Goal: Task Accomplishment & Management: Manage account settings

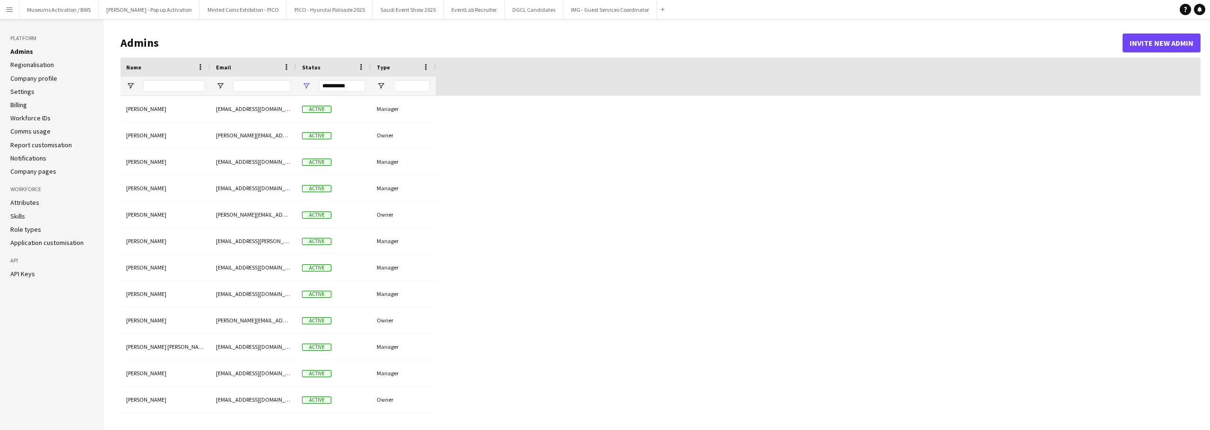
click at [31, 228] on link "Role types" at bounding box center [25, 229] width 31 height 9
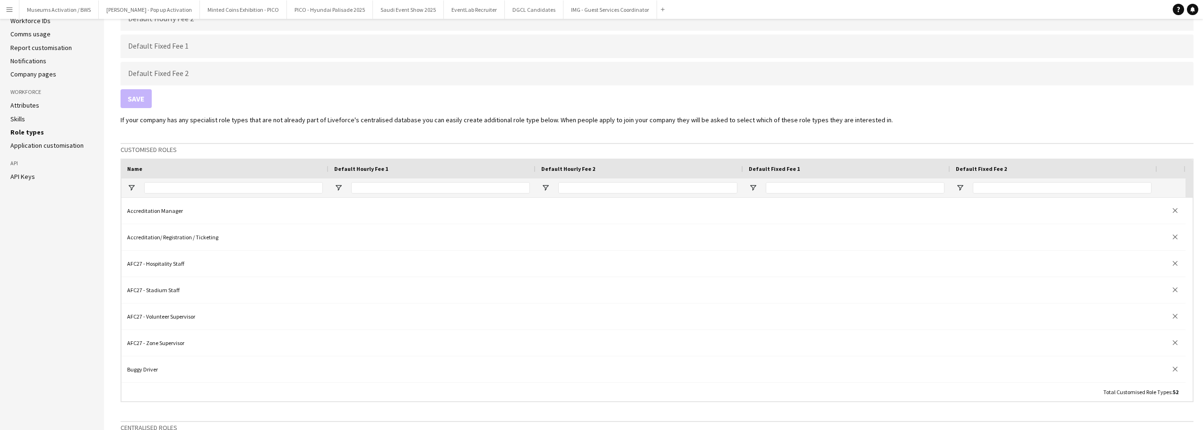
scroll to position [189, 0]
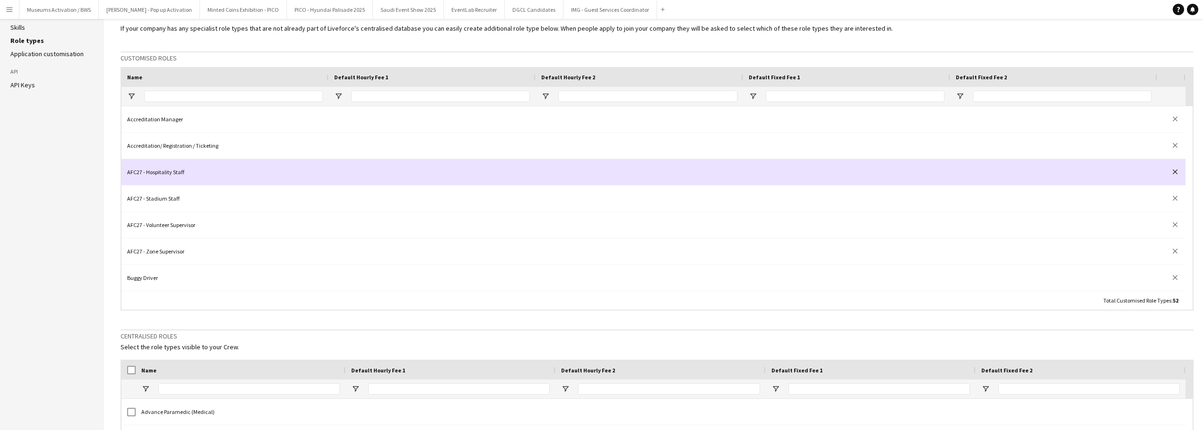
click at [1175, 175] on button "close" at bounding box center [1174, 171] width 9 height 9
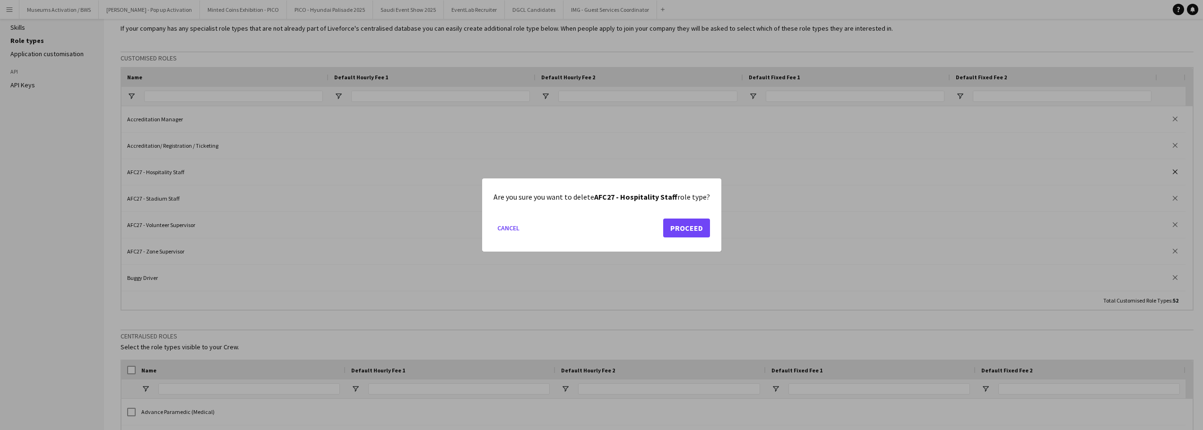
scroll to position [0, 0]
click at [686, 224] on button "Proceed" at bounding box center [686, 228] width 47 height 19
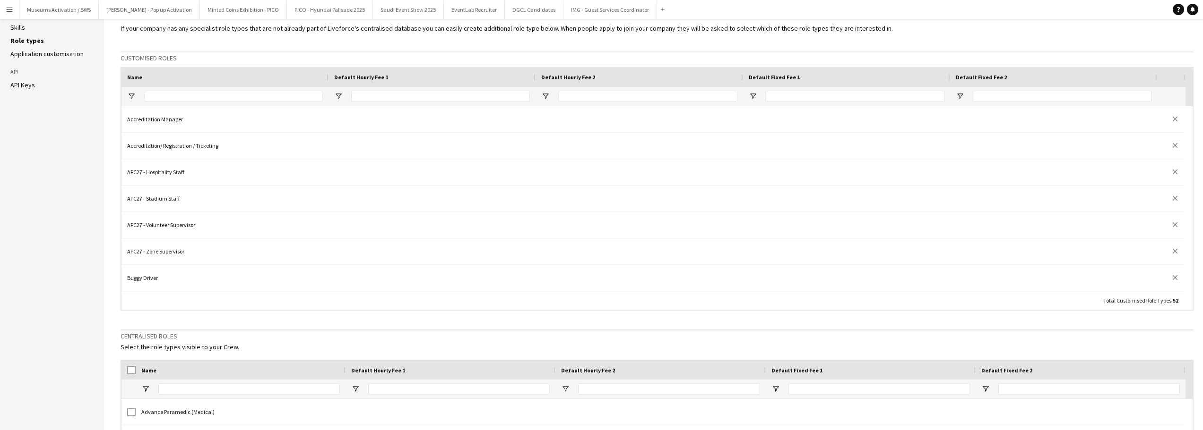
scroll to position [189, 0]
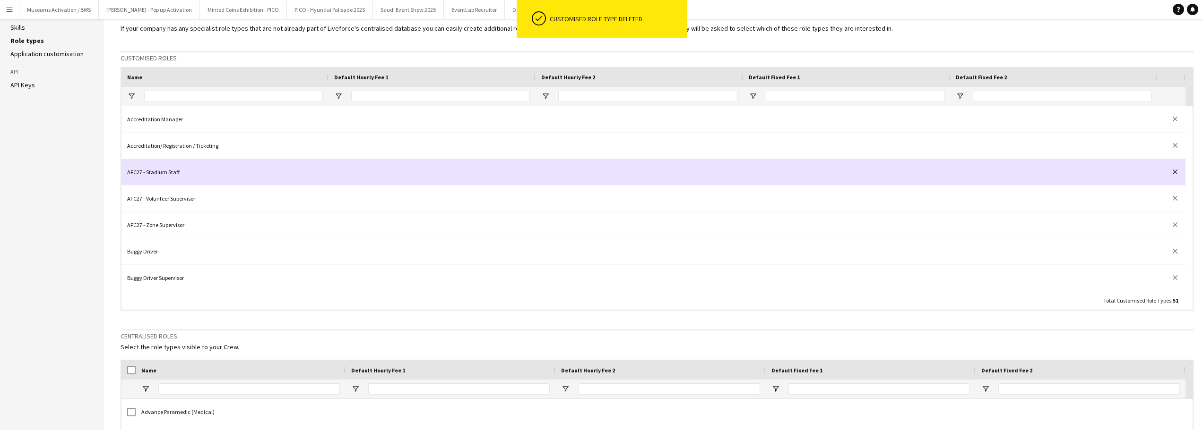
click at [1176, 176] on button "close" at bounding box center [1174, 171] width 9 height 9
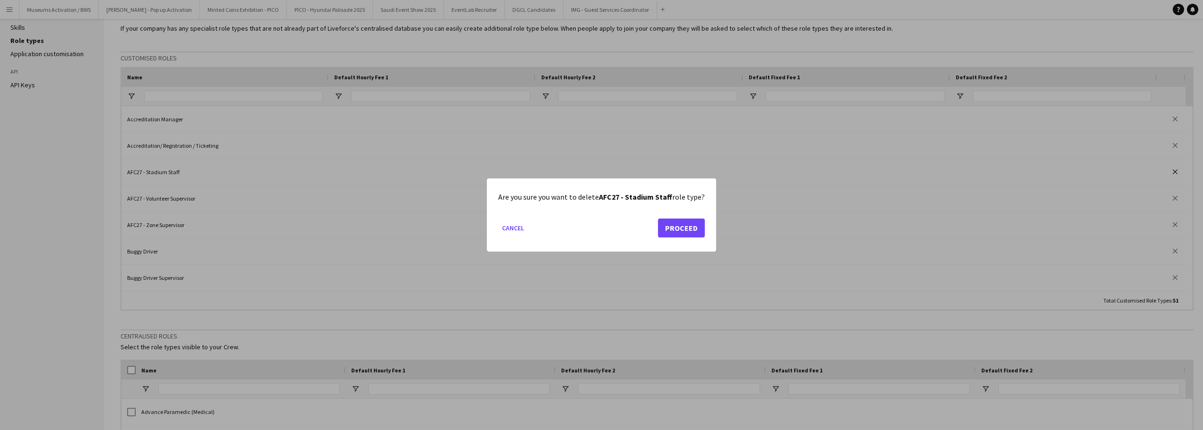
scroll to position [0, 0]
click at [692, 226] on button "Proceed" at bounding box center [681, 228] width 47 height 19
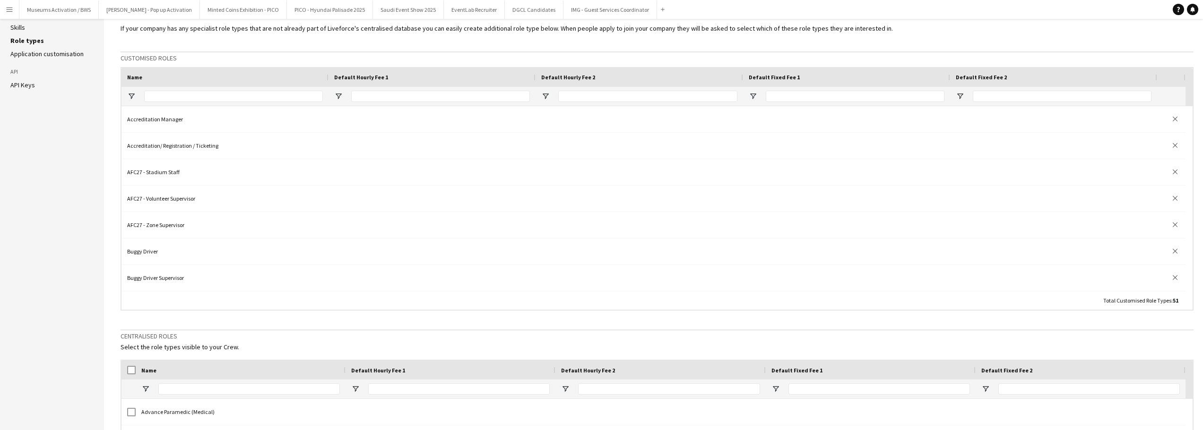
scroll to position [189, 0]
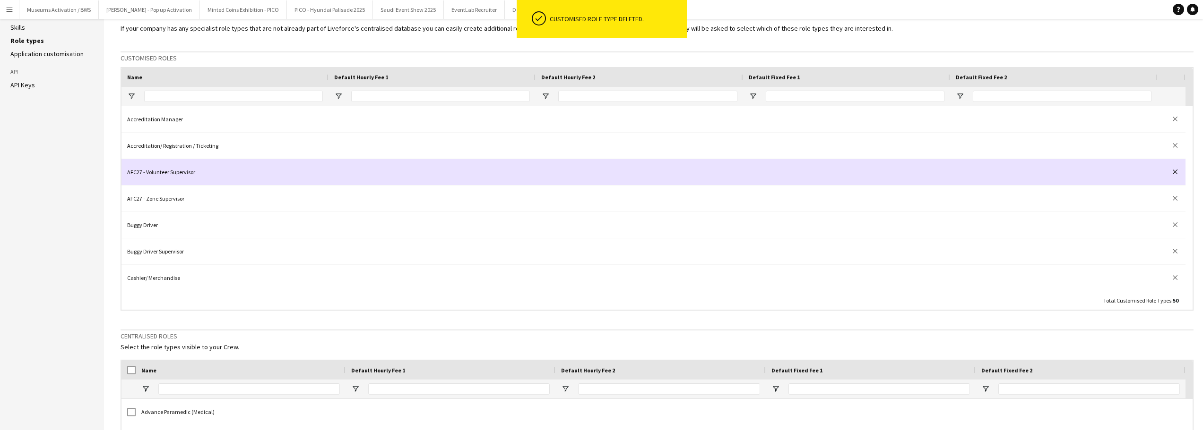
click at [1176, 174] on button "close" at bounding box center [1174, 171] width 9 height 9
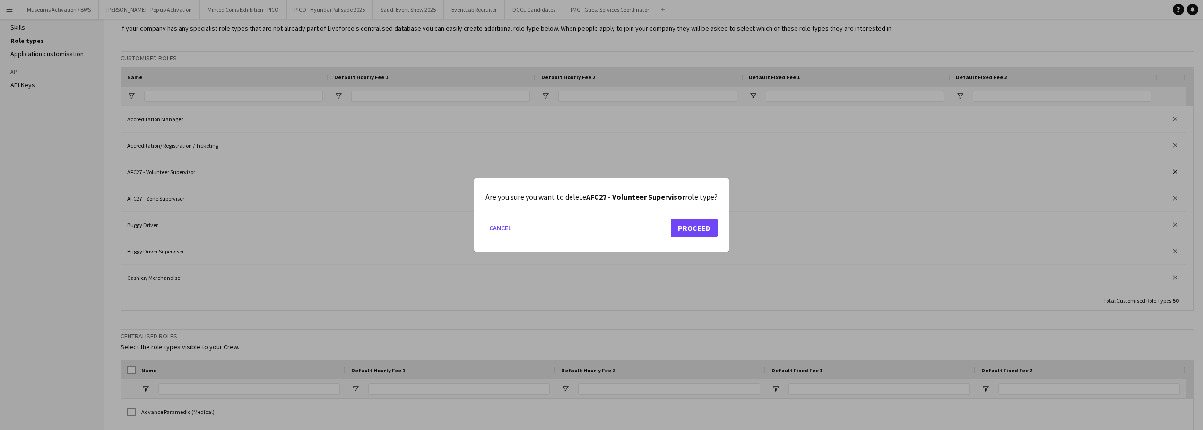
scroll to position [0, 0]
click at [677, 231] on button "Proceed" at bounding box center [694, 228] width 47 height 19
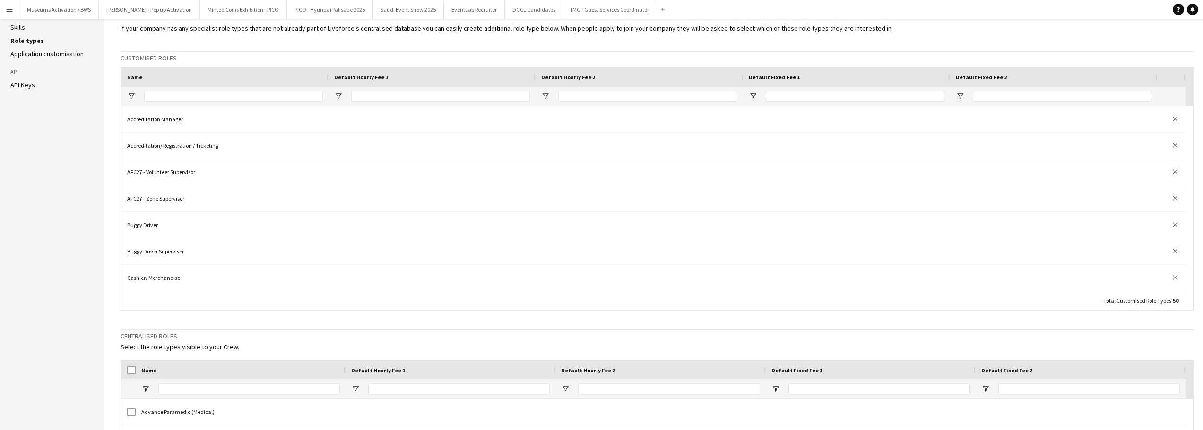
scroll to position [189, 0]
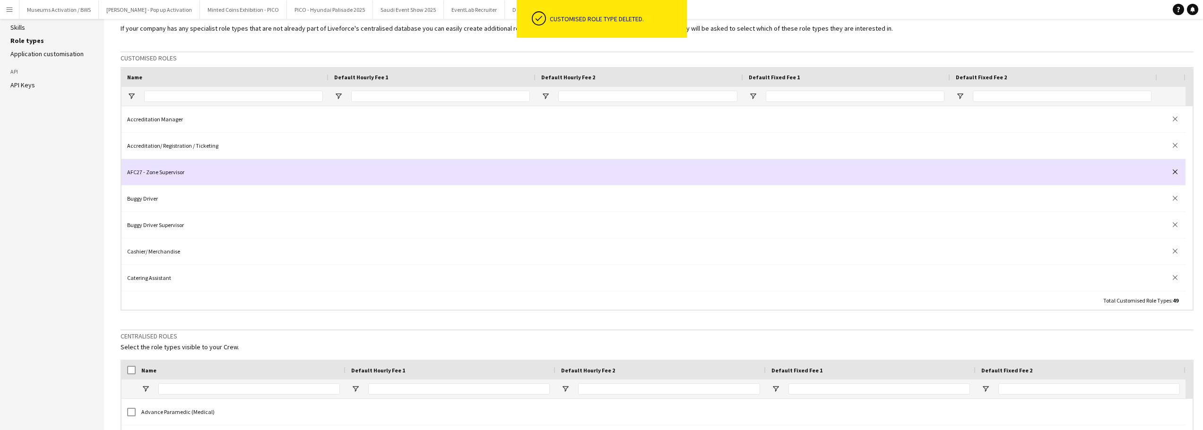
click at [1175, 172] on app-icon "close" at bounding box center [1174, 172] width 5 height 5
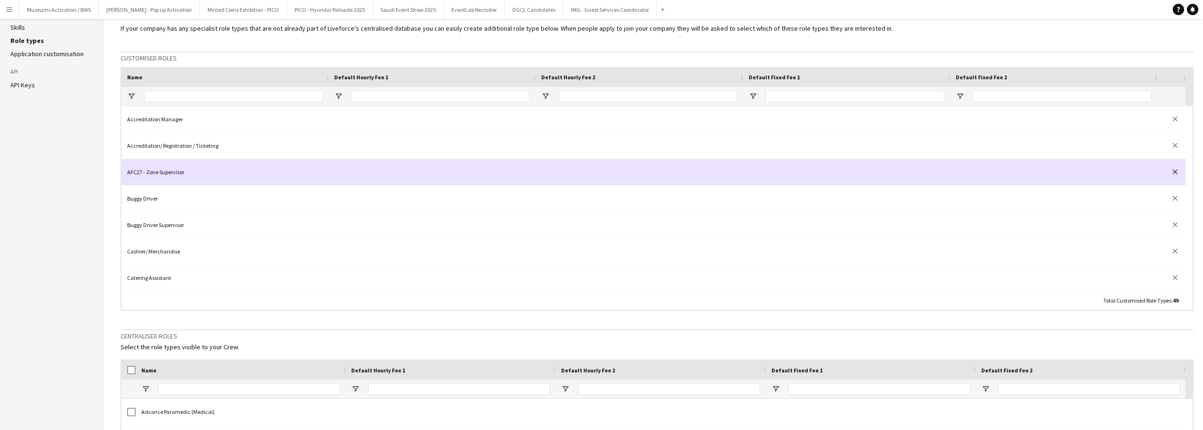
scroll to position [0, 0]
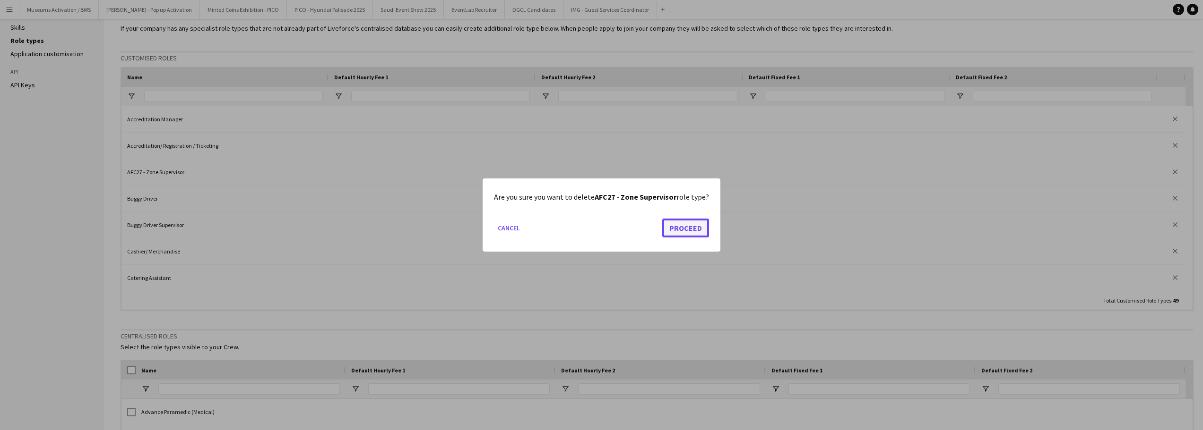
click at [682, 229] on button "Proceed" at bounding box center [685, 228] width 47 height 19
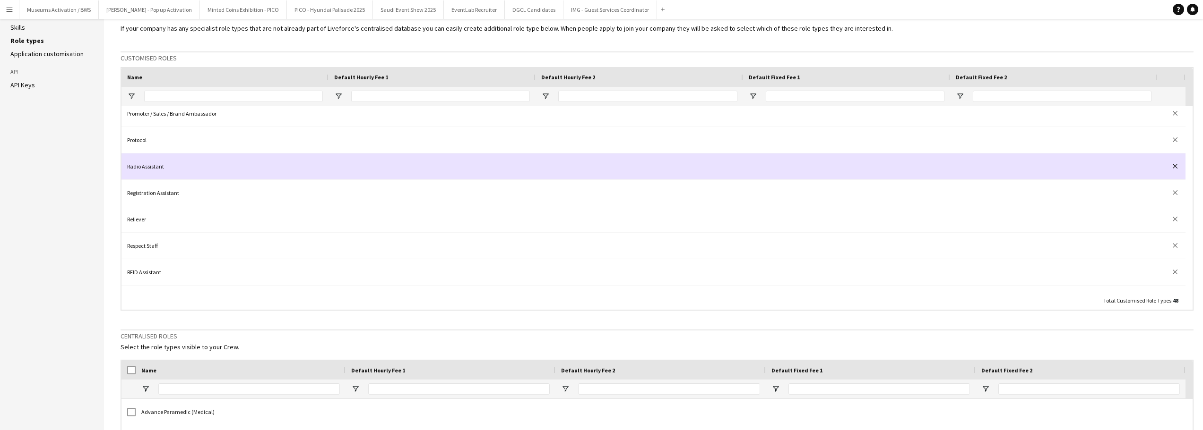
click at [1176, 164] on app-icon "close" at bounding box center [1174, 166] width 5 height 5
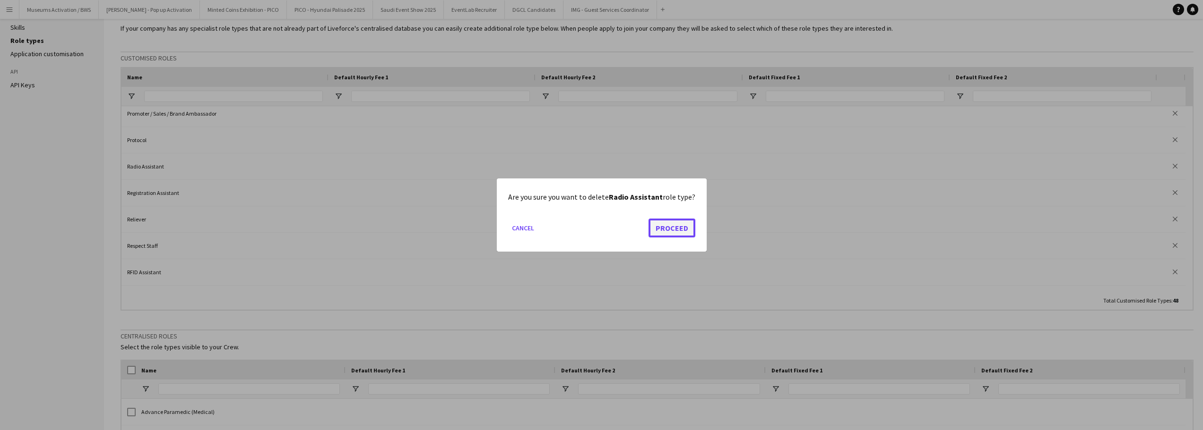
click at [663, 233] on button "Proceed" at bounding box center [671, 228] width 47 height 19
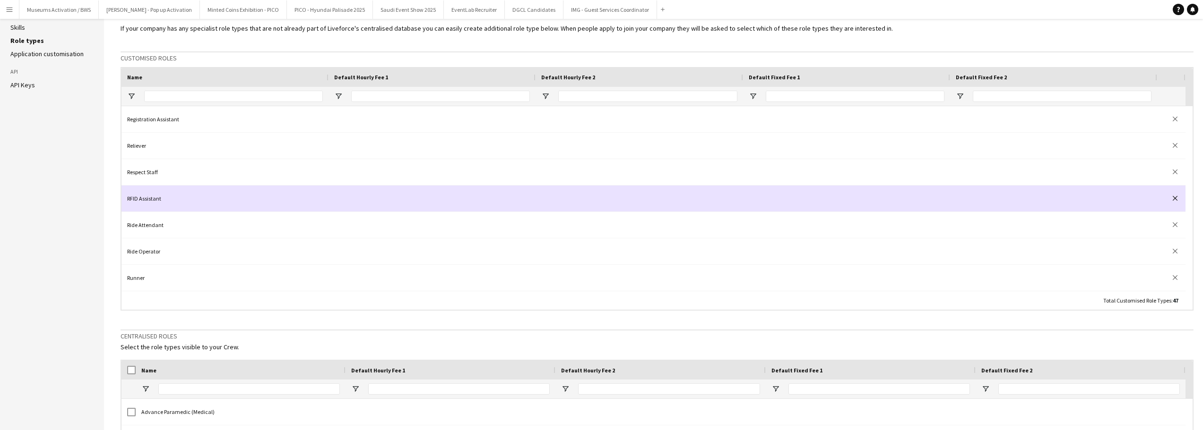
click at [1177, 201] on button "close" at bounding box center [1174, 198] width 9 height 9
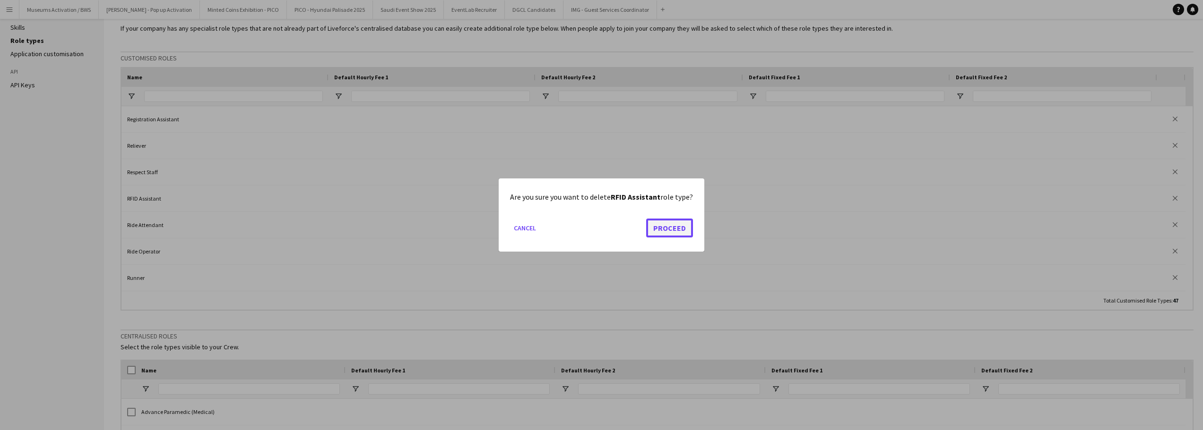
click at [687, 224] on button "Proceed" at bounding box center [669, 228] width 47 height 19
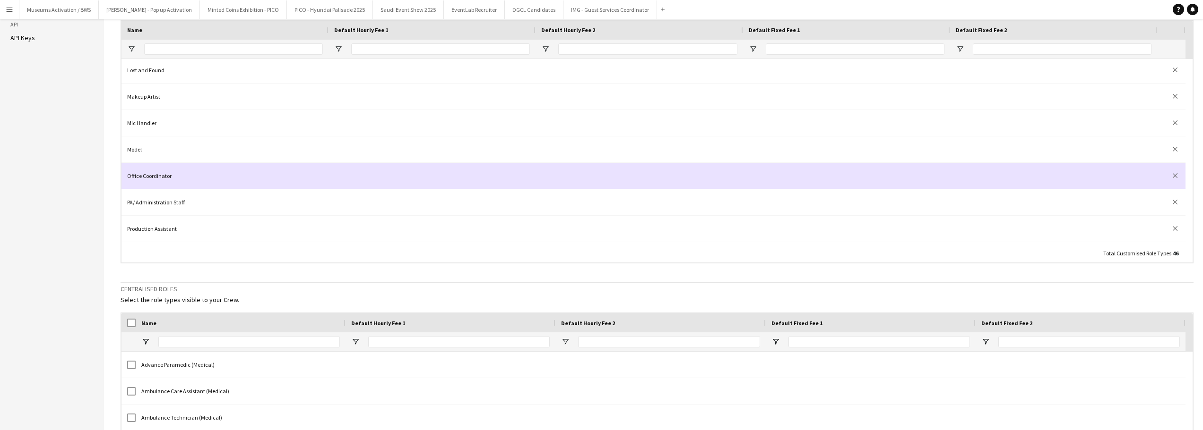
click at [1016, 164] on div at bounding box center [1053, 176] width 207 height 26
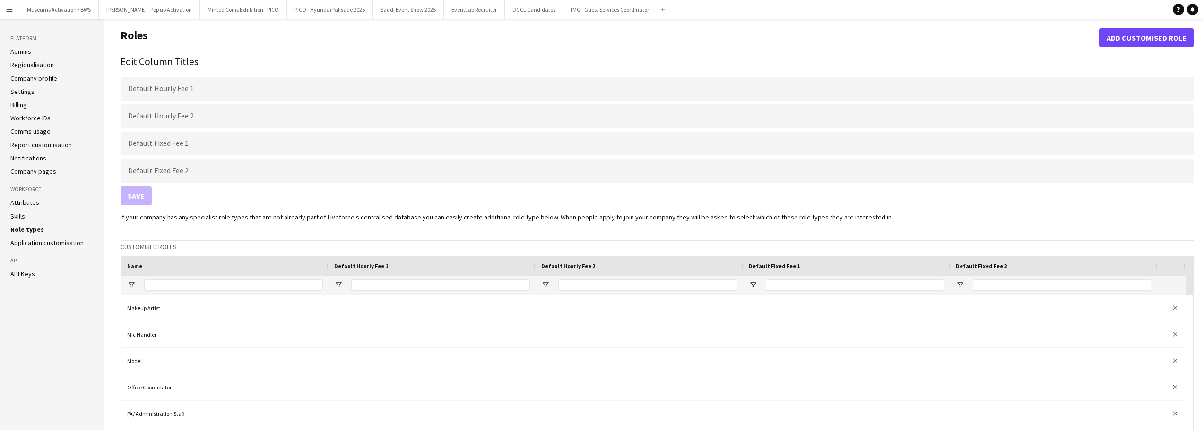
click at [1140, 42] on button "Add customised role" at bounding box center [1146, 37] width 94 height 19
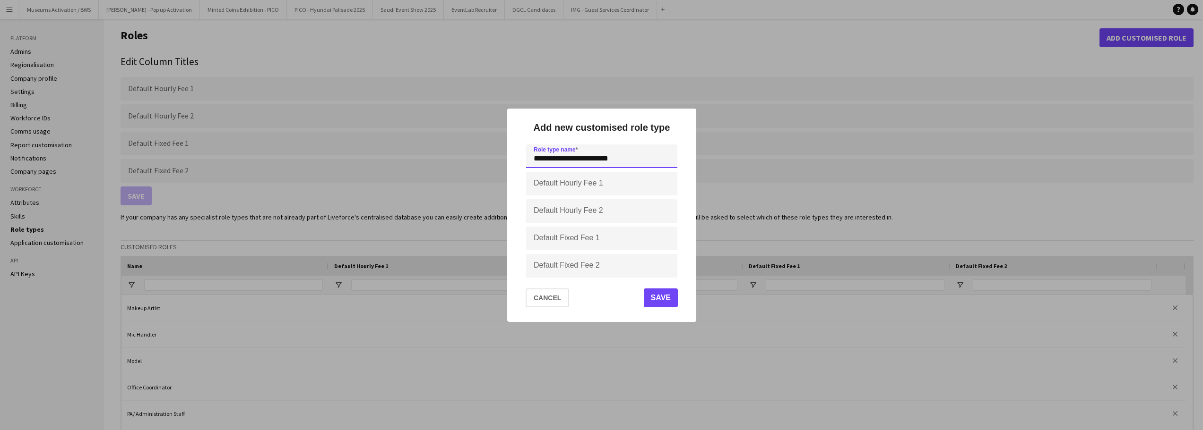
type input "**********"
click at [656, 299] on button "Save" at bounding box center [660, 298] width 34 height 19
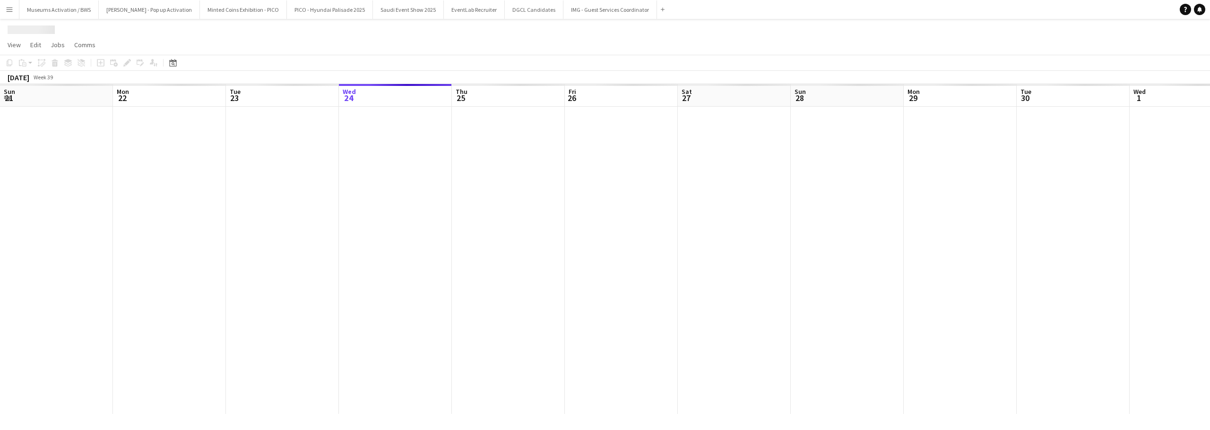
scroll to position [0, 226]
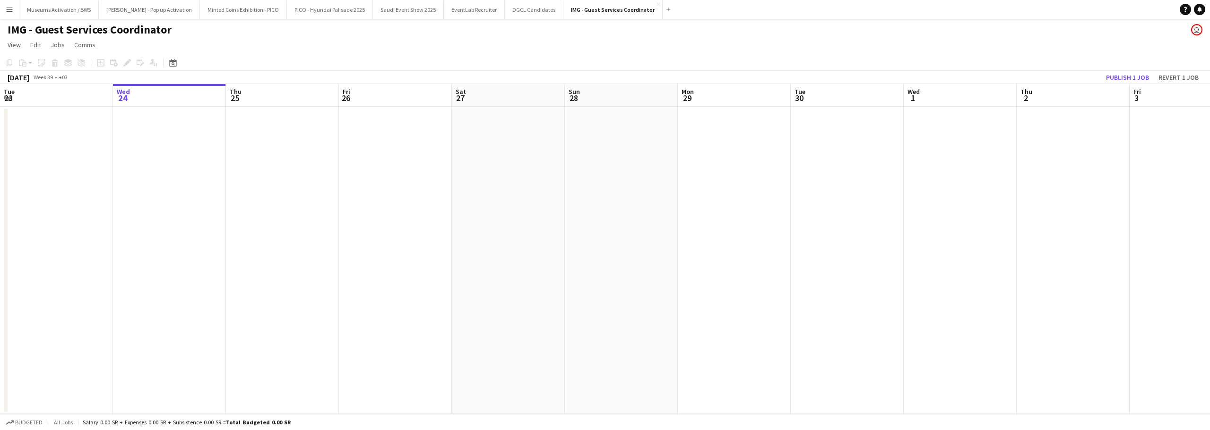
drag, startPoint x: 448, startPoint y: 171, endPoint x: 441, endPoint y: 167, distance: 7.0
click at [433, 167] on app-calendar-viewport "Sun 21 Mon 22 Tue 23 Wed 24 Thu 25 Fri 26 Sat 27 Sun 28 Mon 29 Tue 30 Wed 1 Thu…" at bounding box center [605, 249] width 1210 height 330
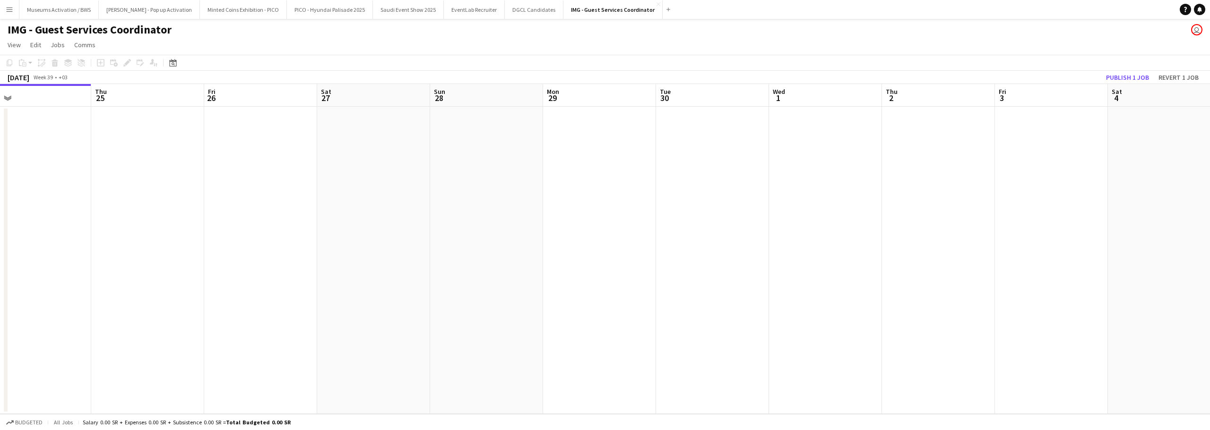
drag, startPoint x: 767, startPoint y: 179, endPoint x: 401, endPoint y: 166, distance: 366.5
click at [405, 167] on app-calendar-viewport "Sun 21 Mon 22 Tue 23 Wed 24 Thu 25 Fri 26 Sat 27 Sun 28 Mon 29 Tue 30 Wed 1 Thu…" at bounding box center [605, 249] width 1210 height 330
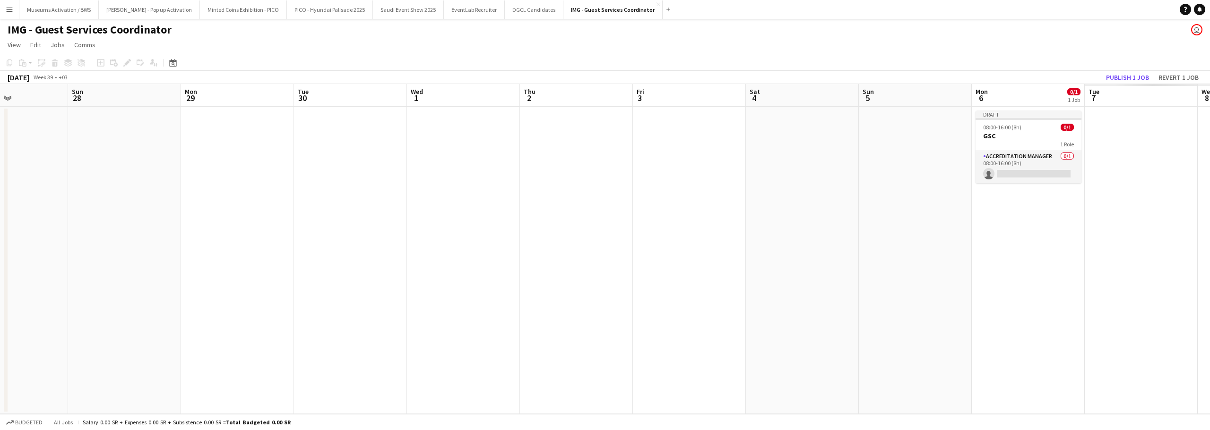
click at [394, 162] on app-calendar-viewport "Thu 25 Fri 26 Sat 27 Sun 28 Mon 29 Tue 30 Wed 1 Thu 2 Fri 3 Sat 4 Sun 5 Mon 6 0…" at bounding box center [605, 249] width 1210 height 330
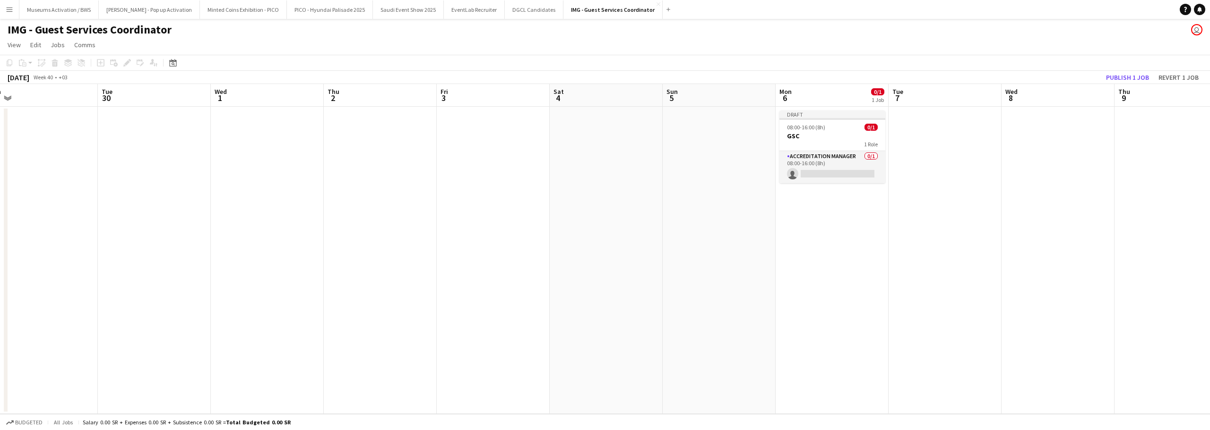
drag, startPoint x: 472, startPoint y: 131, endPoint x: 467, endPoint y: 129, distance: 5.9
click at [467, 129] on app-calendar-viewport "Sat 27 Sun 28 Mon 29 Tue 30 Wed 1 Thu 2 Fri 3 Sat 4 Sun 5 Mon 6 0/1 1 Job Tue 7…" at bounding box center [605, 249] width 1210 height 330
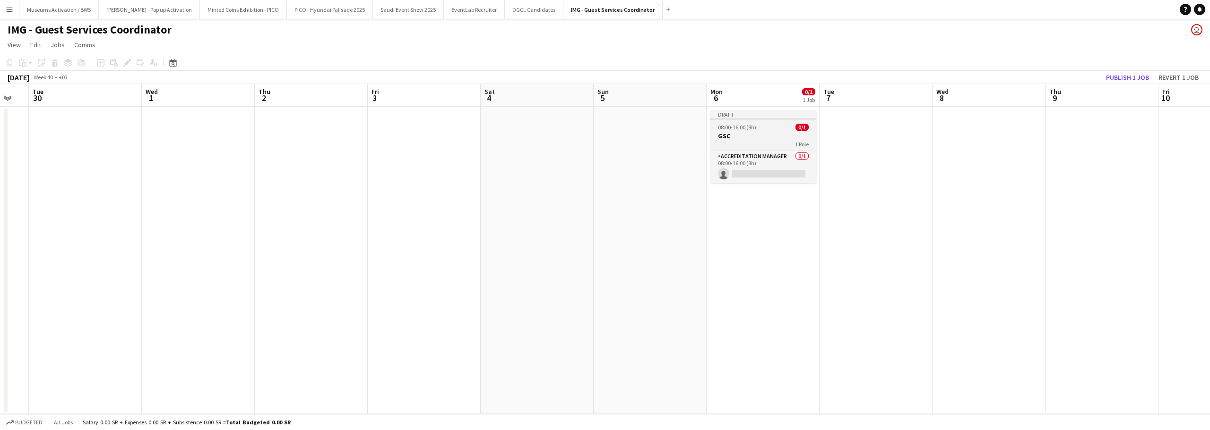
click at [754, 121] on app-job-card "Draft 08:00-16:00 (8h) 0/1 GSC 1 Role Accreditation Manager 0/1 08:00-16:00 (8h…" at bounding box center [763, 147] width 106 height 73
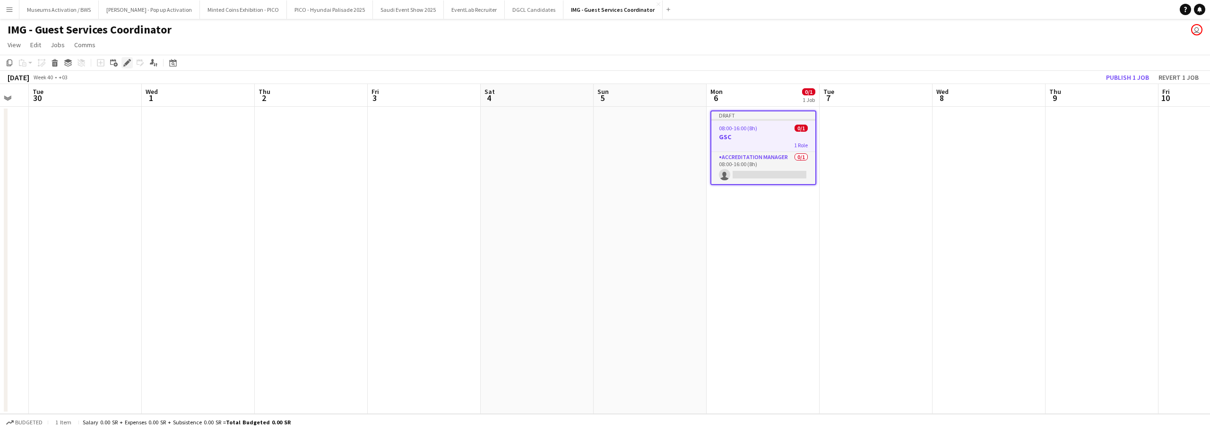
click at [127, 62] on icon at bounding box center [126, 62] width 5 height 5
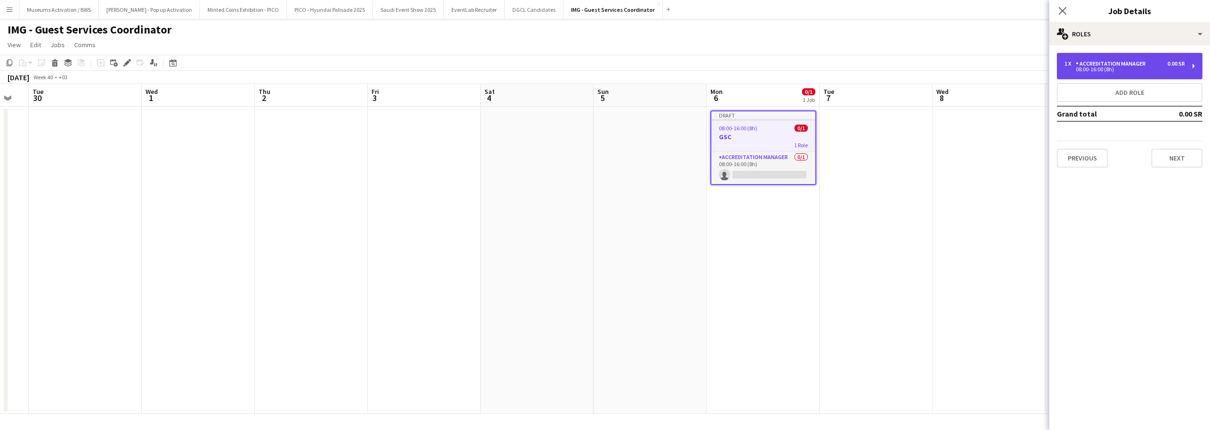
click at [1102, 76] on div "1 x Accreditation Manager 0.00 SR 08:00-16:00 (8h)" at bounding box center [1130, 66] width 146 height 26
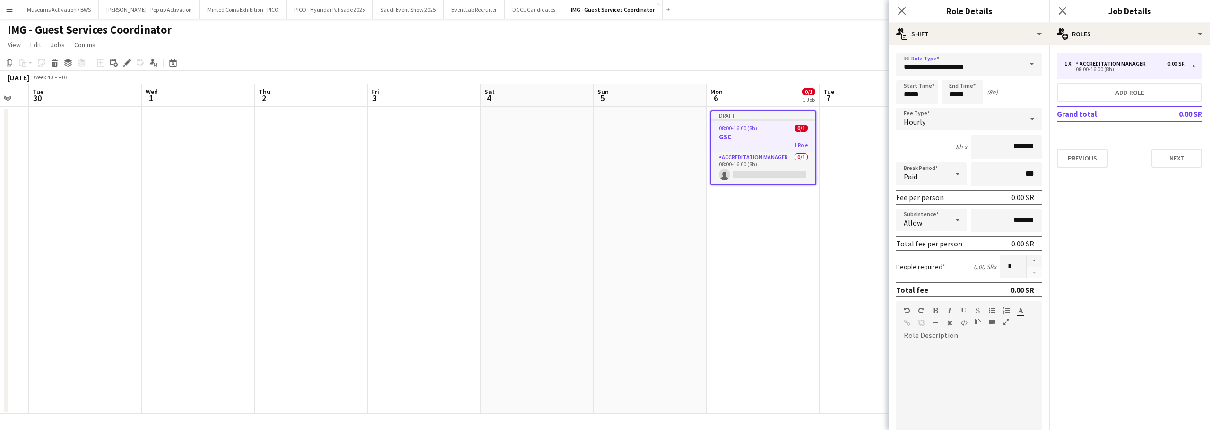
click at [969, 64] on input "**********" at bounding box center [969, 65] width 146 height 24
click at [988, 67] on input "**********" at bounding box center [969, 65] width 146 height 24
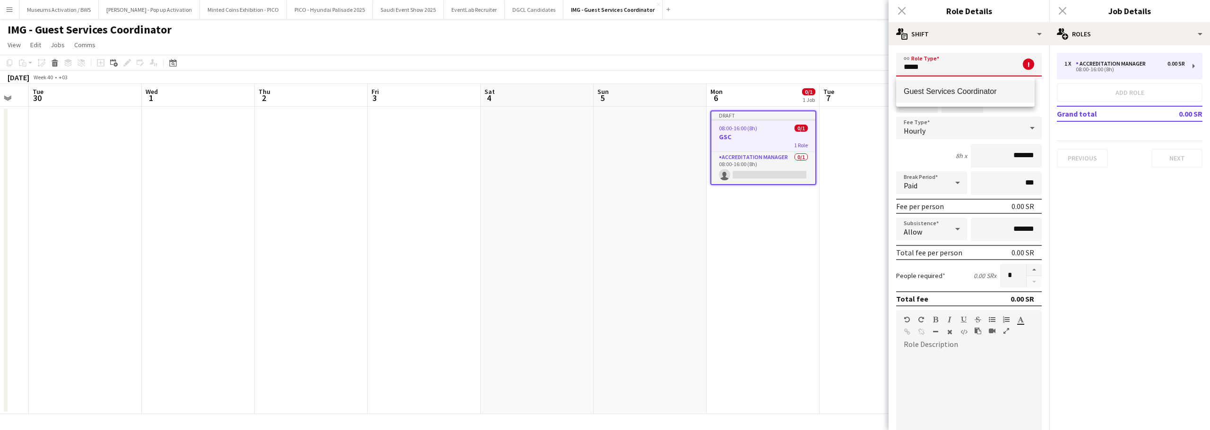
click at [984, 86] on mat-option "Guest Services Coordinator" at bounding box center [965, 91] width 138 height 23
type input "**********"
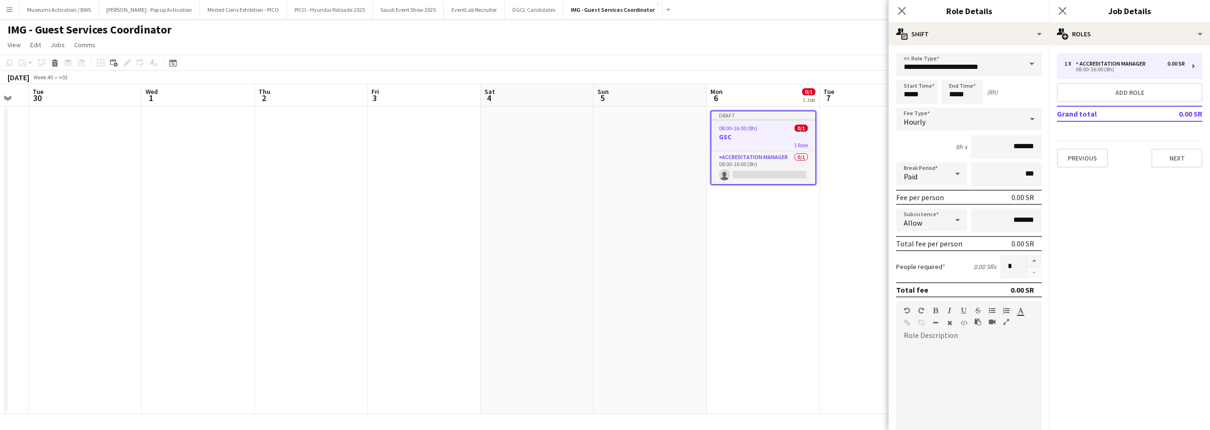
click at [921, 141] on div "8h x *******" at bounding box center [969, 147] width 146 height 24
click at [930, 113] on div "Hourly" at bounding box center [959, 119] width 127 height 23
click at [925, 163] on mat-option "Fixed" at bounding box center [965, 170] width 138 height 24
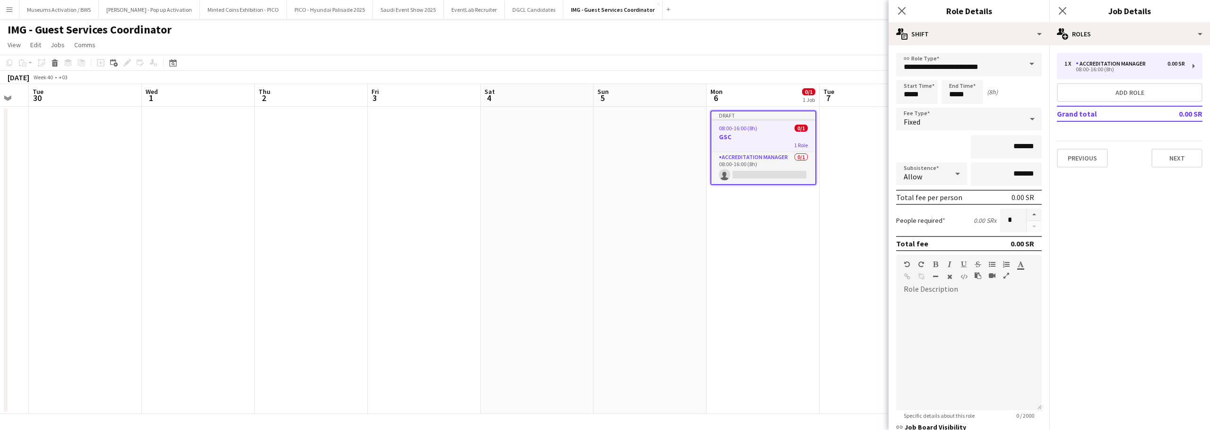
click at [905, 144] on div "*******" at bounding box center [969, 147] width 146 height 24
click at [983, 324] on div at bounding box center [969, 353] width 146 height 113
paste div
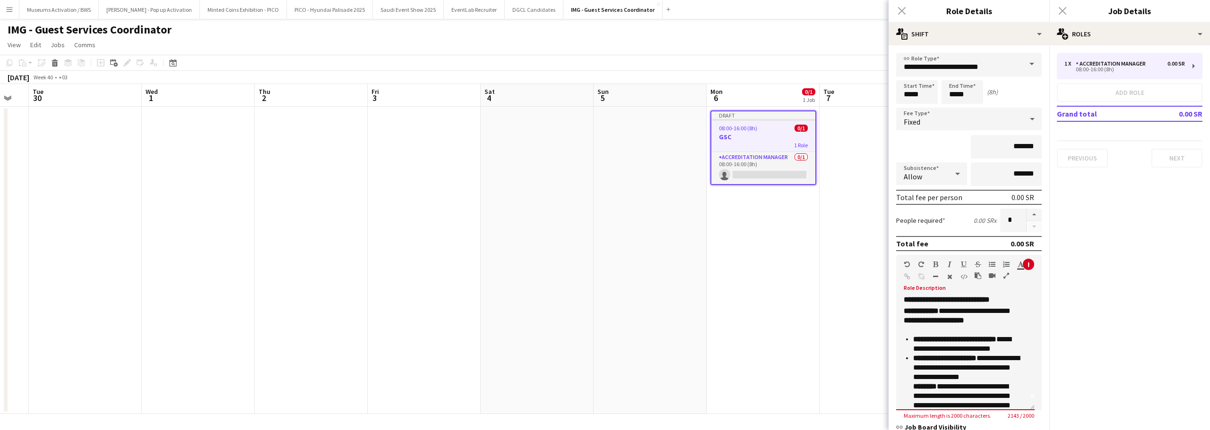
scroll to position [0, 0]
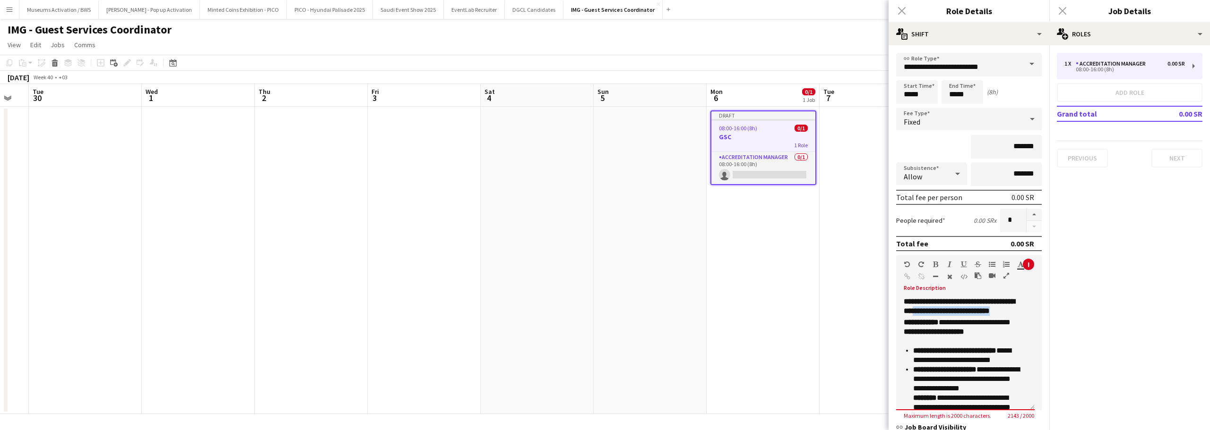
drag, startPoint x: 983, startPoint y: 321, endPoint x: 985, endPoint y: 315, distance: 6.9
click at [985, 315] on h3 "**********" at bounding box center [965, 306] width 123 height 19
click at [945, 341] on p "**********" at bounding box center [962, 332] width 116 height 28
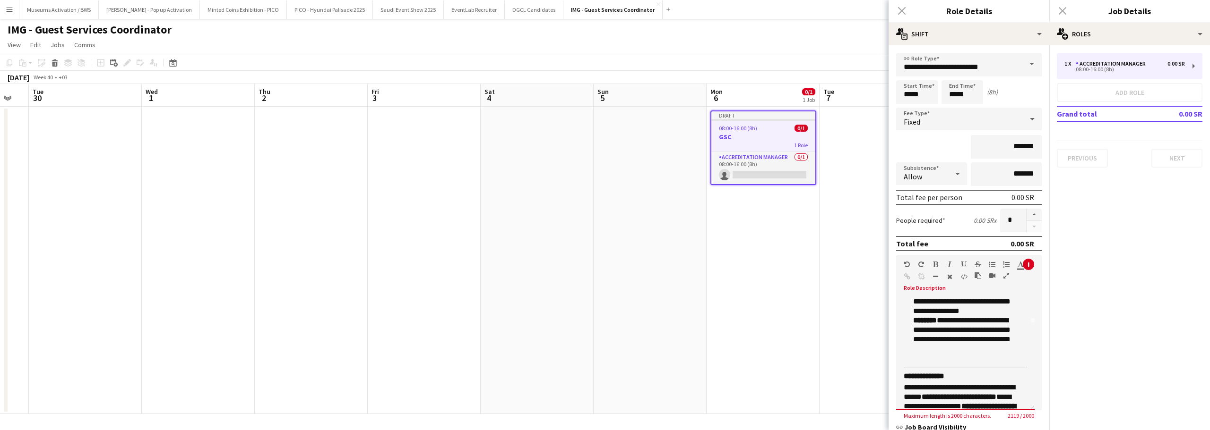
scroll to position [40, 0]
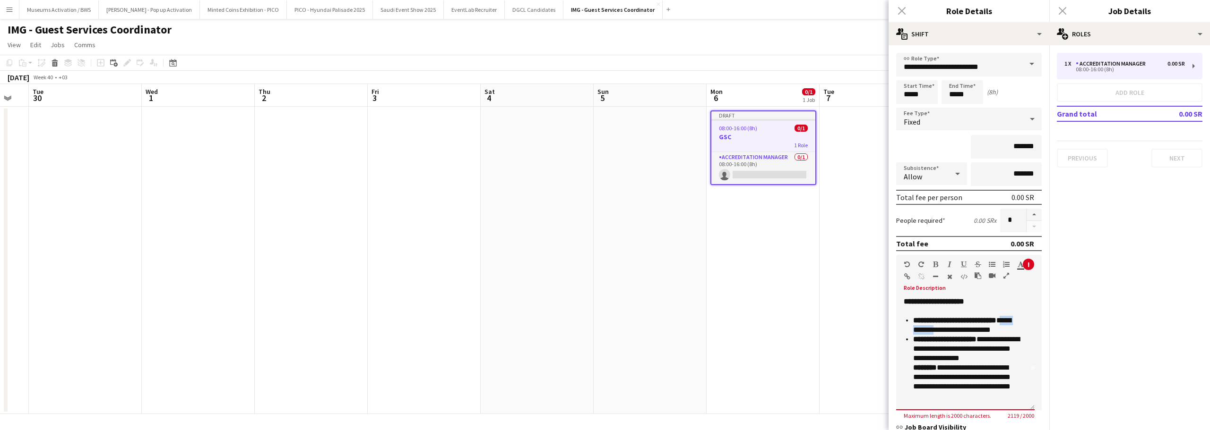
drag, startPoint x: 947, startPoint y: 340, endPoint x: 904, endPoint y: 340, distance: 43.5
click at [904, 340] on ul "**********" at bounding box center [962, 363] width 116 height 95
click at [1004, 335] on p "**********" at bounding box center [966, 325] width 107 height 19
click at [995, 359] on p "**********" at bounding box center [966, 373] width 107 height 76
drag, startPoint x: 934, startPoint y: 359, endPoint x: 994, endPoint y: 351, distance: 60.6
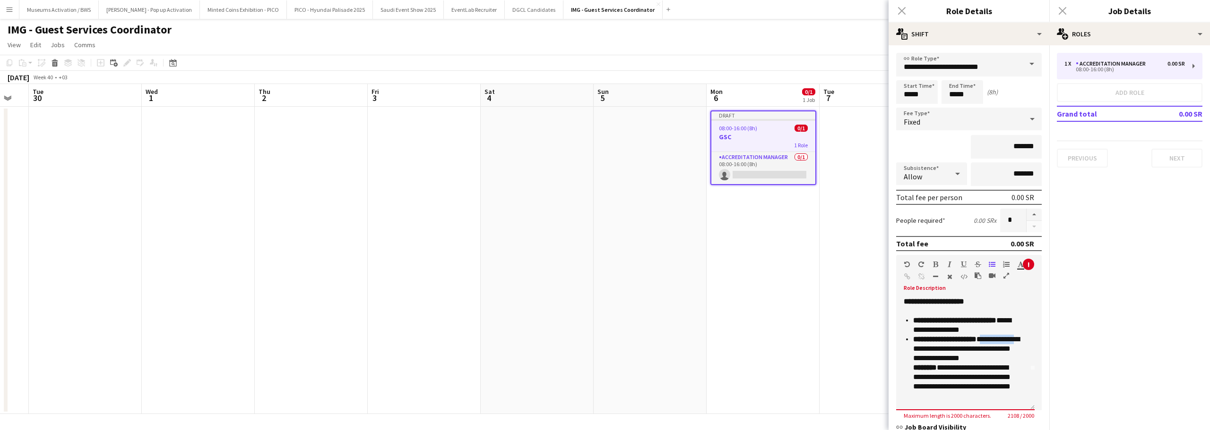
click at [994, 351] on p "**********" at bounding box center [966, 373] width 107 height 76
click at [975, 368] on p "**********" at bounding box center [966, 368] width 107 height 66
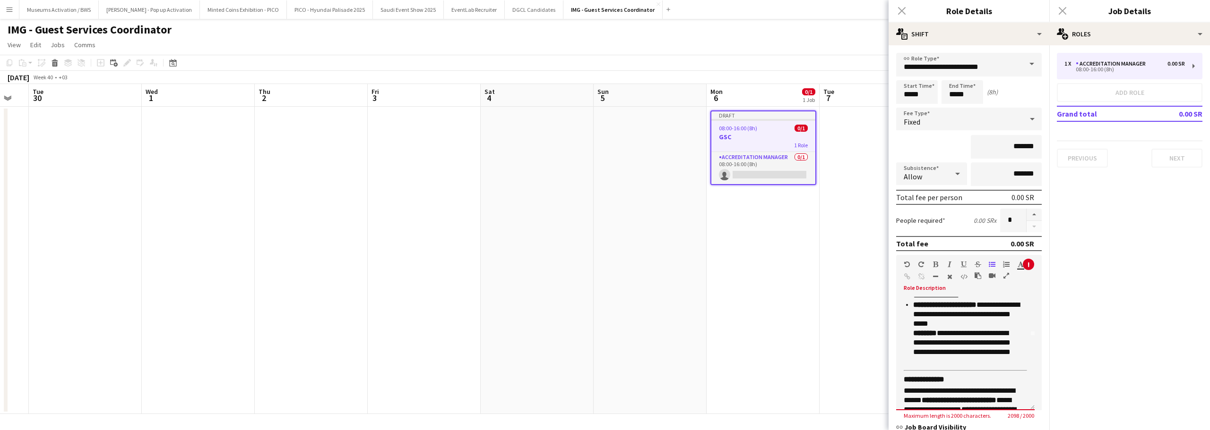
scroll to position [87, 0]
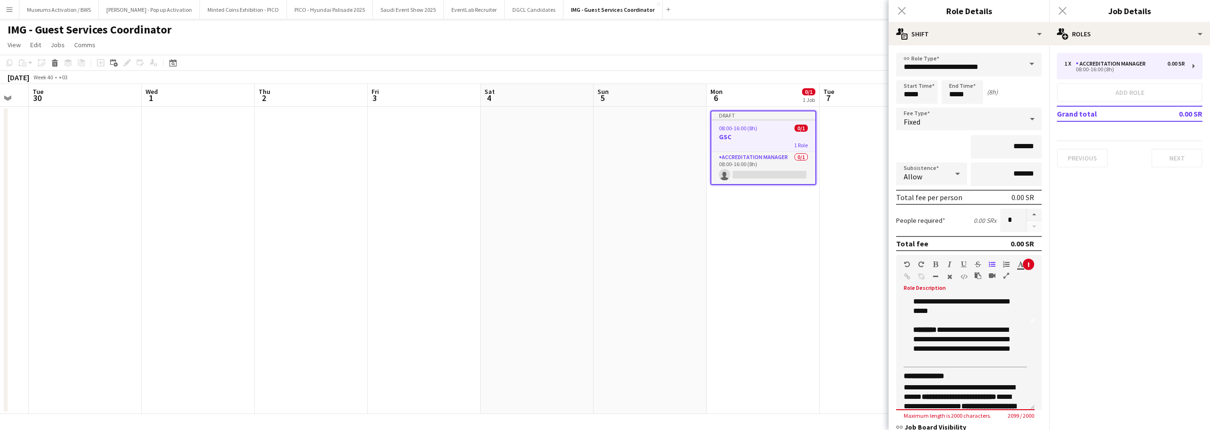
click at [956, 351] on p "**********" at bounding box center [966, 326] width 107 height 76
click at [953, 363] on p "**********" at bounding box center [966, 326] width 107 height 76
drag, startPoint x: 953, startPoint y: 371, endPoint x: 954, endPoint y: 353, distance: 18.0
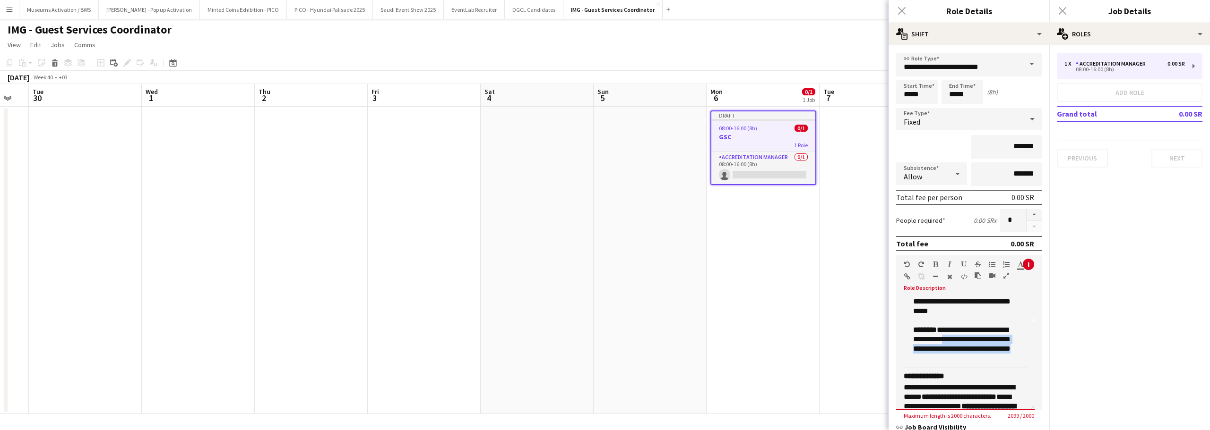
click at [954, 353] on p "**********" at bounding box center [966, 326] width 107 height 76
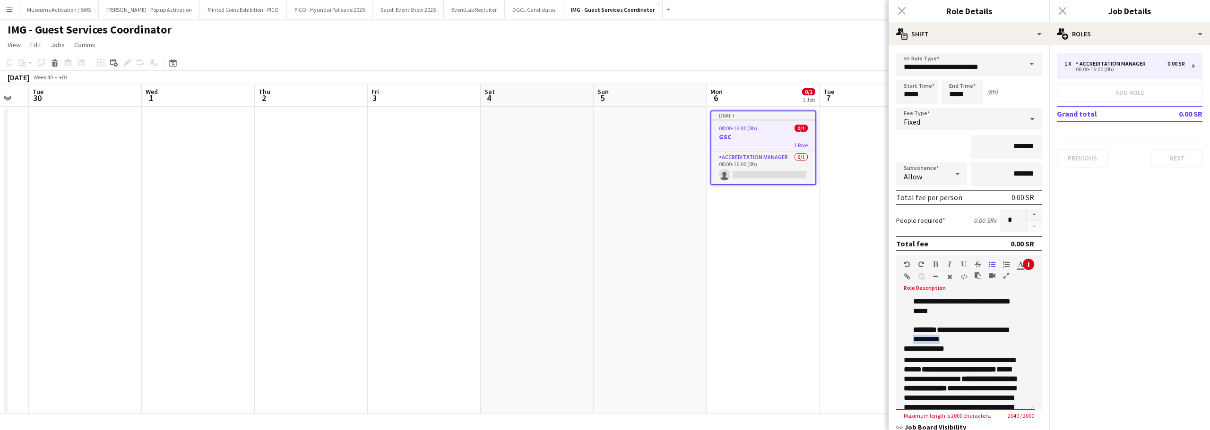
drag, startPoint x: 952, startPoint y: 353, endPoint x: 910, endPoint y: 351, distance: 42.6
click at [910, 344] on ul "**********" at bounding box center [962, 307] width 116 height 76
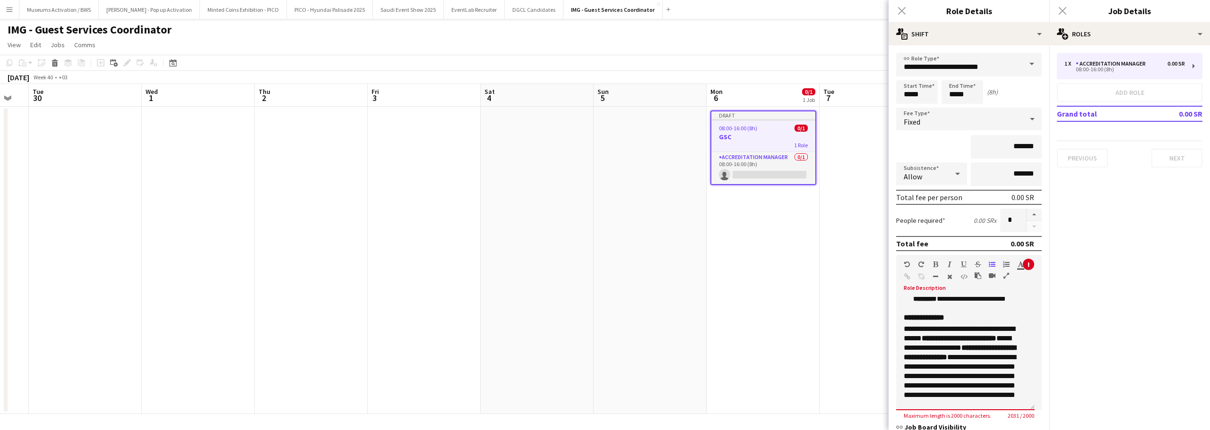
scroll to position [134, 0]
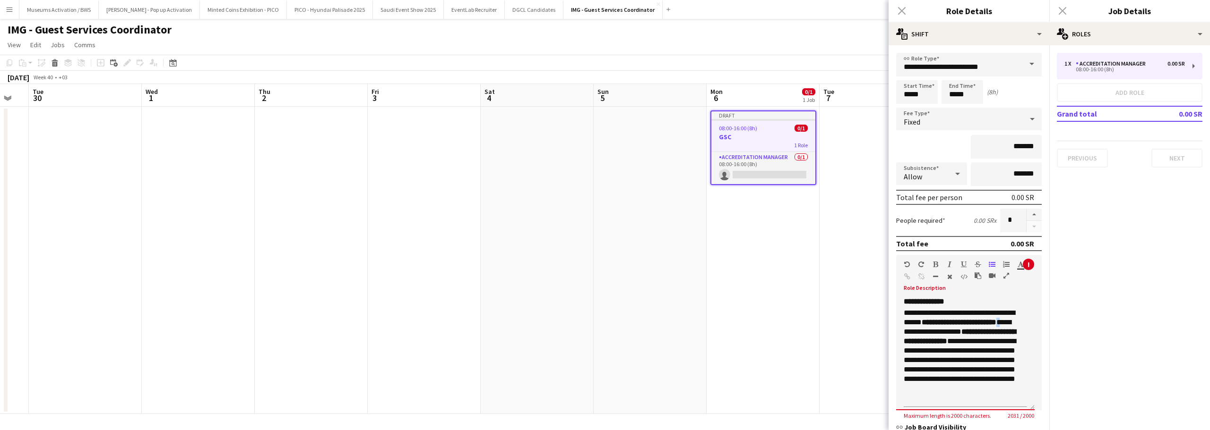
click at [946, 344] on p "**********" at bounding box center [962, 356] width 116 height 95
click at [1002, 350] on p "**********" at bounding box center [962, 356] width 116 height 95
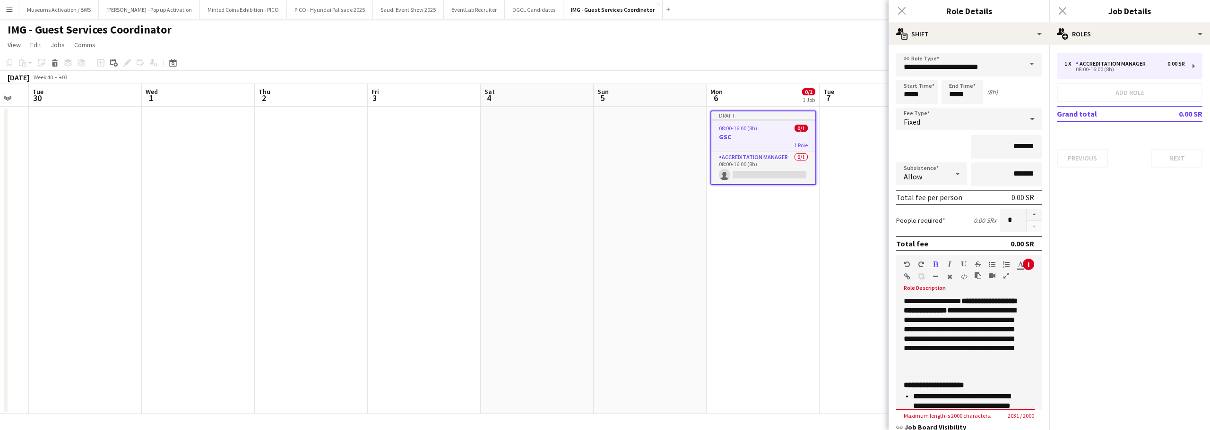
scroll to position [181, 0]
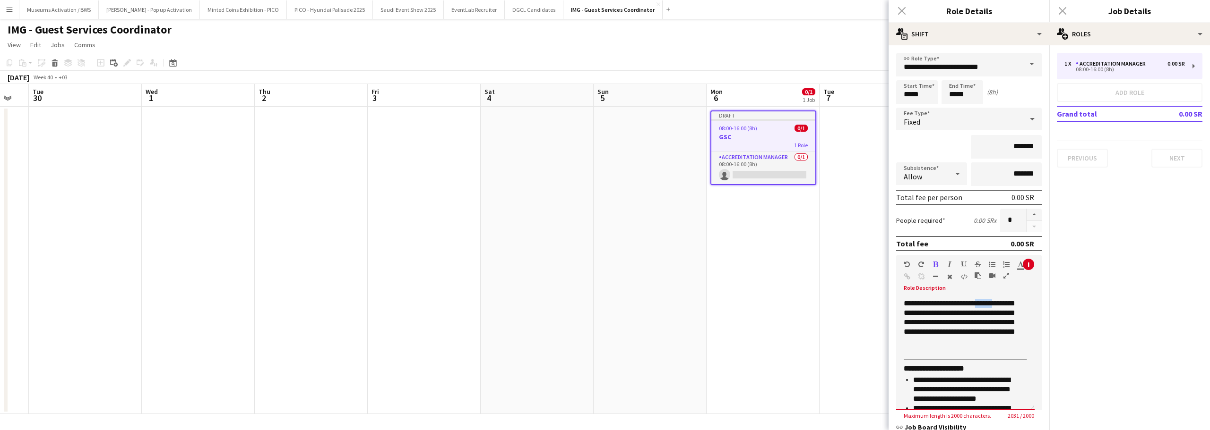
drag, startPoint x: 982, startPoint y: 324, endPoint x: 965, endPoint y: 327, distance: 17.2
click at [965, 327] on p "**********" at bounding box center [962, 308] width 116 height 95
click at [969, 324] on p "**********" at bounding box center [962, 308] width 116 height 95
click at [972, 356] on p "**********" at bounding box center [962, 308] width 116 height 95
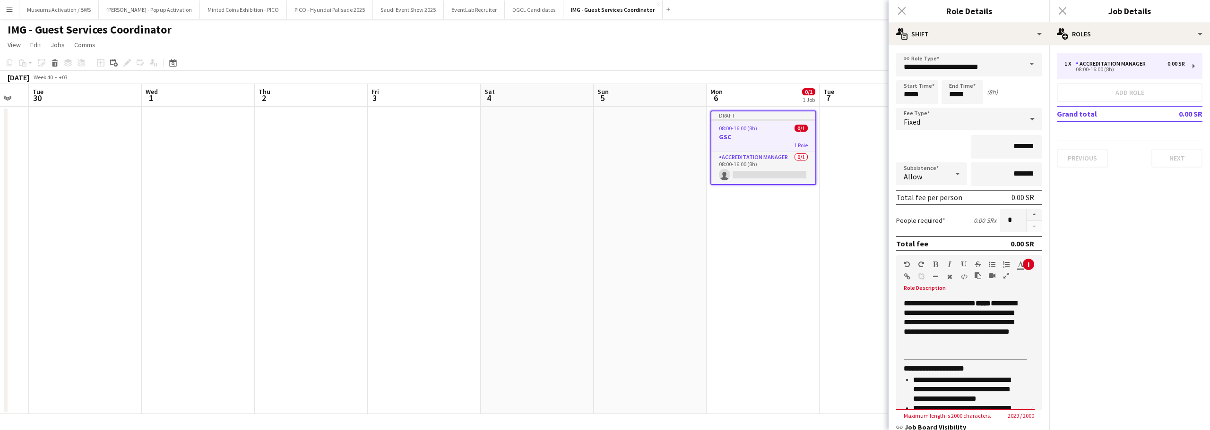
scroll to position [229, 0]
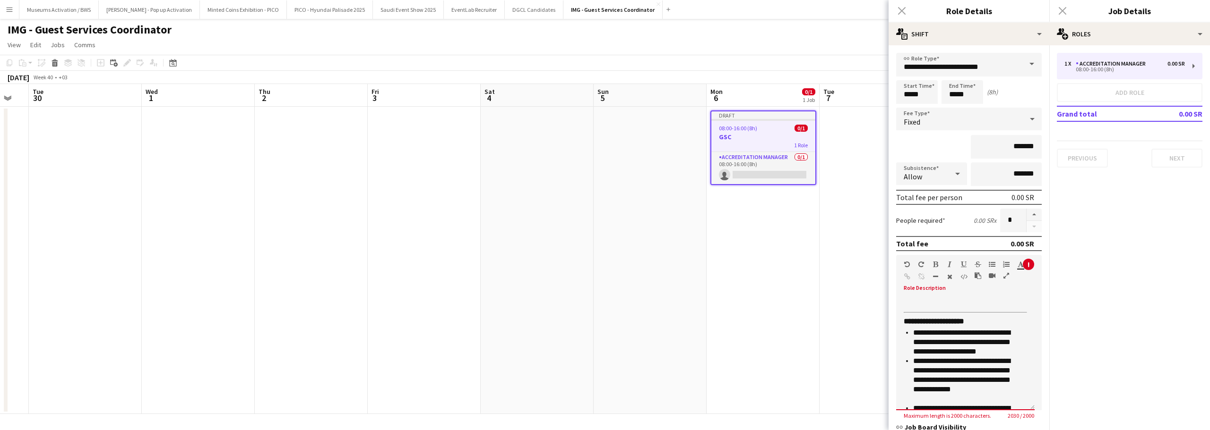
click at [941, 353] on p "**********" at bounding box center [966, 342] width 107 height 28
click at [922, 351] on p "**********" at bounding box center [966, 342] width 107 height 28
click at [939, 353] on p "**********" at bounding box center [966, 342] width 107 height 28
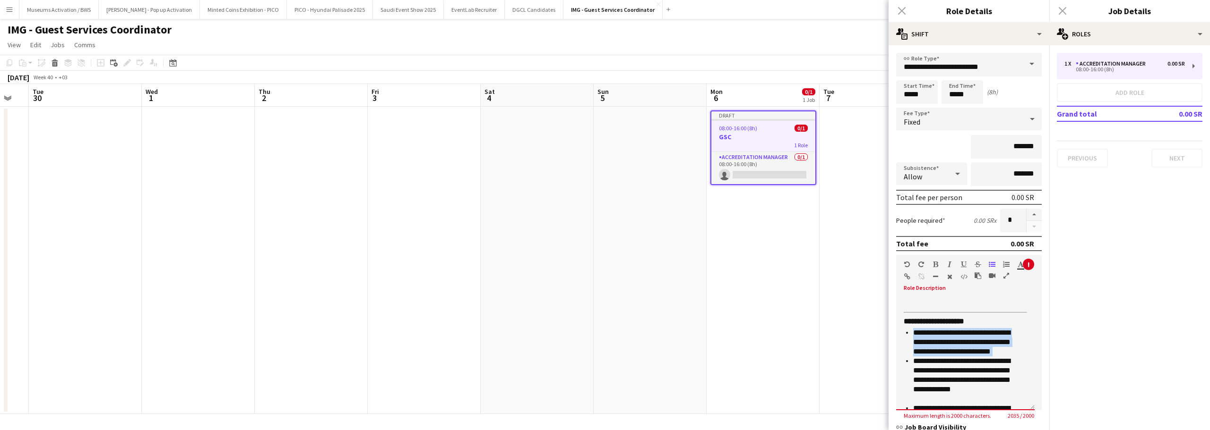
click at [963, 353] on p "**********" at bounding box center [966, 342] width 107 height 28
drag, startPoint x: 954, startPoint y: 353, endPoint x: 938, endPoint y: 354, distance: 16.5
click at [938, 354] on p "**********" at bounding box center [966, 342] width 107 height 28
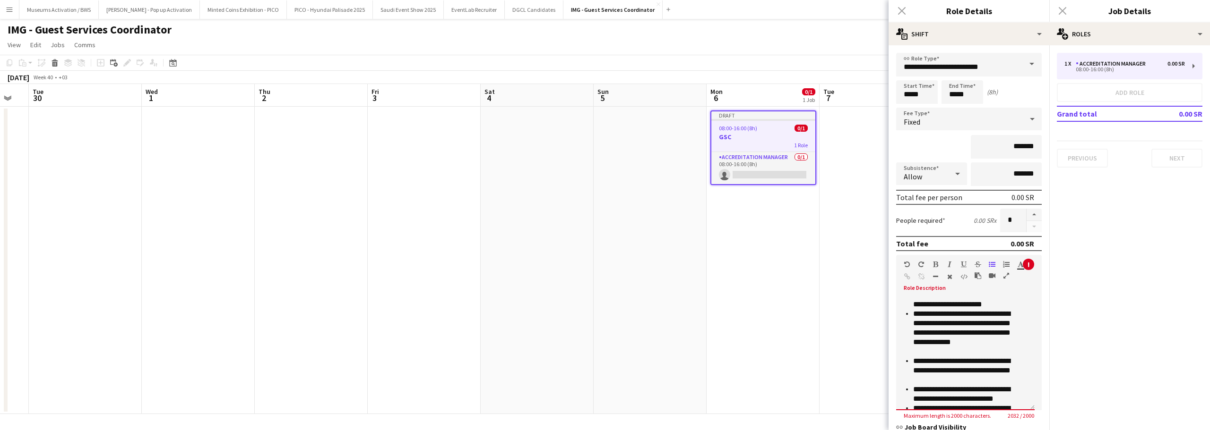
click at [1014, 310] on p "**********" at bounding box center [966, 295] width 107 height 28
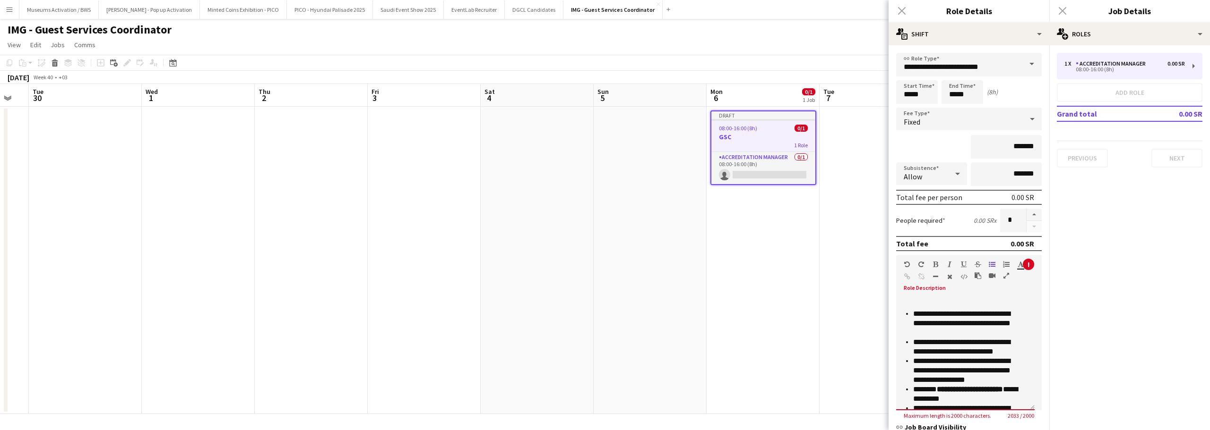
click at [973, 338] on p "**********" at bounding box center [966, 324] width 107 height 28
drag, startPoint x: 967, startPoint y: 343, endPoint x: 992, endPoint y: 336, distance: 26.2
click at [992, 336] on p "**********" at bounding box center [966, 324] width 107 height 28
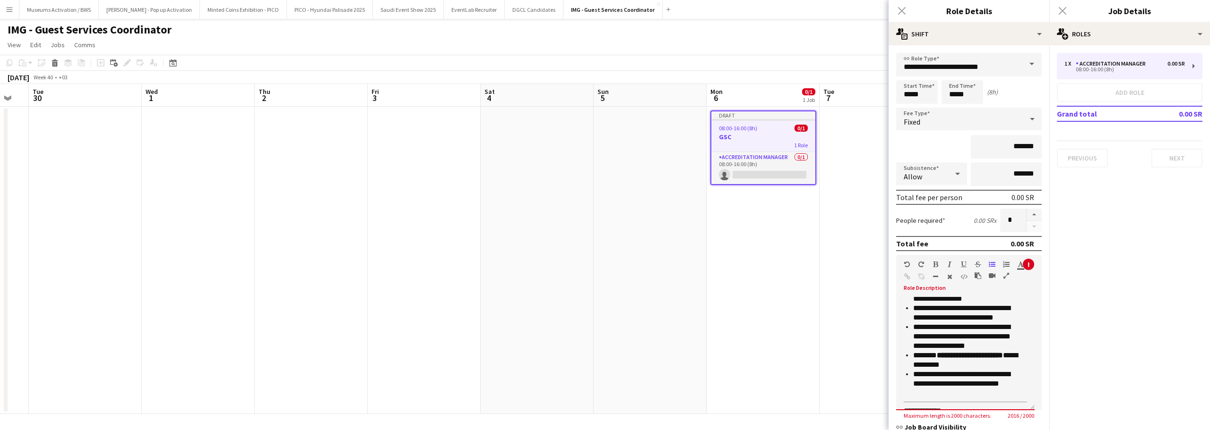
scroll to position [370, 0]
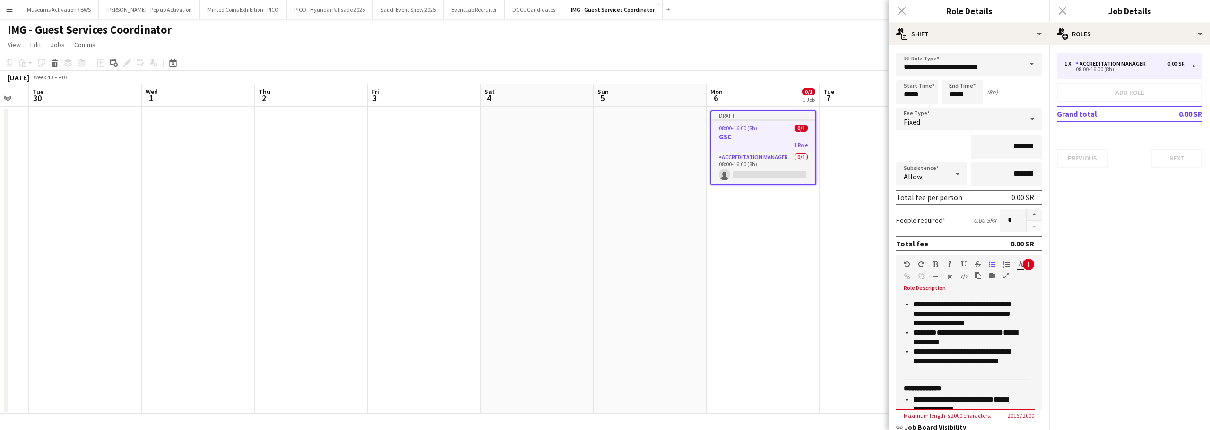
click at [996, 325] on p "**********" at bounding box center [966, 314] width 107 height 28
drag, startPoint x: 996, startPoint y: 325, endPoint x: 978, endPoint y: 325, distance: 18.0
click at [978, 325] on p "**********" at bounding box center [966, 314] width 107 height 28
click at [977, 328] on p "**********" at bounding box center [966, 314] width 107 height 28
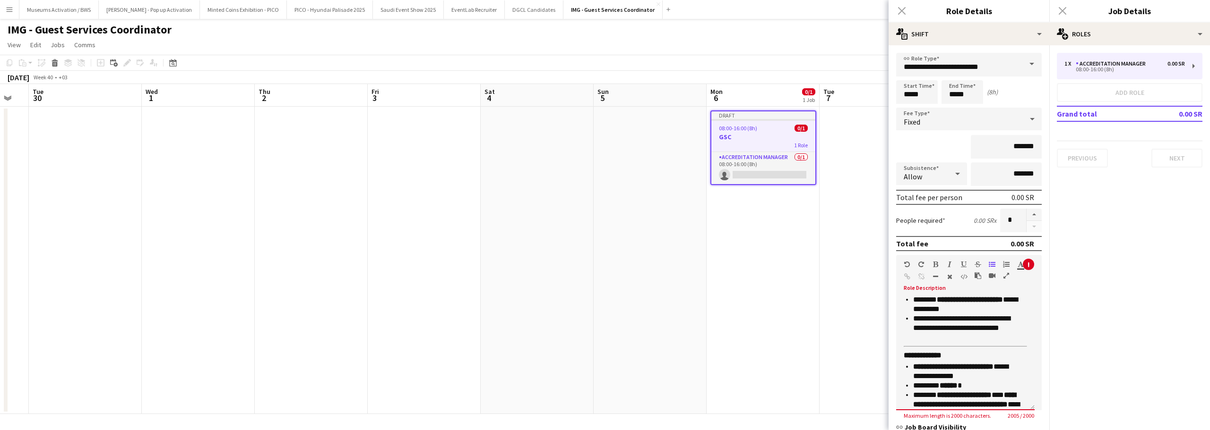
scroll to position [418, 0]
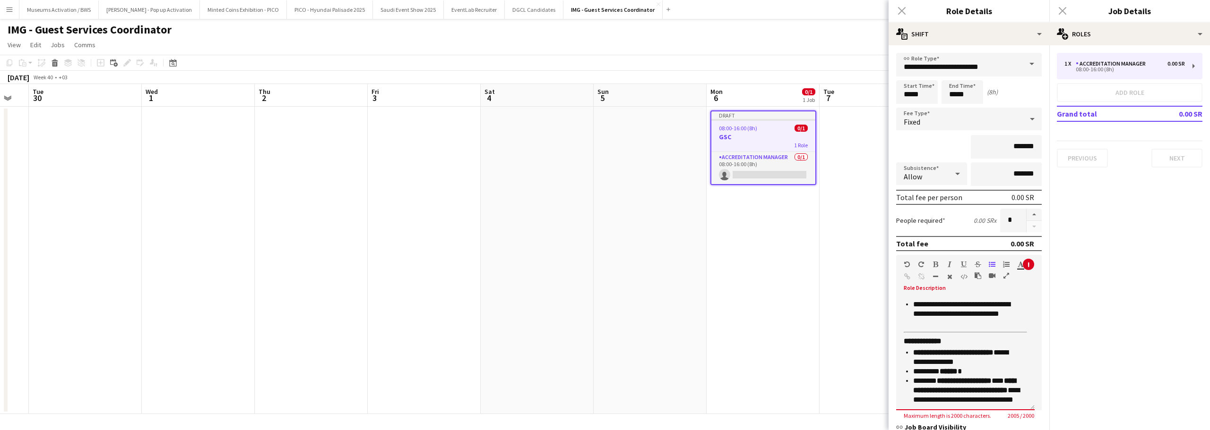
click at [976, 328] on p "**********" at bounding box center [966, 314] width 107 height 28
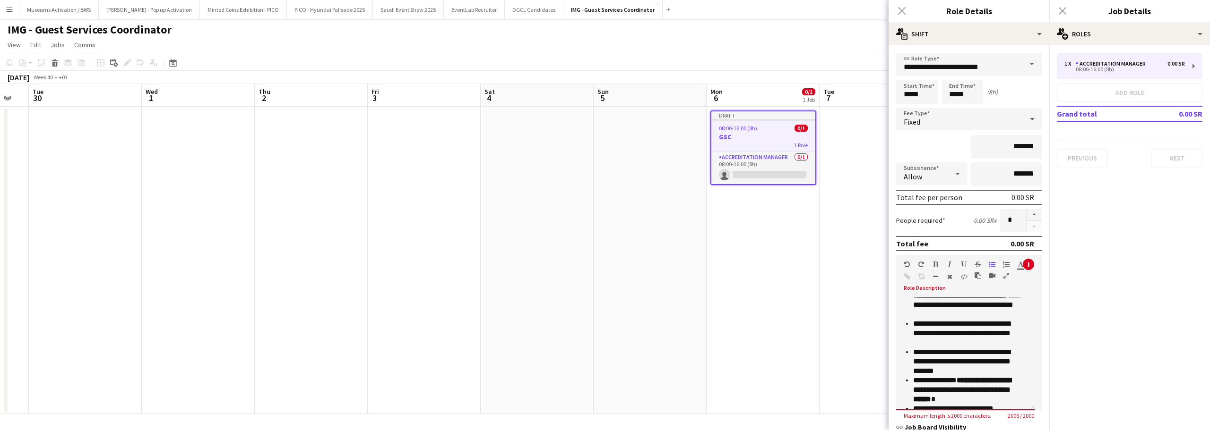
scroll to position [512, 0]
drag, startPoint x: 970, startPoint y: 351, endPoint x: 900, endPoint y: 336, distance: 71.5
click at [900, 336] on div "**********" at bounding box center [965, 353] width 138 height 113
click at [965, 348] on p "**********" at bounding box center [966, 334] width 107 height 28
click at [950, 348] on p "**********" at bounding box center [966, 334] width 107 height 28
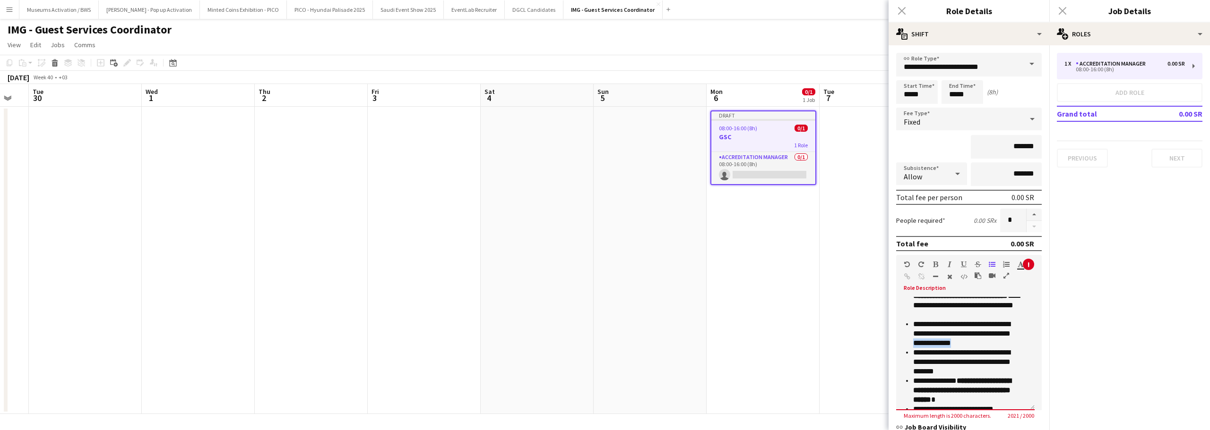
drag, startPoint x: 1004, startPoint y: 353, endPoint x: 952, endPoint y: 355, distance: 52.5
click at [952, 348] on p "**********" at bounding box center [966, 334] width 107 height 28
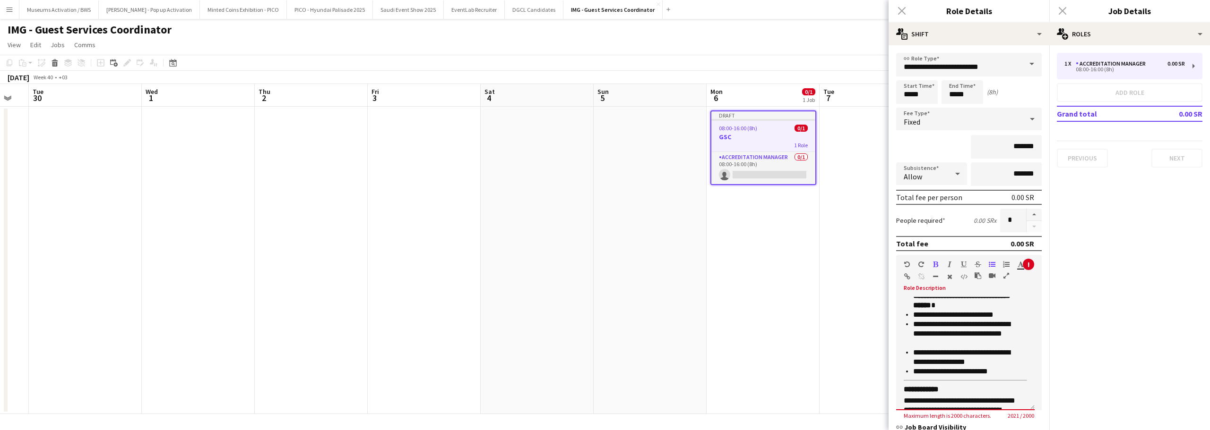
scroll to position [559, 0]
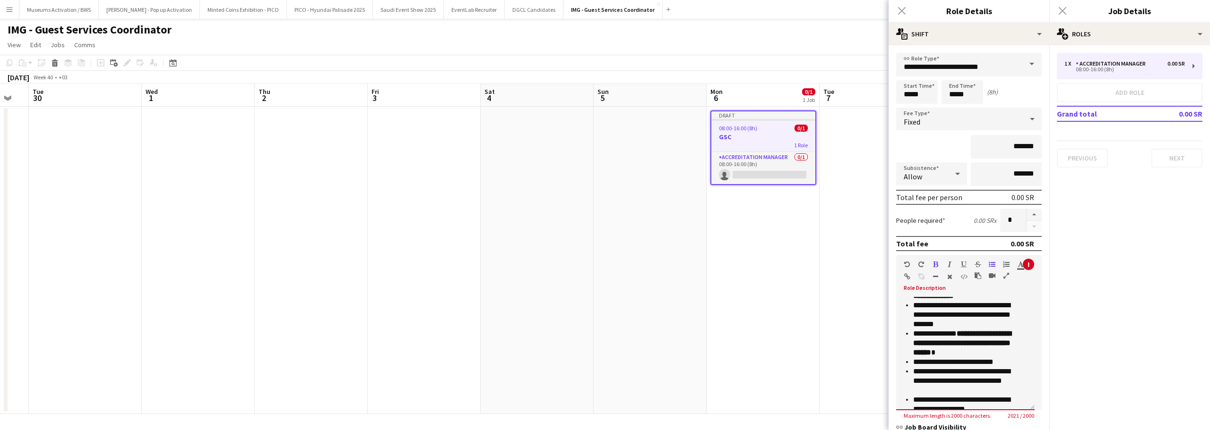
click at [982, 358] on p "**********" at bounding box center [966, 343] width 107 height 28
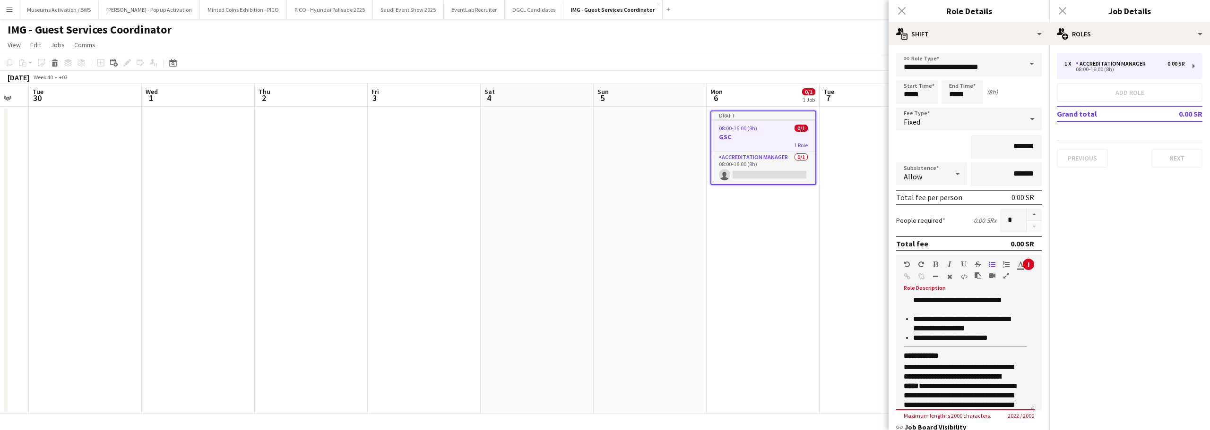
scroll to position [654, 0]
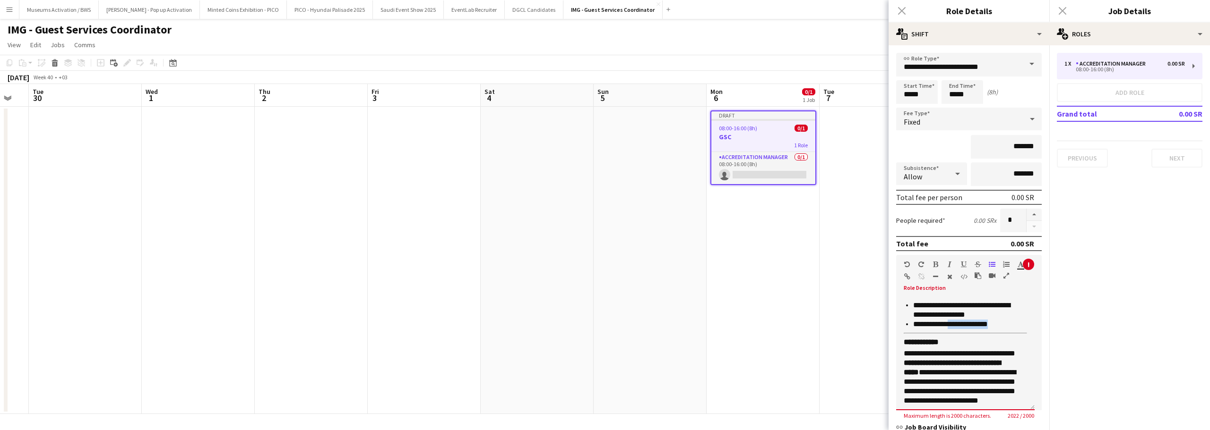
drag, startPoint x: 993, startPoint y: 337, endPoint x: 983, endPoint y: 334, distance: 10.3
click at [951, 329] on p "**********" at bounding box center [966, 324] width 107 height 9
drag, startPoint x: 994, startPoint y: 325, endPoint x: 897, endPoint y: 315, distance: 97.4
click at [897, 315] on div "**********" at bounding box center [965, 353] width 138 height 113
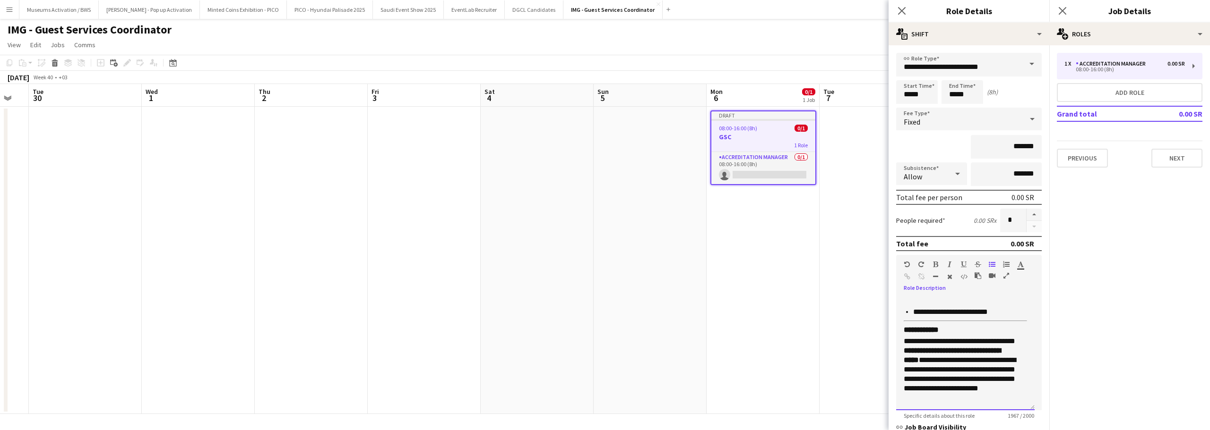
click at [912, 316] on ul "**********" at bounding box center [962, 218] width 116 height 198
click at [912, 322] on div "**********" at bounding box center [965, 353] width 138 height 113
click at [932, 313] on p "**********" at bounding box center [966, 312] width 107 height 9
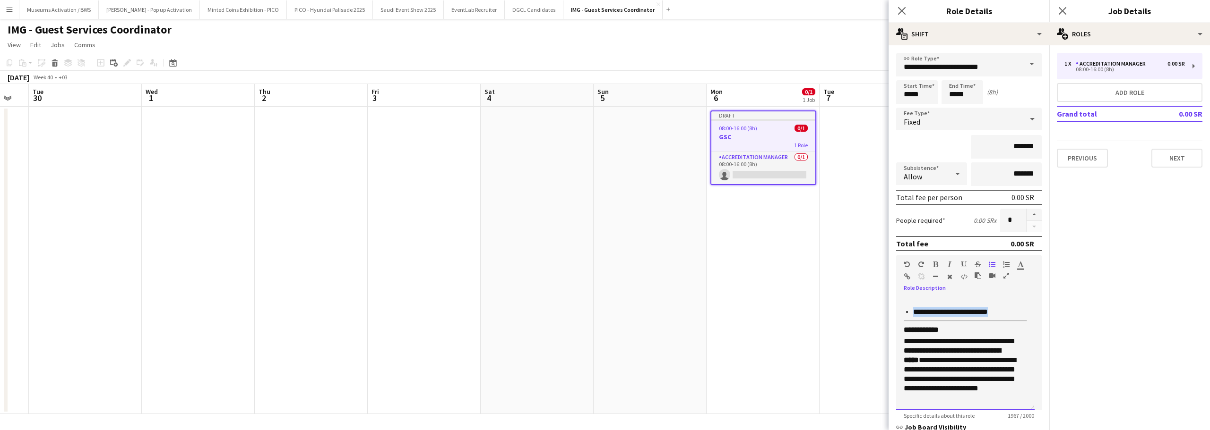
click at [932, 313] on p "**********" at bounding box center [966, 312] width 107 height 9
click at [913, 321] on li at bounding box center [966, 320] width 107 height 9
click at [908, 327] on ul "**********" at bounding box center [962, 237] width 116 height 198
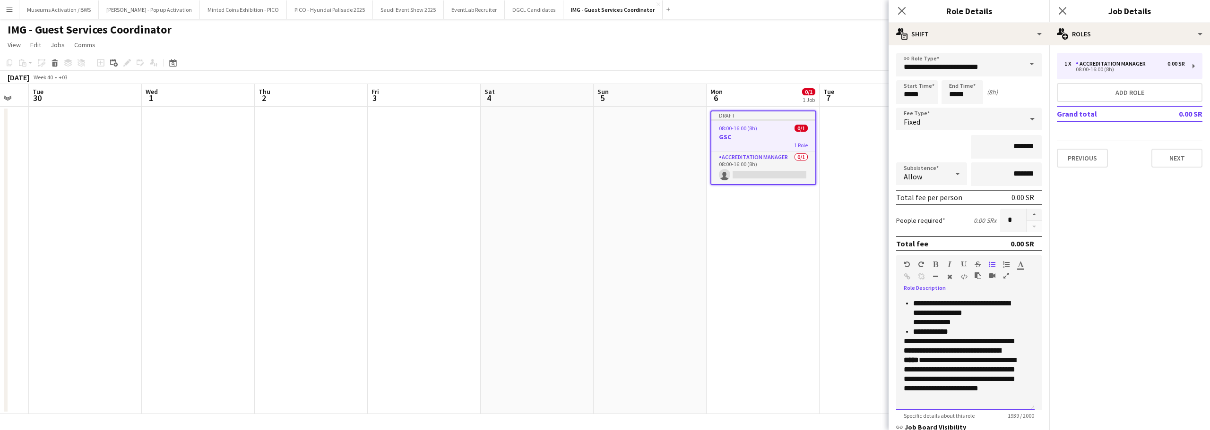
click at [971, 320] on p "**********" at bounding box center [966, 313] width 107 height 28
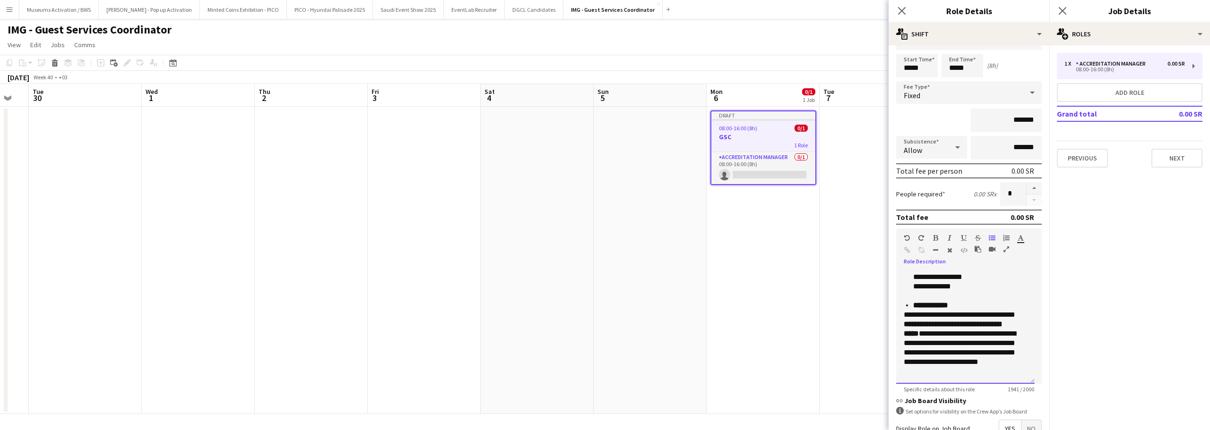
scroll to position [47, 0]
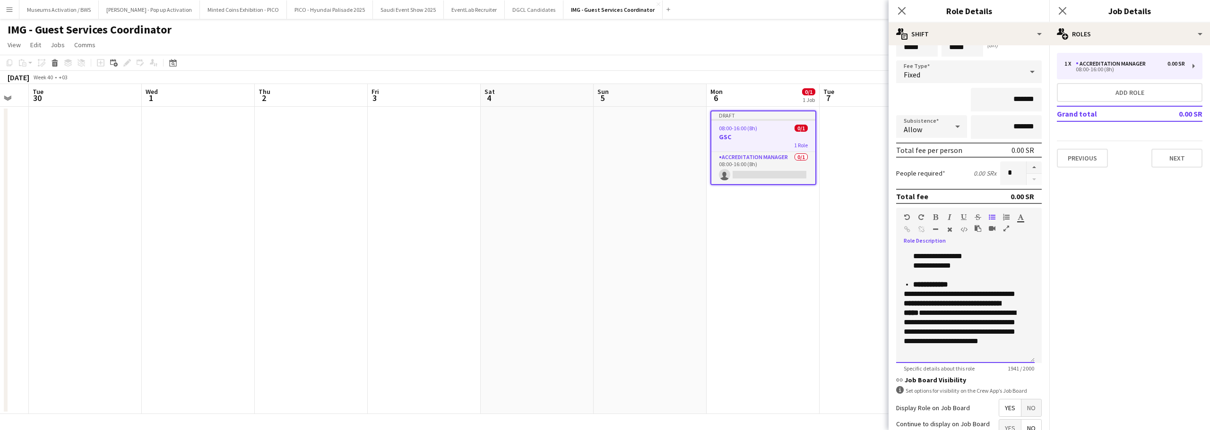
click at [968, 296] on p "**********" at bounding box center [962, 323] width 116 height 66
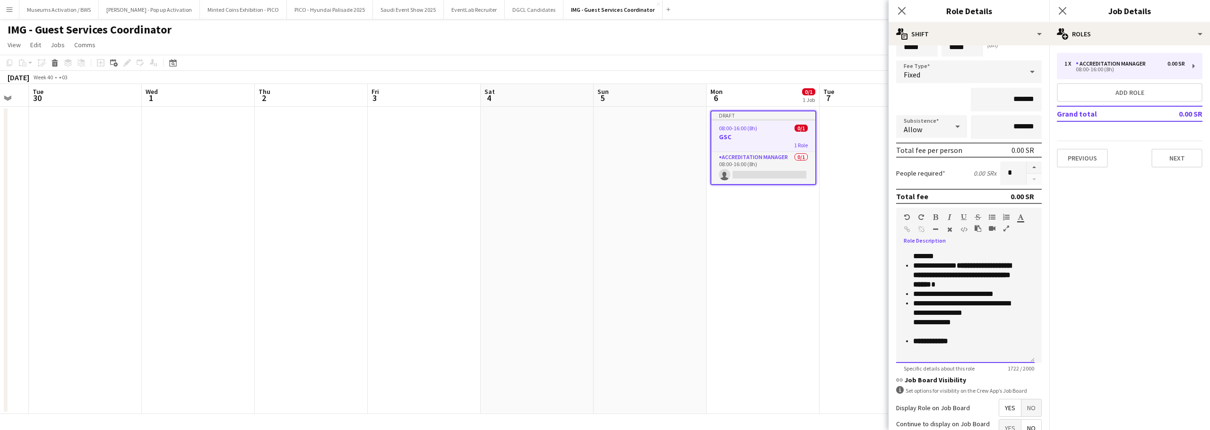
click at [965, 341] on li "**********" at bounding box center [966, 341] width 107 height 9
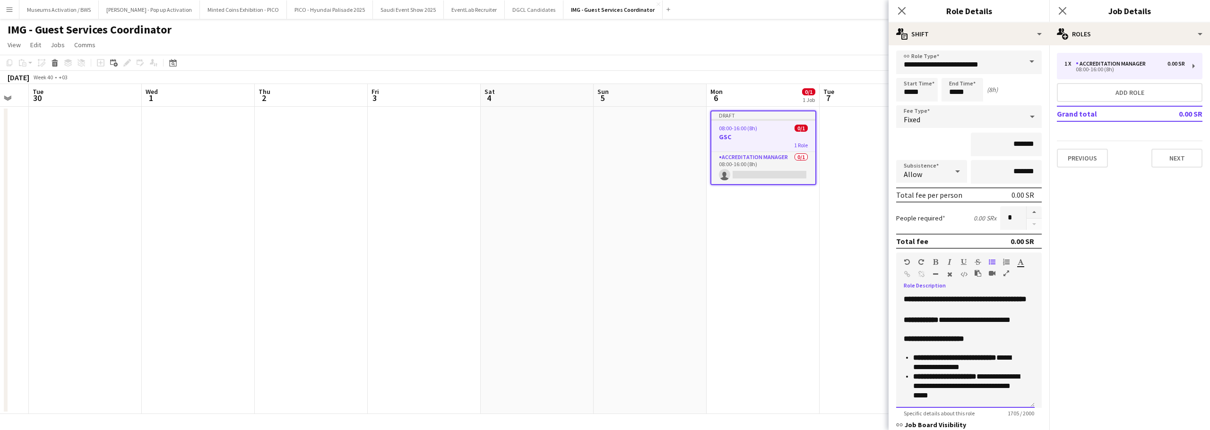
scroll to position [0, 0]
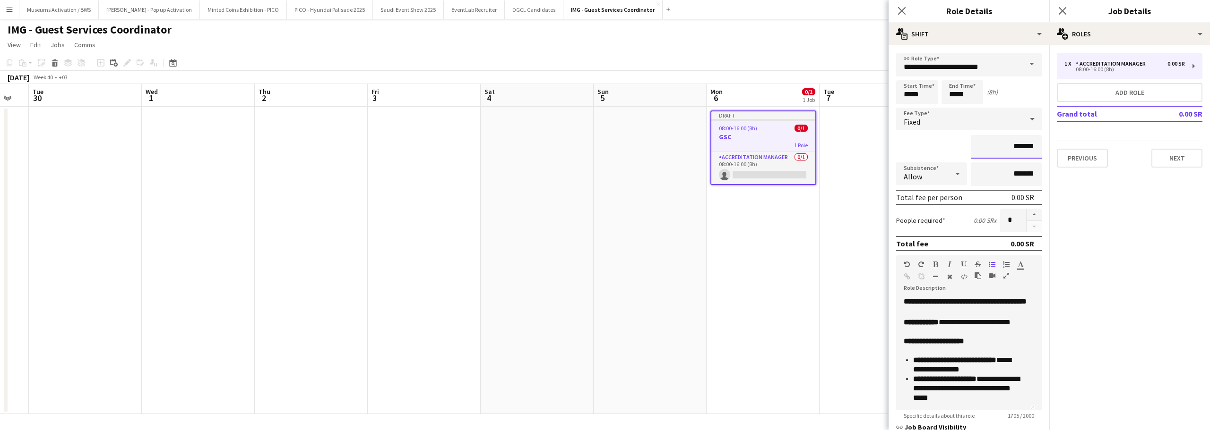
click at [978, 145] on input "*******" at bounding box center [1006, 147] width 71 height 24
type input "*********"
click at [939, 147] on div "*********" at bounding box center [969, 147] width 146 height 24
click at [940, 175] on div "Allow" at bounding box center [922, 174] width 52 height 23
click at [938, 152] on div at bounding box center [605, 215] width 1210 height 430
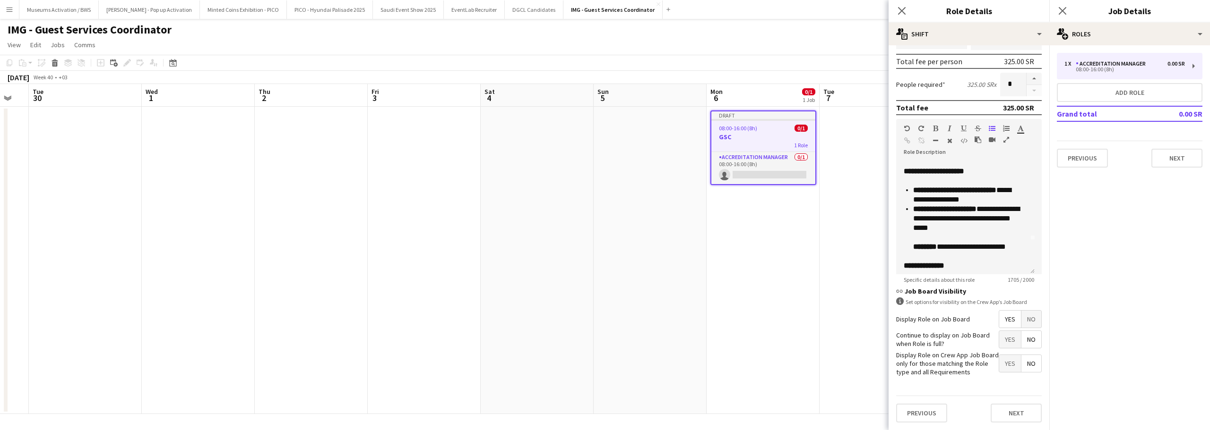
scroll to position [47, 0]
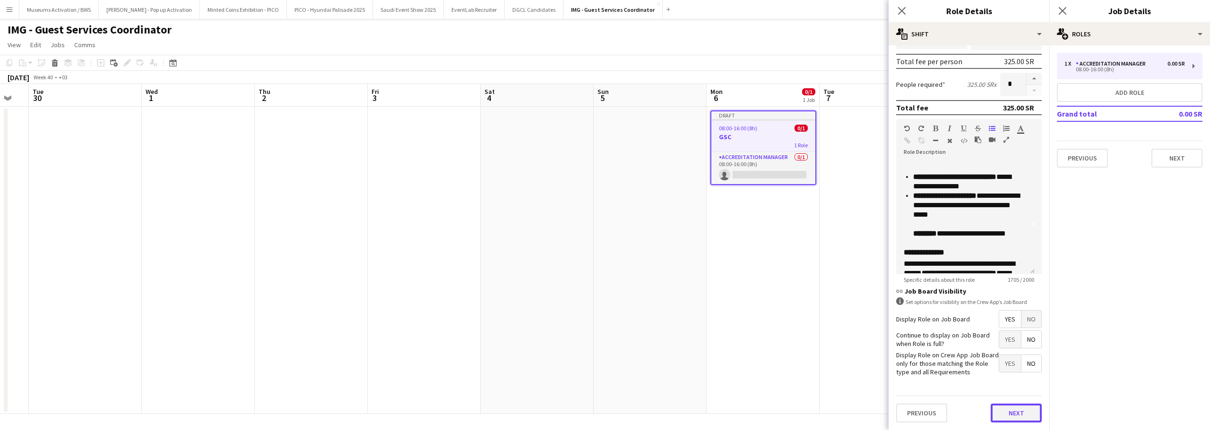
click at [991, 414] on button "Next" at bounding box center [1015, 413] width 51 height 19
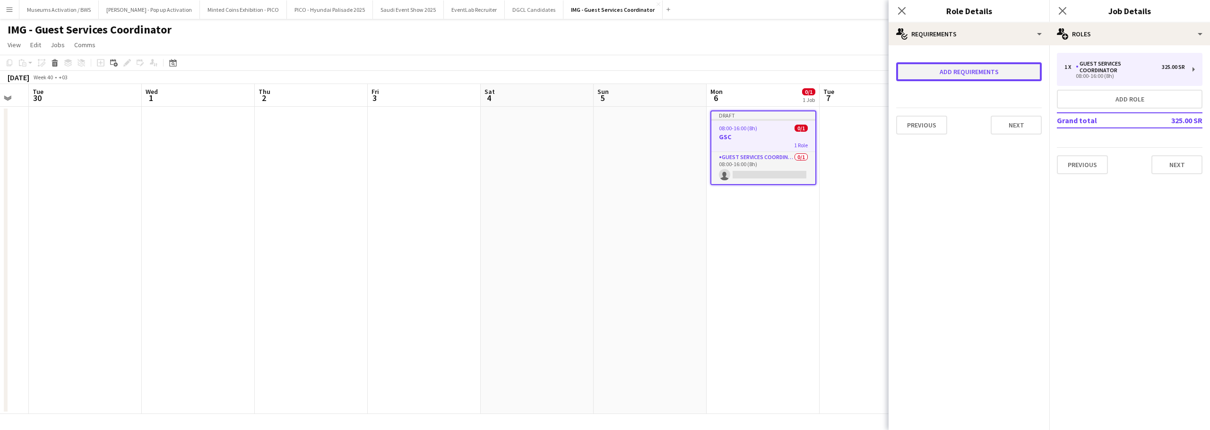
click at [1001, 71] on button "Add requirements" at bounding box center [969, 71] width 146 height 19
click at [947, 82] on span "Please select" at bounding box center [930, 83] width 43 height 9
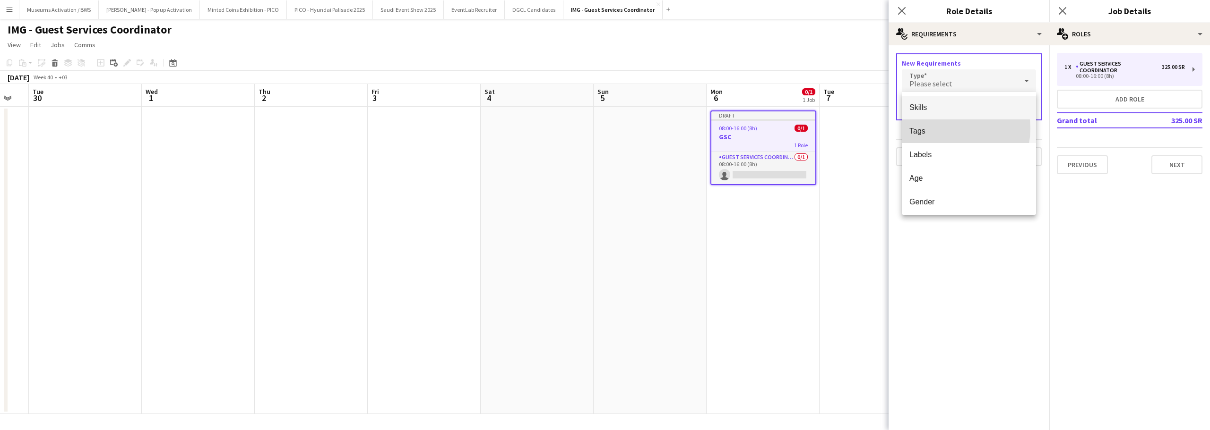
click at [947, 129] on span "Tags" at bounding box center [968, 131] width 119 height 9
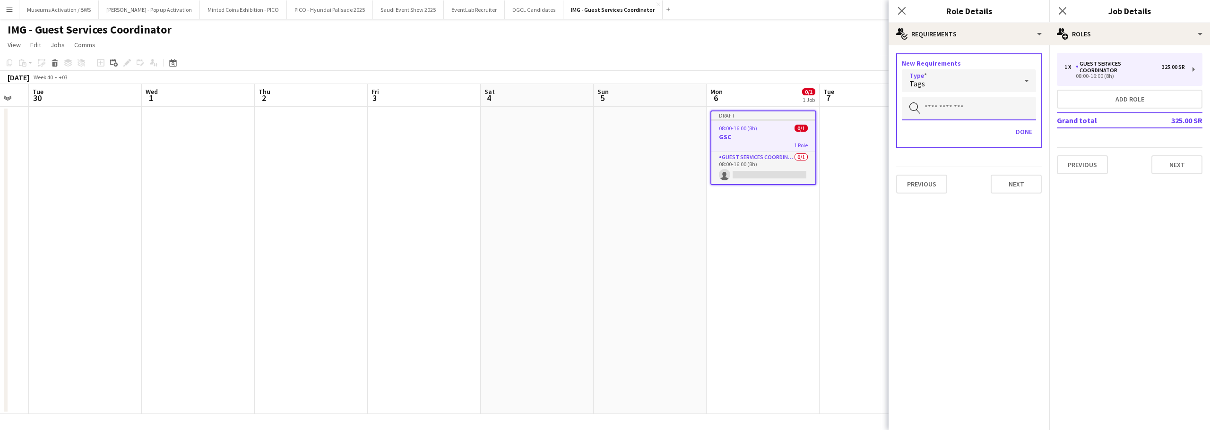
click at [948, 108] on input "text" at bounding box center [969, 109] width 134 height 24
type input "***"
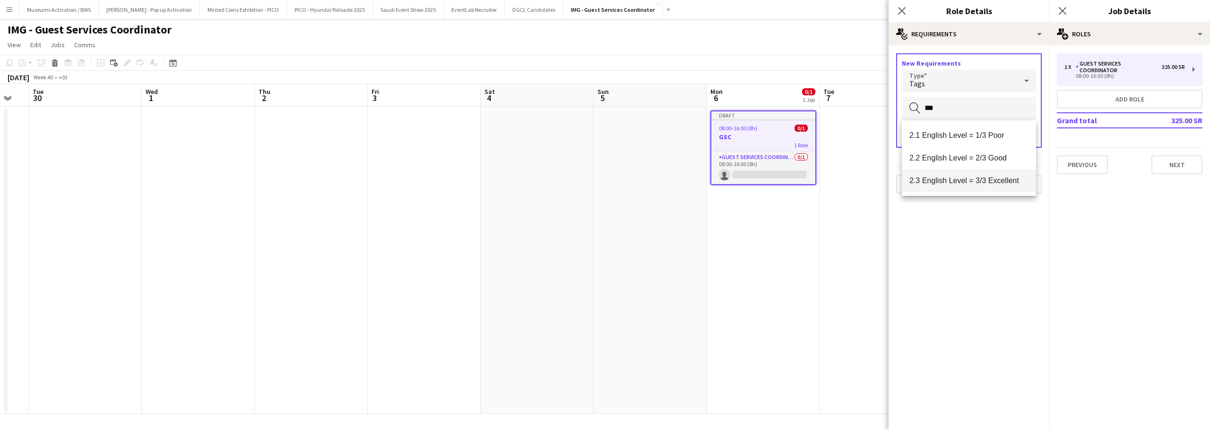
click at [949, 182] on span "2.3 English Level = 3/3 Excellent" at bounding box center [968, 180] width 119 height 9
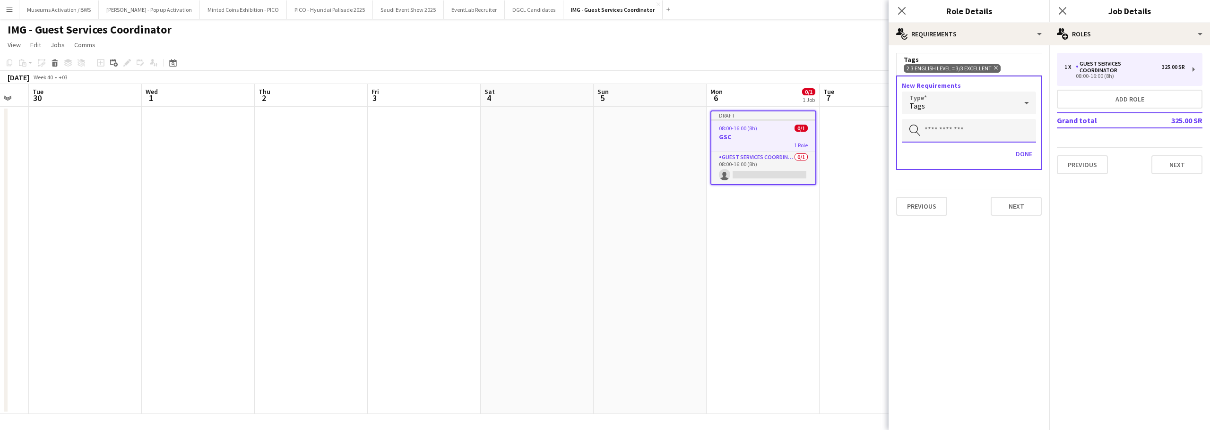
type input "*"
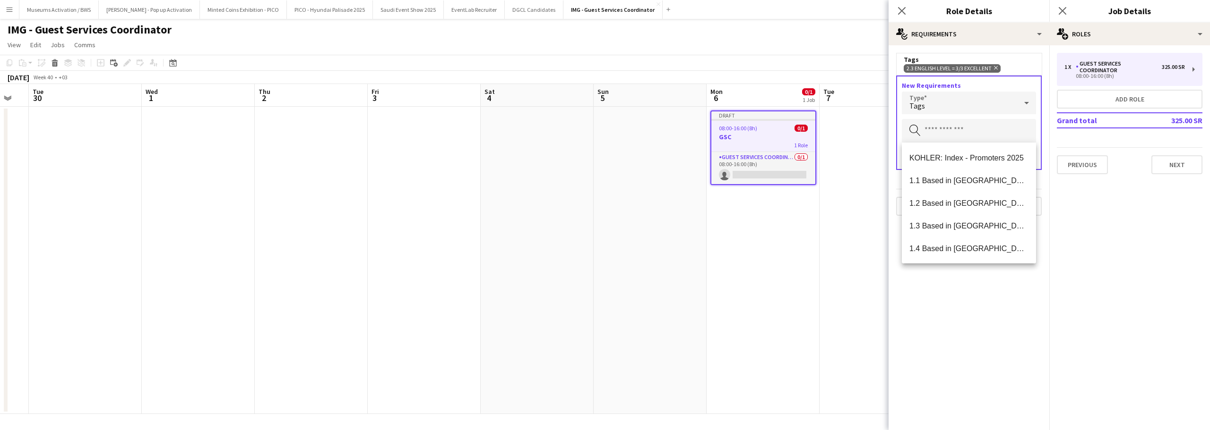
click at [943, 297] on mat-expansion-panel "medal-empty Requirements Tags 2.3 English Level = 3/3 Excellent Remove New Requ…" at bounding box center [968, 237] width 161 height 385
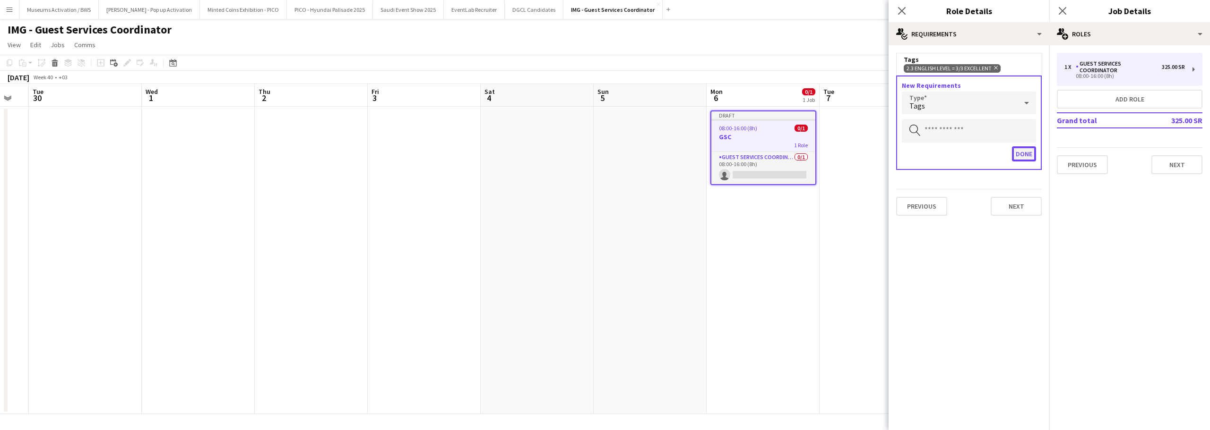
click at [1024, 152] on button "Done" at bounding box center [1024, 153] width 24 height 15
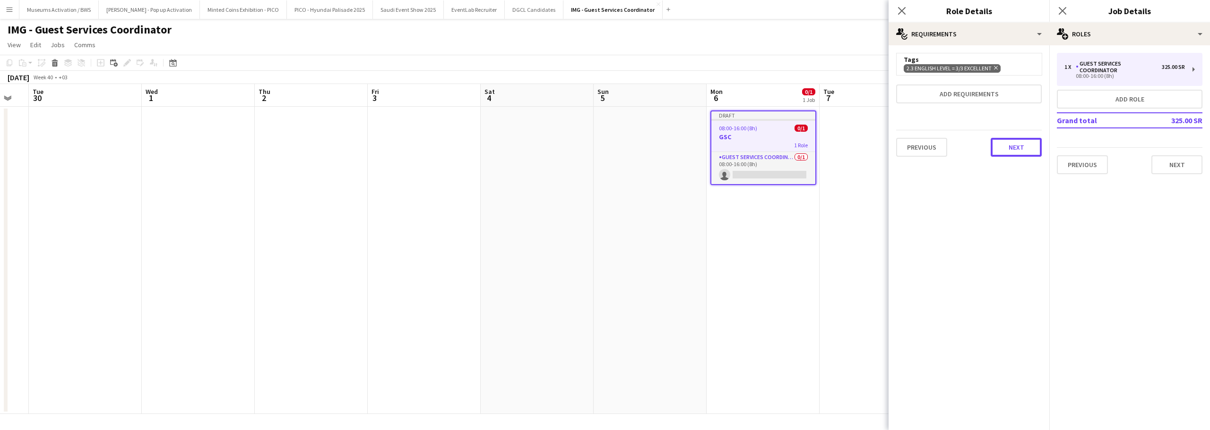
click at [1016, 150] on button "Next" at bounding box center [1015, 147] width 51 height 19
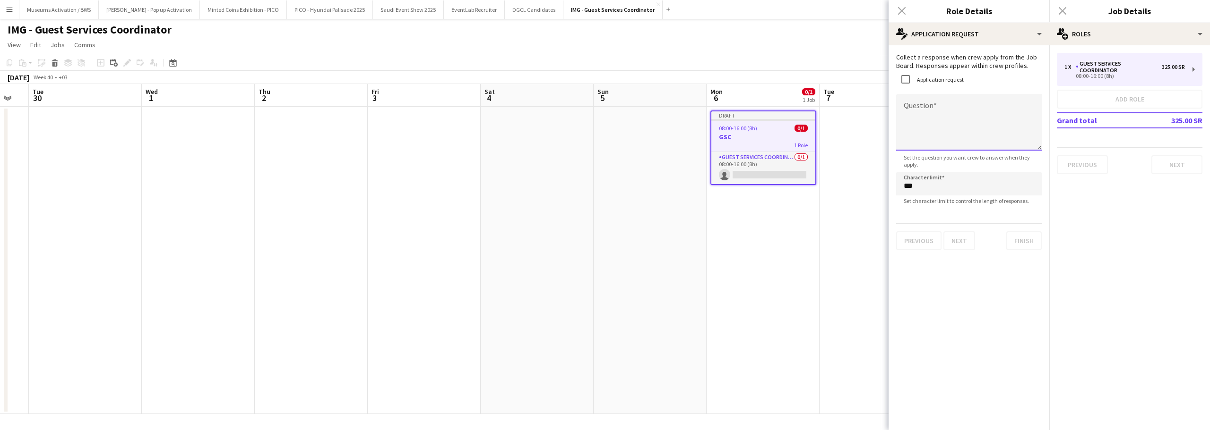
click at [916, 101] on textarea "Question" at bounding box center [969, 122] width 146 height 57
click at [962, 142] on textarea "**********" at bounding box center [969, 122] width 146 height 57
click at [984, 119] on textarea "**********" at bounding box center [969, 122] width 146 height 57
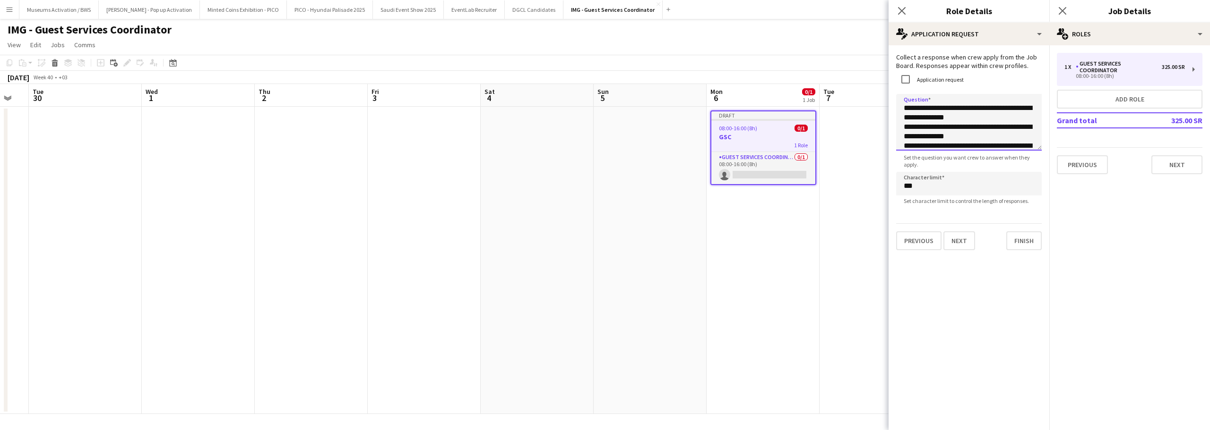
click at [976, 137] on textarea "**********" at bounding box center [969, 122] width 146 height 57
click at [977, 142] on textarea "**********" at bounding box center [969, 122] width 146 height 57
type textarea "**********"
click at [1010, 237] on button "Finish" at bounding box center [1023, 241] width 35 height 19
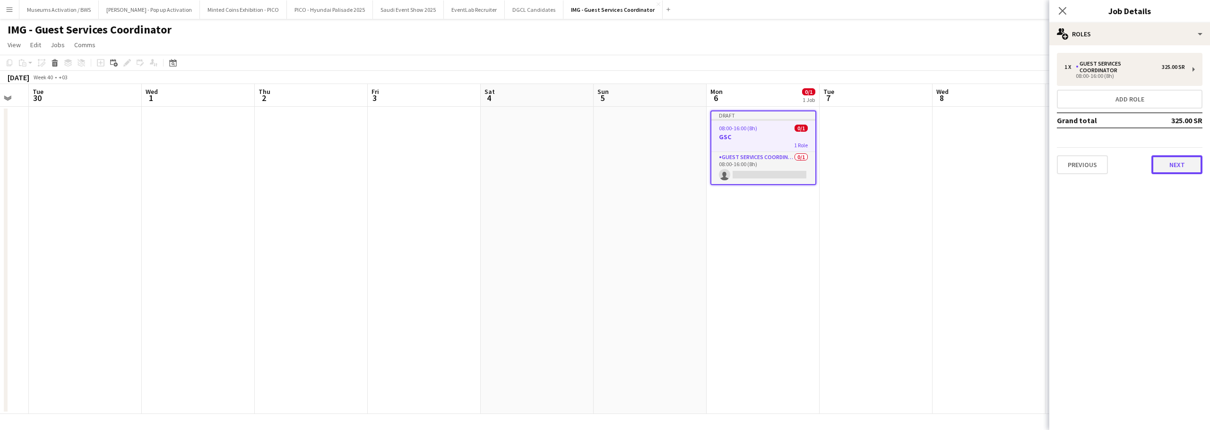
click at [1174, 160] on button "Next" at bounding box center [1176, 164] width 51 height 19
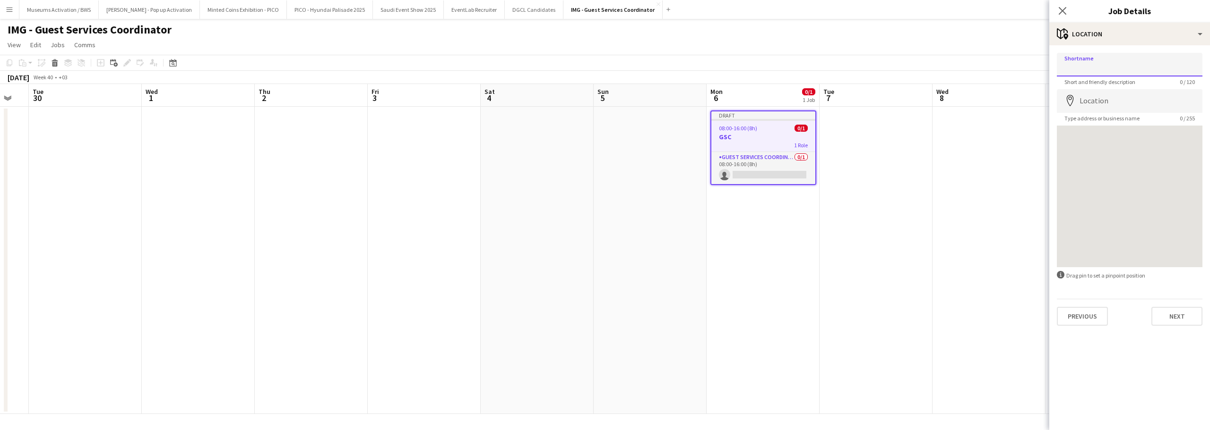
click at [1129, 68] on input "Shortname" at bounding box center [1130, 65] width 146 height 24
paste input "**********"
type input "**********"
click at [1123, 103] on input "Location" at bounding box center [1130, 101] width 146 height 24
paste input "**********"
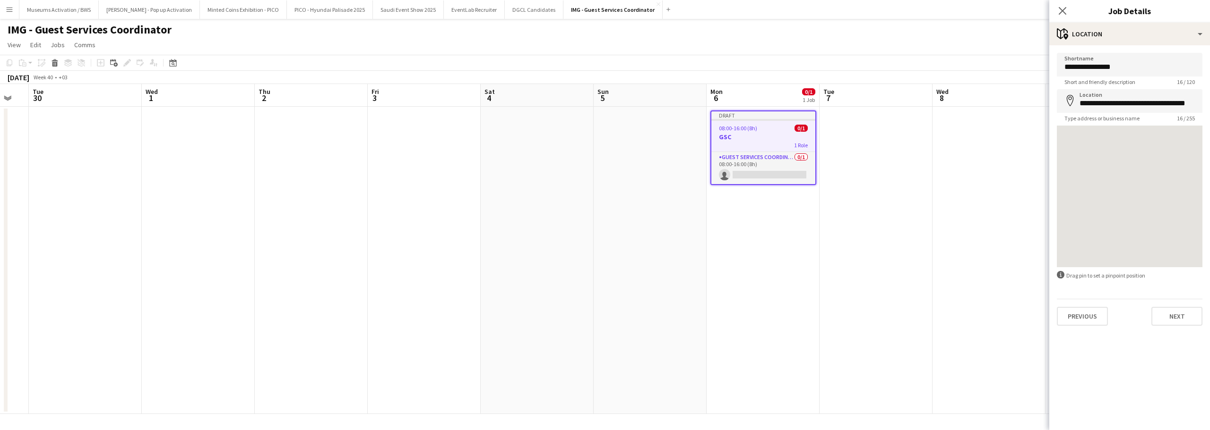
type input "**********"
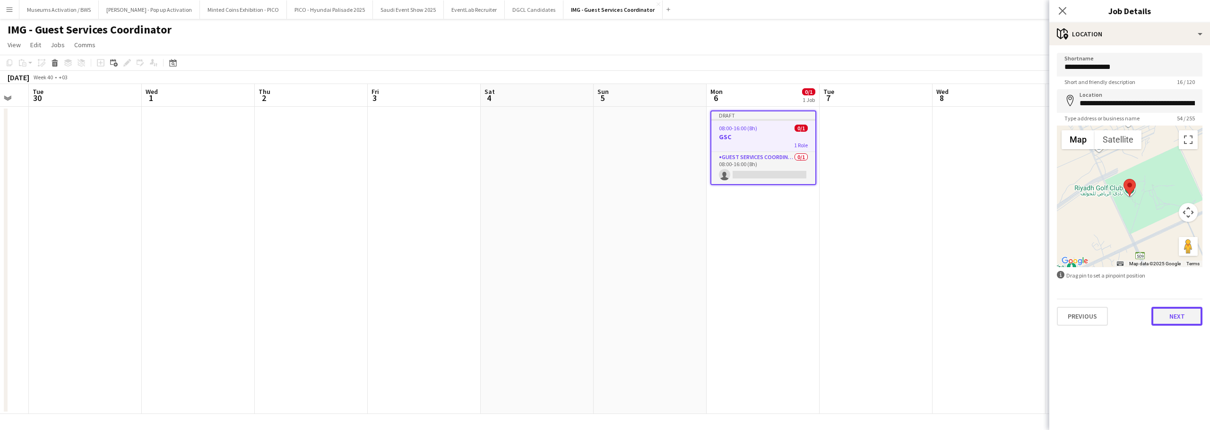
click at [1172, 323] on button "Next" at bounding box center [1176, 316] width 51 height 19
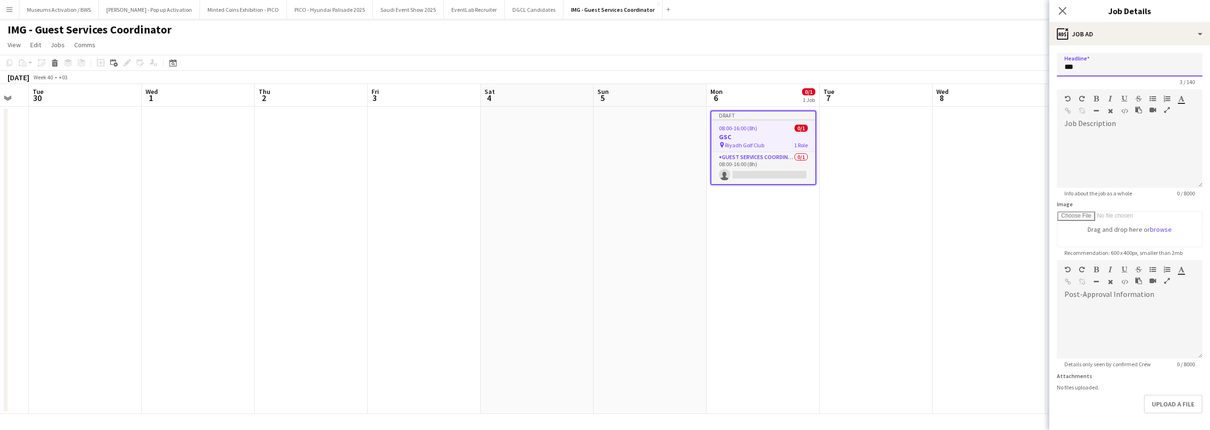
click at [1093, 68] on input "***" at bounding box center [1130, 65] width 146 height 24
click at [1121, 67] on input "**********" at bounding box center [1130, 65] width 146 height 24
type input "**********"
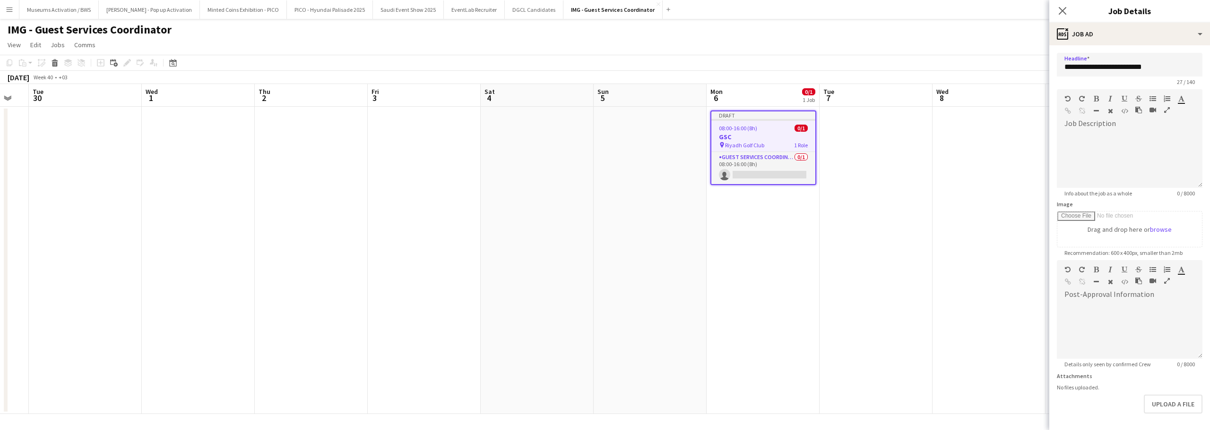
click at [1078, 415] on form "**********" at bounding box center [1129, 256] width 161 height 407
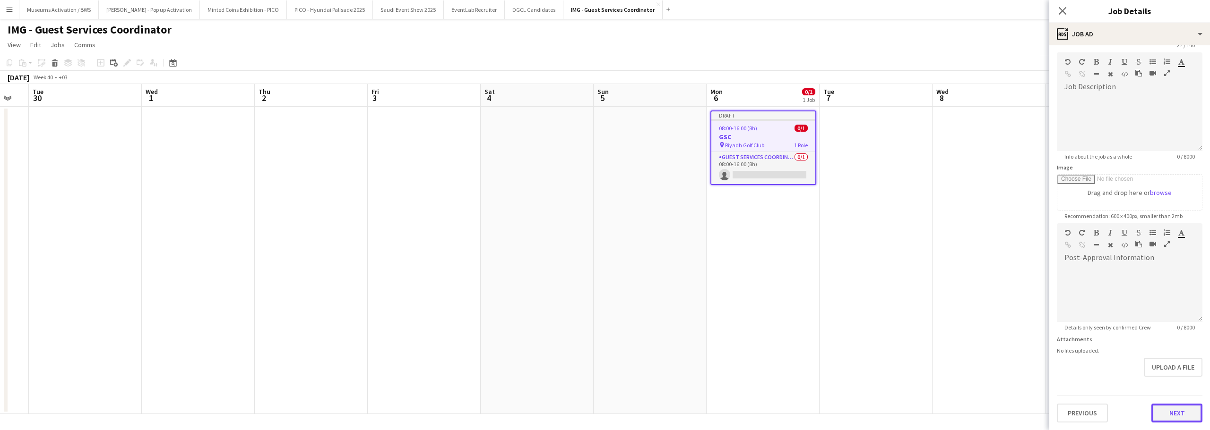
click at [1156, 406] on button "Next" at bounding box center [1176, 413] width 51 height 19
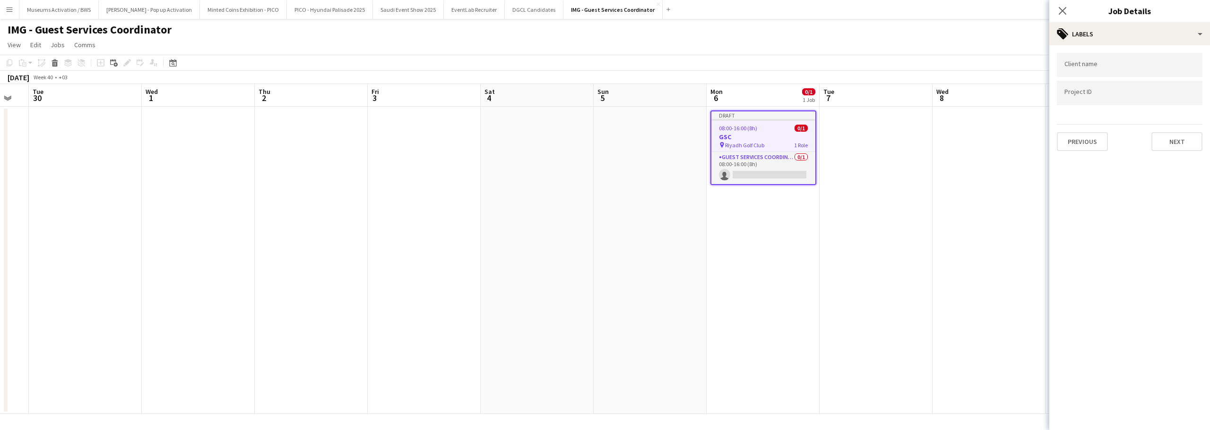
scroll to position [0, 0]
click at [1108, 62] on form at bounding box center [1129, 67] width 130 height 10
click at [1084, 63] on form at bounding box center [1129, 65] width 130 height 10
paste input "**********"
type input "**********"
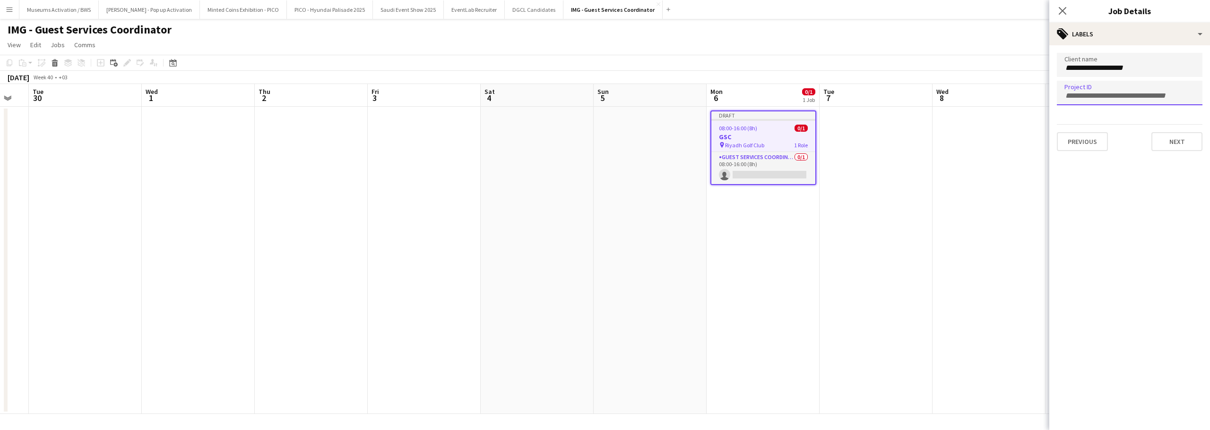
paste input "**********"
click at [1103, 97] on input "Type to search project ID labels..." at bounding box center [1129, 96] width 130 height 9
type input "**********"
click at [1132, 141] on div "Previous Next" at bounding box center [1130, 137] width 146 height 27
click at [1169, 140] on button "Next" at bounding box center [1176, 141] width 51 height 19
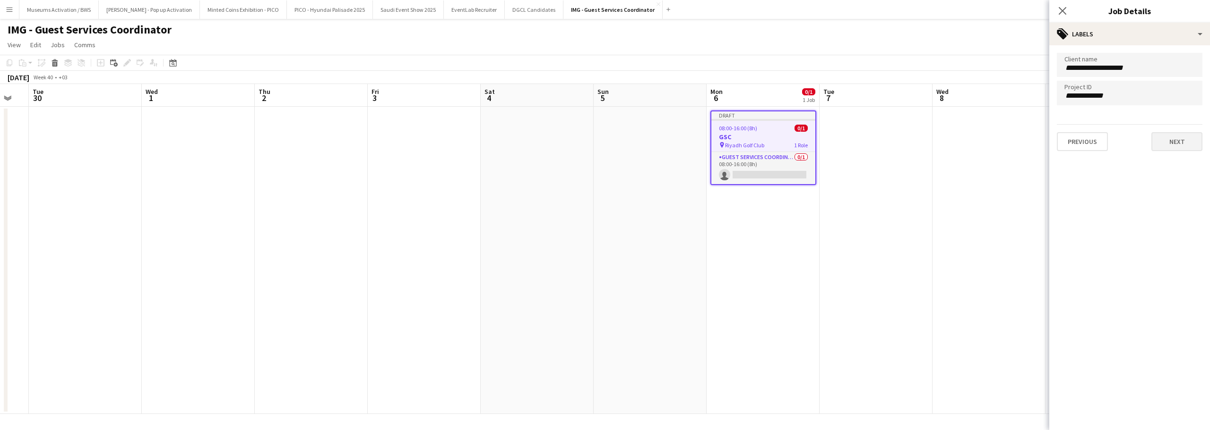
type input "*******"
click at [1161, 103] on button "Next" at bounding box center [1176, 97] width 51 height 19
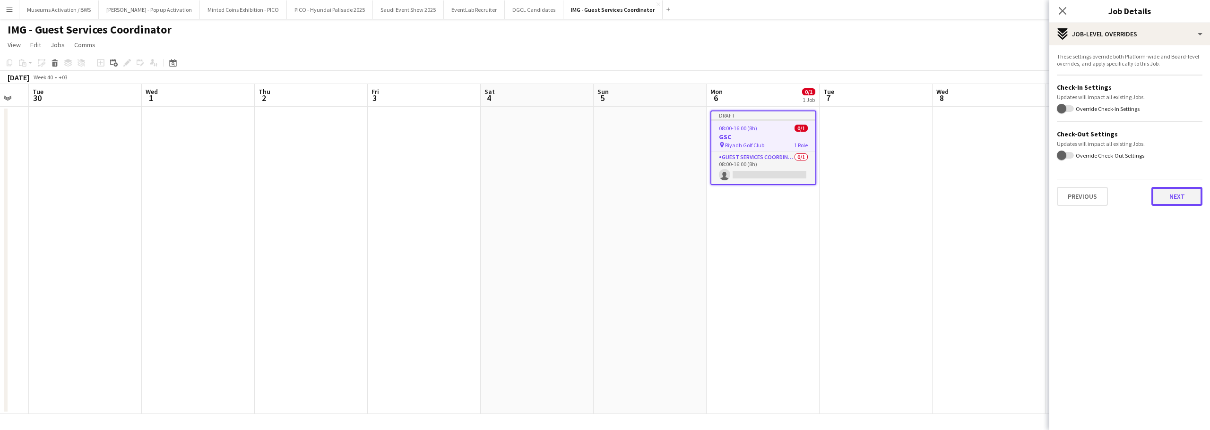
click at [1183, 199] on button "Next" at bounding box center [1176, 196] width 51 height 19
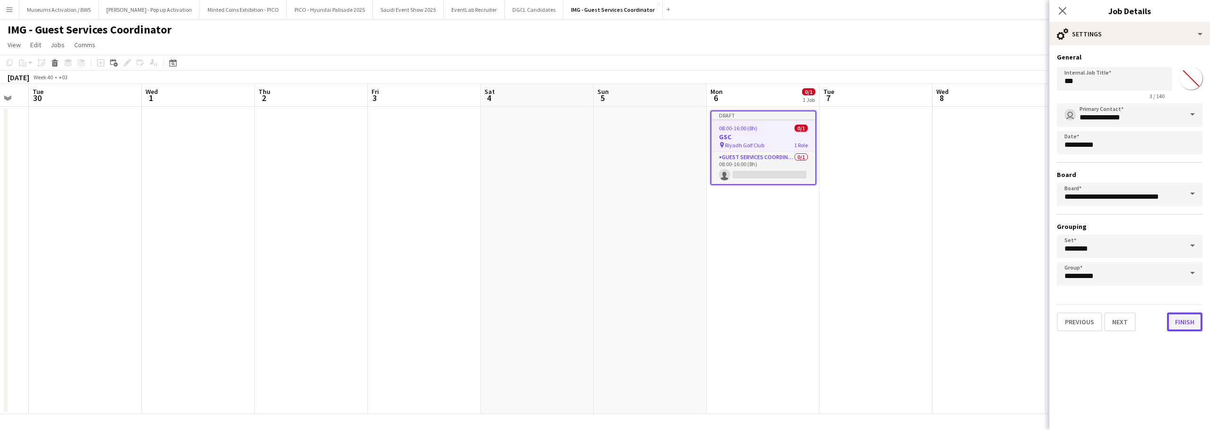
click at [1185, 329] on button "Finish" at bounding box center [1184, 322] width 35 height 19
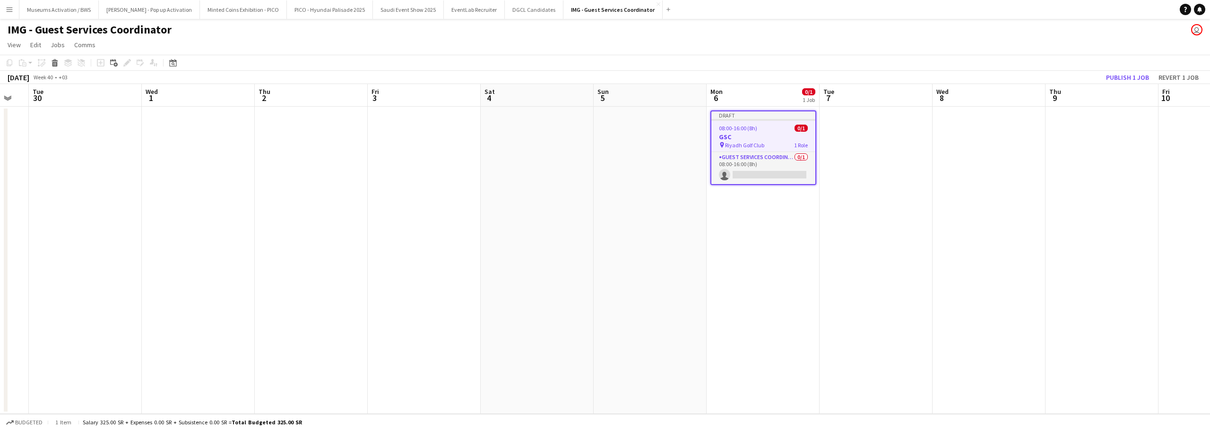
click at [1062, 223] on app-date-cell at bounding box center [1101, 261] width 113 height 308
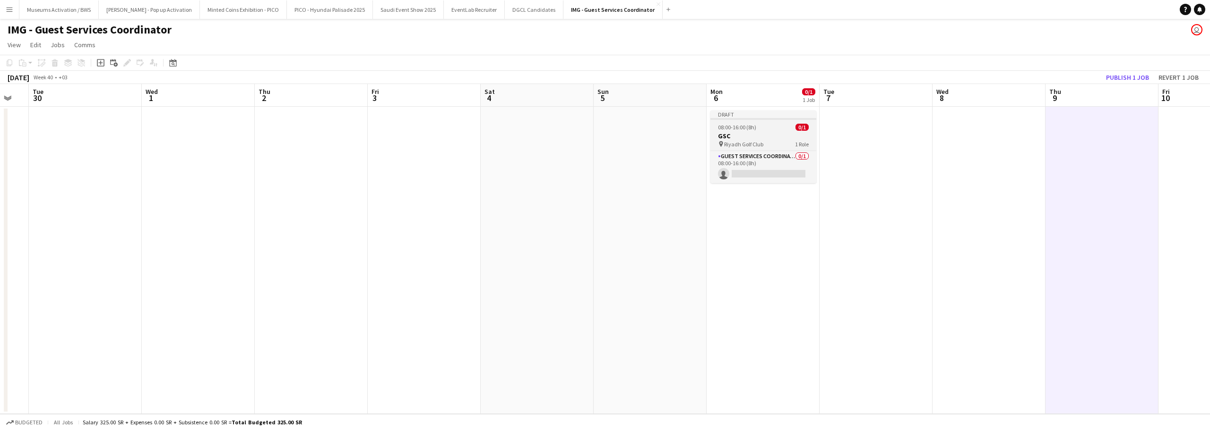
click at [781, 128] on div "08:00-16:00 (8h) 0/1" at bounding box center [763, 127] width 106 height 7
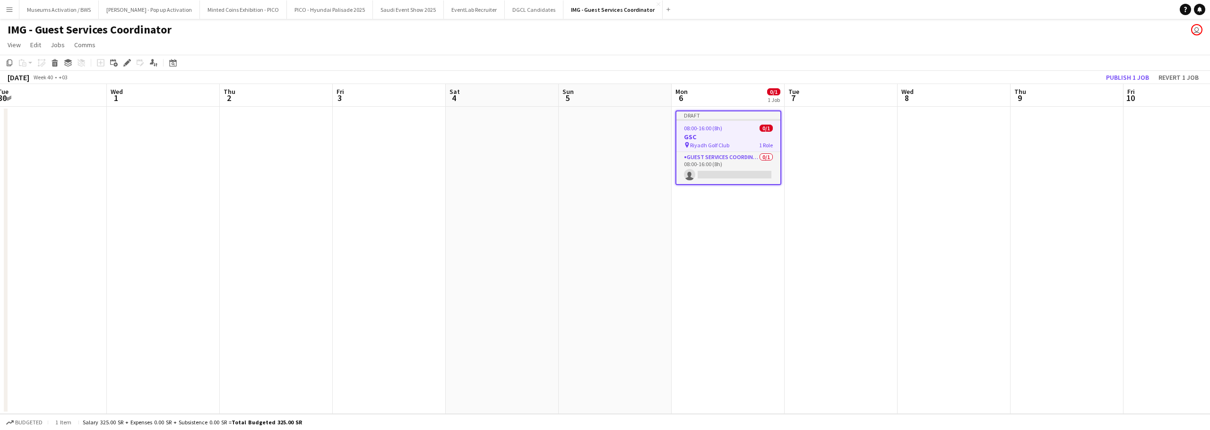
drag, startPoint x: 933, startPoint y: 159, endPoint x: 697, endPoint y: 157, distance: 236.3
click at [699, 156] on app-calendar-viewport "Sat 27 Sun 28 Mon 29 Tue 30 Wed 1 Thu 2 Fri 3 Sat 4 Sun 5 Mon 6 0/1 1 Job Tue 7…" at bounding box center [605, 249] width 1210 height 330
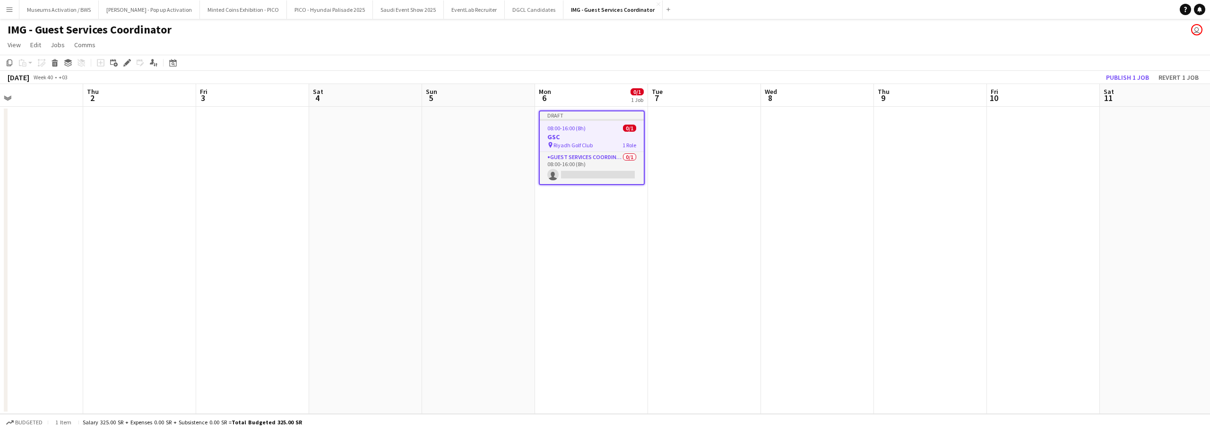
drag, startPoint x: 802, startPoint y: 160, endPoint x: 717, endPoint y: 159, distance: 84.6
click at [607, 167] on app-calendar-viewport "Mon 29 Tue 30 Wed 1 Thu 2 Fri 3 Sat 4 Sun 5 Mon 6 0/1 1 Job Tue 7 Wed 8 Thu 9 F…" at bounding box center [605, 249] width 1210 height 330
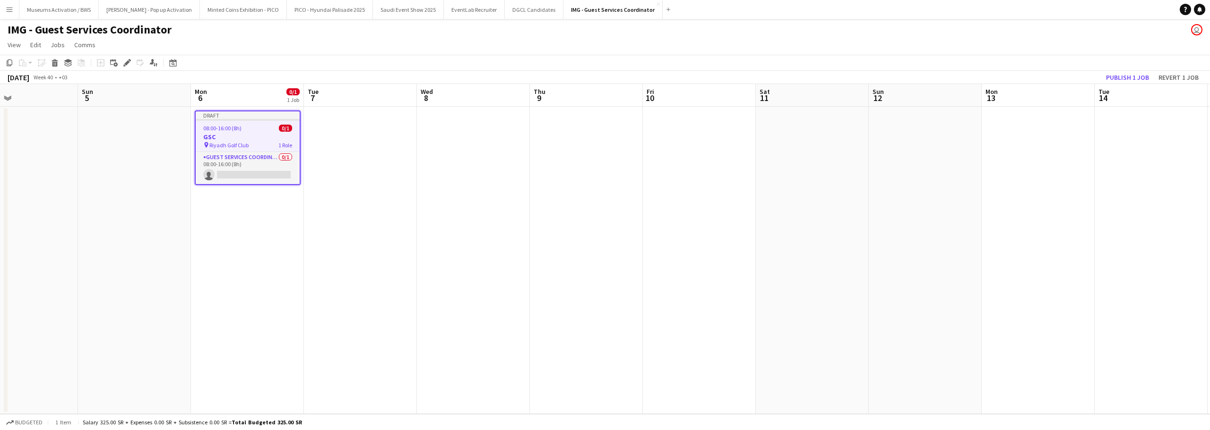
scroll to position [0, 314]
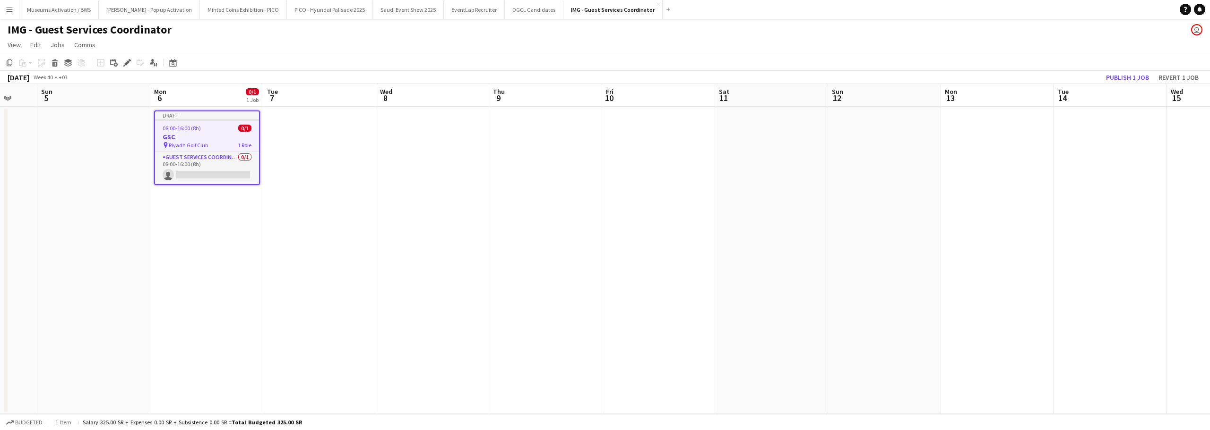
drag, startPoint x: 750, startPoint y: 155, endPoint x: 531, endPoint y: 172, distance: 219.5
click at [531, 172] on app-calendar-viewport "Thu 2 Fri 3 Sat 4 Sun 5 Mon 6 0/1 1 Job Tue 7 Wed 8 Thu 9 Fri 10 Sat 11 Sun 12 …" at bounding box center [605, 249] width 1210 height 330
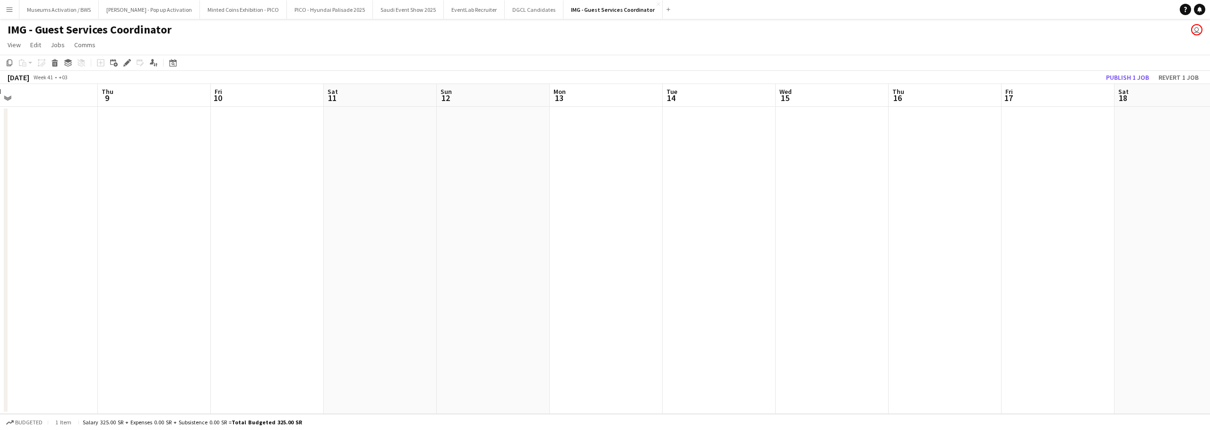
drag, startPoint x: 381, startPoint y: 215, endPoint x: 194, endPoint y: 212, distance: 187.2
click at [202, 212] on app-calendar-viewport "Sun 5 Mon 6 0/1 1 Job Tue 7 Wed 8 Thu 9 Fri 10 Sat 11 Sun 12 Mon 13 Tue 14 Wed …" at bounding box center [605, 249] width 1210 height 330
drag, startPoint x: 569, startPoint y: 177, endPoint x: 182, endPoint y: 193, distance: 386.9
click at [223, 188] on app-calendar-viewport "Sun 5 Mon 6 0/1 1 Job Tue 7 Wed 8 Thu 9 Fri 10 Sat 11 Sun 12 Mon 13 Tue 14 Wed …" at bounding box center [605, 249] width 1210 height 330
drag, startPoint x: 343, startPoint y: 186, endPoint x: 237, endPoint y: 189, distance: 105.9
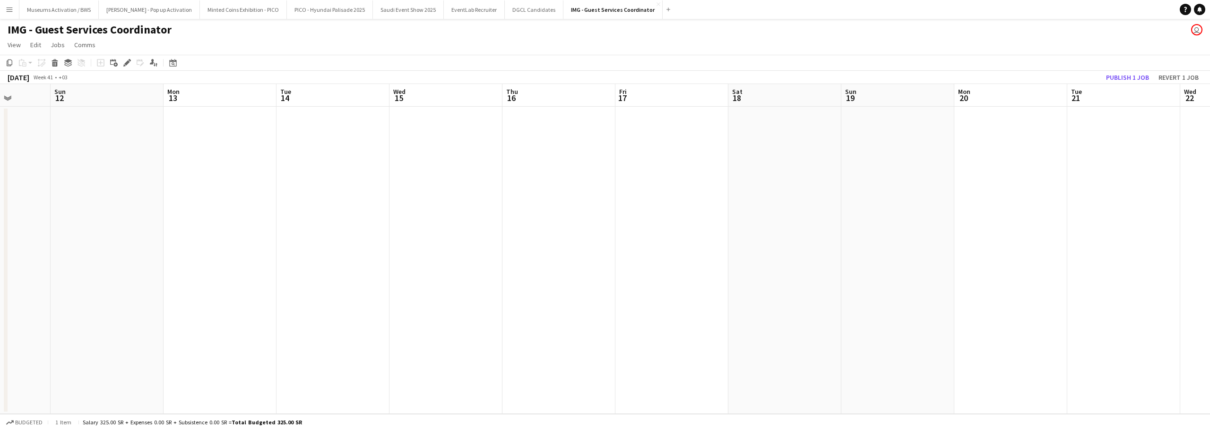
click at [258, 188] on app-calendar-viewport "Thu 9 Fri 10 Sat 11 Sun 12 Mon 13 Tue 14 Wed 15 Thu 16 Fri 17 Sat 18 Sun 19 Mon…" at bounding box center [605, 249] width 1210 height 330
drag, startPoint x: 426, startPoint y: 169, endPoint x: 159, endPoint y: 174, distance: 266.6
click at [184, 171] on app-calendar-viewport "Thu 9 Fri 10 Sat 11 Sun 12 Mon 13 Tue 14 Wed 15 Thu 16 Fri 17 Sat 18 Sun 19 Mon…" at bounding box center [605, 249] width 1210 height 330
click at [139, 149] on app-calendar-viewport "Sat 11 Sun 12 Mon 13 Tue 14 Wed 15 Thu 16 Fri 17 Sat 18 Sun 19 Mon 20 Tue 21 We…" at bounding box center [605, 249] width 1210 height 330
drag, startPoint x: 352, startPoint y: 169, endPoint x: 209, endPoint y: 176, distance: 143.4
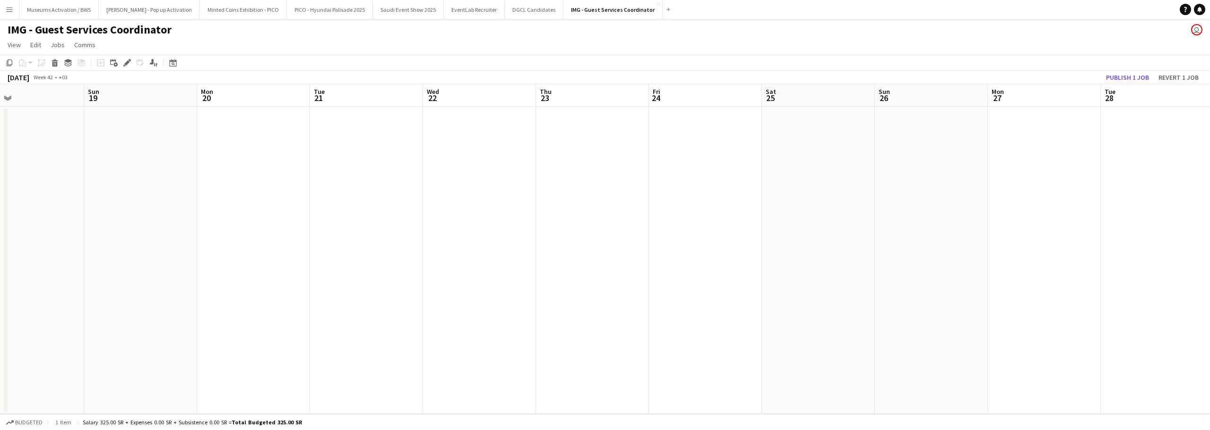
click at [224, 176] on app-calendar-viewport "Wed 15 Thu 16 Fri 17 Sat 18 Sun 19 Mon 20 Tue 21 Wed 22 Thu 23 Fri 24 Sat 25 Su…" at bounding box center [605, 249] width 1210 height 330
drag, startPoint x: 363, startPoint y: 183, endPoint x: 199, endPoint y: 186, distance: 164.0
click at [233, 189] on app-calendar-viewport "Wed 15 Thu 16 Fri 17 Sat 18 Sun 19 Mon 20 Tue 21 Wed 22 Thu 23 Fri 24 Sat 25 Su…" at bounding box center [605, 249] width 1210 height 330
drag, startPoint x: 359, startPoint y: 192, endPoint x: 190, endPoint y: 186, distance: 169.3
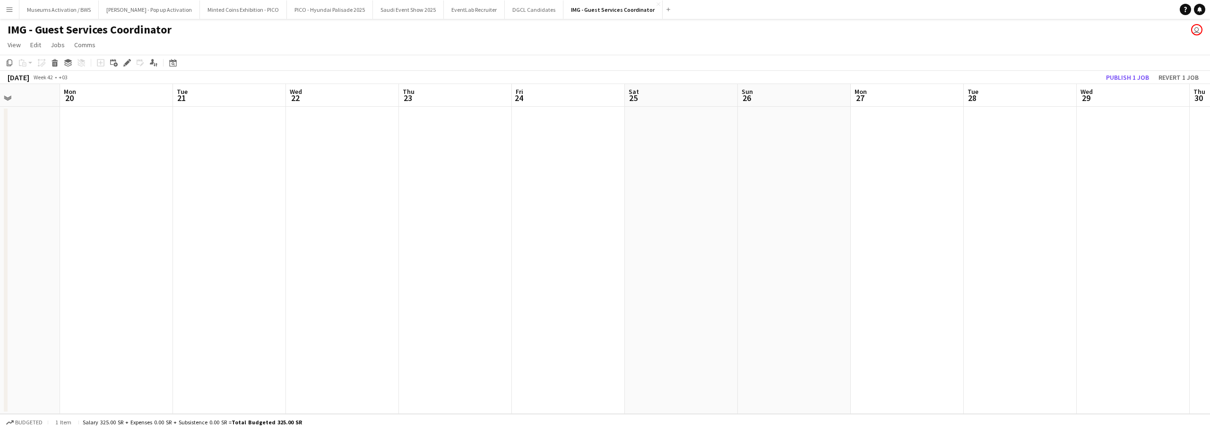
click at [207, 187] on app-calendar-viewport "Thu 16 Fri 17 Sat 18 Sun 19 Mon 20 Tue 21 Wed 22 Thu 23 Fri 24 Sat 25 Sun 26 Mo…" at bounding box center [605, 249] width 1210 height 330
drag, startPoint x: 383, startPoint y: 187, endPoint x: 165, endPoint y: 174, distance: 218.7
click at [192, 173] on app-calendar-viewport "Sat 18 Sun 19 Mon 20 Tue 21 Wed 22 Thu 23 Fri 24 Sat 25 Sun 26 Mon 27 Tue 28 We…" at bounding box center [605, 249] width 1210 height 330
click at [395, 167] on app-date-cell at bounding box center [439, 261] width 113 height 308
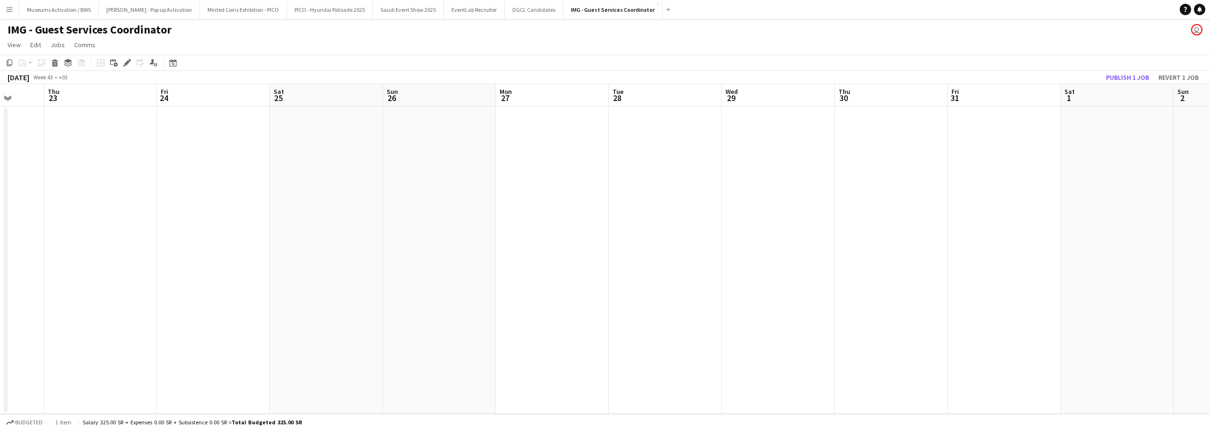
click at [361, 175] on app-date-cell at bounding box center [326, 261] width 113 height 308
drag, startPoint x: 443, startPoint y: 207, endPoint x: 862, endPoint y: 168, distance: 421.0
click at [852, 171] on app-calendar-viewport "Mon 20 Tue 21 Wed 22 Thu 23 Fri 24 Sat 25 Sun 26 Mon 27 Tue 28 Wed 29 Thu 30 Fr…" at bounding box center [605, 249] width 1210 height 330
drag, startPoint x: 577, startPoint y: 198, endPoint x: 764, endPoint y: 174, distance: 188.6
click at [760, 174] on app-calendar-viewport "Fri 17 Sat 18 Sun 19 Mon 20 Tue 21 Wed 22 Thu 23 Fri 24 Sat 25 Sun 26 Mon 27 Tu…" at bounding box center [605, 249] width 1210 height 330
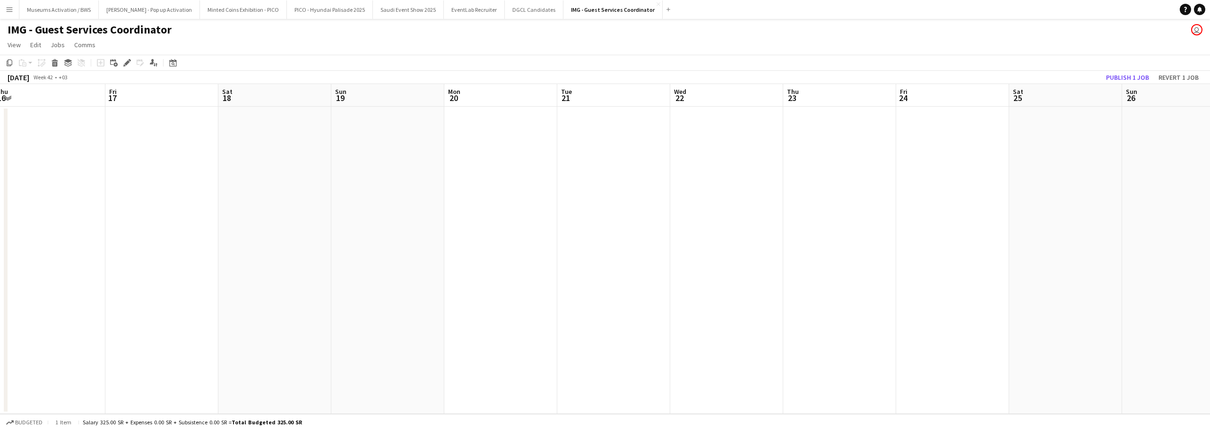
drag, startPoint x: 522, startPoint y: 196, endPoint x: 755, endPoint y: 163, distance: 235.4
click at [756, 169] on app-calendar-viewport "Tue 14 Wed 15 Thu 16 Fri 17 Sat 18 Sun 19 Mon 20 Tue 21 Wed 22 Thu 23 Fri 24 Sa…" at bounding box center [605, 249] width 1210 height 330
drag, startPoint x: 203, startPoint y: 220, endPoint x: 482, endPoint y: 178, distance: 281.6
click at [466, 181] on app-calendar-viewport "Sun 12 Mon 13 Tue 14 Wed 15 Thu 16 Fri 17 Sat 18 Sun 19 Mon 20 Tue 21 Wed 22 Th…" at bounding box center [605, 249] width 1210 height 330
click at [389, 196] on app-calendar-viewport "Thu 9 Fri 10 Sat 11 Sun 12 Mon 13 Tue 14 Wed 15 Thu 16 Fri 17 Sat 18 Sun 19 Mon…" at bounding box center [605, 249] width 1210 height 330
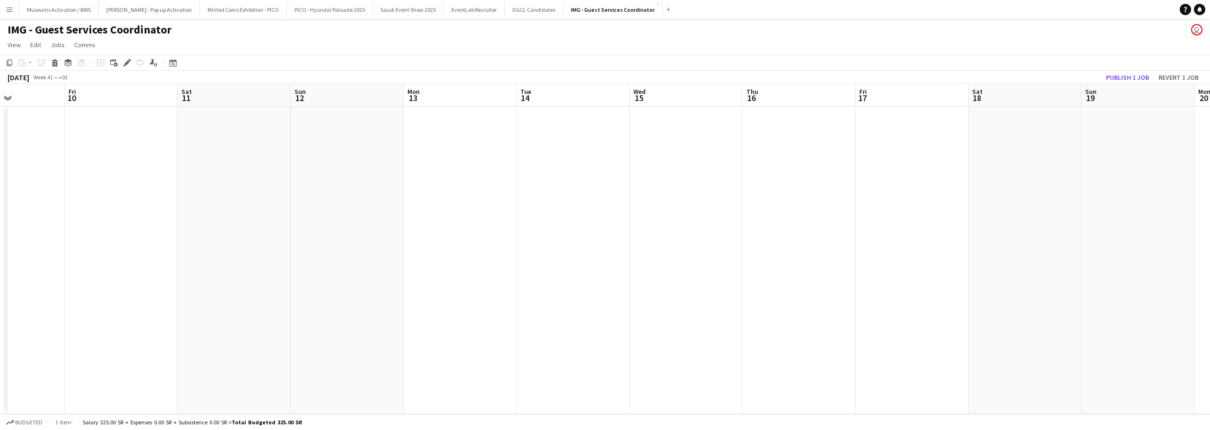
drag, startPoint x: 267, startPoint y: 211, endPoint x: 218, endPoint y: 212, distance: 49.2
click at [402, 197] on app-calendar-viewport "Tue 7 Wed 8 Thu 9 Fri 10 Sat 11 Sun 12 Mon 13 Tue 14 Wed 15 Thu 16 Fri 17 Sat 1…" at bounding box center [605, 249] width 1210 height 330
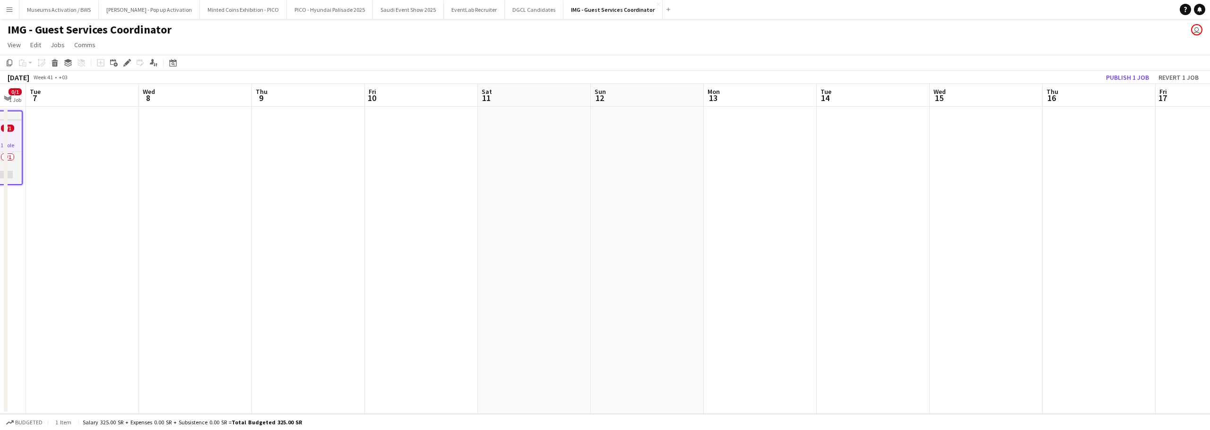
drag, startPoint x: 189, startPoint y: 215, endPoint x: 322, endPoint y: 209, distance: 132.9
click at [480, 188] on app-calendar-viewport "Sun 5 Mon 6 0/1 1 Job Tue 7 Wed 8 Thu 9 Fri 10 Sat 11 Sun 12 Mon 13 Tue 14 Wed …" at bounding box center [605, 249] width 1210 height 330
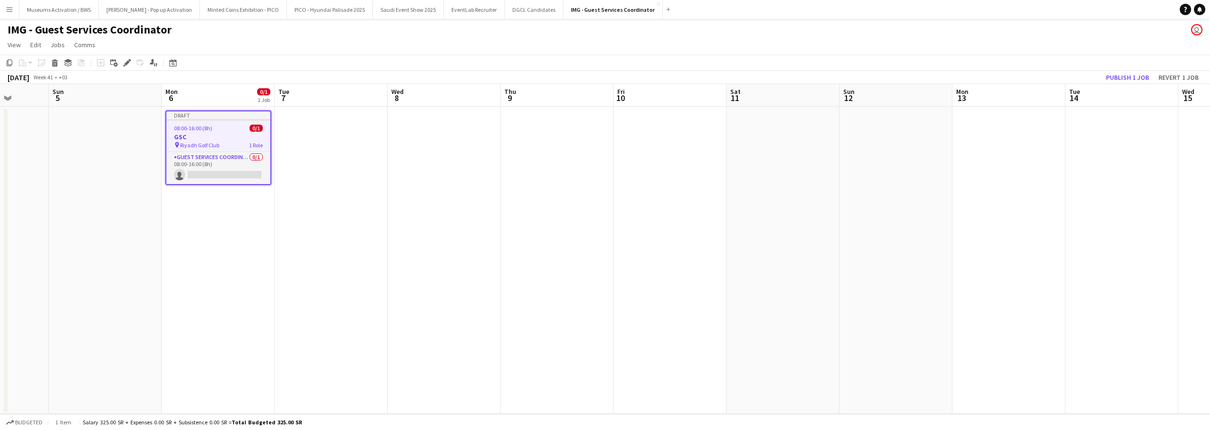
drag, startPoint x: 363, startPoint y: 204, endPoint x: 372, endPoint y: 198, distance: 10.5
click at [391, 199] on app-calendar-viewport "Thu 2 Fri 3 Sat 4 Sun 5 Mon 6 0/1 1 Job Tue 7 Wed 8 Thu 9 Fri 10 Sat 11 Sun 12 …" at bounding box center [605, 249] width 1210 height 330
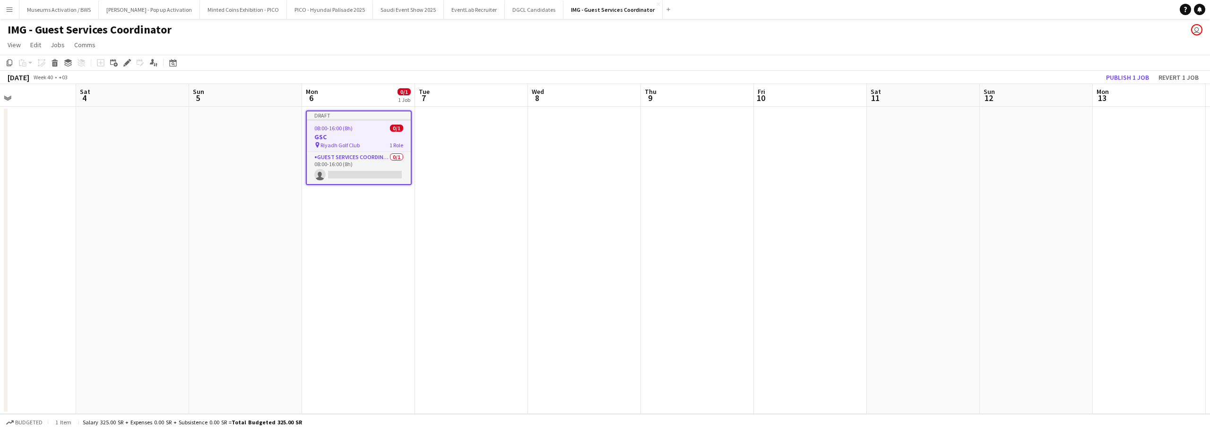
scroll to position [0, 265]
click at [318, 225] on app-date-cell "Draft 08:00-16:00 (8h) 0/1 GSC pin Riyadh Golf Club 1 Role Guest Services Coord…" at bounding box center [356, 261] width 113 height 308
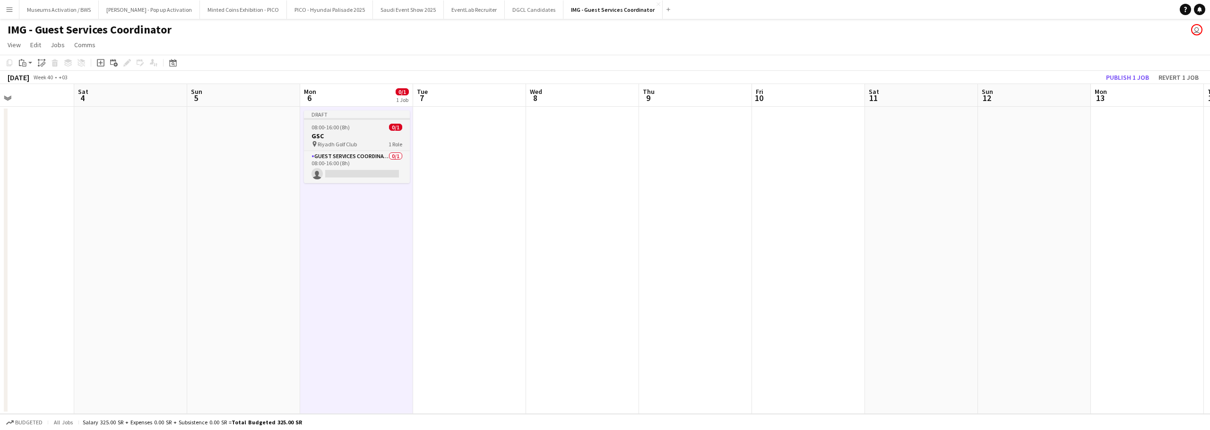
click at [337, 131] on app-job-card "Draft 08:00-16:00 (8h) 0/1 GSC pin Riyadh Golf Club 1 Role Guest Services Coord…" at bounding box center [357, 147] width 106 height 73
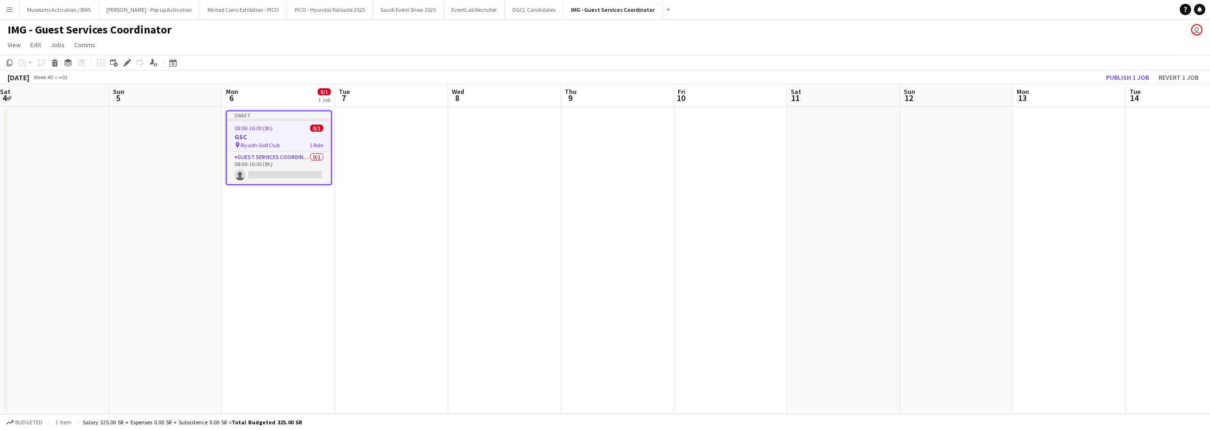
drag, startPoint x: 644, startPoint y: 146, endPoint x: 366, endPoint y: 164, distance: 278.4
click at [383, 163] on app-calendar-viewport "Wed 1 Thu 2 Fri 3 Sat 4 Sun 5 Mon 6 0/1 1 Job Tue 7 Wed 8 Thu 9 Fri 10 Sat 11 S…" at bounding box center [605, 249] width 1210 height 330
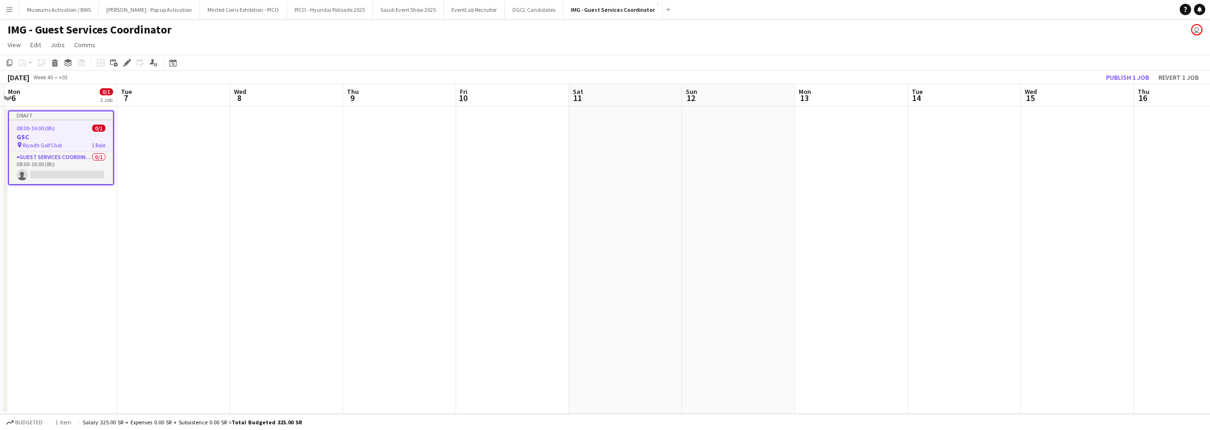
drag, startPoint x: 580, startPoint y: 149, endPoint x: 373, endPoint y: 158, distance: 206.7
click at [396, 157] on app-calendar-viewport "Fri 3 Sat 4 Sun 5 Mon 6 0/1 1 Job Tue 7 Wed 8 Thu 9 Fri 10 Sat 11 Sun 12 Mon 13…" at bounding box center [605, 249] width 1210 height 330
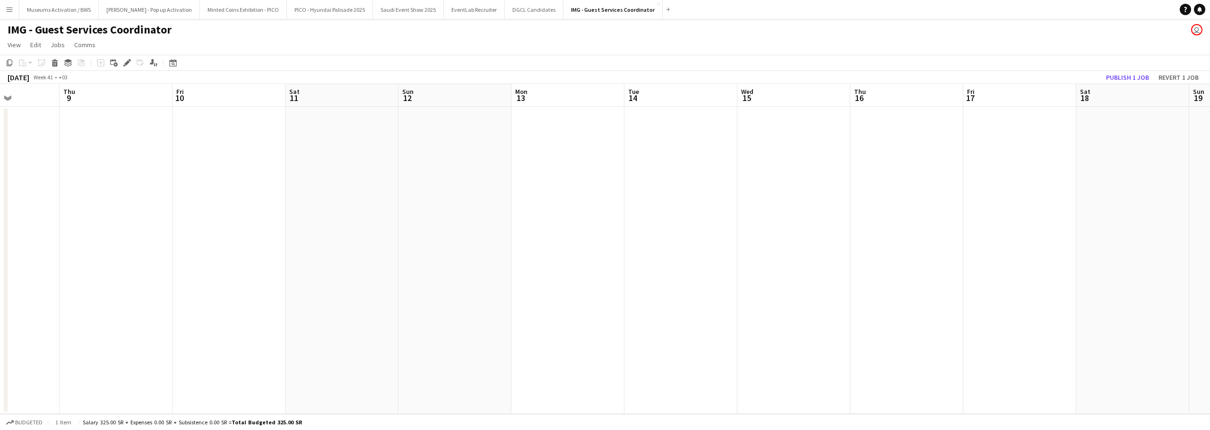
drag, startPoint x: 466, startPoint y: 154, endPoint x: 310, endPoint y: 160, distance: 156.5
click at [316, 160] on app-calendar-viewport "Sun 5 Mon 6 0/1 1 Job Tue 7 Wed 8 Thu 9 Fri 10 Sat 11 Sun 12 Mon 13 Tue 14 Wed …" at bounding box center [605, 249] width 1210 height 330
click at [345, 149] on app-date-cell at bounding box center [329, 261] width 113 height 308
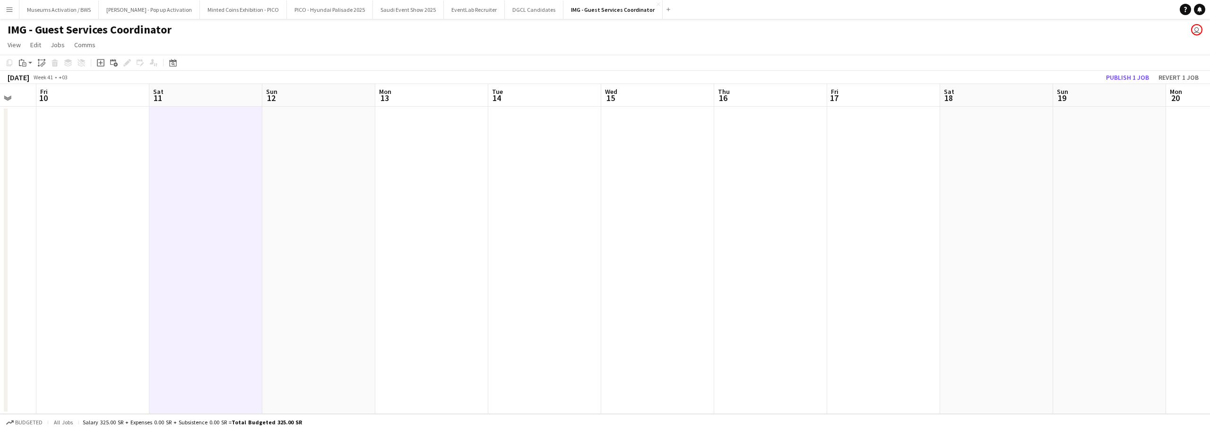
drag, startPoint x: 541, startPoint y: 166, endPoint x: 426, endPoint y: 179, distance: 116.0
click at [426, 179] on app-calendar-viewport "Tue 7 Wed 8 Thu 9 Fri 10 Sat 11 Sun 12 Mon 13 Tue 14 Wed 15 Thu 16 Fri 17 Sat 1…" at bounding box center [605, 249] width 1210 height 330
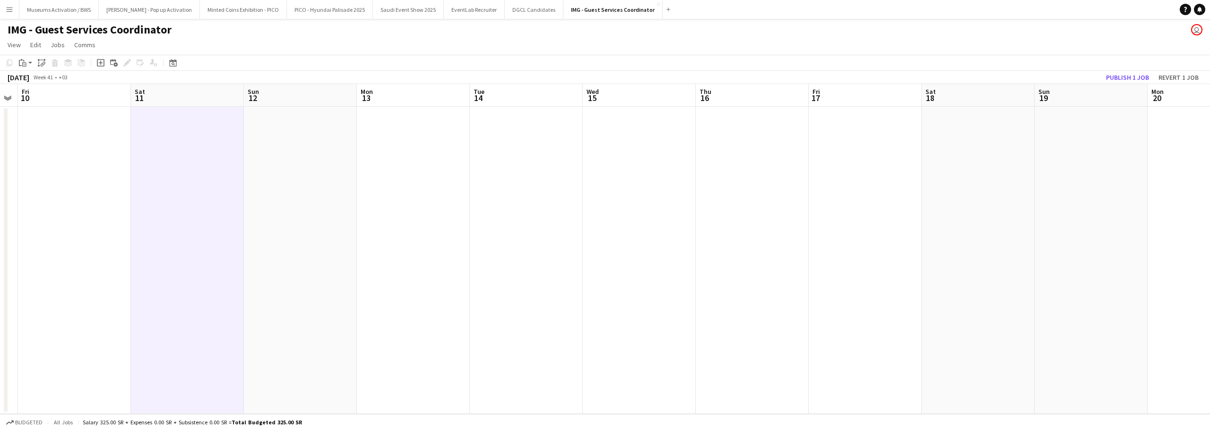
click at [426, 179] on app-date-cell at bounding box center [413, 261] width 113 height 308
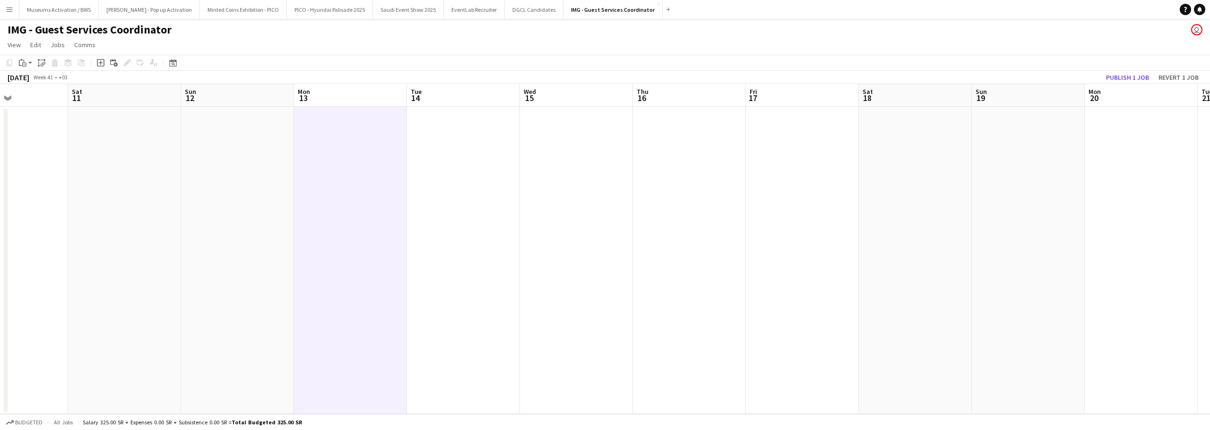
scroll to position [0, 382]
drag, startPoint x: 587, startPoint y: 172, endPoint x: 544, endPoint y: 174, distance: 43.1
click at [544, 174] on app-calendar-viewport "Tue 7 Wed 8 Thu 9 Fri 10 Sat 11 Sun 12 Mon 13 Tue 14 Wed 15 Thu 16 Fri 17 Sat 1…" at bounding box center [605, 249] width 1210 height 330
click at [268, 172] on app-date-cell at bounding box center [239, 261] width 113 height 308
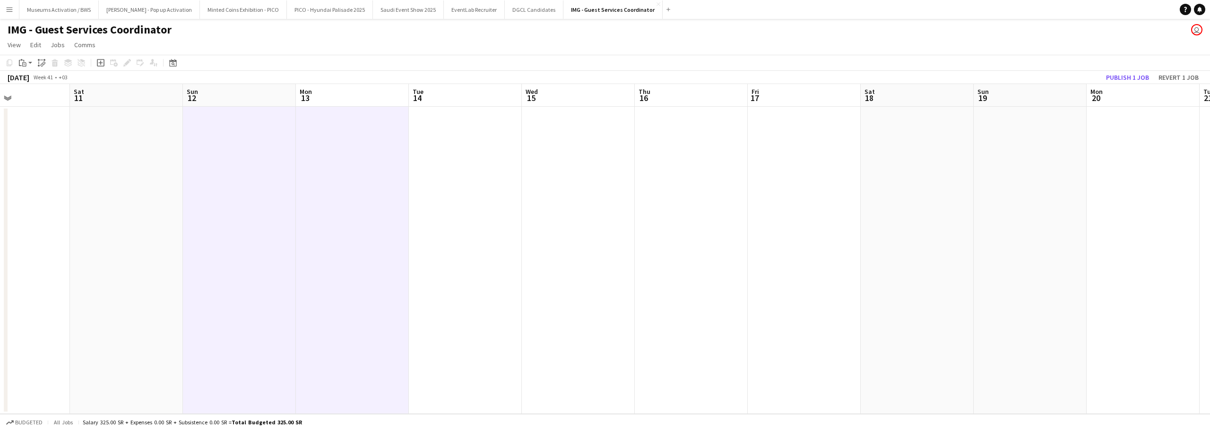
drag, startPoint x: 255, startPoint y: 176, endPoint x: 650, endPoint y: 134, distance: 396.8
click at [545, 150] on app-calendar-viewport "Tue 7 Wed 8 Thu 9 Fri 10 Sat 11 Sun 12 Mon 13 Tue 14 Wed 15 Thu 16 Fri 17 Sat 1…" at bounding box center [605, 249] width 1210 height 330
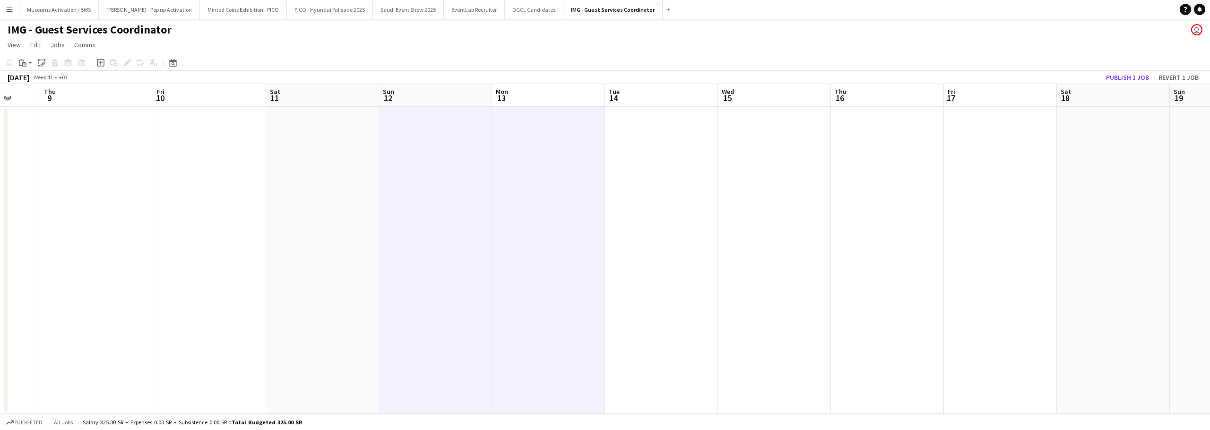
drag, startPoint x: 361, startPoint y: 163, endPoint x: 792, endPoint y: 116, distance: 433.5
click at [782, 120] on app-calendar-viewport "Mon 6 0/1 1 Job Tue 7 Wed 8 Thu 9 Fri 10 Sat 11 Sun 12 Mon 13 Tue 14 Wed 15 Thu…" at bounding box center [605, 249] width 1210 height 330
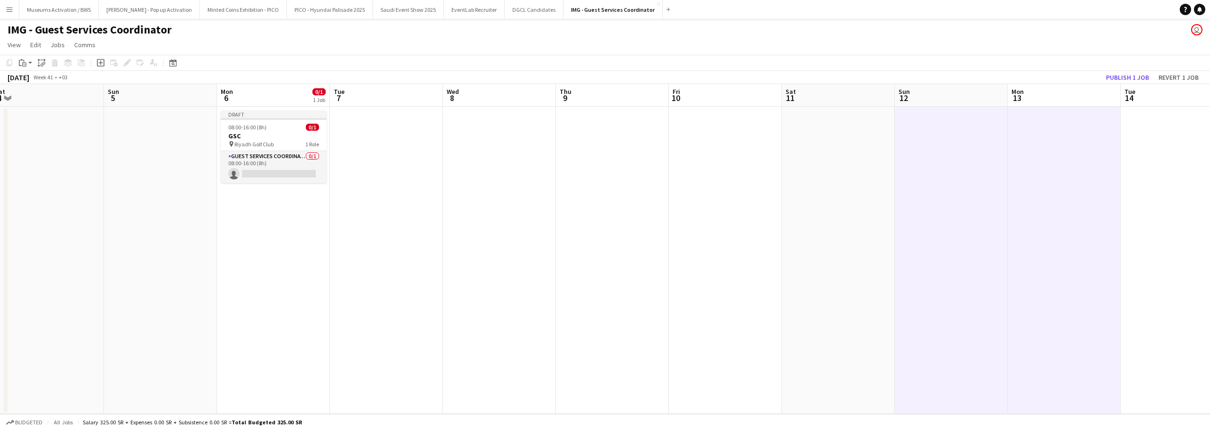
scroll to position [0, 237]
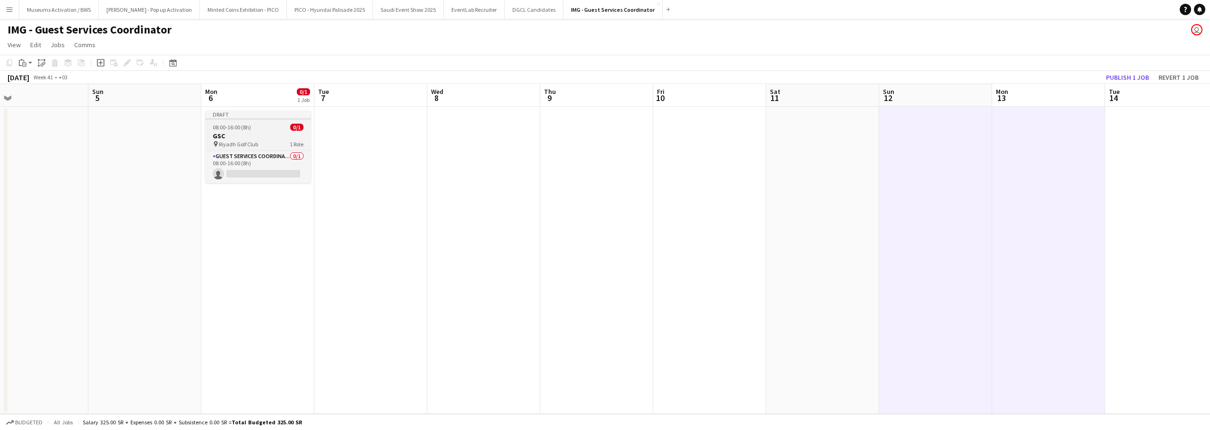
drag, startPoint x: 376, startPoint y: 177, endPoint x: 521, endPoint y: 150, distance: 147.5
click at [599, 151] on app-calendar-viewport "Thu 2 Fri 3 Sat 4 Sun 5 Mon 6 0/1 1 Job Tue 7 Wed 8 Thu 9 Fri 10 Sat 11 Sun 12 …" at bounding box center [605, 249] width 1210 height 330
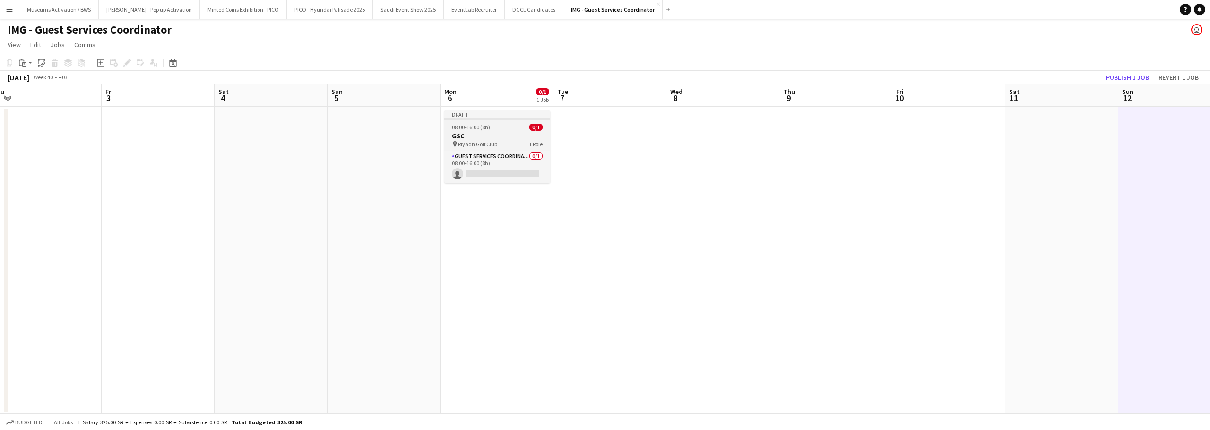
click at [500, 131] on app-job-card "Draft 08:00-16:00 (8h) 0/1 GSC pin Riyadh Golf Club 1 Role Guest Services Coord…" at bounding box center [497, 147] width 106 height 73
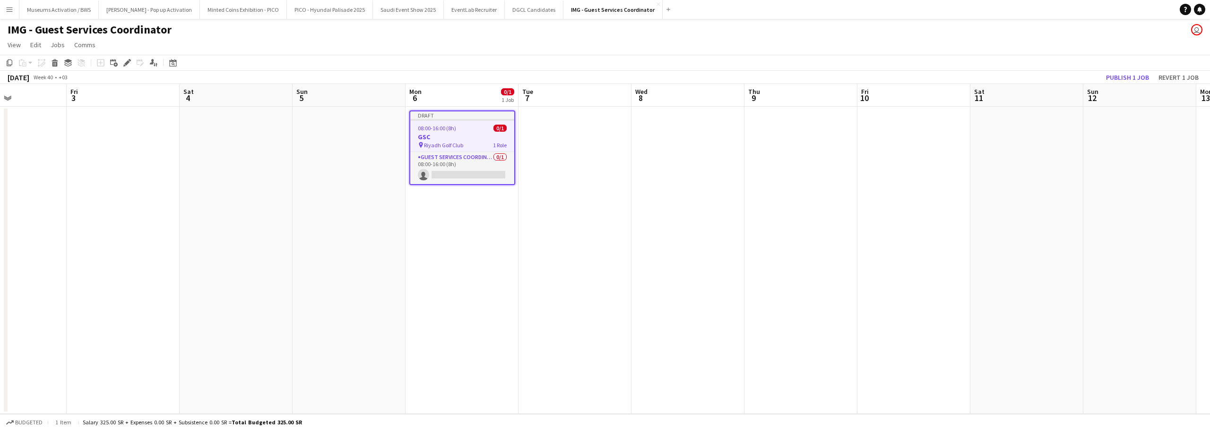
drag, startPoint x: 783, startPoint y: 148, endPoint x: 516, endPoint y: 171, distance: 268.0
click at [486, 177] on app-calendar-viewport "Tue 30 Wed 1 Thu 2 Fri 3 Sat 4 Sun 5 Mon 6 0/1 1 Job Tue 7 Wed 8 Thu 9 Fri 10 S…" at bounding box center [605, 249] width 1210 height 330
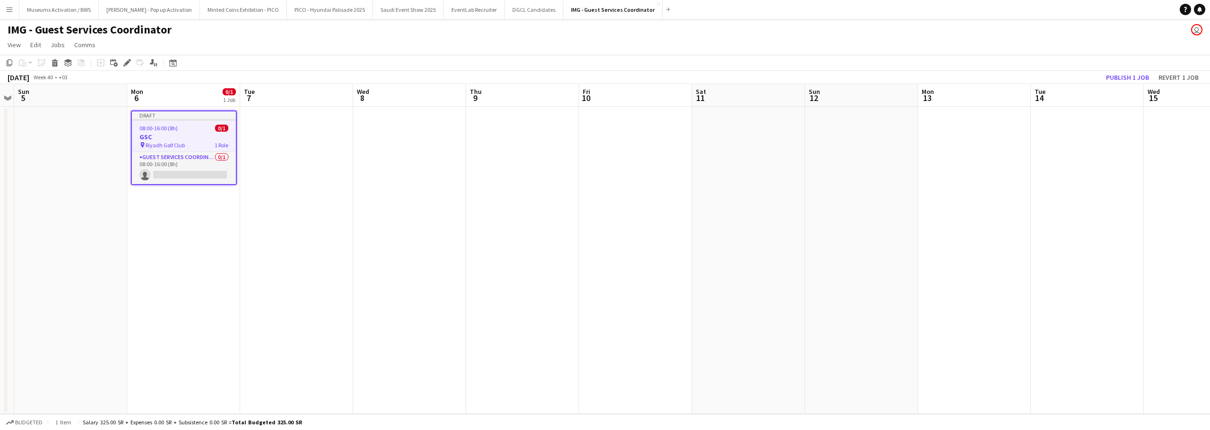
drag, startPoint x: 512, startPoint y: 167, endPoint x: 355, endPoint y: 182, distance: 158.1
click at [355, 182] on app-calendar-viewport "Thu 2 Fri 3 Sat 4 Sun 5 Mon 6 0/1 1 Job Tue 7 Wed 8 Thu 9 Fri 10 Sat 11 Sun 12 …" at bounding box center [605, 249] width 1210 height 330
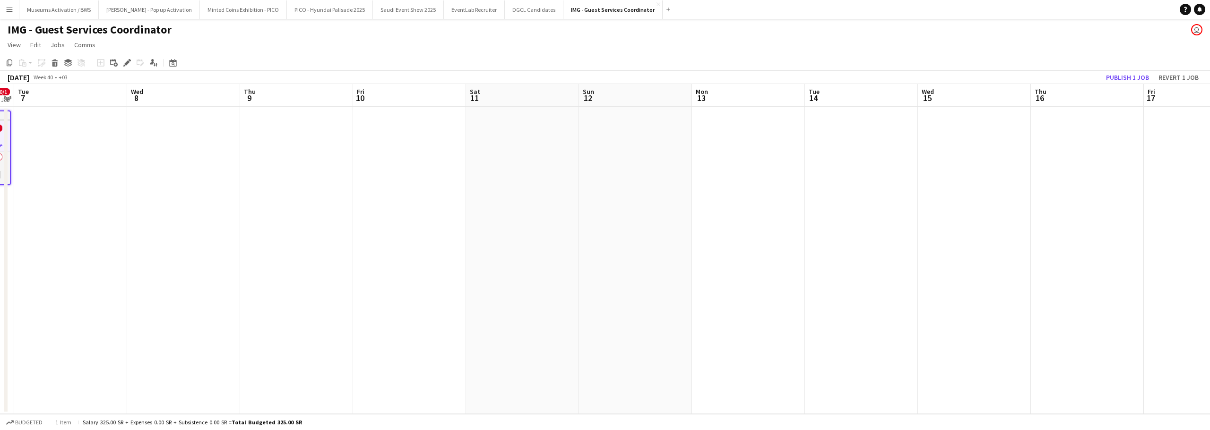
scroll to position [0, 343]
click at [506, 157] on app-date-cell at bounding box center [504, 261] width 113 height 308
click at [503, 159] on app-date-cell at bounding box center [504, 261] width 113 height 308
drag, startPoint x: 350, startPoint y: 190, endPoint x: 583, endPoint y: 176, distance: 233.4
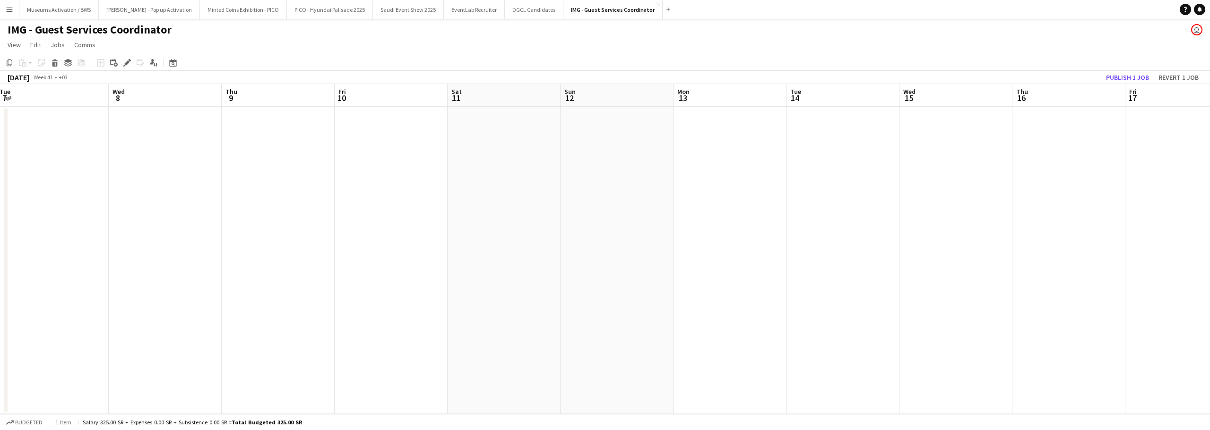
click at [548, 181] on app-calendar-viewport "Sat 4 Sun 5 Mon 6 0/1 1 Job Tue 7 Wed 8 Thu 9 Fri 10 Sat 11 Sun 12 Mon 13 Tue 1…" at bounding box center [605, 249] width 1210 height 330
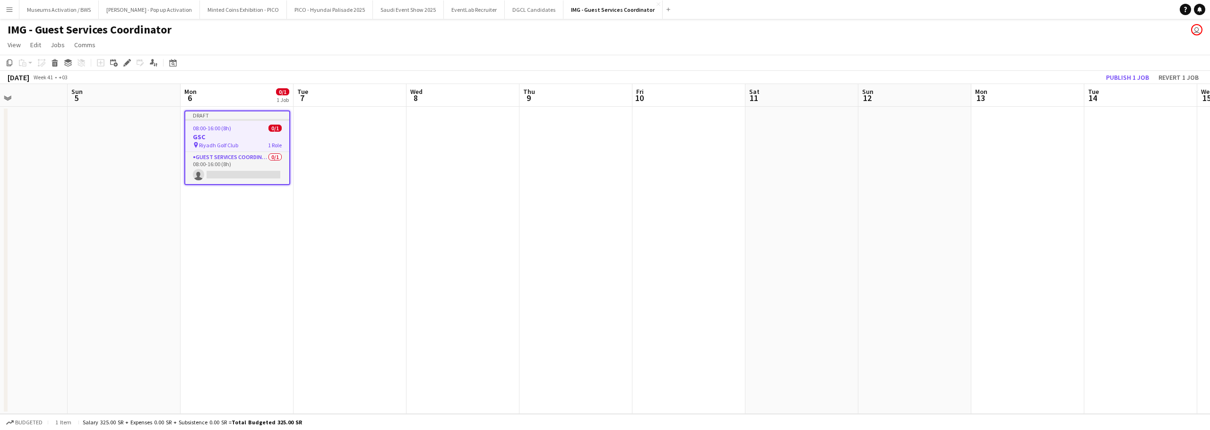
scroll to position [0, 198]
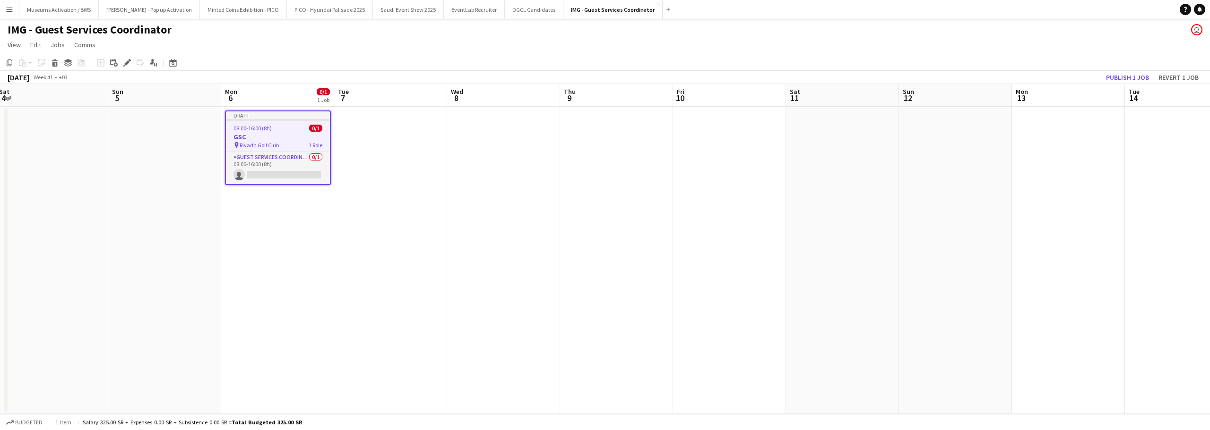
drag, startPoint x: 266, startPoint y: 212, endPoint x: 443, endPoint y: 191, distance: 178.4
click at [451, 194] on app-calendar-viewport "Thu 2 Fri 3 Sat 4 Sun 5 Mon 6 0/1 1 Job Tue 7 Wed 8 Thu 9 Fri 10 Sat 11 Sun 12 …" at bounding box center [605, 249] width 1210 height 330
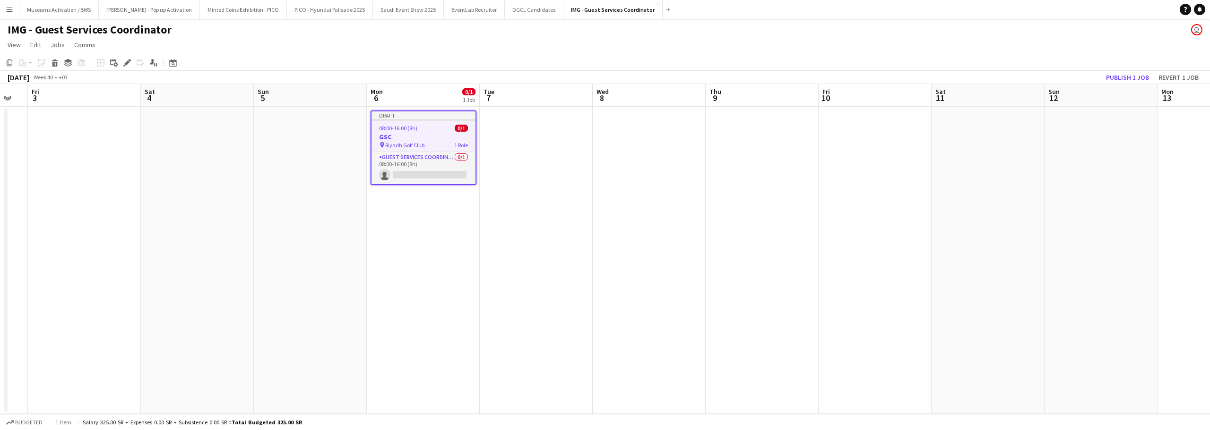
click at [491, 192] on app-date-cell at bounding box center [536, 261] width 113 height 308
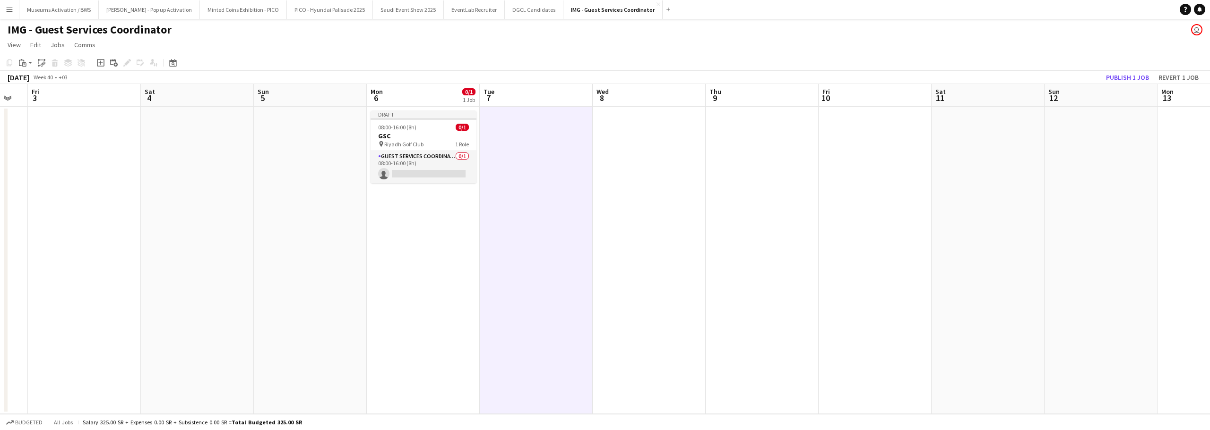
click at [434, 199] on app-date-cell "Draft 08:00-16:00 (8h) 0/1 GSC pin Riyadh Golf Club 1 Role Guest Services Coord…" at bounding box center [423, 261] width 113 height 308
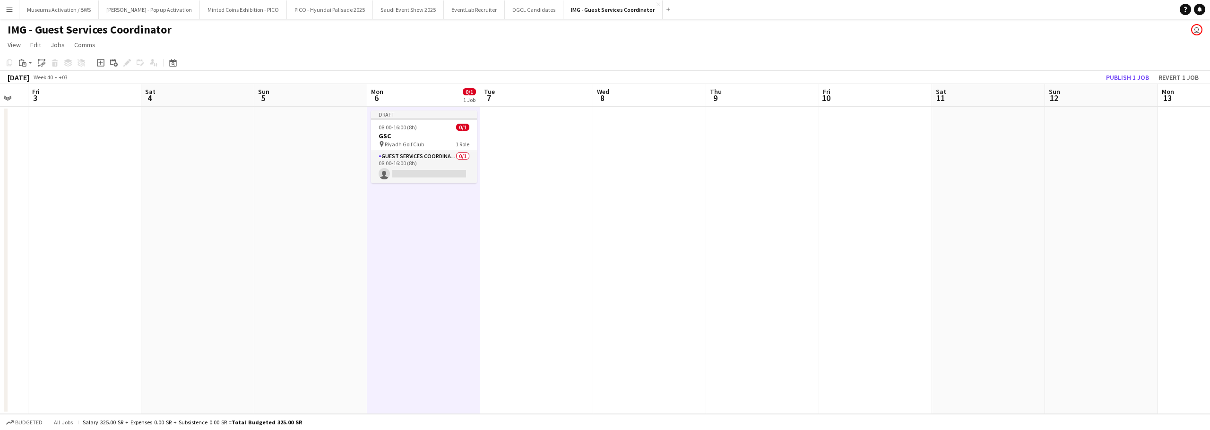
click at [791, 155] on app-date-cell at bounding box center [762, 261] width 113 height 308
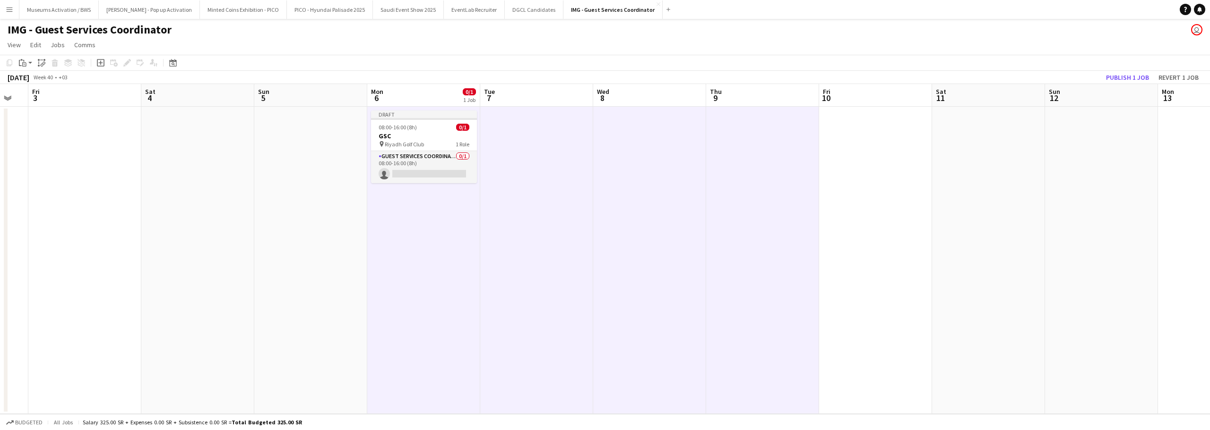
click at [509, 147] on app-date-cell at bounding box center [536, 261] width 113 height 308
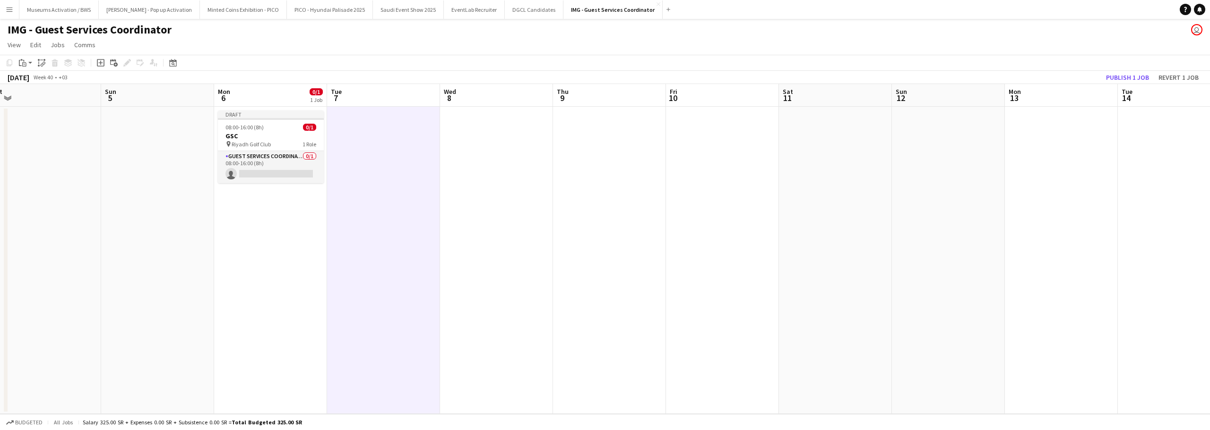
drag
click at [519, 160] on app-calendar-viewport "Thu 2 Fri 3 Sat 4 Sun 5 Mon 6 0/1 1 Job Tue 7 Wed 8 Thu 9 Fri 10 Sat 11 Sun 12 …" at bounding box center [605, 249] width 1210 height 330
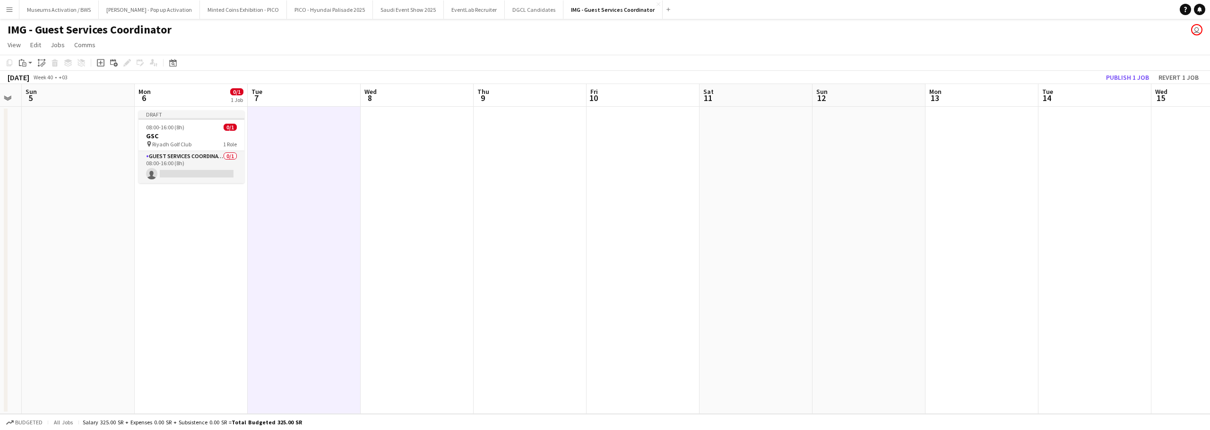
click at [530, 165] on app-calendar-viewport "Thu 2 Fri 3 Sat 4 Sun 5 Mon 6 0/1 1 Job Tue 7 Wed 8 Thu 9 Fri 10 Sat 11 Sun 12 …" at bounding box center [605, 249] width 1210 height 330
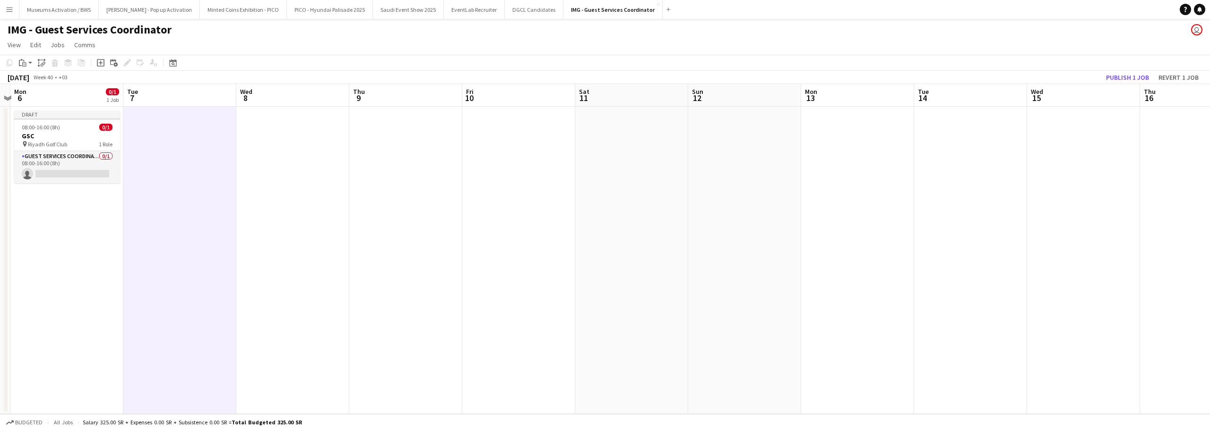
click at [597, 147] on app-date-cell at bounding box center [631, 261] width 113 height 308
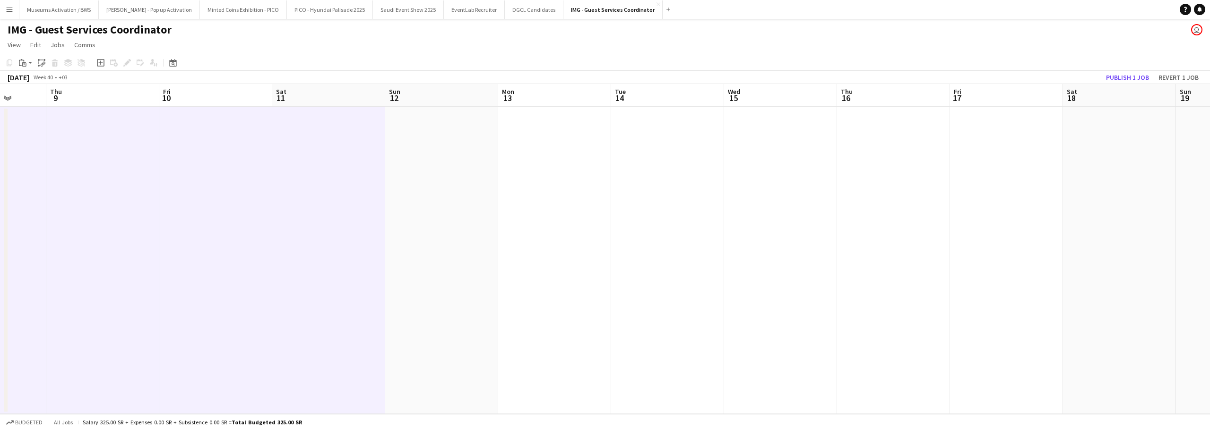
click at [465, 177] on app-calendar-viewport "Mon 6 0/1 1 Job Tue 7 Wed 8 Thu 9 Fri 10 Sat 11 Sun 12 Mon 13 Tue 14 Wed 15 Thu…" at bounding box center [605, 249] width 1210 height 330
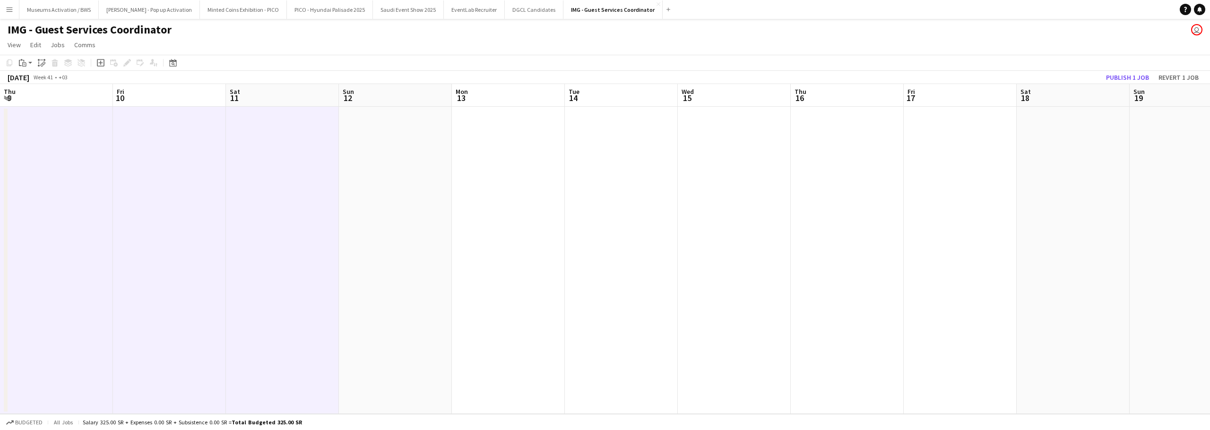
click at [439, 167] on app-calendar-viewport "Mon 6 0/1 1 Job Tue 7 Wed 8 Thu 9 Fri 10 Sat 11 Sun 12 Mon 13 Tue 14 Wed 15 Thu…" at bounding box center [605, 249] width 1210 height 330
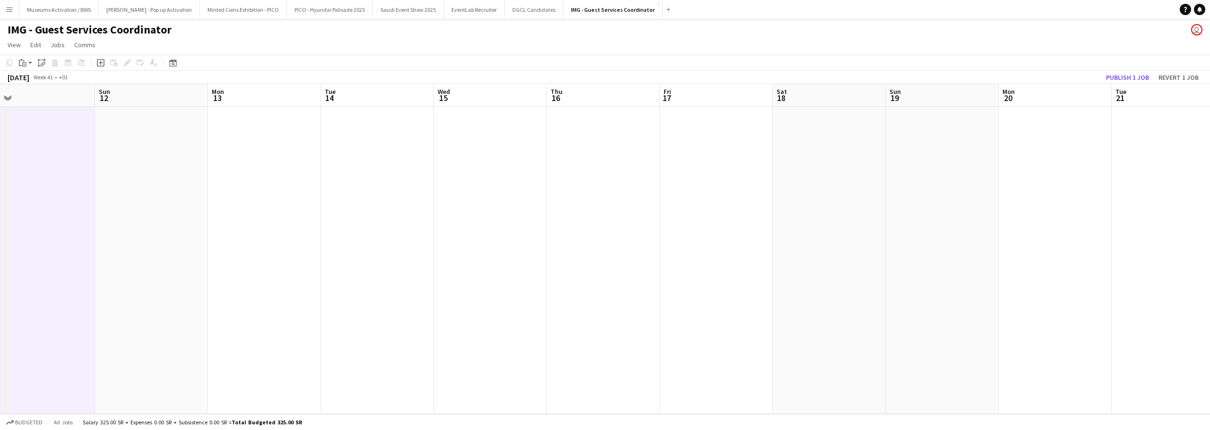
click at [475, 169] on app-date-cell at bounding box center [490, 261] width 113 height 308
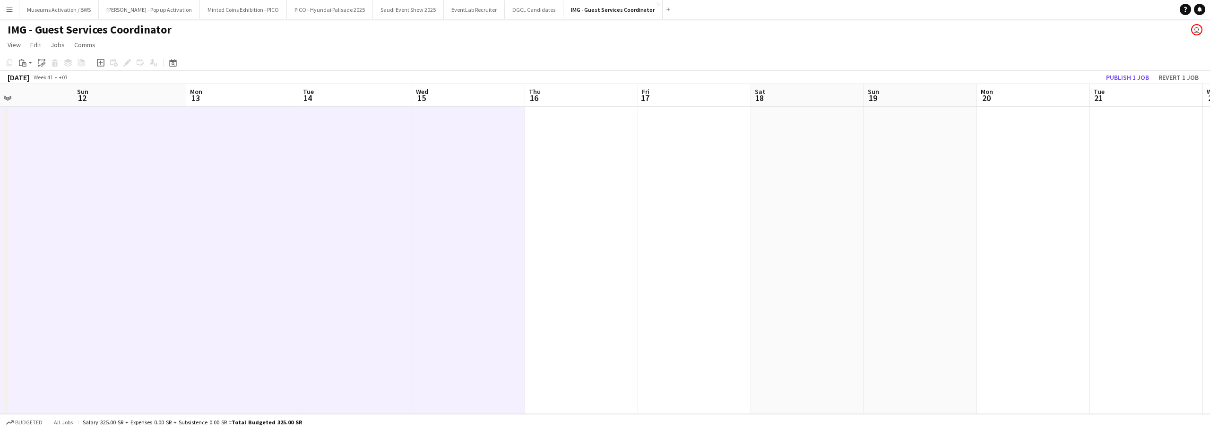
click at [540, 180] on app-calendar-viewport "Wed 8 Thu 9 Fri 10 Sat 11 Sun 12 Mon 13 Tue 14 Wed 15 Thu 16 Fri 17 Sat 18 Sun …" at bounding box center [605, 249] width 1210 height 330
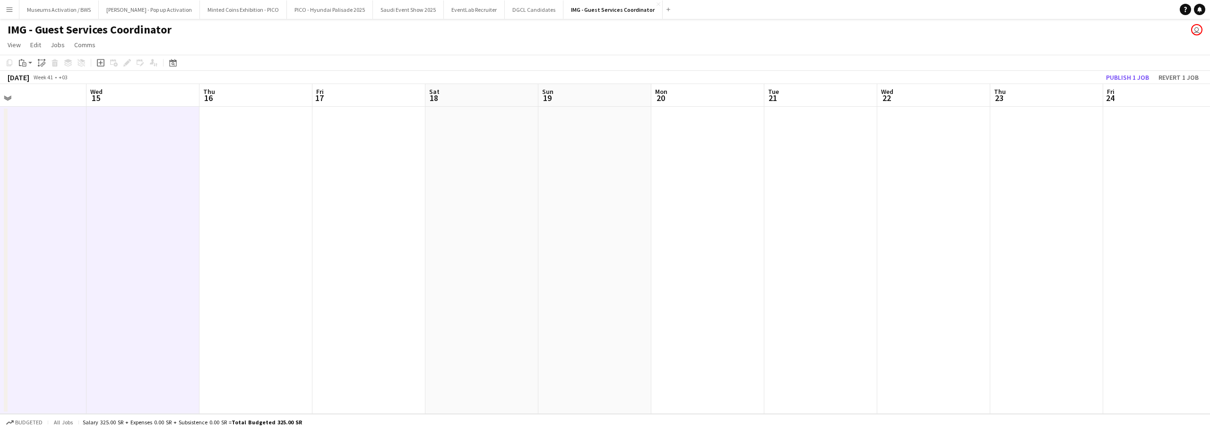
click at [469, 163] on app-calendar-viewport "Sat 11 Sun 12 Mon 13 Tue 14 Wed 15 Thu 16 Fri 17 Sat 18 Sun 19 Mon 20 Tue 21 We…" at bounding box center [605, 249] width 1210 height 330
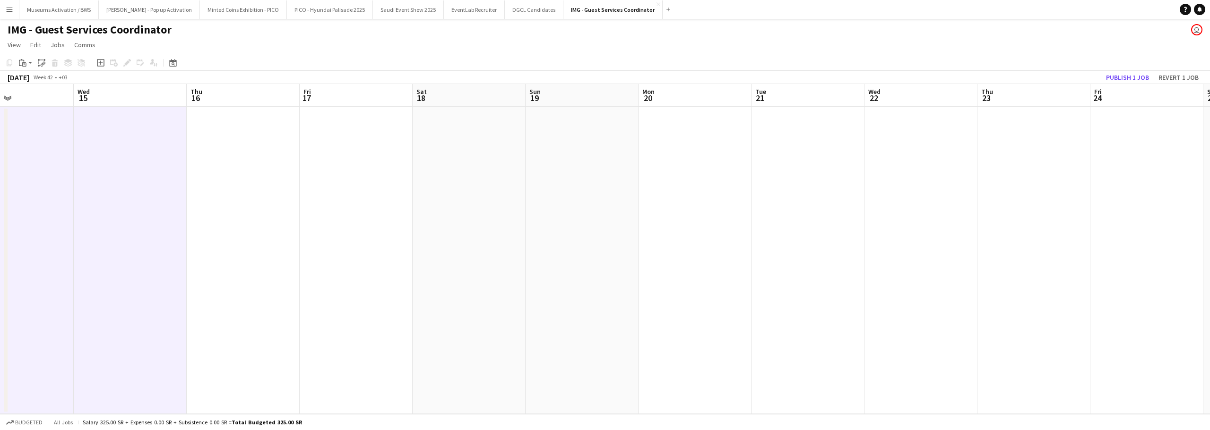
click at [457, 160] on app-calendar-viewport "Sat 11 Sun 12 Mon 13 Tue 14 Wed 15 Thu 16 Fri 17 Sat 18 Sun 19 Mon 20 Tue 21 We…" at bounding box center [605, 249] width 1210 height 330
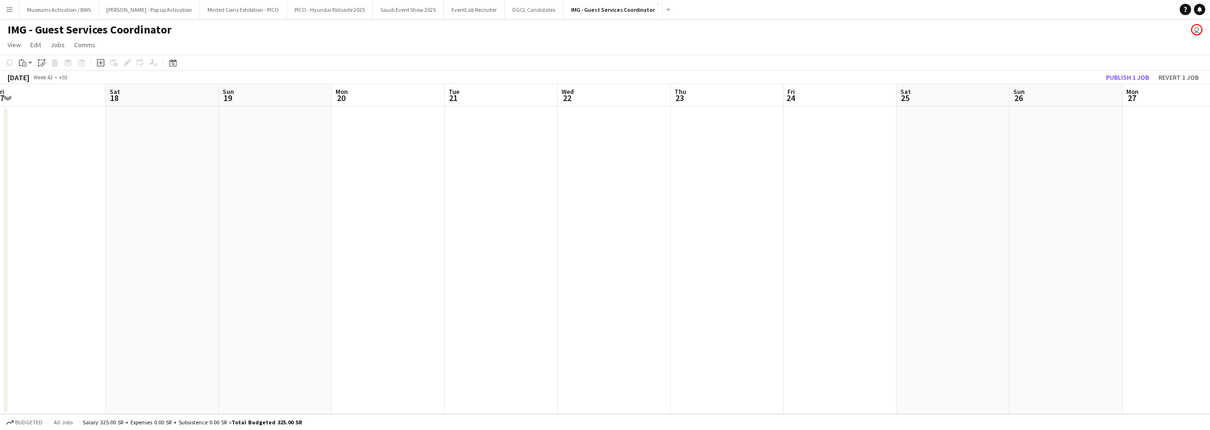
click at [462, 146] on app-calendar-viewport "Tue 14 Wed 15 Thu 16 Fri 17 Sat 18 Sun 19 Mon 20 Tue 21 Wed 22 Thu 23 Fri 24 Sa…" at bounding box center [605, 249] width 1210 height 330
click at [387, 153] on app-calendar-viewport "Tue 14 Wed 15 Thu 16 Fri 17 Sat 18 Sun 19 Mon 20 Tue 21 Wed 22 Thu 23 Fri 24 Sa…" at bounding box center [605, 249] width 1210 height 330
click at [326, 155] on app-calendar-viewport "Fri 17 Sat 18 Sun 19 Mon 20 Tue 21 Wed 22 Thu 23 Fri 24 Sat 25 Sun 26 Mon 27 Tu…" at bounding box center [605, 249] width 1210 height 330
click at [207, 176] on app-calendar-viewport "Sat 18 Sun 19 Mon 20 Tue 21 Wed 22 Thu 23 Fri 24 Sat 25 Sun 26 Mon 27 Tue 28 We…" at bounding box center [605, 249] width 1210 height 330
click at [218, 177] on app-date-cell at bounding box center [175, 261] width 113 height 308
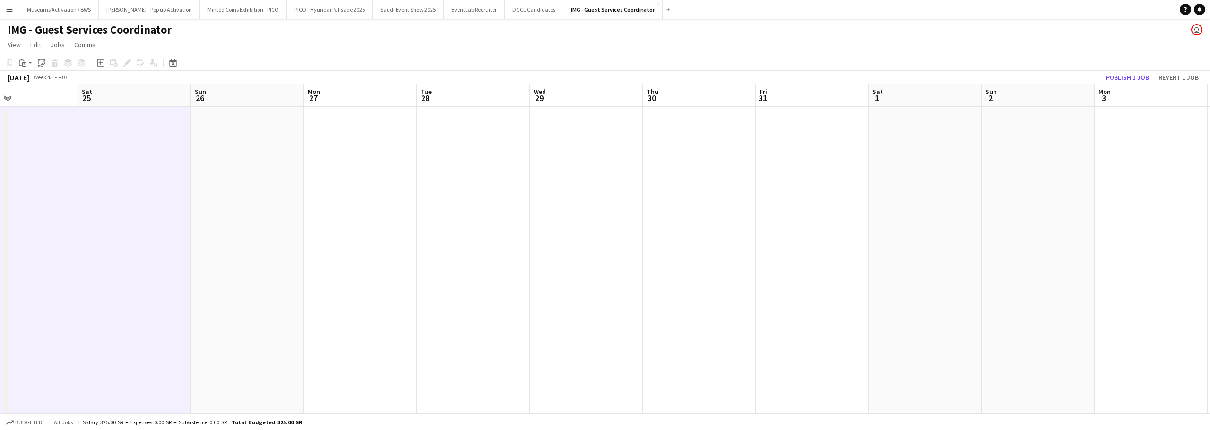
click at [212, 190] on app-calendar-viewport "Tue 21 Wed 22 Thu 23 Fri 24 Sat 25 Sun 26 Mon 27 Tue 28 Wed 29 Thu 30 Fri 31 Sa…" at bounding box center [605, 249] width 1210 height 330
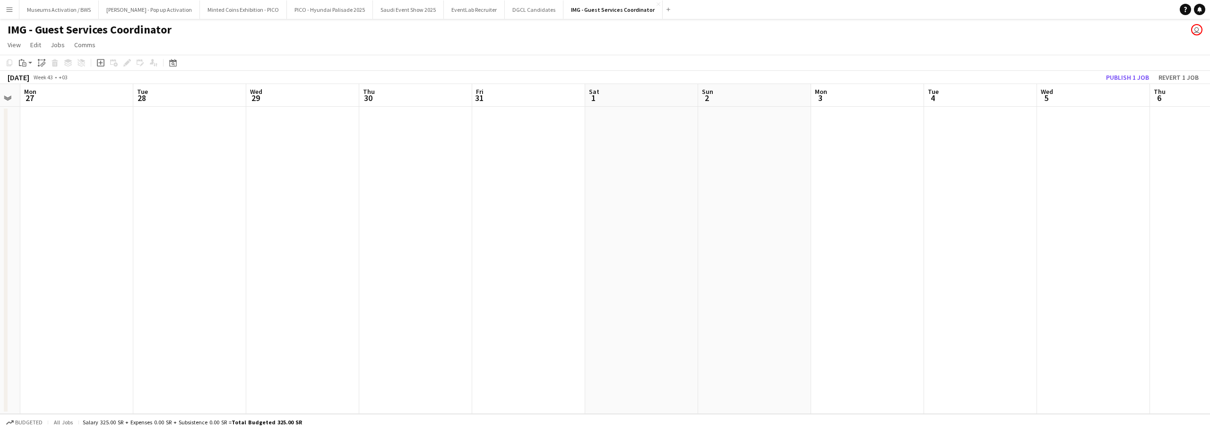
click at [180, 199] on app-calendar-viewport "Fri 24 Sat 25 Sun 26 Mon 27 Tue 28 Wed 29 Thu 30 Fri 31 Sat 1 Sun 2 Mon 3 Tue 4…" at bounding box center [605, 249] width 1210 height 330
click at [112, 199] on app-calendar-viewport "Sun 26 Mon 27 Tue 28 Wed 29 Thu 30 Fri 31 Sat 1 Sun 2 Mon 3 Tue 4 Wed 5 Thu 6 F…" at bounding box center [605, 249] width 1210 height 330
click at [68, 202] on app-calendar-viewport "Tue 28 Wed 29 Thu 30 Fri 31 Sat 1 Sun 2 Mon 3 Tue 4 Wed 5 Thu 6 Fri 7 Sat 8 Sun…" at bounding box center [605, 249] width 1210 height 330
click at [10, 211] on app-calendar-viewport "Thu 30 Fri 31 Sat 1 Sun 2 Mon 3 Tue 4 Wed 5 Thu 6 Fri 7 Sat 8 Sun 9 Mon 10 Tue …" at bounding box center [605, 249] width 1210 height 330
click at [0, 216] on html "Menu Boards Boards Boards All jobs Status Workforce Workforce My Workforce Recr…" at bounding box center [605, 215] width 1210 height 430
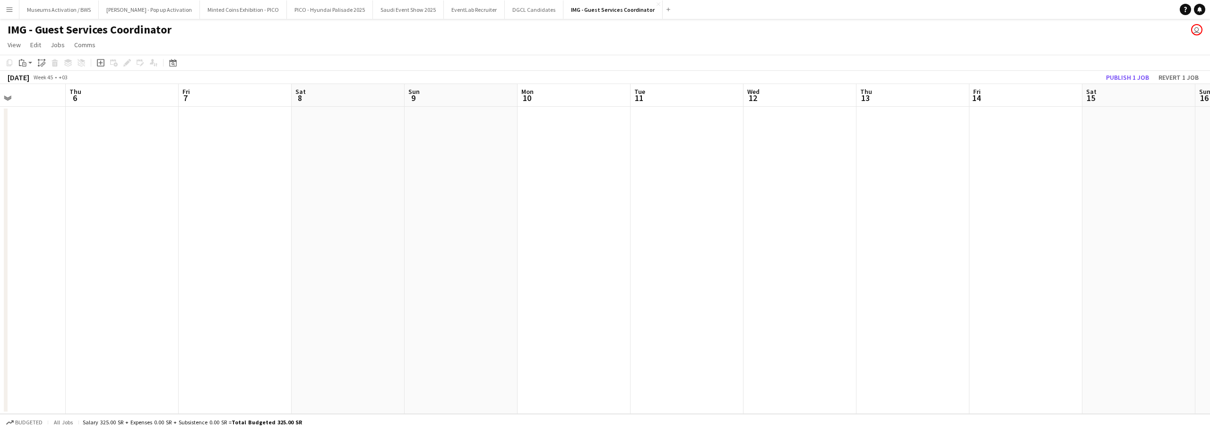
click at [0, 221] on html "Menu Boards Boards Boards All jobs Status Workforce Workforce My Workforce Recr…" at bounding box center [605, 215] width 1210 height 430
click at [0, 237] on html "Menu Boards Boards Boards All jobs Status Workforce Workforce My Workforce Recr…" at bounding box center [605, 215] width 1210 height 430
click at [276, 186] on app-calendar-viewport "Wed 5 Thu 6 Fri 7 Sat 8 Sun 9 Mon 10 Tue 11 Wed 12 Thu 13 Fri 14 Sat 15 Sun 16 …" at bounding box center [605, 249] width 1210 height 330
click at [279, 179] on app-calendar-viewport "Fri 7 Sat 8 Sun 9 Mon 10 Tue 11 Wed 12 Thu 13 Fri 14 Sat 15 Sun 16 Mon 17 Tue 1…" at bounding box center [605, 249] width 1210 height 330
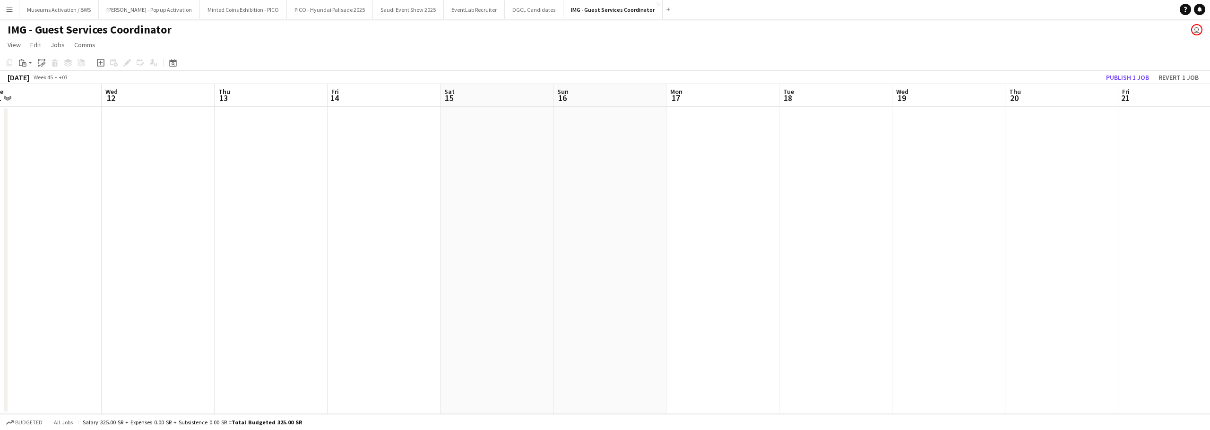
click at [382, 170] on app-date-cell at bounding box center [383, 261] width 113 height 308
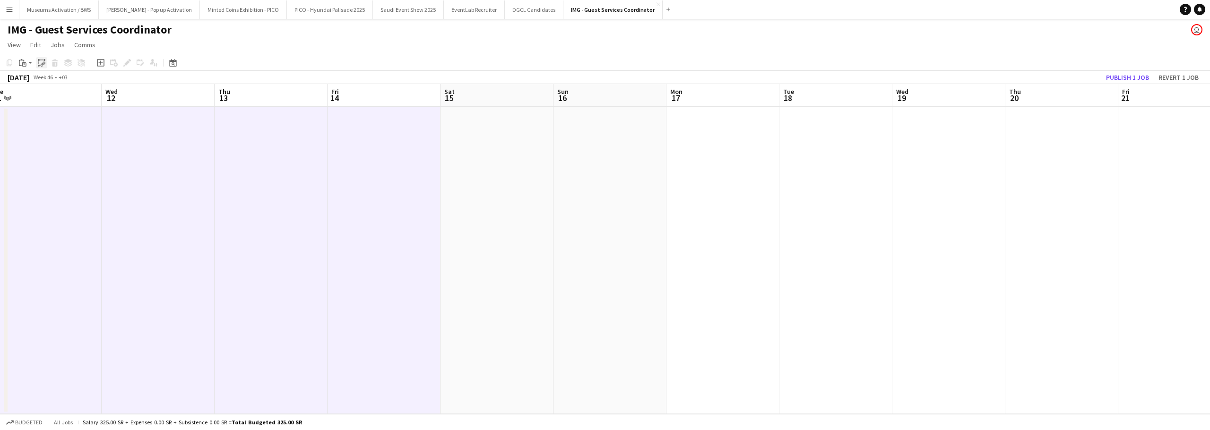
click at [36, 62] on div "Paste linked Job" at bounding box center [41, 62] width 11 height 11
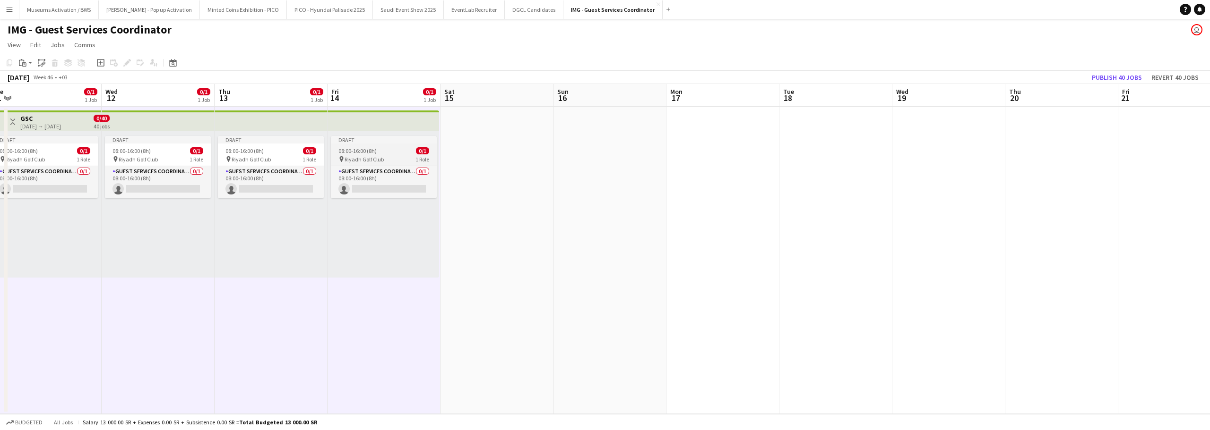
click at [375, 152] on span "08:00-16:00 (8h)" at bounding box center [357, 150] width 38 height 7
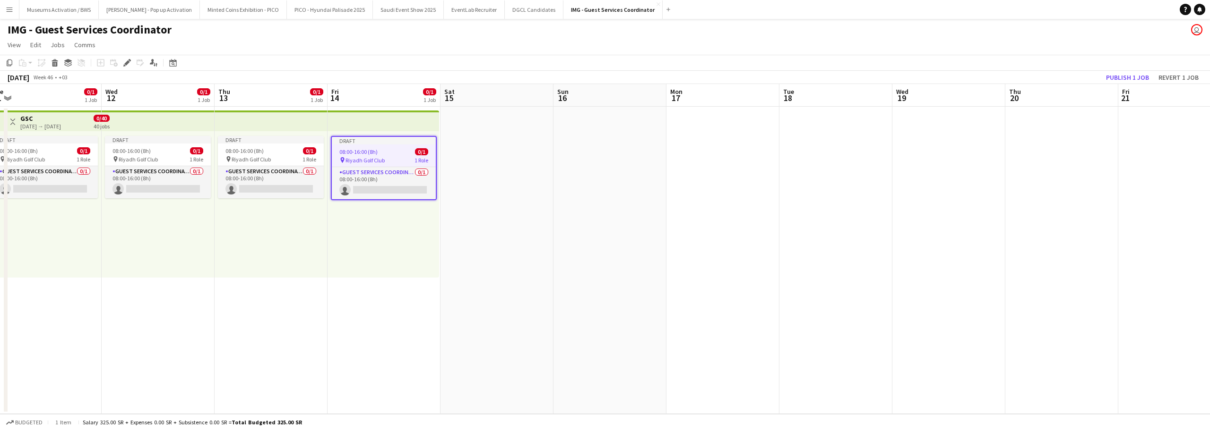
click at [506, 165] on app-date-cell at bounding box center [496, 261] width 113 height 308
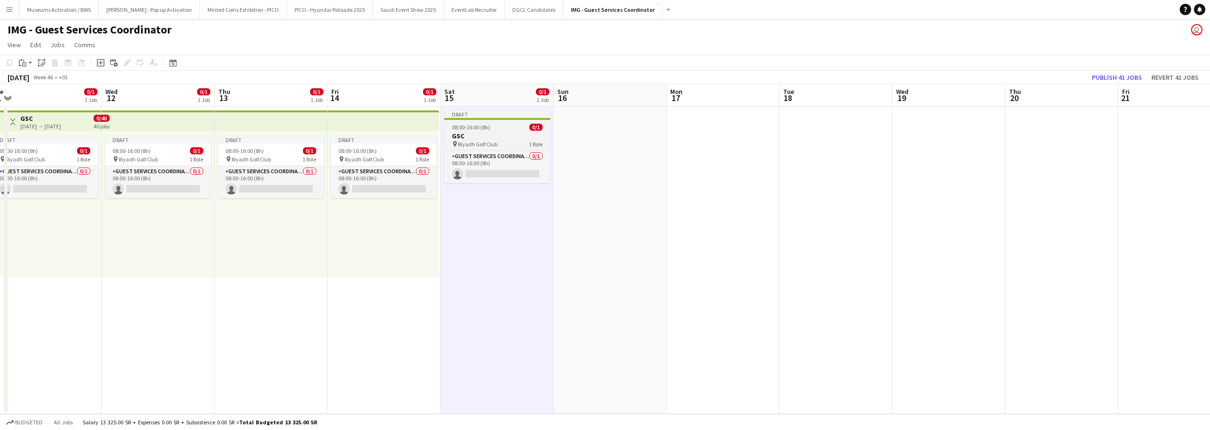
click at [500, 144] on div "pin Riyadh Golf Club 1 Role" at bounding box center [497, 144] width 106 height 8
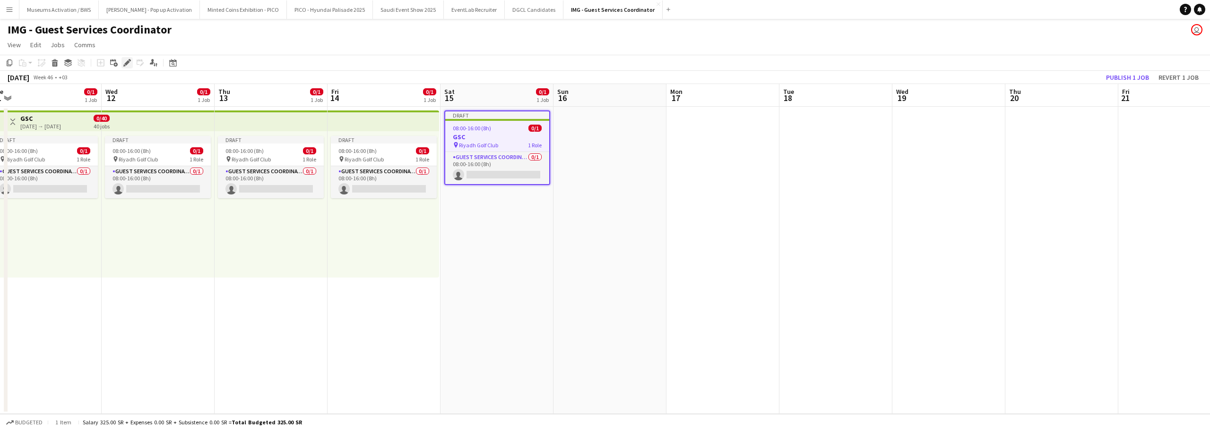
click at [123, 67] on icon "Edit" at bounding box center [127, 63] width 8 height 8
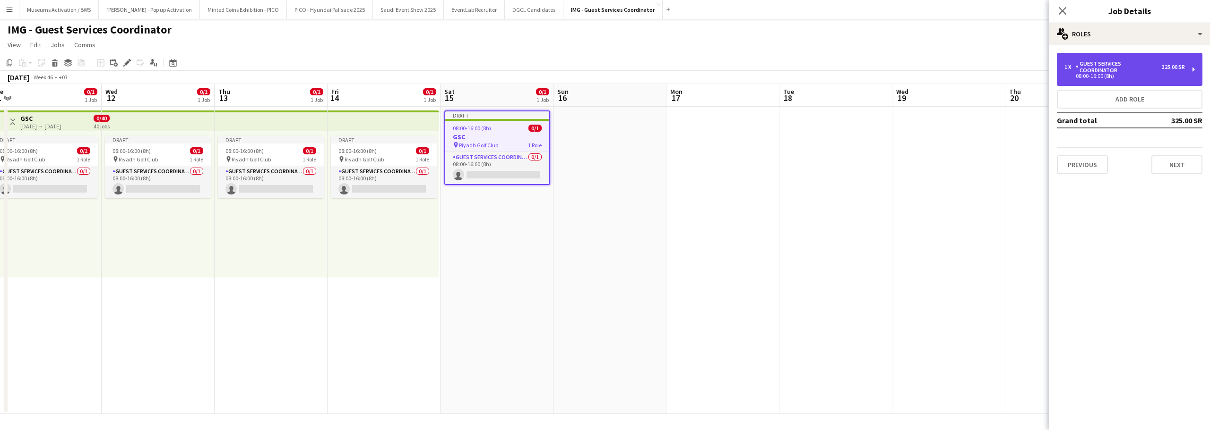
click at [1114, 77] on div "08:00-16:00 (8h)" at bounding box center [1124, 76] width 121 height 5
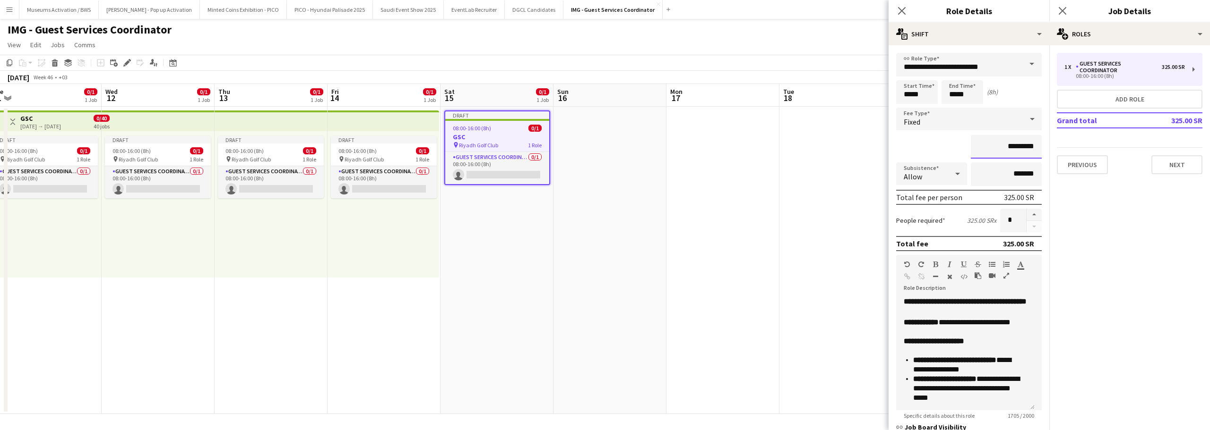
click at [999, 145] on input "*********" at bounding box center [1006, 147] width 71 height 24
type input "******"
click at [945, 157] on div "******" at bounding box center [969, 147] width 146 height 24
click at [848, 180] on app-date-cell at bounding box center [835, 261] width 113 height 308
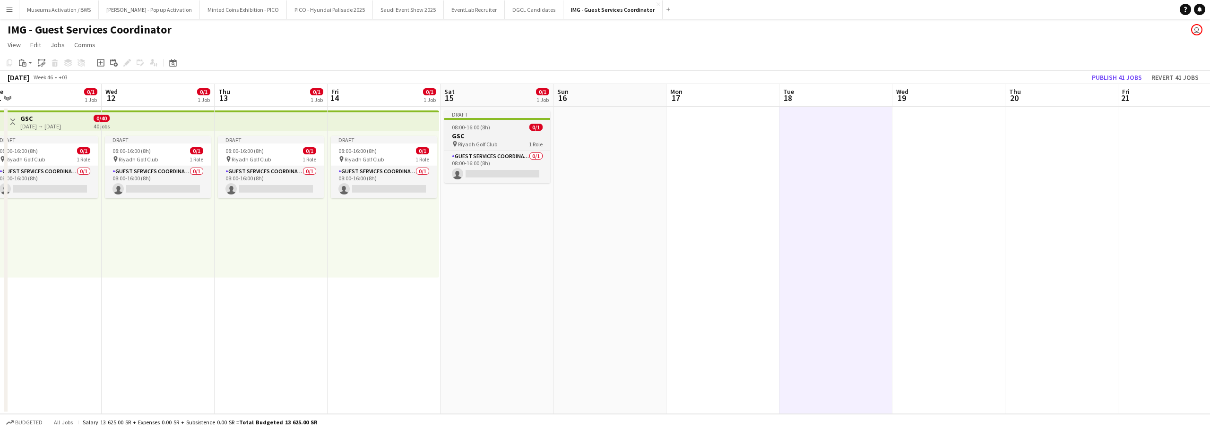
click at [512, 139] on h3 "GSC" at bounding box center [497, 136] width 106 height 9
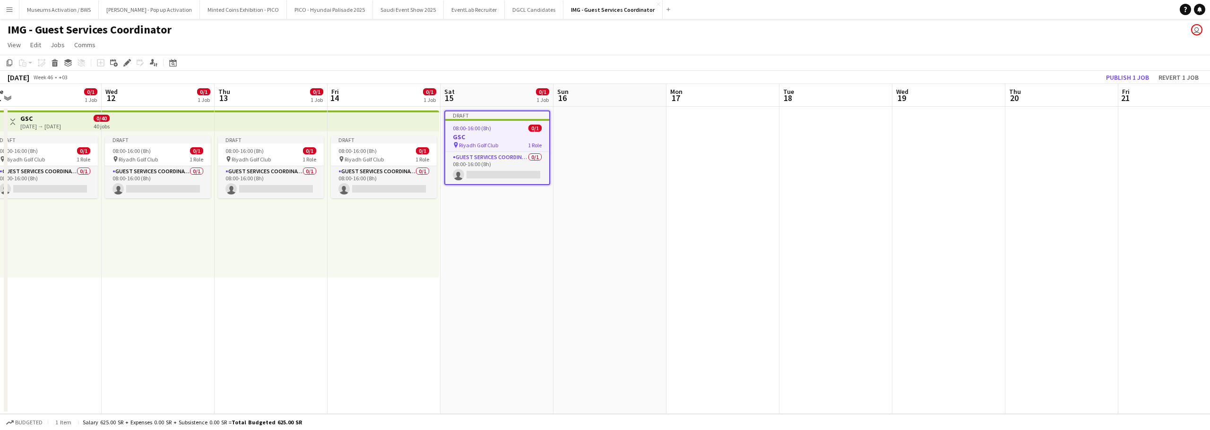
click at [465, 165] on app-calendar-viewport "Sat 8 0/1 1 Job Sun 9 0/1 1 Job Mon 10 0/1 1 Job Tue 11 0/1 1 Job Wed 12 0/1 1 …" at bounding box center [605, 249] width 1210 height 330
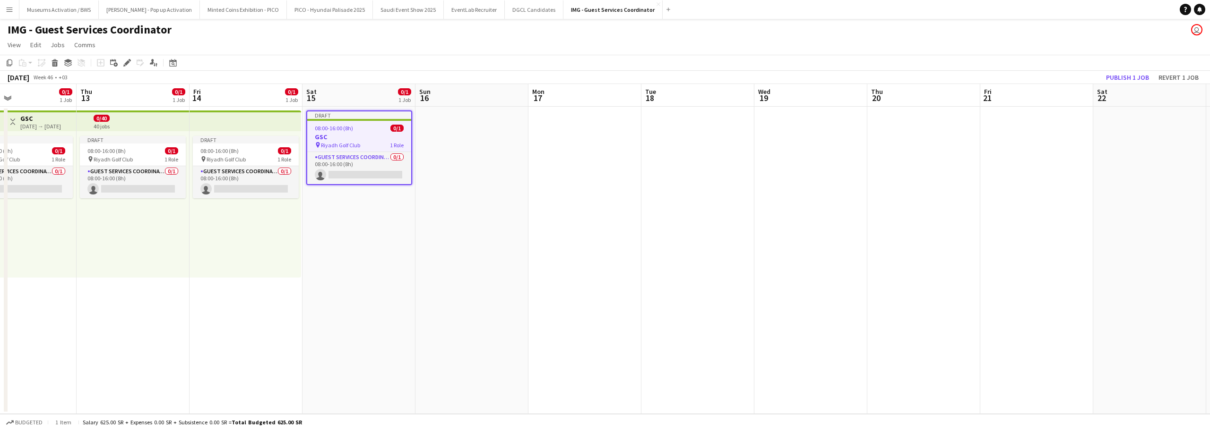
click at [437, 164] on app-date-cell at bounding box center [471, 261] width 113 height 308
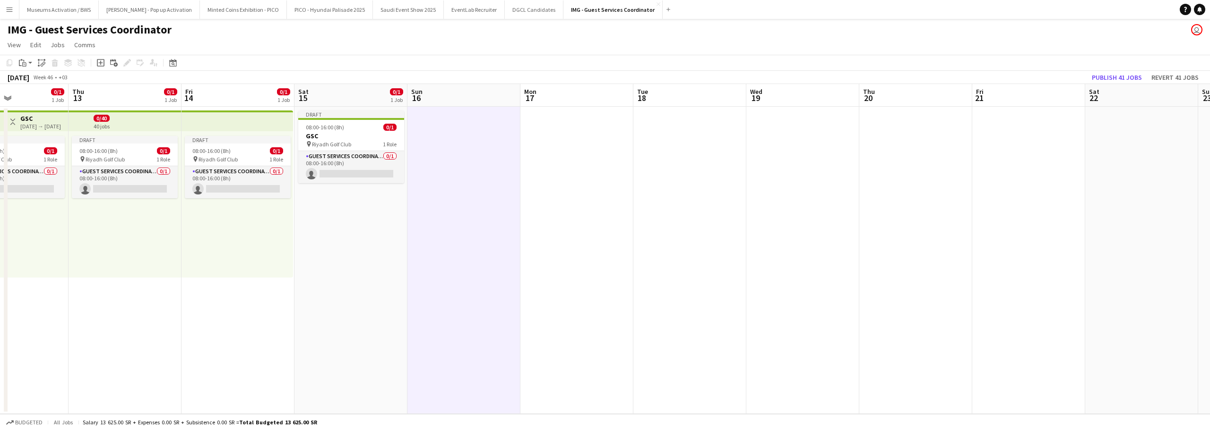
click at [506, 186] on app-calendar-viewport "Sun 9 0/1 1 Job Mon 10 0/1 1 Job Tue 11 0/1 1 Job Wed 12 0/1 1 Job Thu 13 0/1 1…" at bounding box center [605, 249] width 1210 height 330
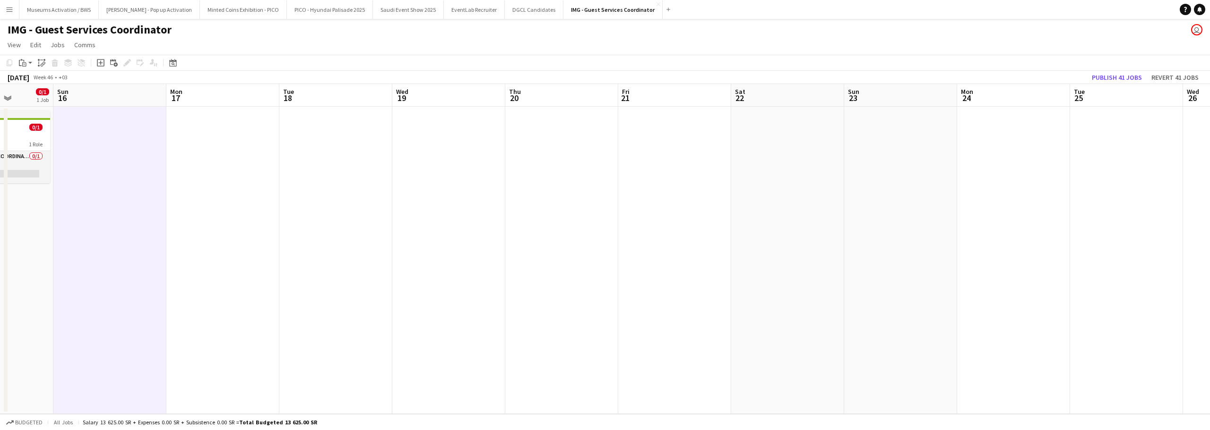
click at [521, 184] on app-calendar-viewport "Wed 12 0/1 1 Job Thu 13 0/1 1 Job Fri 14 0/1 1 Job Sat 15 0/1 1 Job Sun 16 Mon …" at bounding box center [605, 249] width 1210 height 330
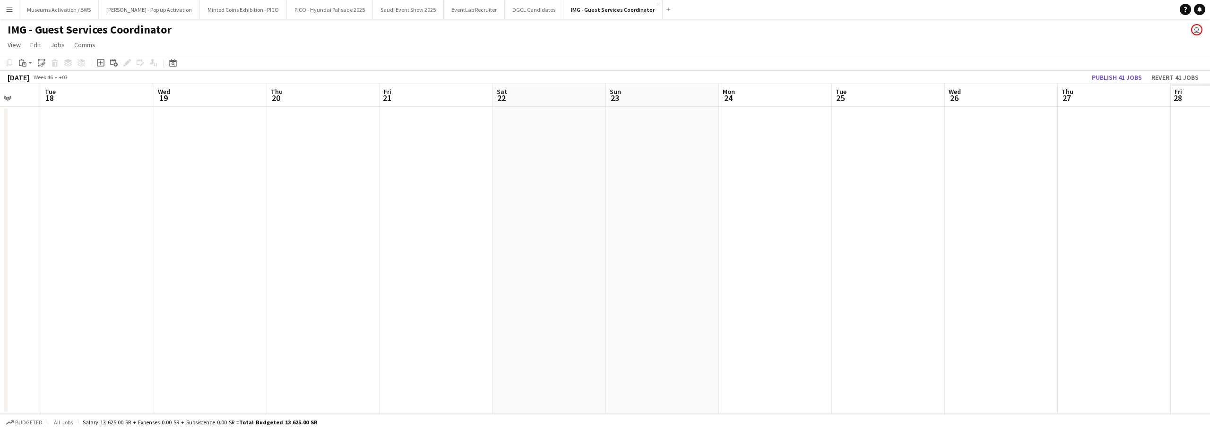
scroll to position [0, 298]
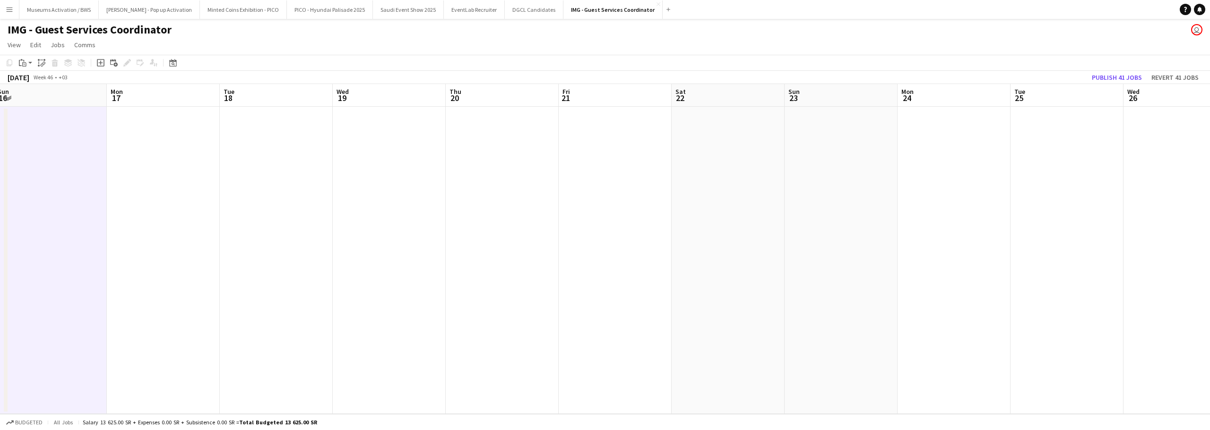
click at [657, 172] on app-calendar-viewport "Fri 14 0/1 1 Job Sat 15 0/1 1 Job Sun 16 Mon 17 Tue 18 Wed 19 Thu 20 Fri 21 Sat…" at bounding box center [605, 249] width 1210 height 330
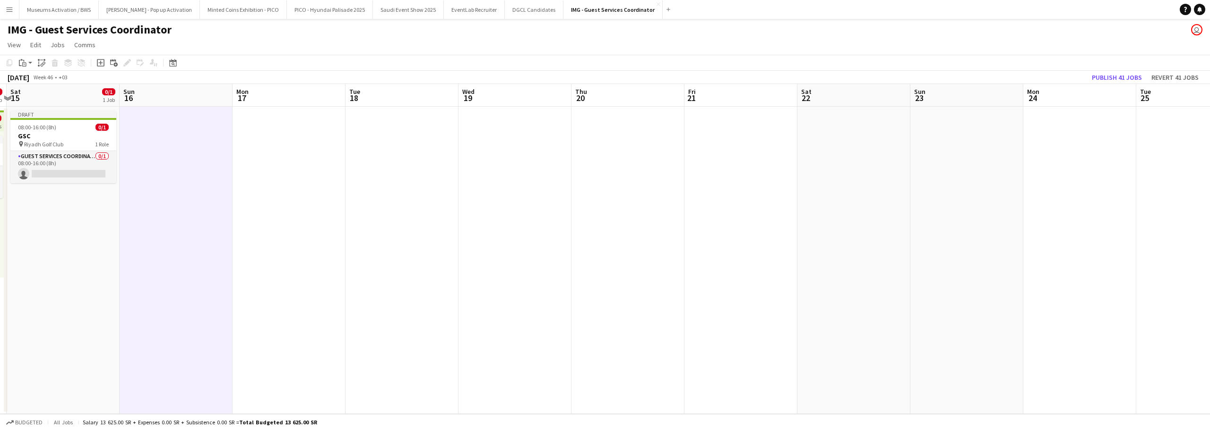
click at [628, 185] on app-calendar-viewport "Thu 13 0/1 1 Job Fri 14 0/1 1 Job Sat 15 0/1 1 Job Sun 16 Mon 17 Tue 18 Wed 19 …" at bounding box center [605, 249] width 1210 height 330
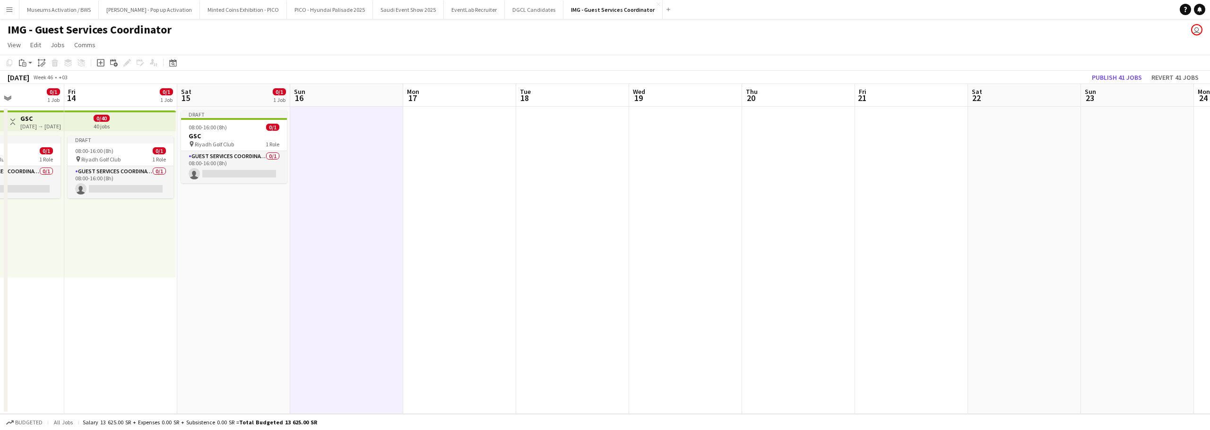
click at [585, 201] on app-calendar-viewport "Tue 11 0/1 1 Job Wed 12 0/1 1 Job Thu 13 0/1 1 Job Fri 14 0/1 1 Job Sat 15 0/1 …" at bounding box center [605, 249] width 1210 height 330
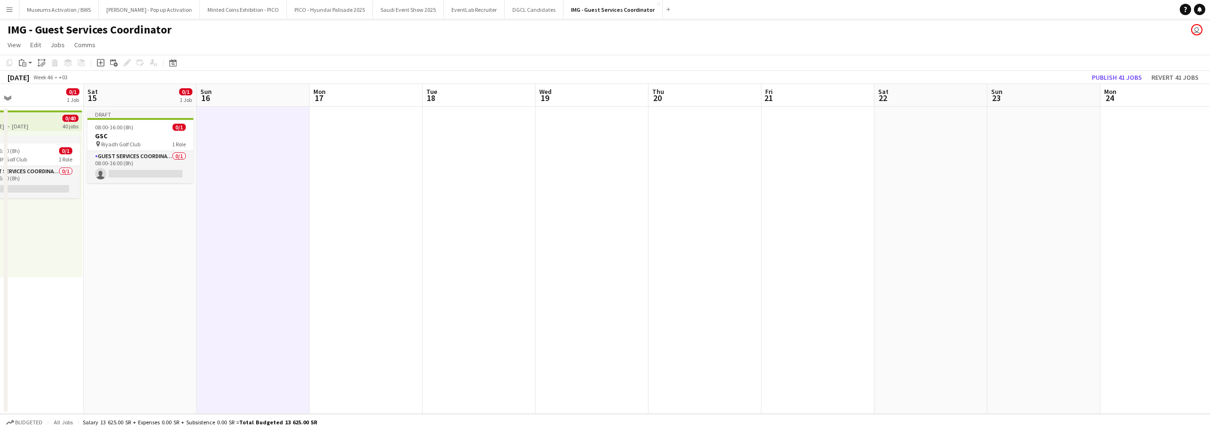
click at [400, 207] on app-calendar-viewport "Tue 11 0/1 1 Job Wed 12 0/1 1 Job Thu 13 0/1 1 Job Fri 14 0/1 1 Job Sat 15 0/1 …" at bounding box center [605, 249] width 1210 height 330
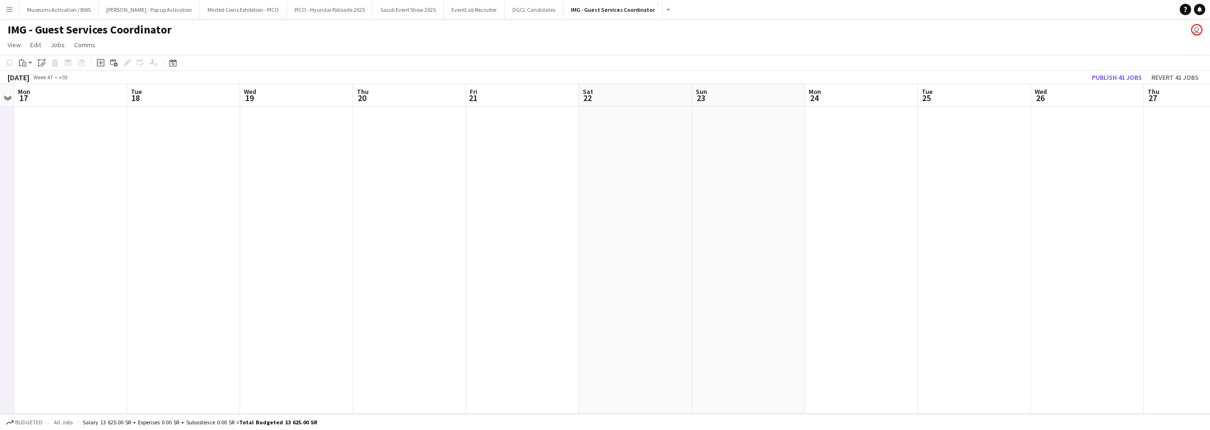
click at [430, 207] on app-calendar-viewport "Fri 14 0/1 1 Job Sat 15 0/1 1 Job Sun 16 Mon 17 Tue 18 Wed 19 Thu 20 Fri 21 Sat…" at bounding box center [605, 249] width 1210 height 330
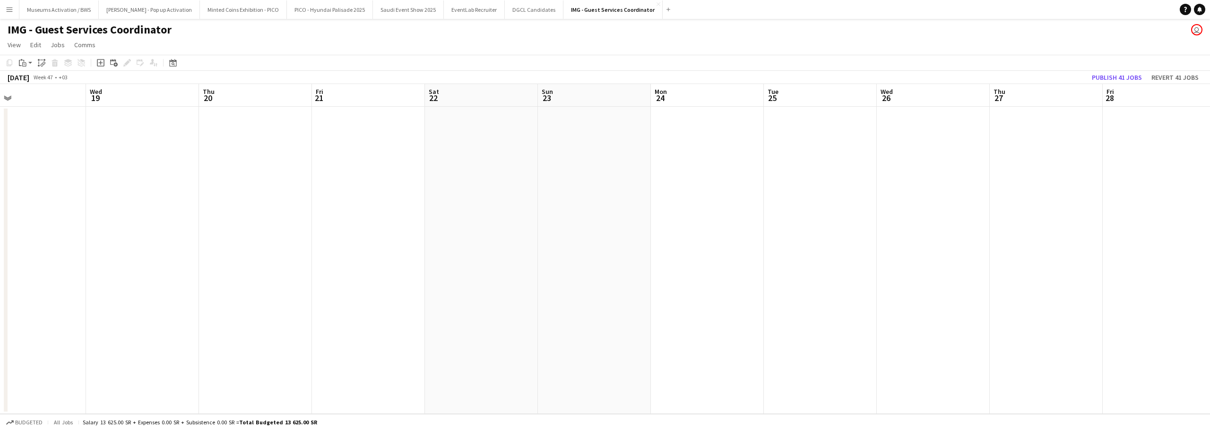
click at [478, 201] on app-date-cell at bounding box center [481, 261] width 113 height 308
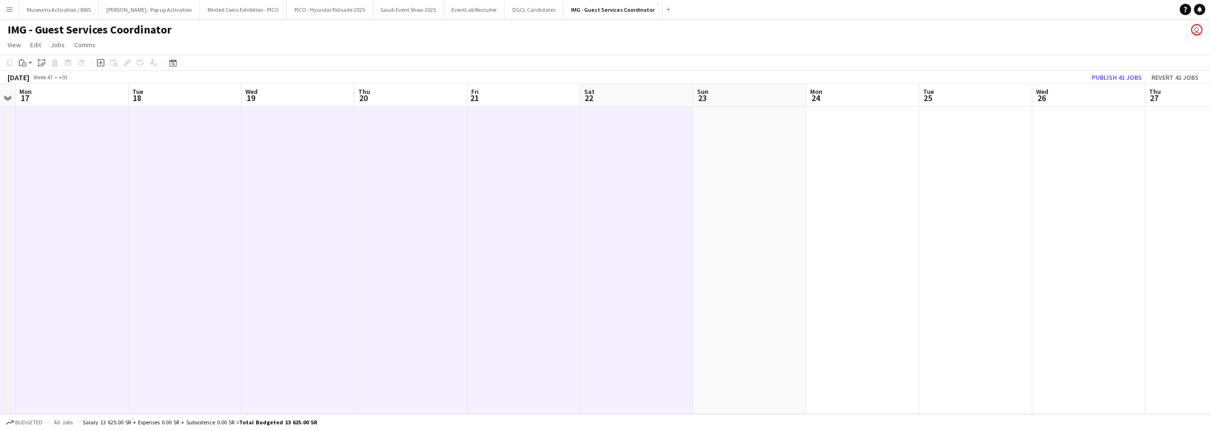
click at [528, 185] on app-calendar-viewport "Sat 15 0/1 1 Job Sun 16 Mon 17 Tue 18 Wed 19 Thu 20 Fri 21 Sat 22 Sun 23 Mon 24…" at bounding box center [605, 249] width 1210 height 330
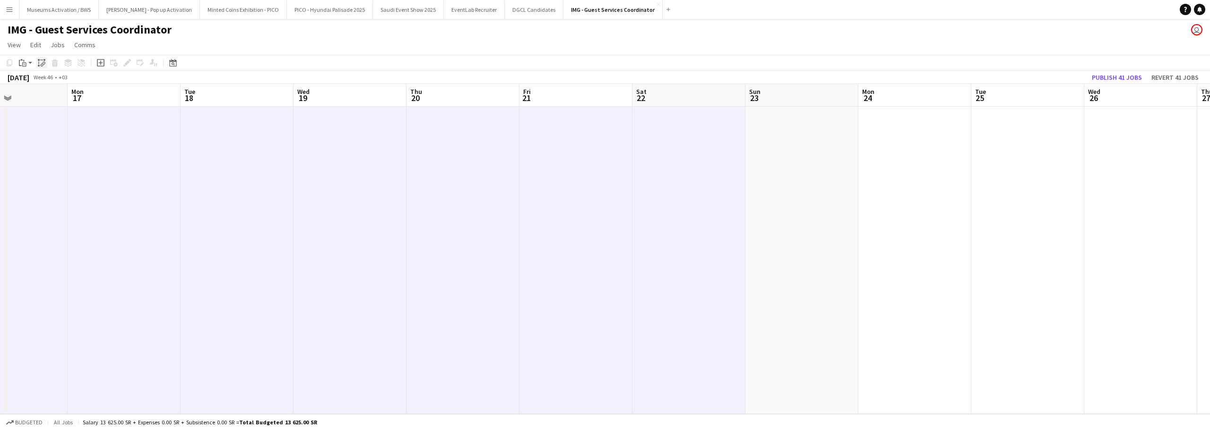
click at [37, 64] on div "Paste linked Job" at bounding box center [41, 62] width 11 height 11
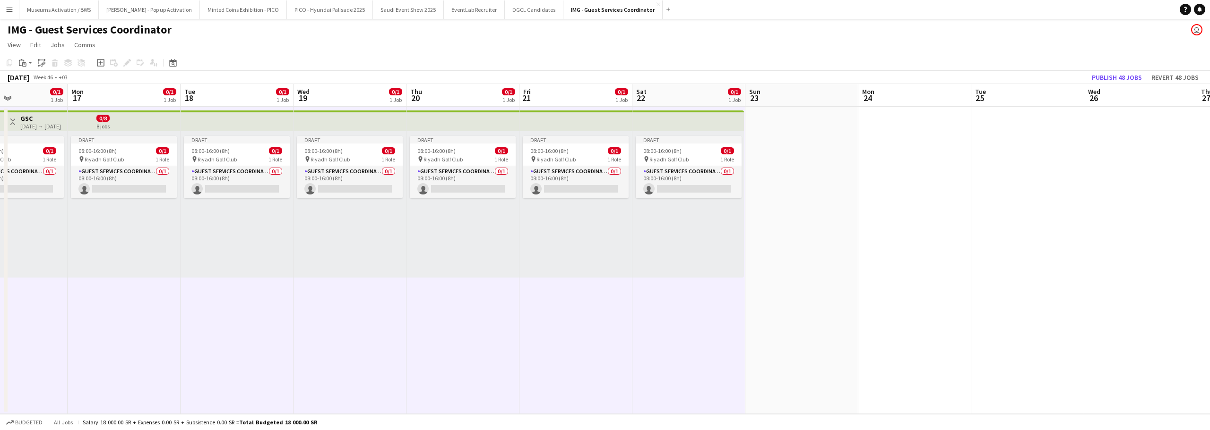
click at [551, 245] on div "Draft 08:00-16:00 (8h) 0/1 pin Riyadh Golf Club 1 Role Guest Services Coordinat…" at bounding box center [575, 204] width 113 height 146
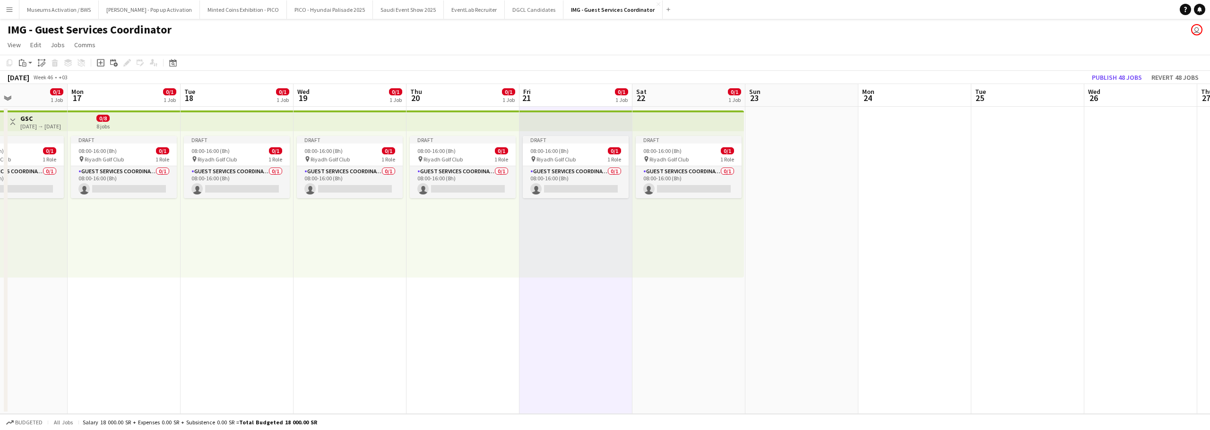
click at [692, 249] on app-calendar-viewport "Fri 14 0/1 1 Job Sat 15 0/1 1 Job Sun 16 0/1 1 Job Mon 17 0/1 1 Job Tue 18 0/1 …" at bounding box center [605, 249] width 1210 height 330
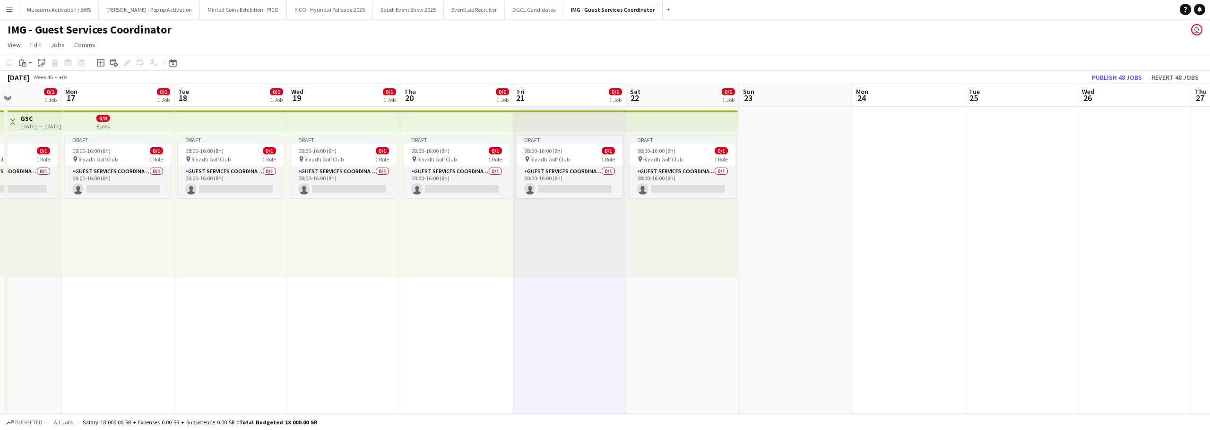
click at [792, 236] on app-date-cell at bounding box center [795, 261] width 113 height 308
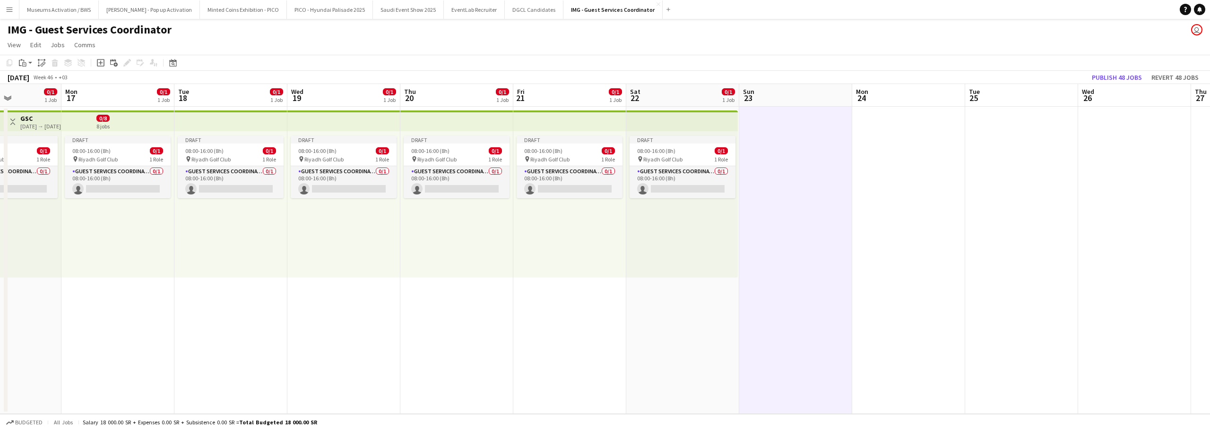
click at [737, 230] on app-calendar-viewport "Fri 14 0/1 1 Job Sat 15 0/1 1 Job Sun 16 0/1 1 Job Mon 17 0/1 1 Job Tue 18 0/1 …" at bounding box center [605, 249] width 1210 height 330
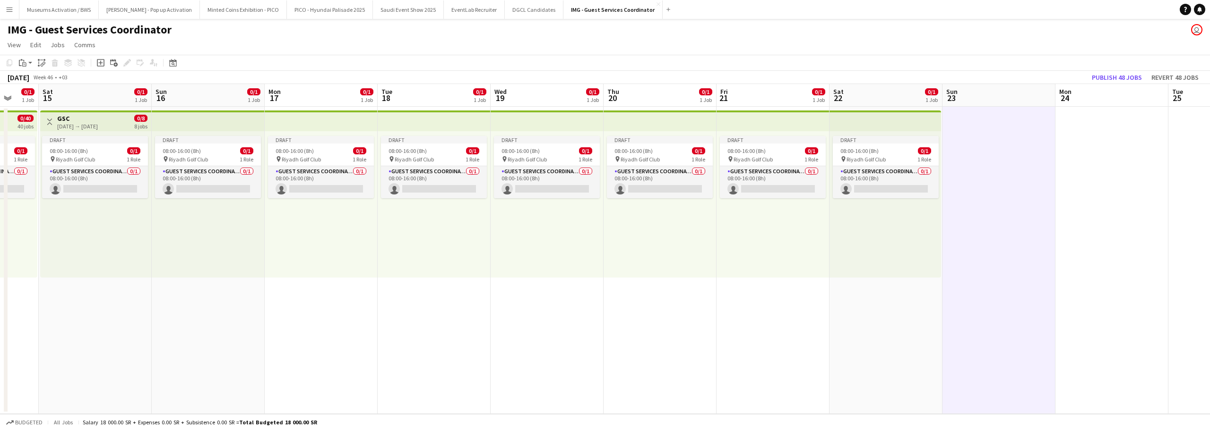
click at [657, 231] on app-calendar-viewport "Wed 12 0/1 1 Job Thu 13 0/1 1 Job Fri 14 0/1 1 Job Sat 15 0/1 1 Job Sun 16 0/1 …" at bounding box center [605, 249] width 1210 height 330
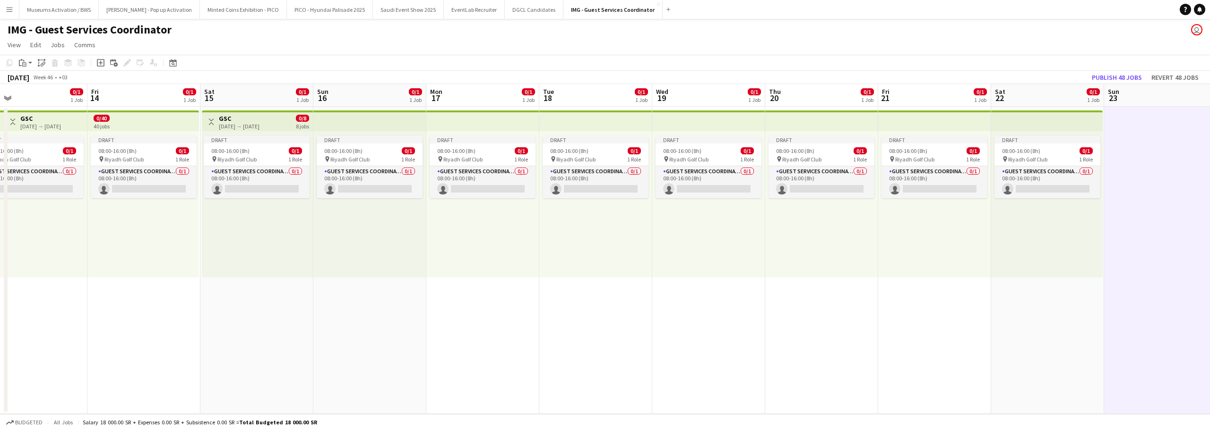
click at [700, 241] on app-calendar-viewport "Tue 11 0/1 1 Job Wed 12 0/1 1 Job Thu 13 0/1 1 Job Fri 14 0/1 1 Job Sat 15 0/1 …" at bounding box center [605, 249] width 1210 height 330
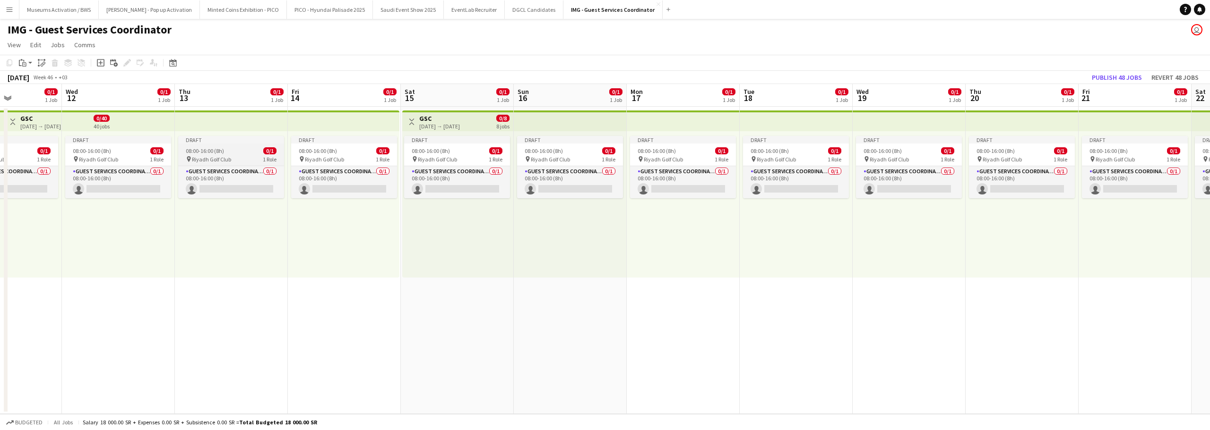
click at [249, 146] on app-job-card "Draft 08:00-16:00 (8h) 0/1 pin Riyadh Golf Club 1 Role Guest Services Coordinat…" at bounding box center [231, 167] width 106 height 62
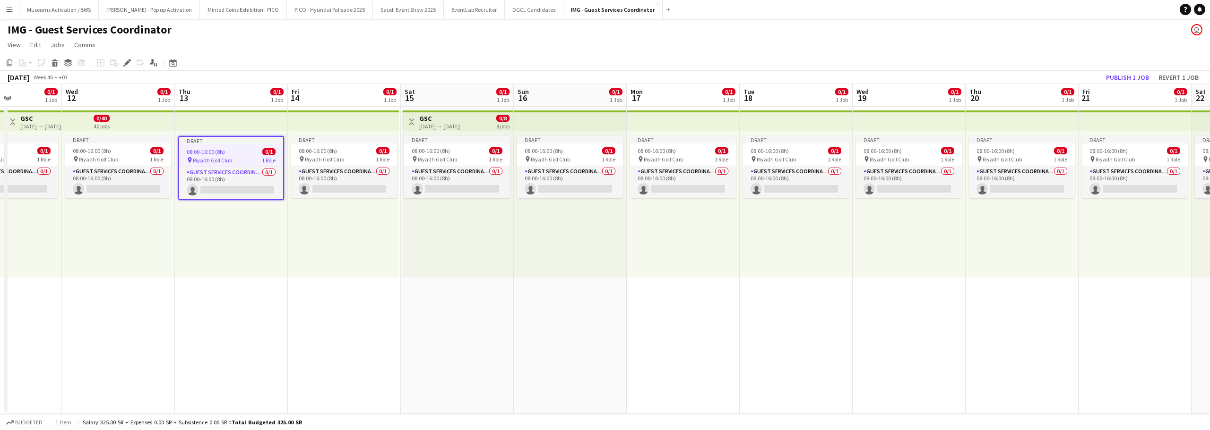
click at [199, 125] on app-top-bar at bounding box center [231, 121] width 113 height 21
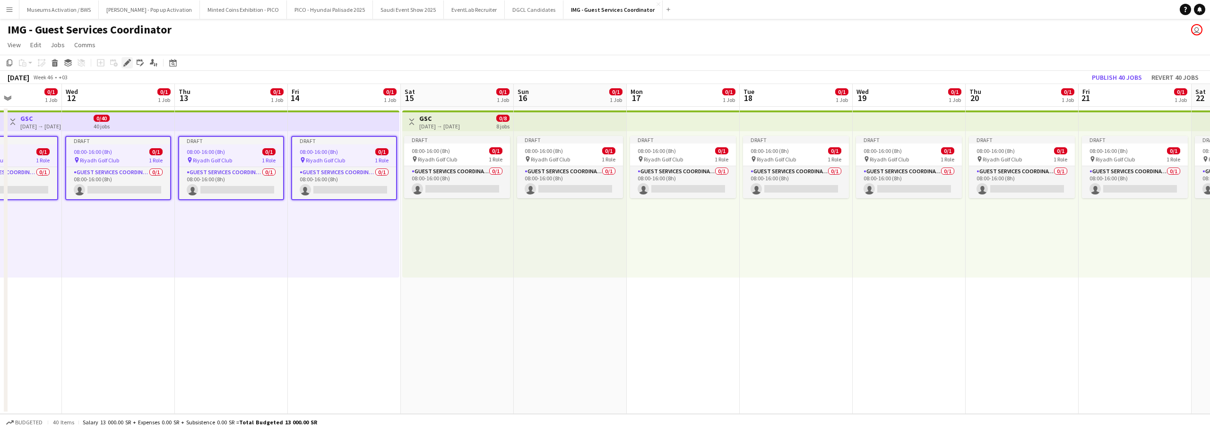
click at [123, 63] on icon "Edit" at bounding box center [127, 63] width 8 height 8
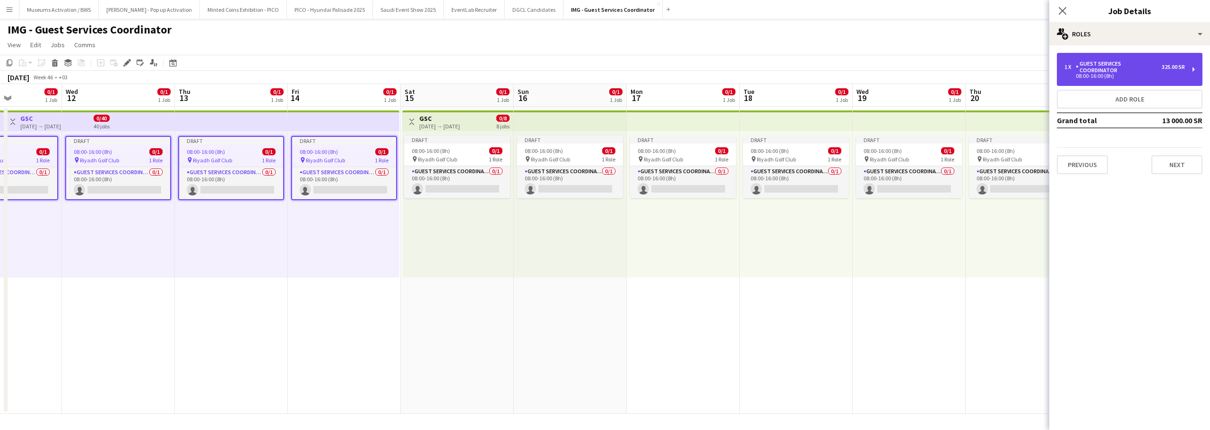
click at [1144, 82] on div "1 x Guest Services Coordinator 325.00 SR 08:00-16:00 (8h)" at bounding box center [1130, 69] width 146 height 33
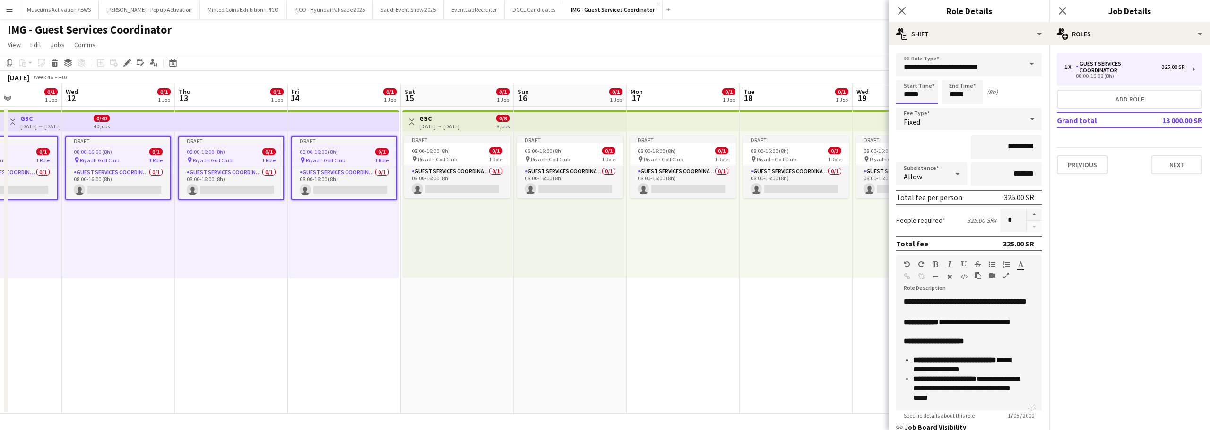
click at [927, 95] on input "*****" at bounding box center [917, 92] width 42 height 24
click at [967, 95] on input "*****" at bounding box center [962, 92] width 42 height 24
click at [947, 77] on div at bounding box center [952, 75] width 19 height 9
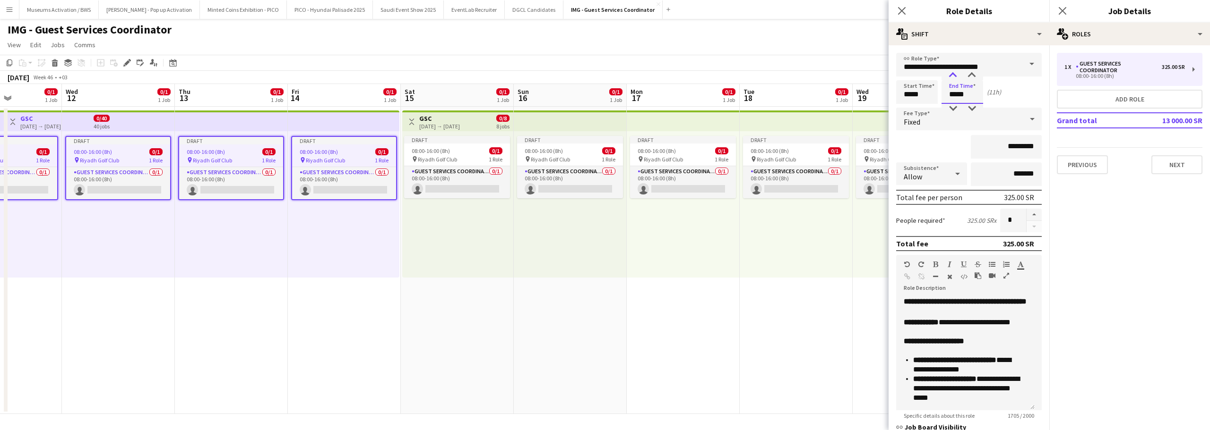
click at [947, 77] on div at bounding box center [952, 75] width 19 height 9
type input "*****"
click at [947, 77] on div at bounding box center [952, 75] width 19 height 9
click at [939, 145] on div "*********" at bounding box center [969, 147] width 146 height 24
click at [752, 344] on app-date-cell "Draft 08:00-16:00 (8h) 0/1 pin Riyadh Golf Club 1 Role Guest Services Coordinat…" at bounding box center [796, 261] width 113 height 308
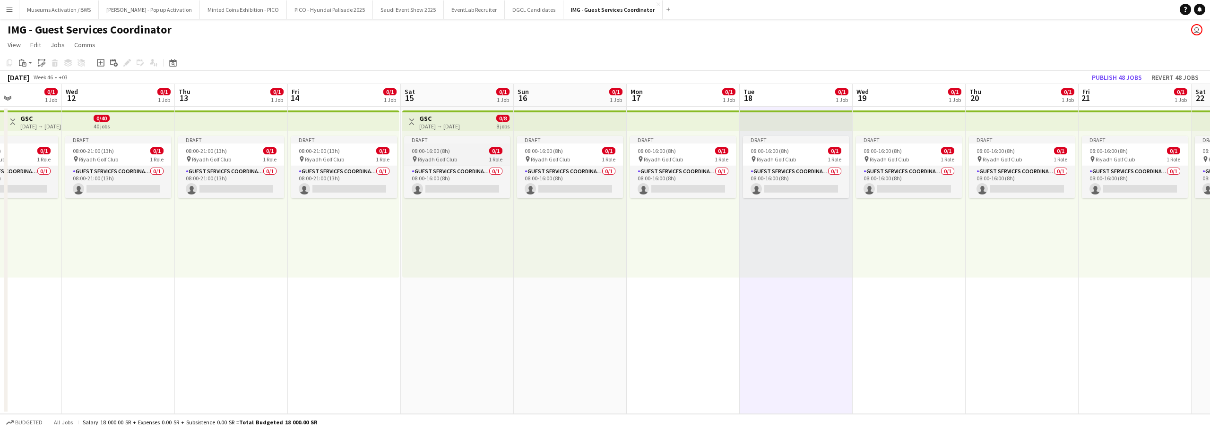
click at [461, 153] on div "08:00-16:00 (8h) 0/1" at bounding box center [457, 150] width 106 height 7
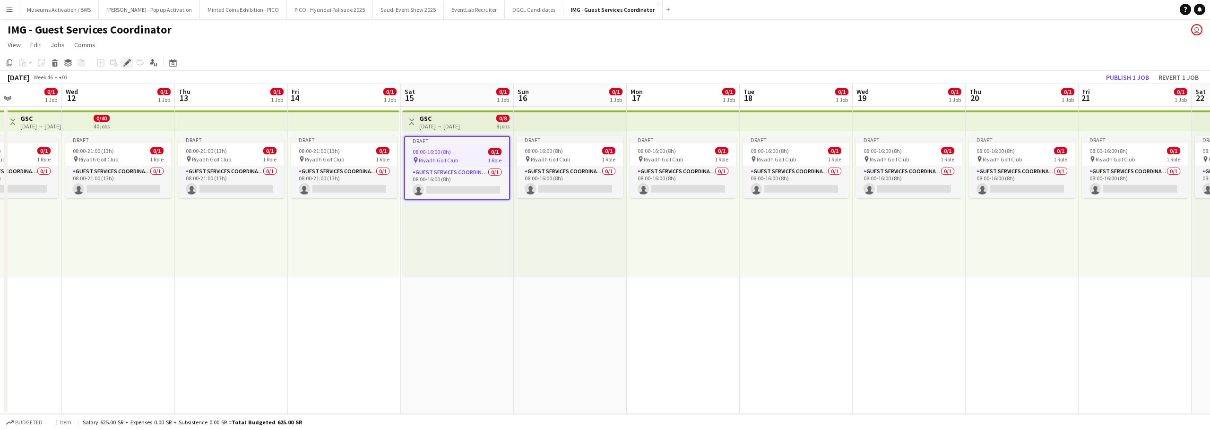
click at [126, 64] on icon at bounding box center [126, 62] width 5 height 5
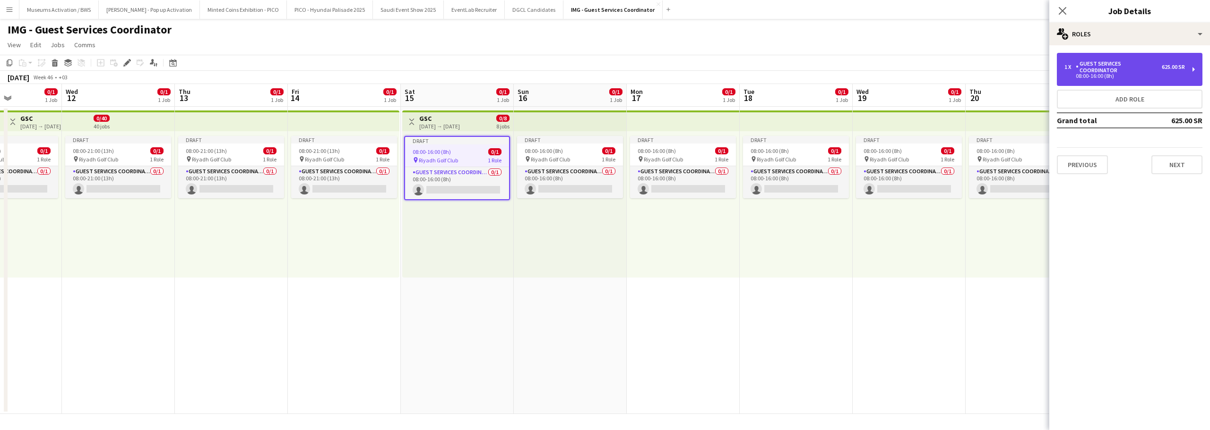
click at [1103, 67] on div "Guest Services Coordinator" at bounding box center [1119, 66] width 86 height 13
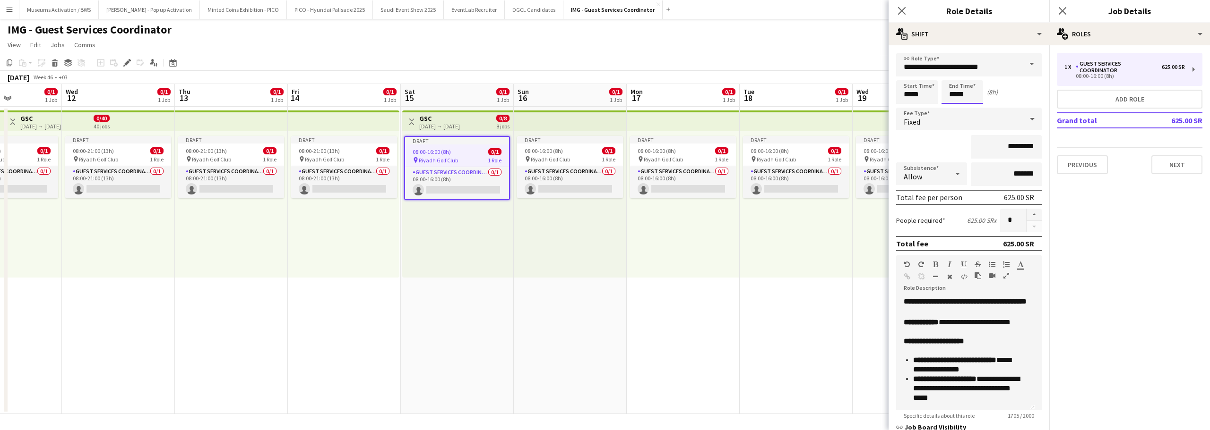
click at [951, 93] on input "*****" at bounding box center [962, 92] width 42 height 24
click at [952, 75] on div at bounding box center [952, 75] width 19 height 9
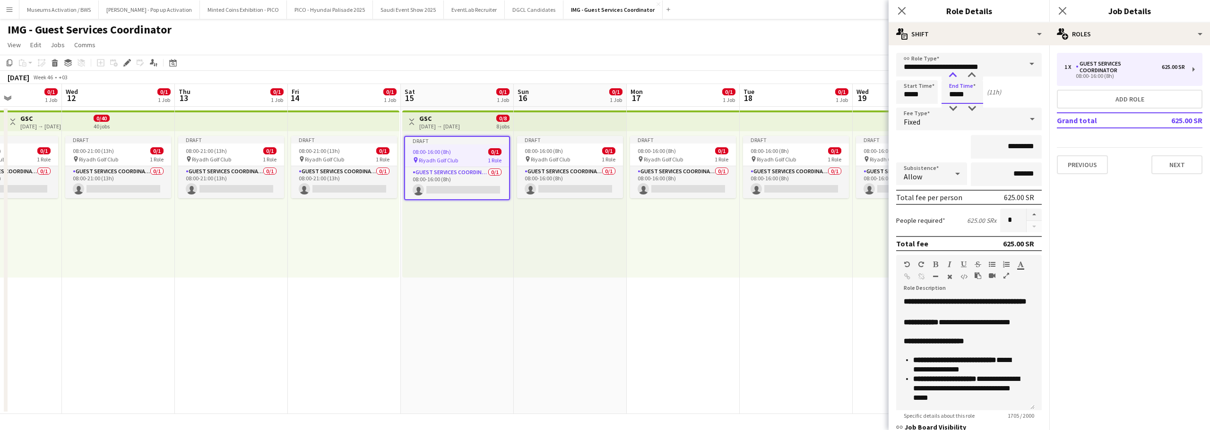
type input "*****"
click at [952, 75] on div at bounding box center [952, 75] width 19 height 9
click at [830, 39] on app-page-menu "View Day view expanded Day view collapsed Month view Date picker Jump to today …" at bounding box center [605, 46] width 1210 height 18
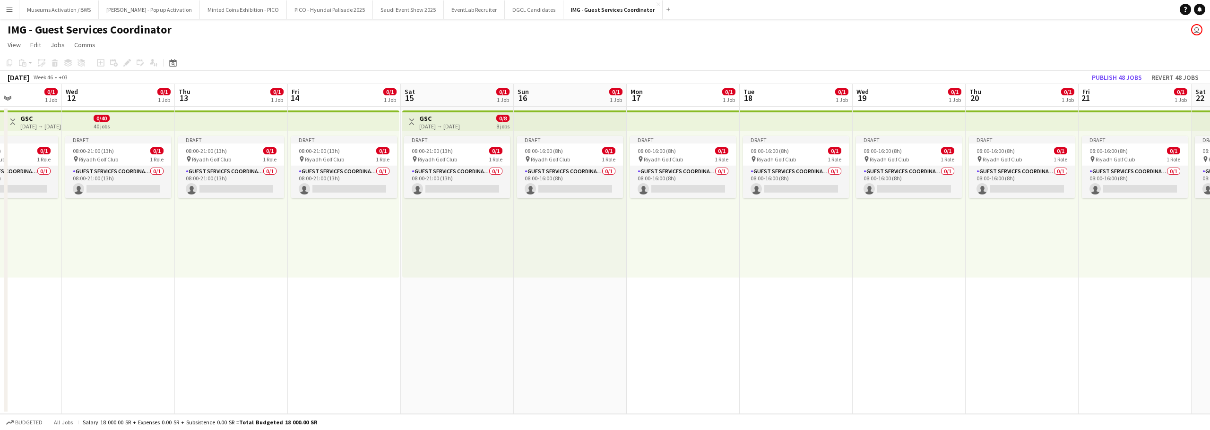
click at [473, 59] on app-toolbar "Copy Paste Paste Ctrl+V Paste with crew Ctrl+Shift+V Paste linked Job Delete Gr…" at bounding box center [605, 63] width 1210 height 16
drag, startPoint x: 552, startPoint y: 104, endPoint x: 800, endPoint y: 20, distance: 261.1
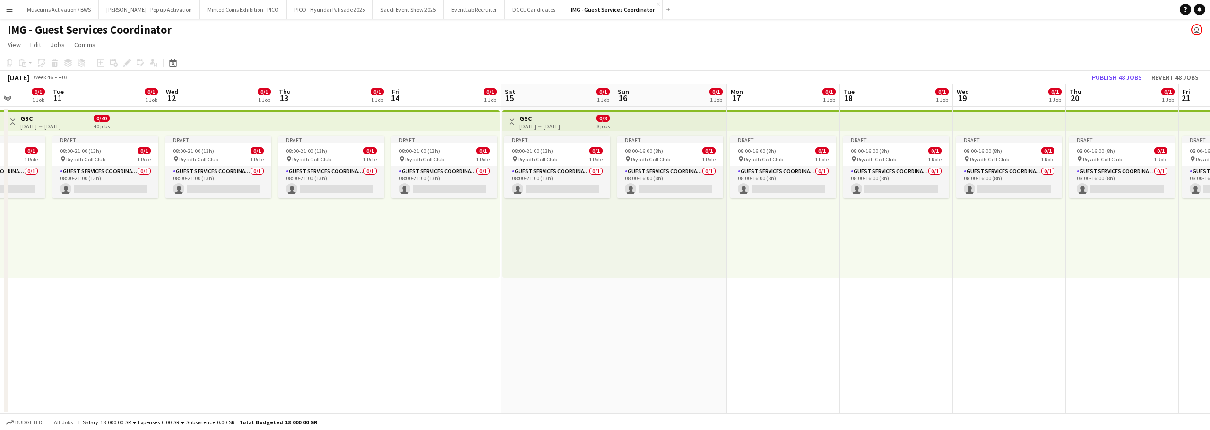
drag, startPoint x: 800, startPoint y: 20, endPoint x: 1026, endPoint y: 36, distance: 226.9
click at [1026, 36] on div "IMG - Guest Services Coordinator user" at bounding box center [605, 28] width 1210 height 18
click at [411, 149] on span "08:00-21:00 (13h)" at bounding box center [419, 150] width 41 height 7
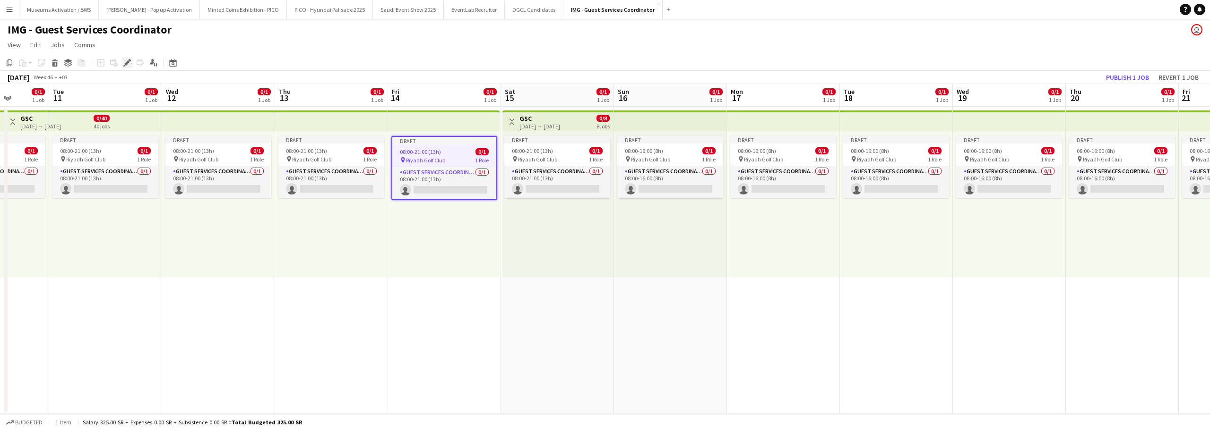
click at [123, 61] on div "Edit" at bounding box center [126, 62] width 11 height 11
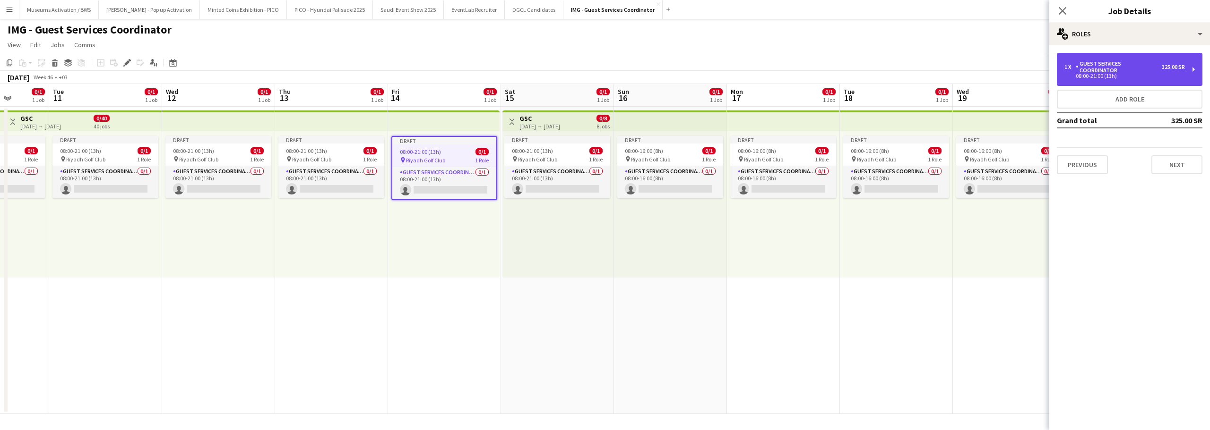
click at [1095, 63] on div "Guest Services Coordinator" at bounding box center [1119, 66] width 86 height 13
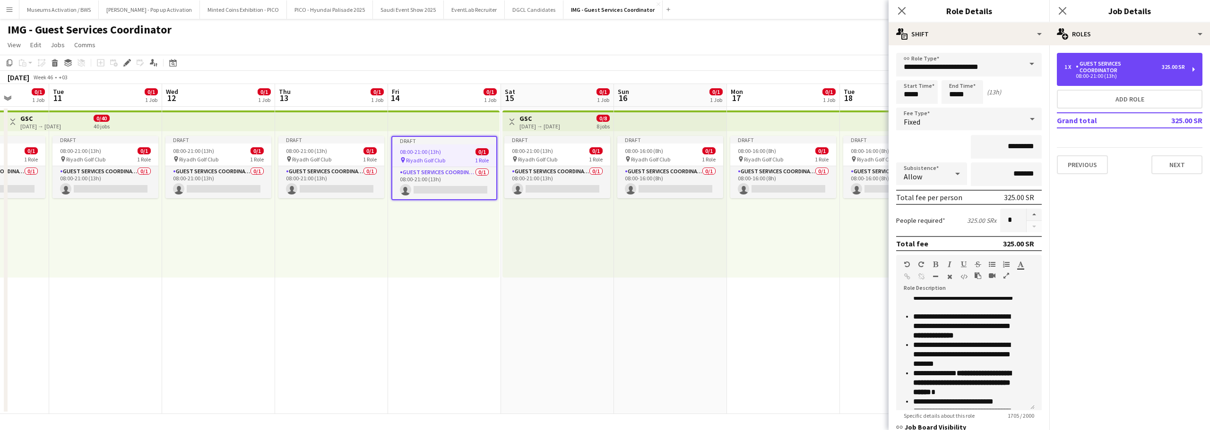
scroll to position [561, 0]
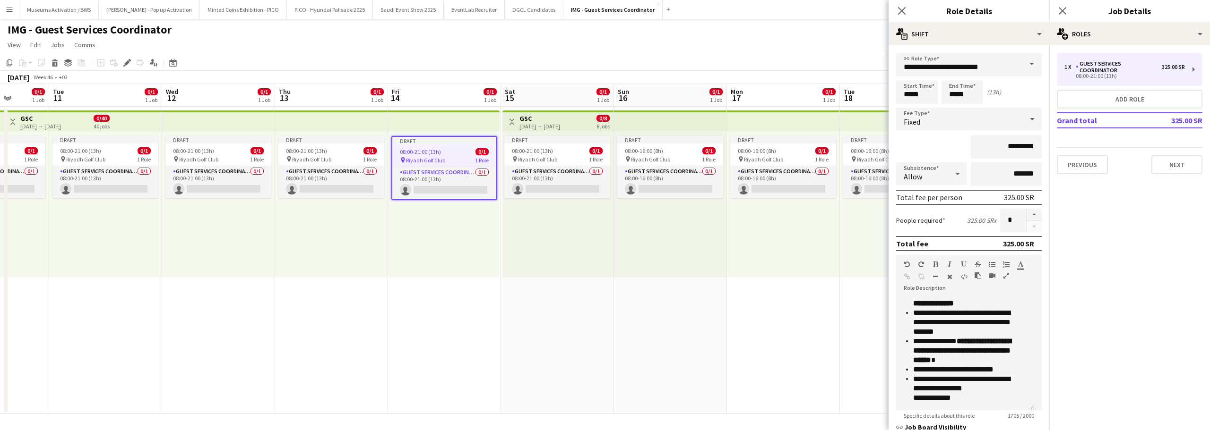
click at [831, 60] on app-toolbar "Copy Paste Paste Ctrl+V Paste with crew Ctrl+Shift+V Paste linked Job Delete Gr…" at bounding box center [605, 63] width 1210 height 16
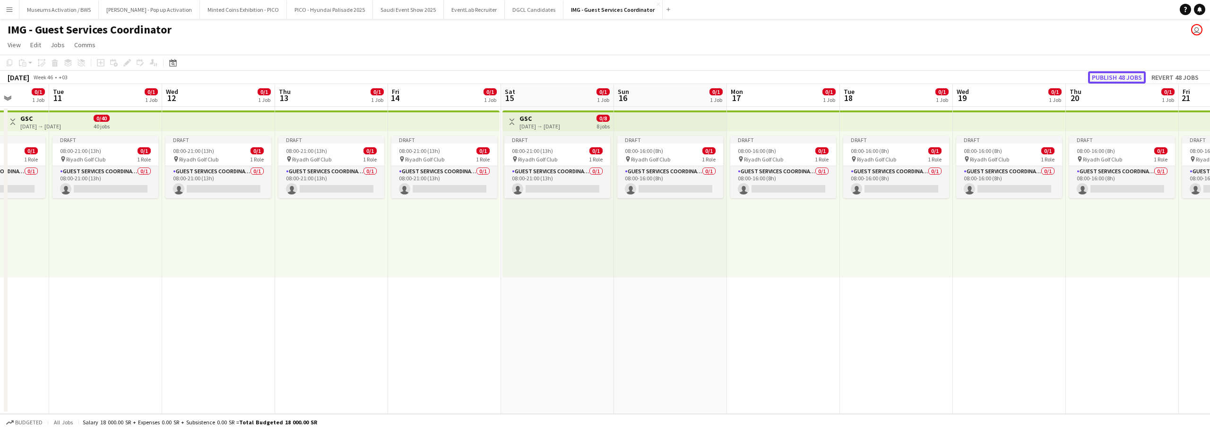
click at [1107, 72] on button "Publish 48 jobs" at bounding box center [1117, 77] width 58 height 12
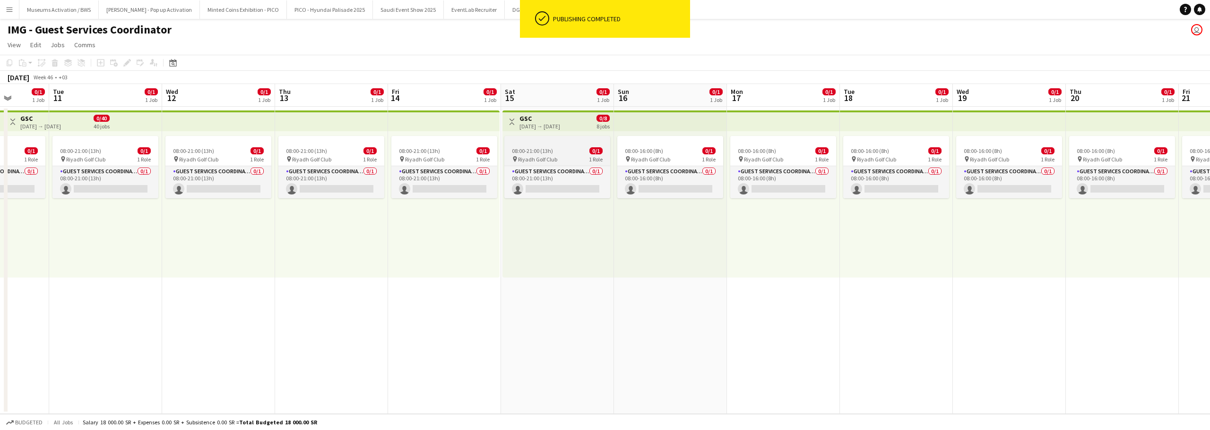
click at [527, 147] on app-job-card "08:00-21:00 (13h) 0/1 pin Riyadh Golf Club 1 Role Guest Services Coordinator 0/…" at bounding box center [557, 167] width 106 height 62
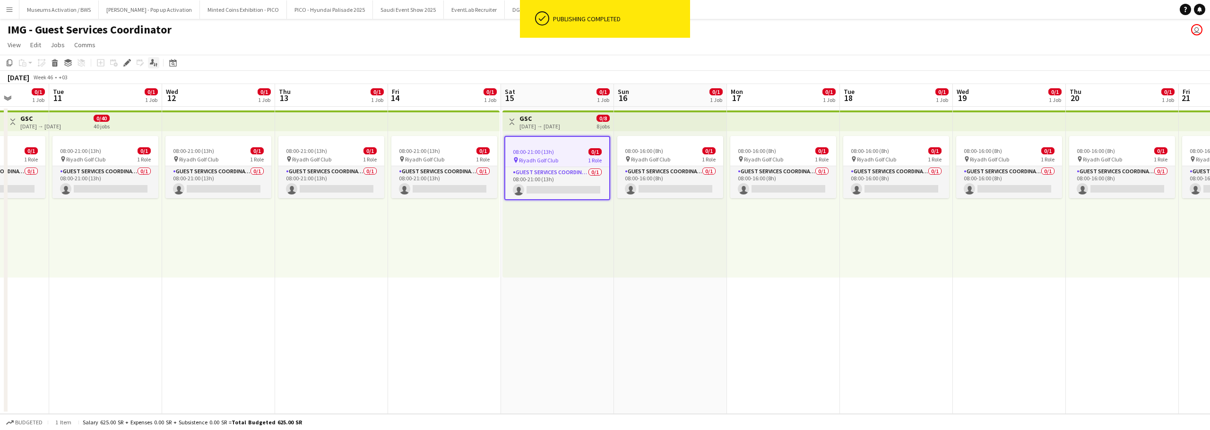
click at [155, 63] on icon "Applicants" at bounding box center [154, 63] width 8 height 8
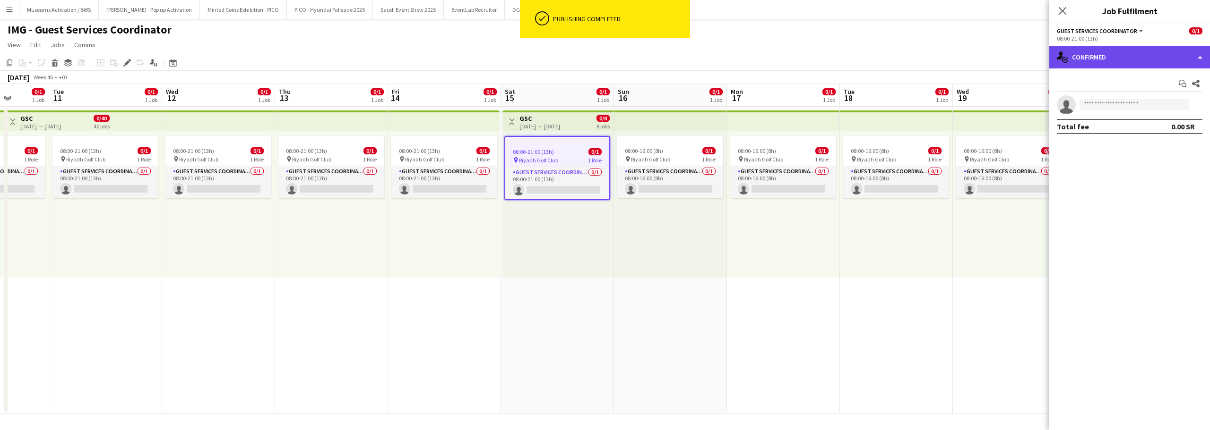
click at [1119, 59] on div "single-neutral-actions-check-2 Confirmed" at bounding box center [1129, 57] width 161 height 23
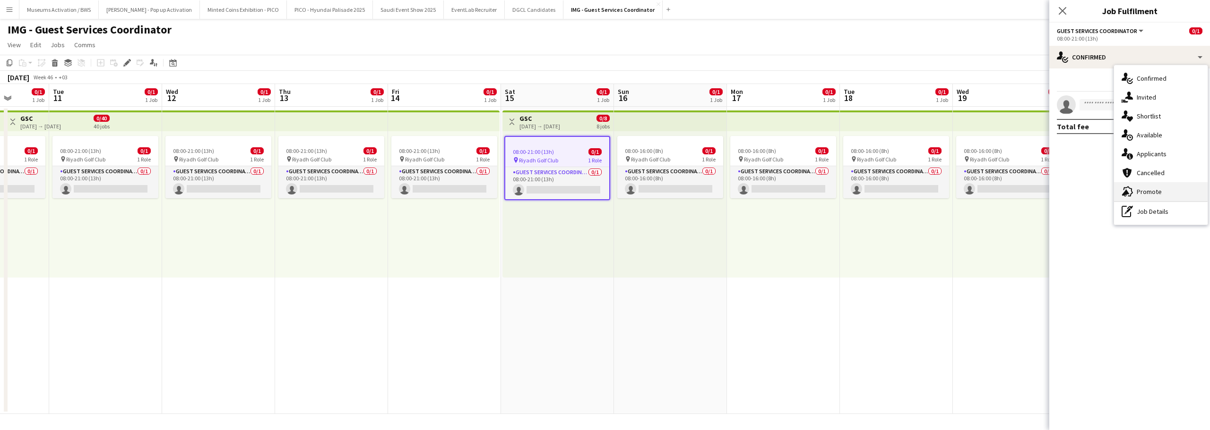
click at [1126, 186] on div "advertising-megaphone Promote" at bounding box center [1161, 191] width 94 height 19
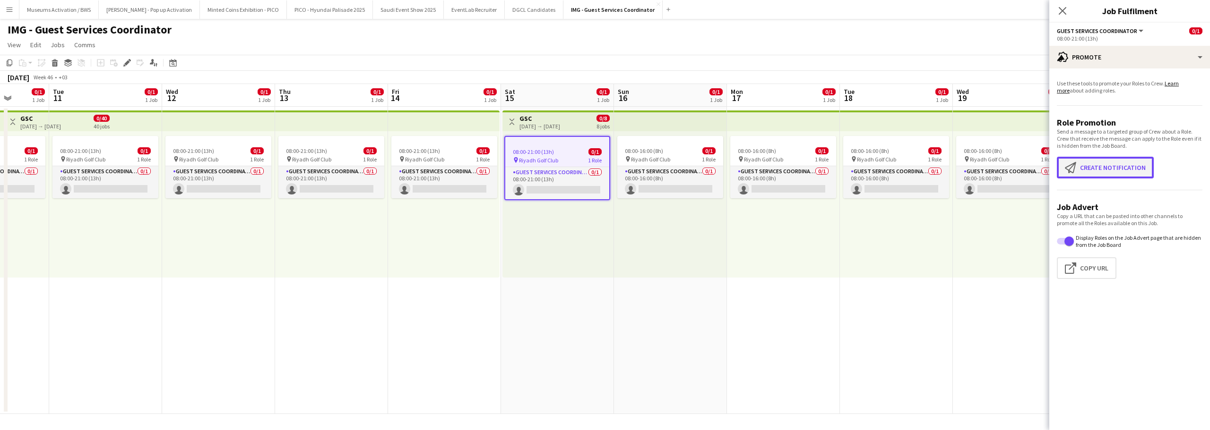
click at [1103, 163] on button "Create notification Create notification" at bounding box center [1105, 168] width 97 height 22
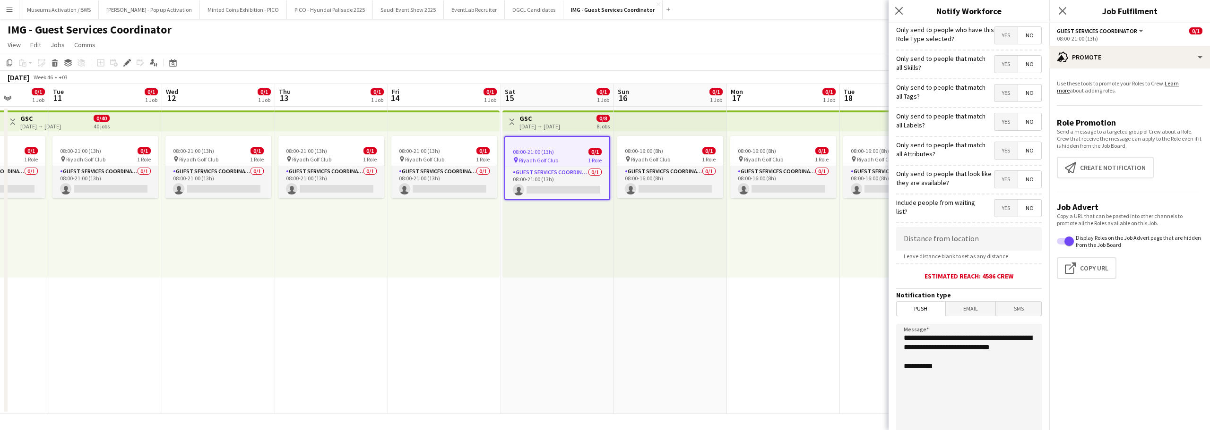
click at [986, 87] on app-form-group "Yes No" at bounding box center [1014, 93] width 56 height 19
click at [994, 93] on span "Yes" at bounding box center [1005, 93] width 23 height 17
click at [994, 36] on span "Yes" at bounding box center [1005, 35] width 23 height 17
click at [1018, 34] on span "No" at bounding box center [1029, 35] width 23 height 17
click at [1000, 184] on span "Yes" at bounding box center [1005, 179] width 23 height 17
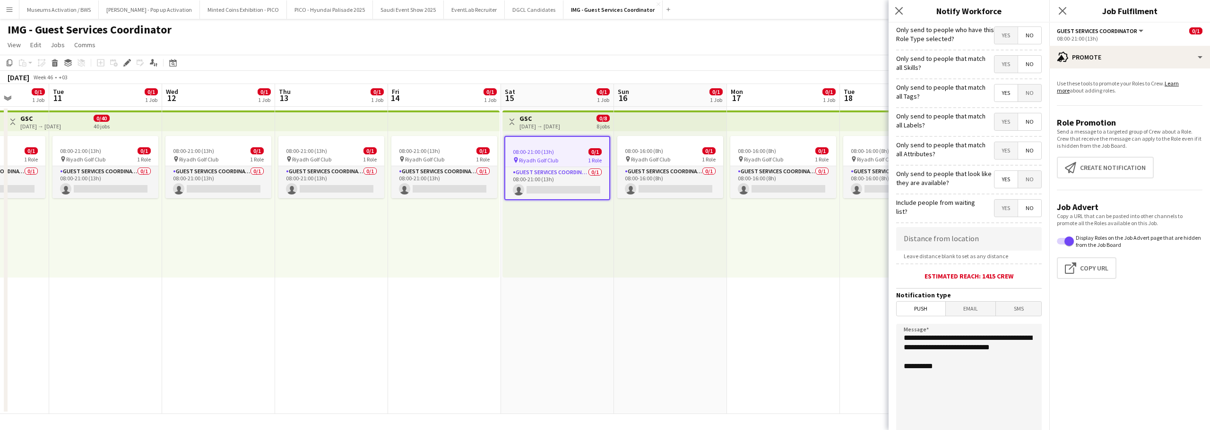
click at [1018, 207] on span "No" at bounding box center [1029, 208] width 23 height 17
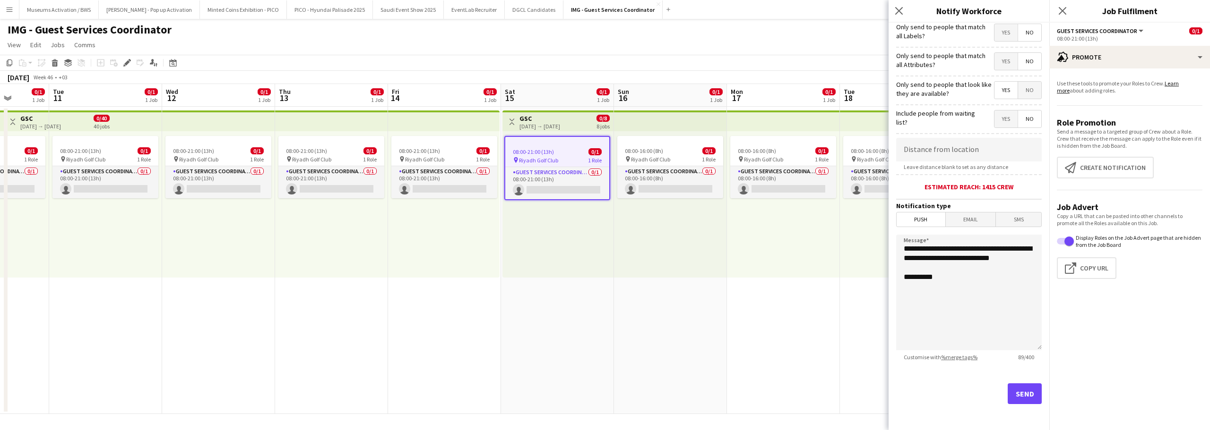
scroll to position [90, 0]
click at [1022, 396] on button "Send" at bounding box center [1024, 393] width 34 height 21
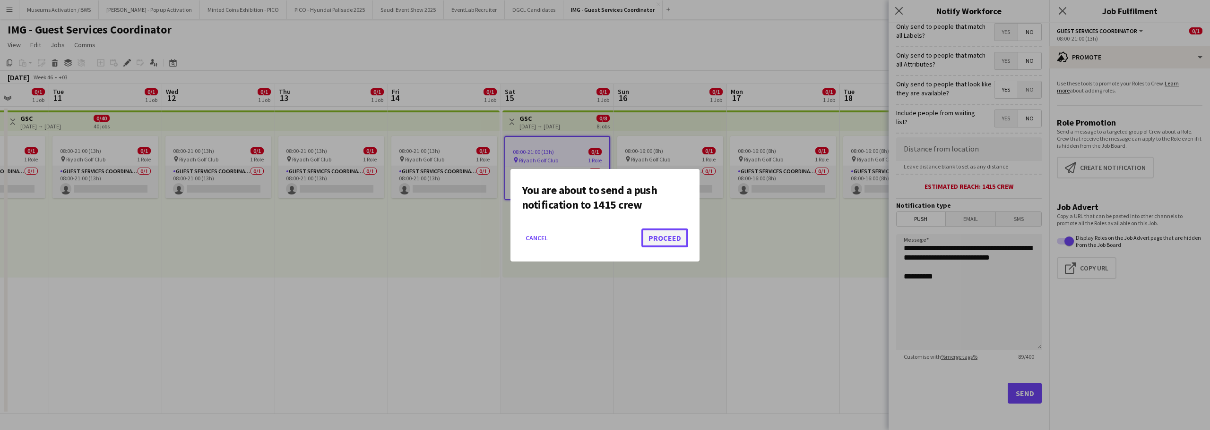
click at [663, 242] on button "Proceed" at bounding box center [664, 238] width 47 height 19
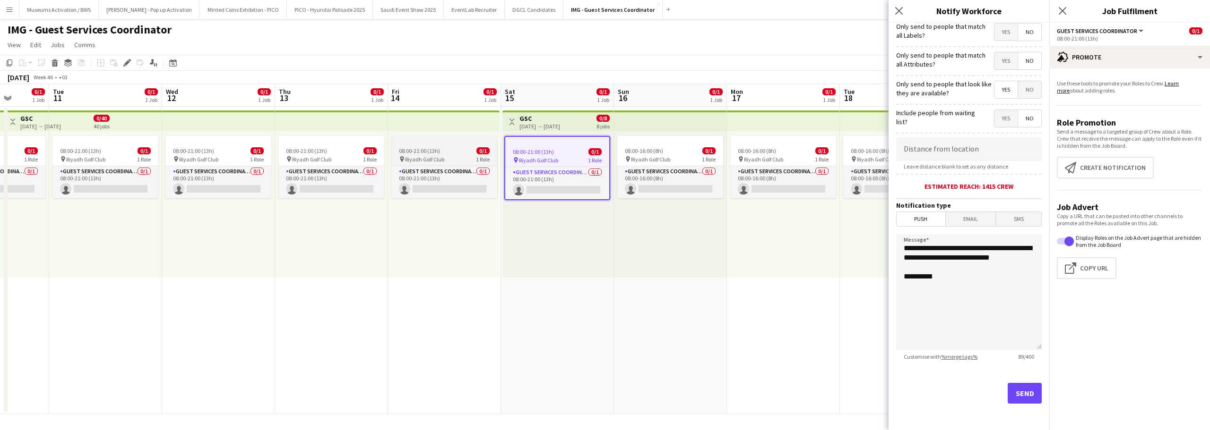
click at [430, 142] on div at bounding box center [444, 140] width 106 height 8
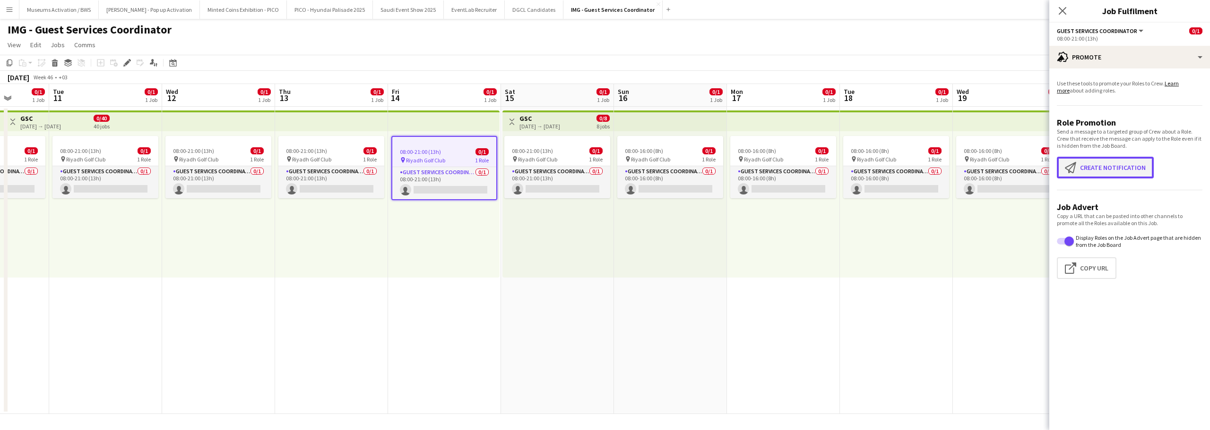
click at [1092, 163] on button "Create notification Create notification" at bounding box center [1105, 168] width 97 height 22
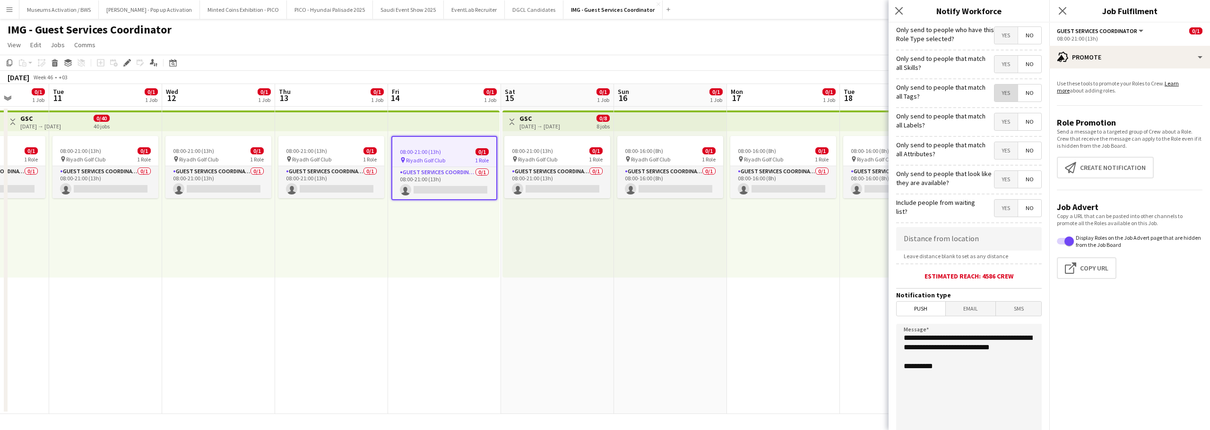
click at [995, 89] on span "Yes" at bounding box center [1005, 93] width 23 height 17
click at [998, 183] on span "Yes" at bounding box center [1005, 179] width 23 height 17
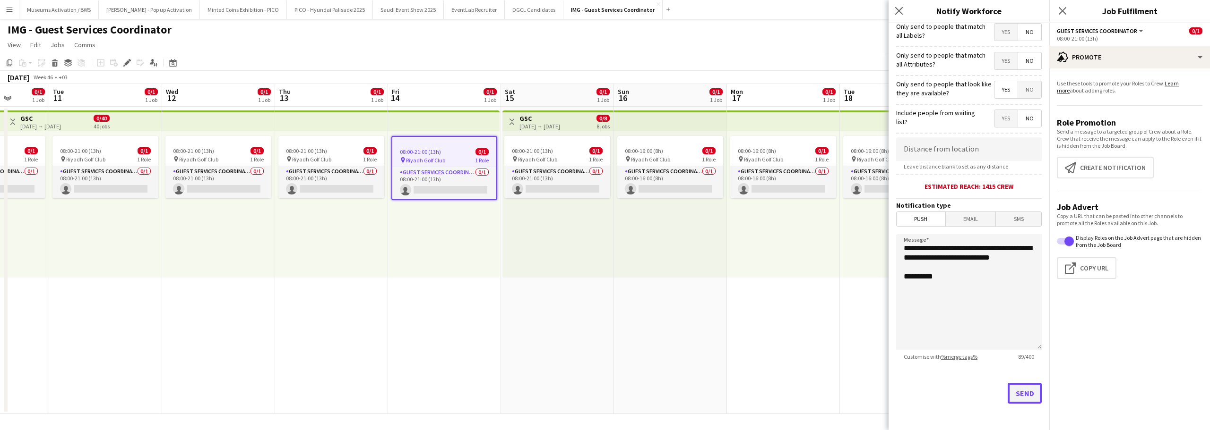
click at [1025, 390] on button "Send" at bounding box center [1024, 393] width 34 height 21
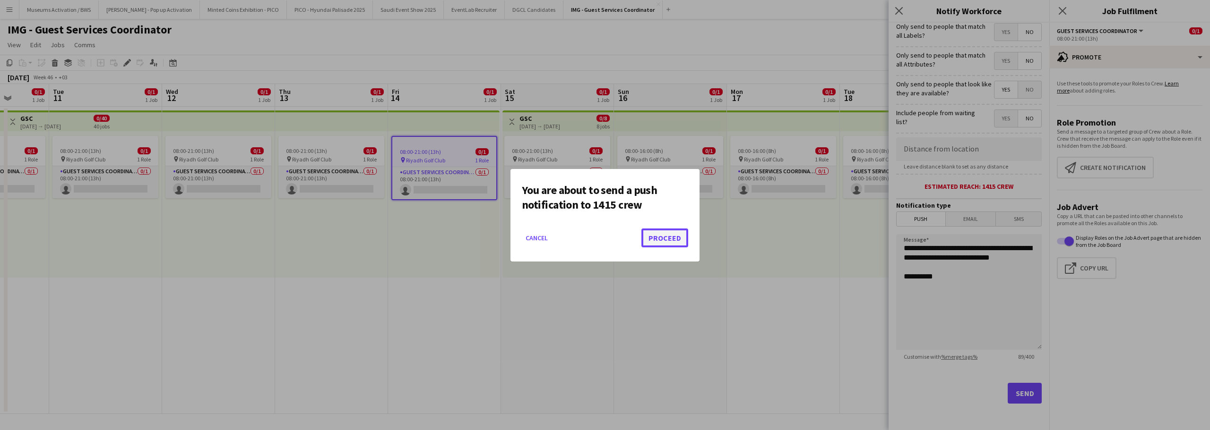
click at [655, 241] on button "Proceed" at bounding box center [664, 238] width 47 height 19
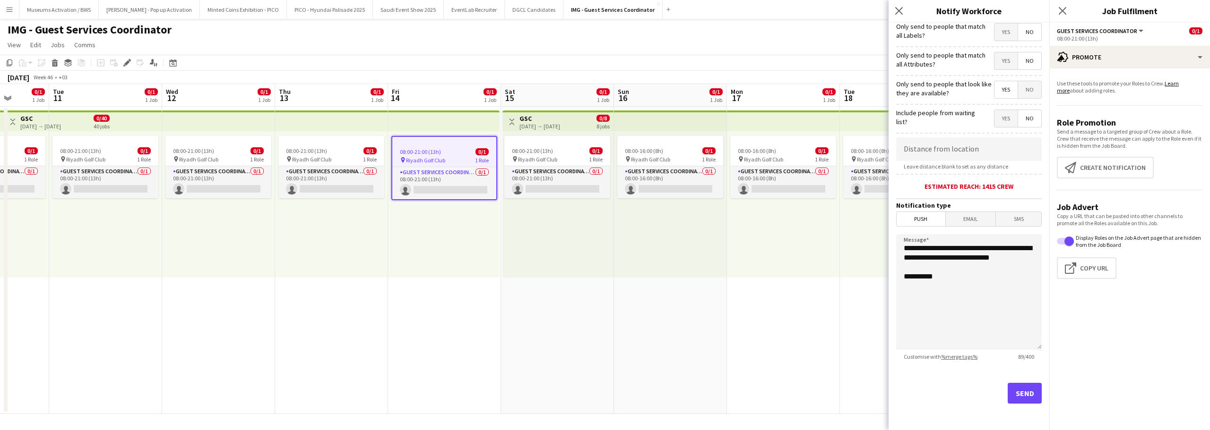
click at [653, 43] on app-page-menu "View Day view expanded Day view collapsed Month view Date picker Jump to today …" at bounding box center [605, 46] width 1210 height 18
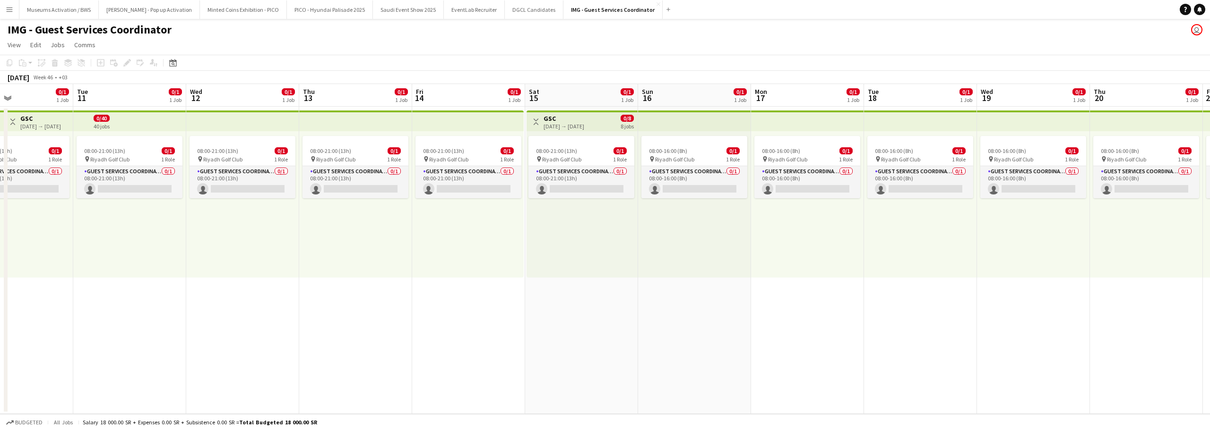
drag, startPoint x: 430, startPoint y: 307, endPoint x: 576, endPoint y: 293, distance: 146.2
click at [571, 295] on app-calendar-viewport "Sat 8 0/1 1 Job Sun 9 0/1 1 Job Mon 10 0/1 1 Job Tue 11 0/1 1 Job Wed 12 0/1 1 …" at bounding box center [605, 249] width 1210 height 330
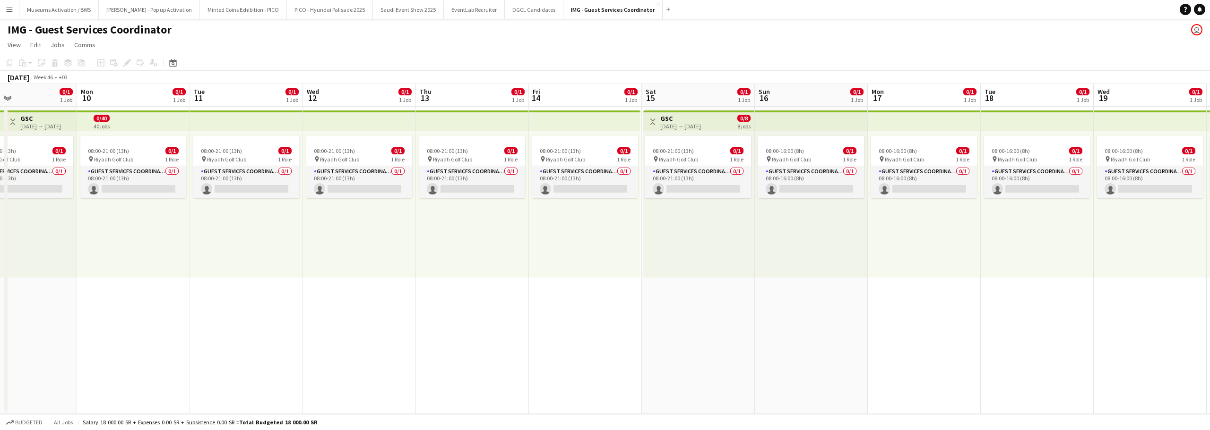
drag, startPoint x: 474, startPoint y: 307, endPoint x: 671, endPoint y: 252, distance: 204.0
click at [660, 256] on app-calendar-viewport "Fri 7 0/1 1 Job Sat 8 0/1 1 Job Sun 9 0/1 1 Job Mon 10 0/1 1 Job Tue 11 0/1 1 J…" at bounding box center [605, 249] width 1210 height 330
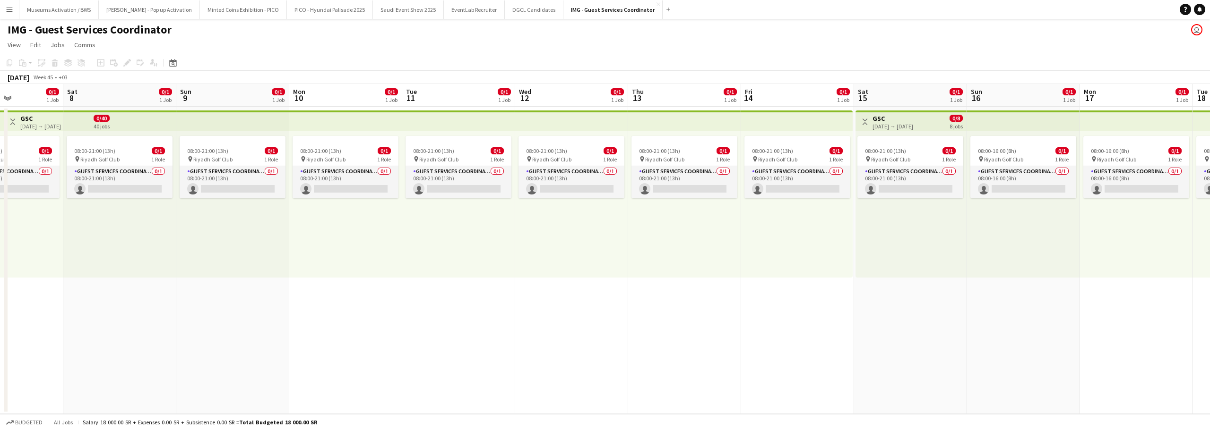
click at [789, 255] on app-calendar-viewport "Wed 5 0/1 1 Job Thu 6 0/1 1 Job Fri 7 0/1 1 Job Sat 8 0/1 1 Job Sun 9 0/1 1 Job…" at bounding box center [605, 249] width 1210 height 330
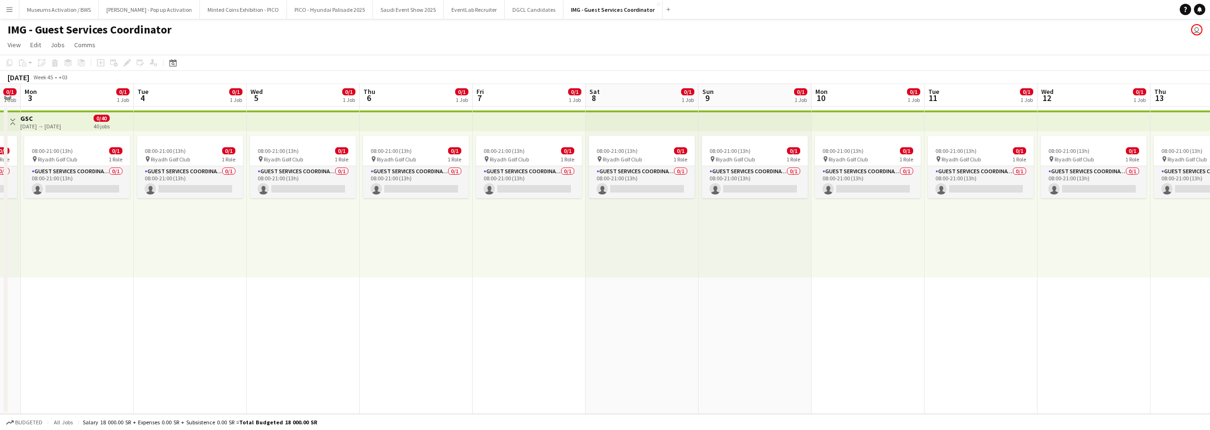
scroll to position [0, 193]
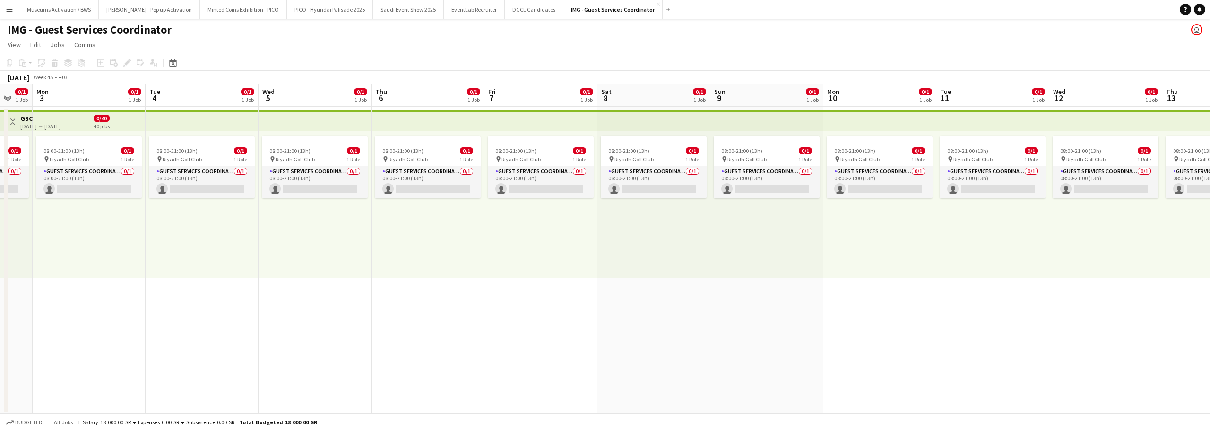
drag, startPoint x: 644, startPoint y: 286, endPoint x: 871, endPoint y: 228, distance: 235.1
click at [871, 228] on app-calendar-viewport "Sat 1 0/1 1 Job Sun 2 0/1 1 Job Mon 3 0/1 1 Job Tue 4 0/1 1 Job Wed 5 0/1 1 Job…" at bounding box center [605, 249] width 1210 height 330
click at [823, 241] on app-calendar-viewport "Sat 1 0/1 1 Job Sun 2 0/1 1 Job Mon 3 0/1 1 Job Tue 4 0/1 1 Job Wed 5 0/1 1 Job…" at bounding box center [605, 249] width 1210 height 330
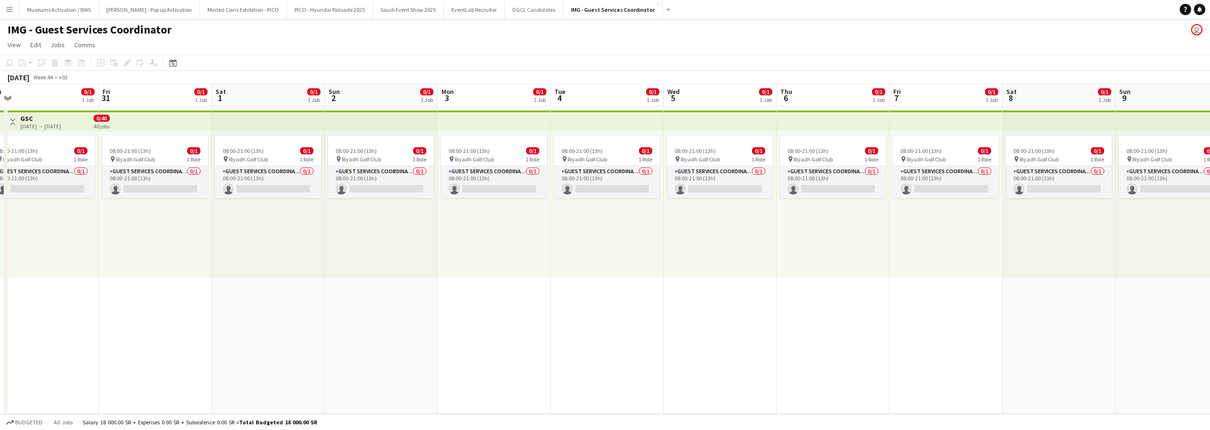
drag, startPoint x: 894, startPoint y: 235, endPoint x: 784, endPoint y: 255, distance: 111.4
click at [901, 233] on app-calendar-viewport "Tue 28 0/1 1 Job Wed 29 0/1 1 Job Thu 30 0/1 1 Job Fri 31 0/1 1 Job Sat 1 0/1 1…" at bounding box center [605, 249] width 1210 height 330
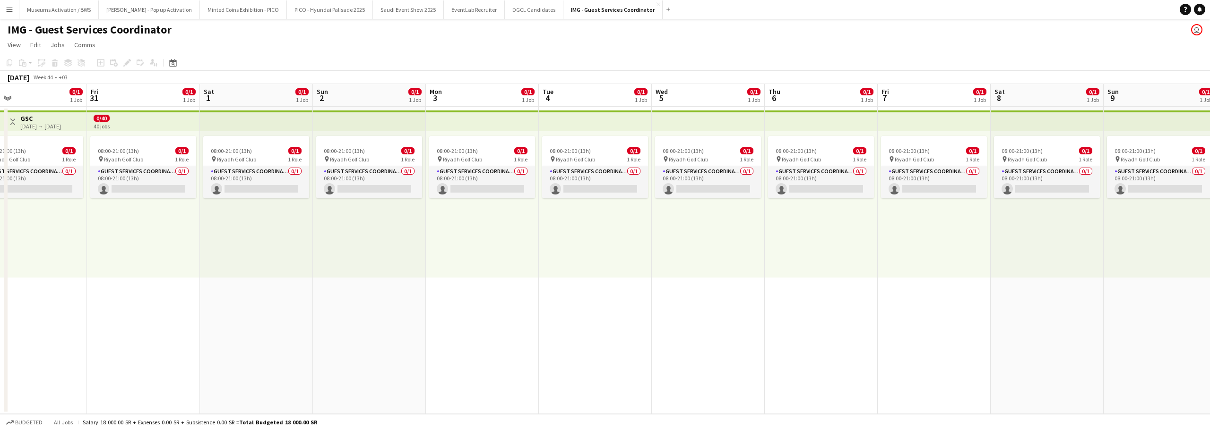
drag, startPoint x: 714, startPoint y: 276, endPoint x: 882, endPoint y: 246, distance: 170.4
click at [882, 246] on app-calendar-viewport "Tue 28 0/1 1 Job Wed 29 0/1 1 Job Thu 30 0/1 1 Job Fri 31 0/1 1 Job Sat 1 0/1 1…" at bounding box center [605, 249] width 1210 height 330
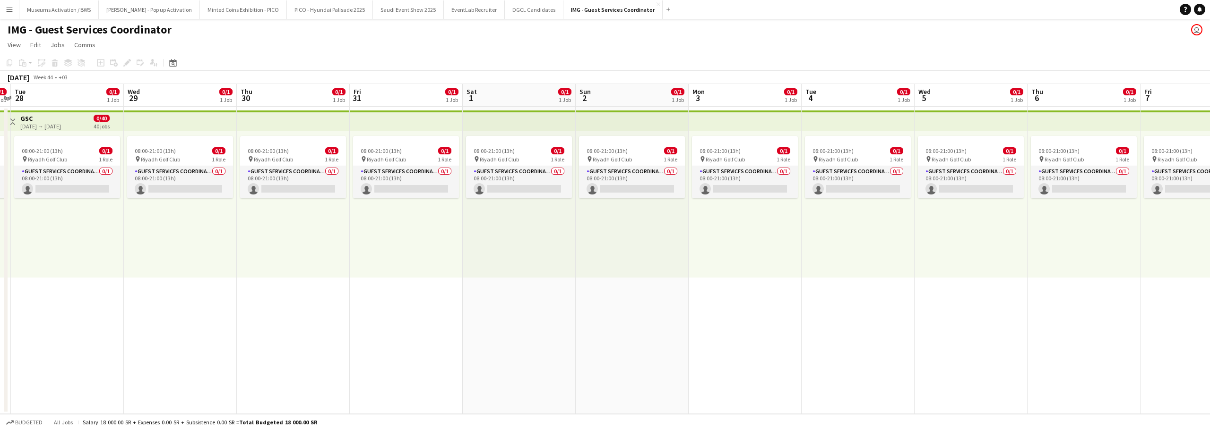
drag, startPoint x: 810, startPoint y: 254, endPoint x: 944, endPoint y: 213, distance: 139.9
click at [997, 205] on app-calendar-viewport "Sun 26 0/1 1 Job Mon 27 0/1 1 Job Tue 28 0/1 1 Job Wed 29 0/1 1 Job Thu 30 0/1 …" at bounding box center [605, 249] width 1210 height 330
drag, startPoint x: 779, startPoint y: 271, endPoint x: 1108, endPoint y: 184, distance: 340.2
click at [1108, 184] on app-calendar-viewport "Sat 25 0/1 1 Job Sun 26 0/1 1 Job Mon 27 0/1 1 Job Tue 28 0/1 1 Job Wed 29 0/1 …" at bounding box center [605, 249] width 1210 height 330
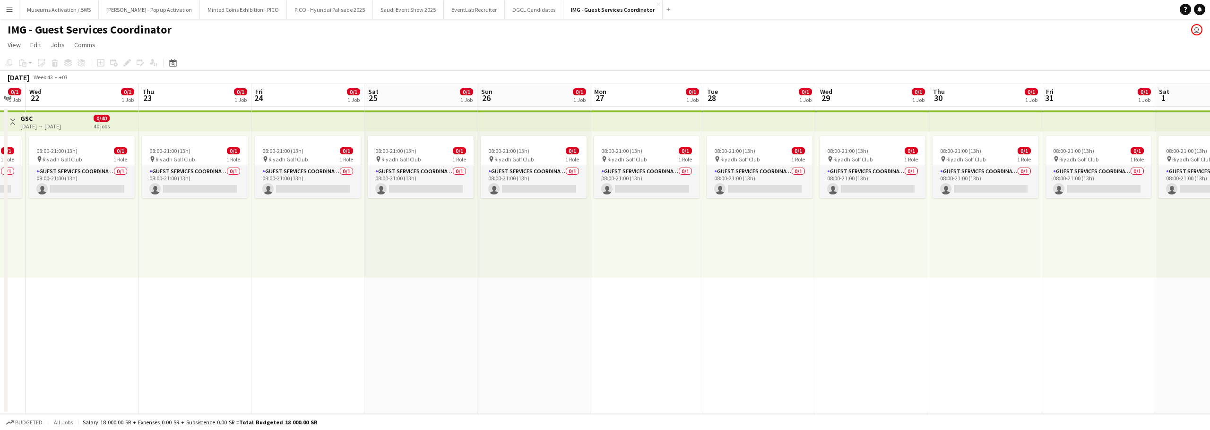
drag, startPoint x: 311, startPoint y: 308, endPoint x: 664, endPoint y: 219, distance: 364.1
click at [653, 225] on app-calendar-viewport "Sun 19 0/1 1 Job Mon 20 0/1 1 Job Tue 21 0/1 1 Job Wed 22 0/1 1 Job Thu 23 0/1 …" at bounding box center [605, 249] width 1210 height 330
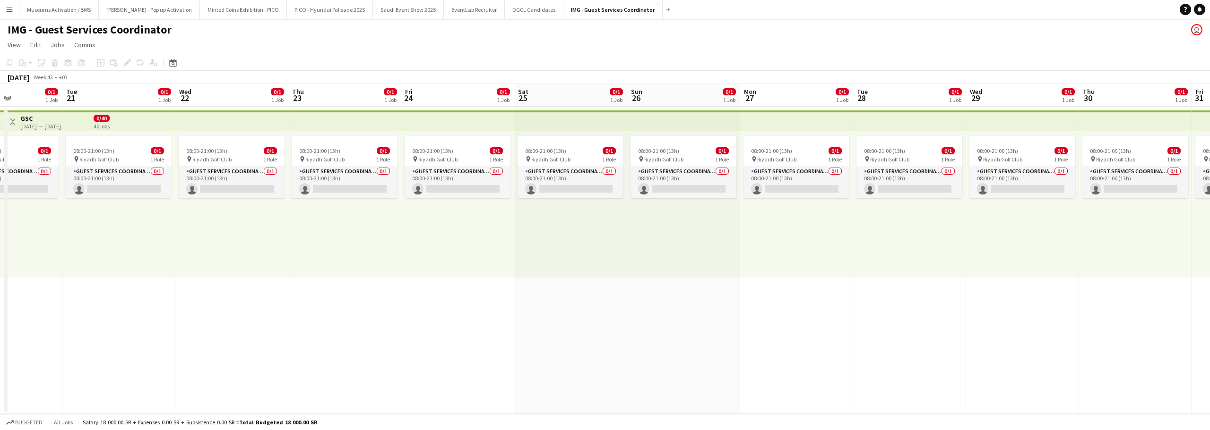
drag, startPoint x: 604, startPoint y: 241, endPoint x: 626, endPoint y: 232, distance: 23.6
click at [626, 234] on app-calendar-viewport "Sat 18 0/1 1 Job Sun 19 0/1 1 Job Mon 20 0/1 1 Job Tue 21 0/1 1 Job Wed 22 0/1 …" at bounding box center [605, 249] width 1210 height 330
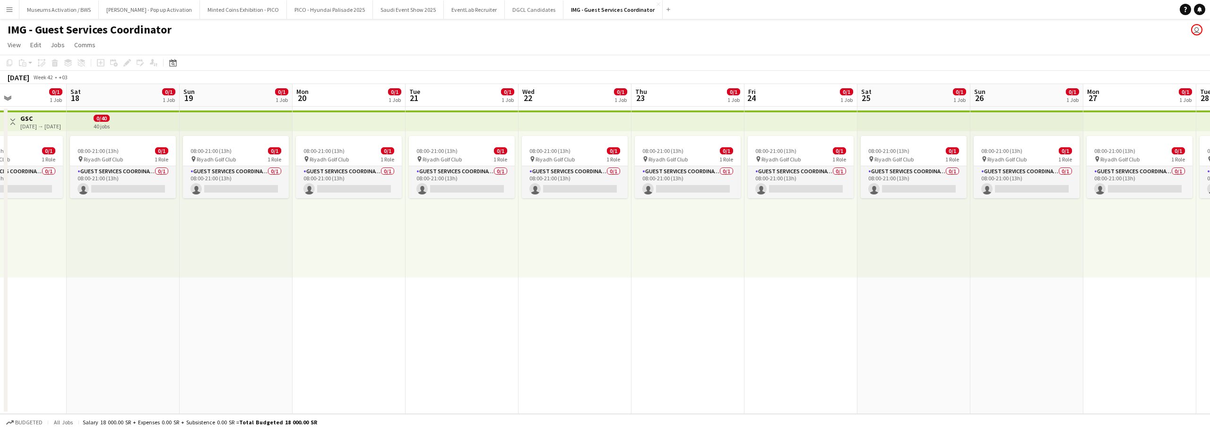
drag, startPoint x: 342, startPoint y: 308, endPoint x: 542, endPoint y: 264, distance: 204.8
click at [551, 264] on app-calendar-viewport "Wed 15 0/1 1 Job Thu 16 0/1 1 Job Fri 17 0/1 1 Job Sat 18 0/1 1 Job Sun 19 0/1 …" at bounding box center [605, 249] width 1210 height 330
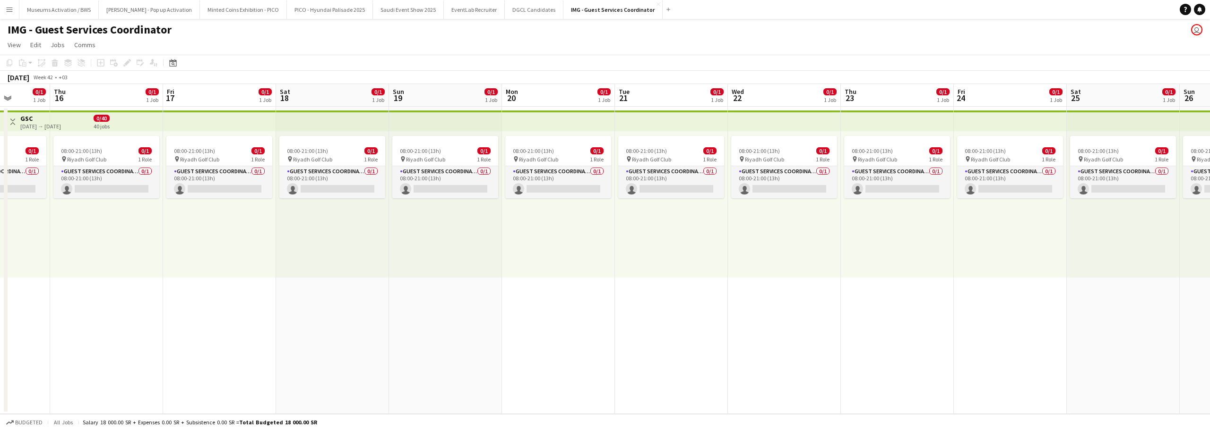
drag, startPoint x: 369, startPoint y: 314, endPoint x: 733, endPoint y: 202, distance: 380.7
click at [733, 202] on app-calendar-viewport "Mon 13 0/1 1 Job Tue 14 0/1 1 Job Wed 15 0/1 1 Job Thu 16 0/1 1 Job Fri 17 0/1 …" at bounding box center [605, 249] width 1210 height 330
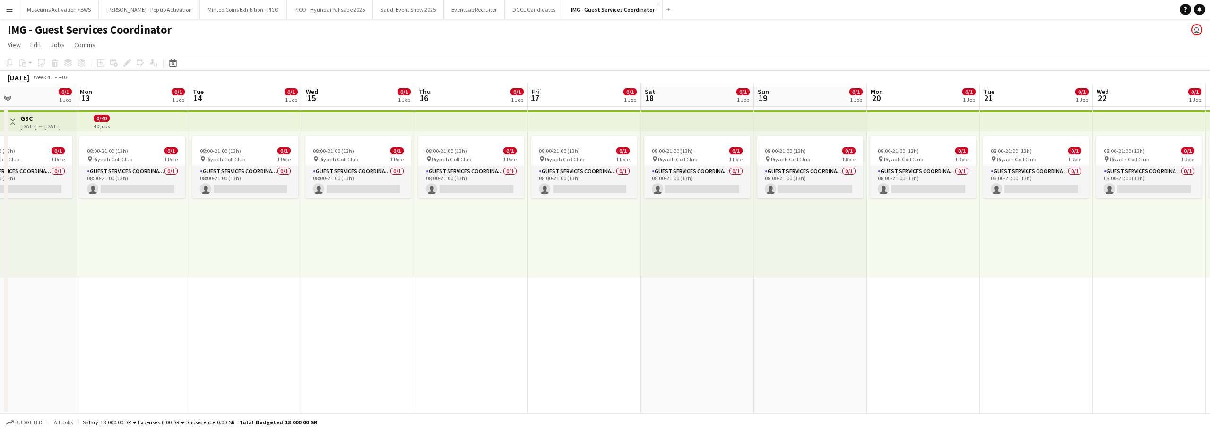
drag, startPoint x: 491, startPoint y: 250, endPoint x: 509, endPoint y: 244, distance: 19.4
click at [498, 249] on app-calendar-viewport "Fri 10 0/1 1 Job Sat 11 0/1 1 Job Sun 12 0/1 1 Job Mon 13 0/1 1 Job Tue 14 0/1 …" at bounding box center [605, 249] width 1210 height 330
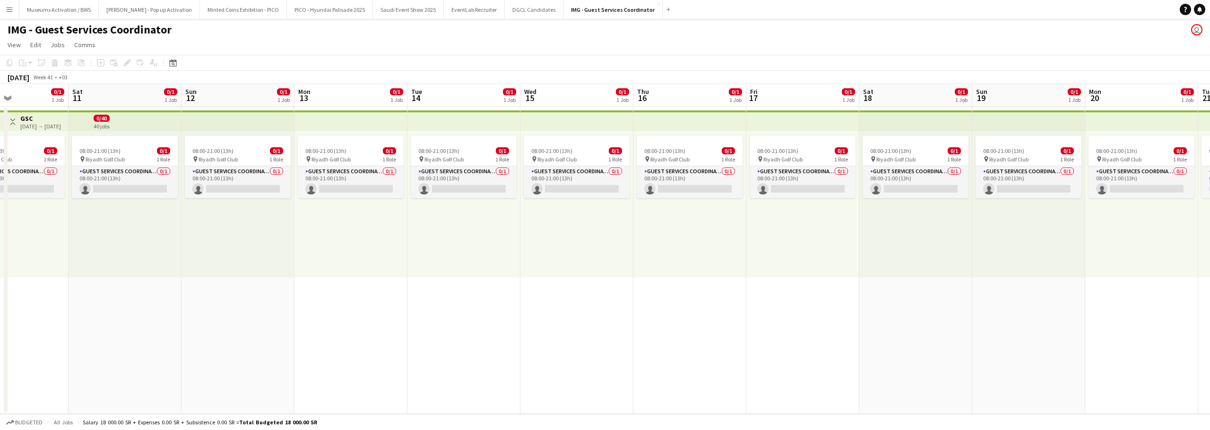
click at [452, 250] on app-calendar-viewport "Wed 8 0/1 1 Job Thu 9 0/1 1 Job Fri 10 0/1 1 Job Sat 11 0/1 1 Job Sun 12 0/1 1 …" at bounding box center [605, 249] width 1210 height 330
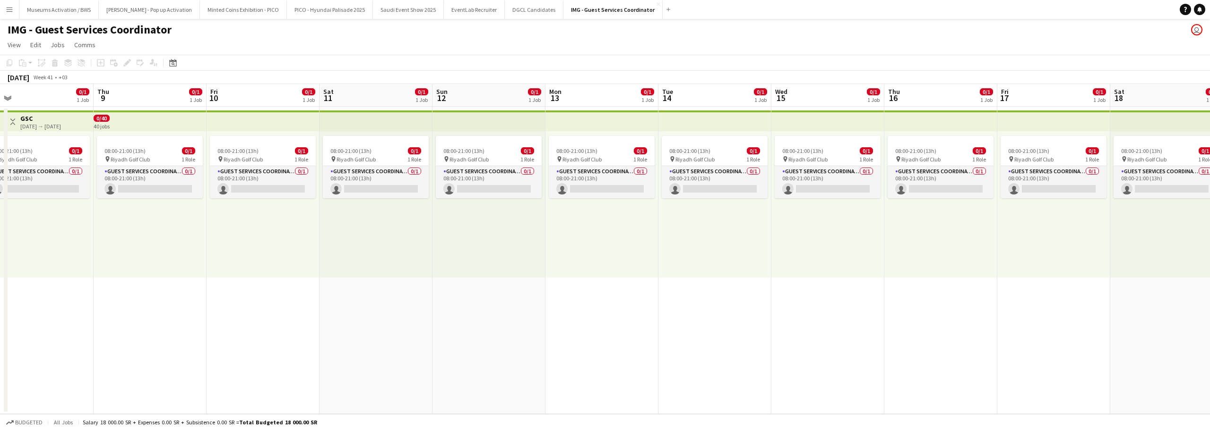
drag, startPoint x: 249, startPoint y: 306, endPoint x: 403, endPoint y: 258, distance: 161.9
click at [400, 258] on app-calendar-viewport "Mon 6 0/1 1 Job Tue 7 0/1 1 Job Wed 8 0/1 1 Job Thu 9 0/1 1 Job Fri 10 0/1 1 Jo…" at bounding box center [605, 249] width 1210 height 330
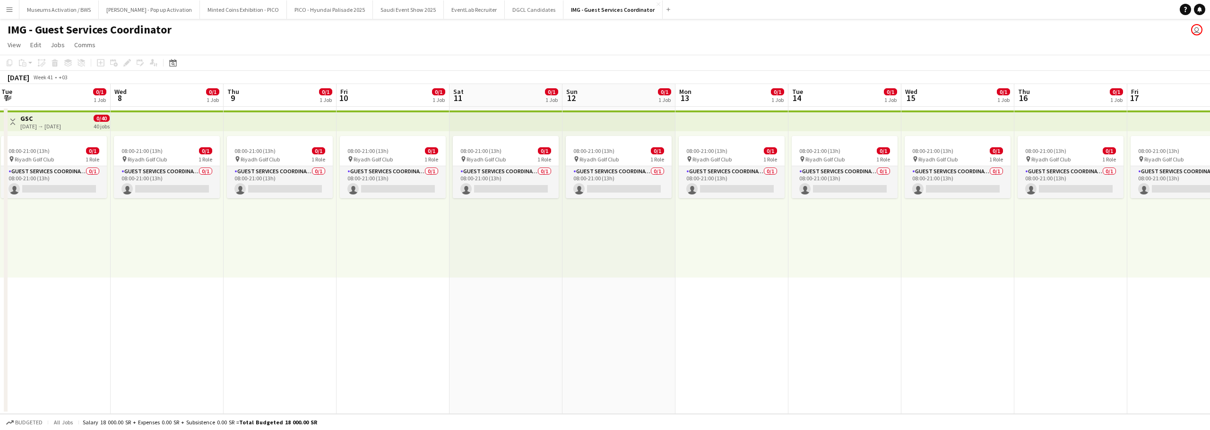
drag, startPoint x: 349, startPoint y: 225, endPoint x: 353, endPoint y: 219, distance: 7.5
click at [358, 222] on app-calendar-viewport "Sun 5 Mon 6 0/1 1 Job Tue 7 0/1 1 Job Wed 8 0/1 1 Job Thu 9 0/1 1 Job Fri 10 0/…" at bounding box center [605, 249] width 1210 height 330
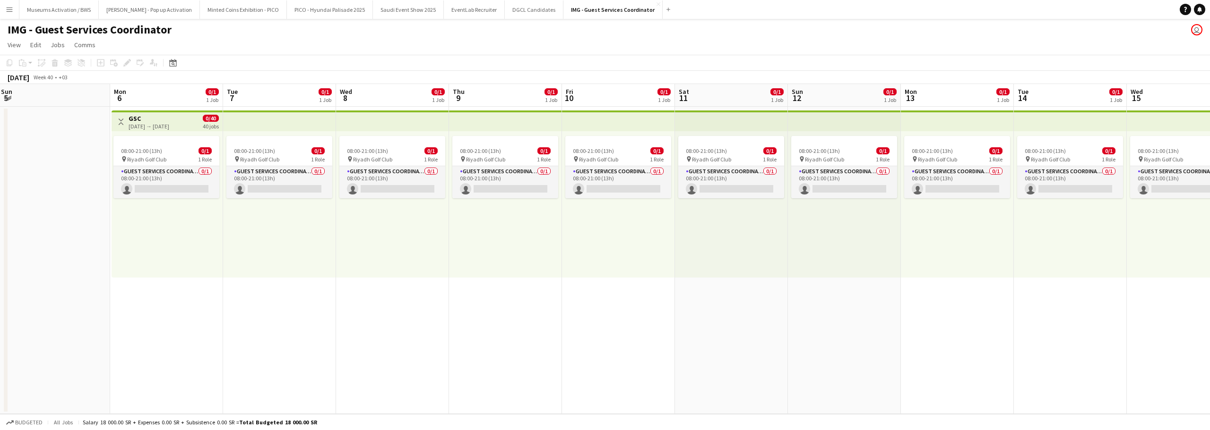
drag, startPoint x: 193, startPoint y: 252, endPoint x: 312, endPoint y: 230, distance: 121.1
click at [328, 233] on app-calendar-viewport "Fri 3 Sat 4 Sun 5 Mon 6 0/1 1 Job Tue 7 0/1 1 Job Wed 8 0/1 1 Job Thu 9 0/1 1 J…" at bounding box center [605, 249] width 1210 height 330
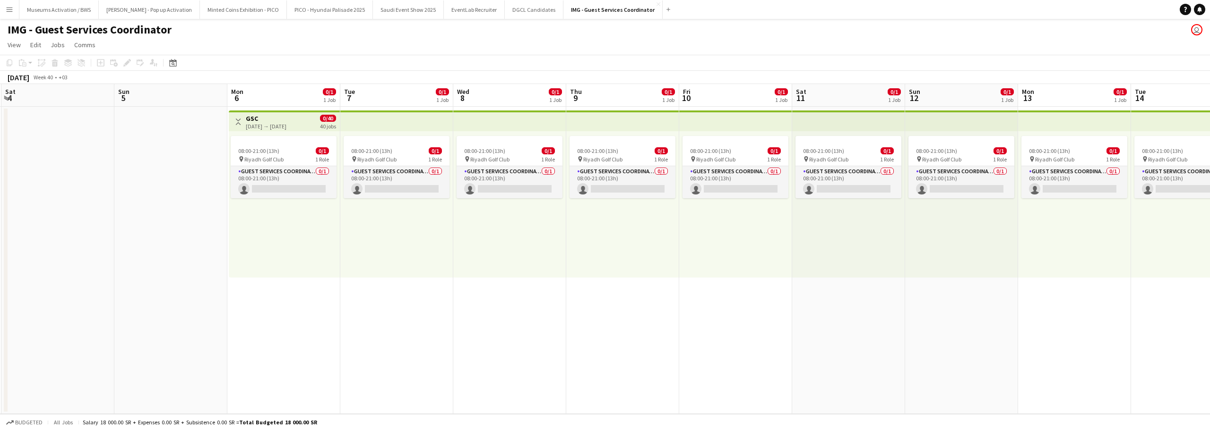
click at [176, 220] on app-date-cell at bounding box center [170, 261] width 113 height 308
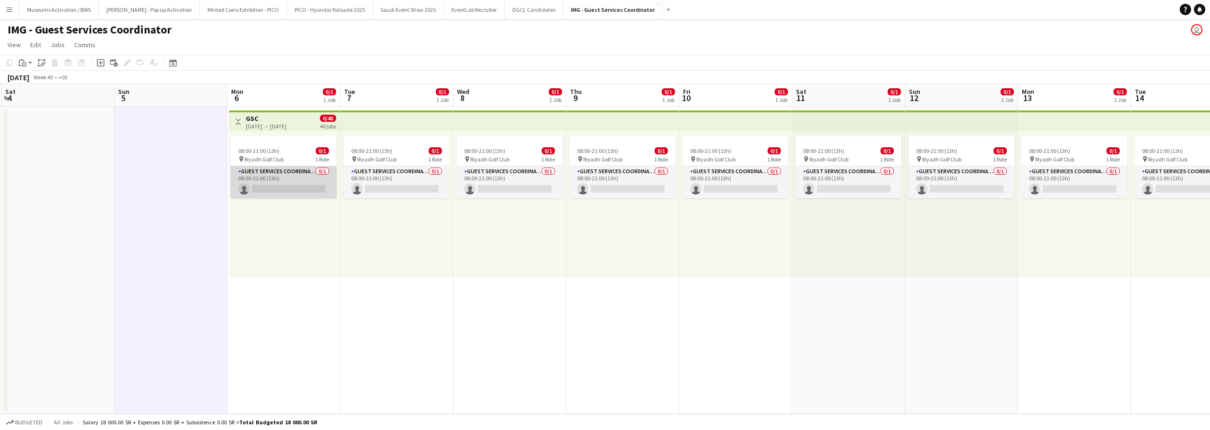
click at [284, 167] on app-card-role "Guest Services Coordinator 0/1 08:00-21:00 (13h) single-neutral-actions" at bounding box center [284, 182] width 106 height 32
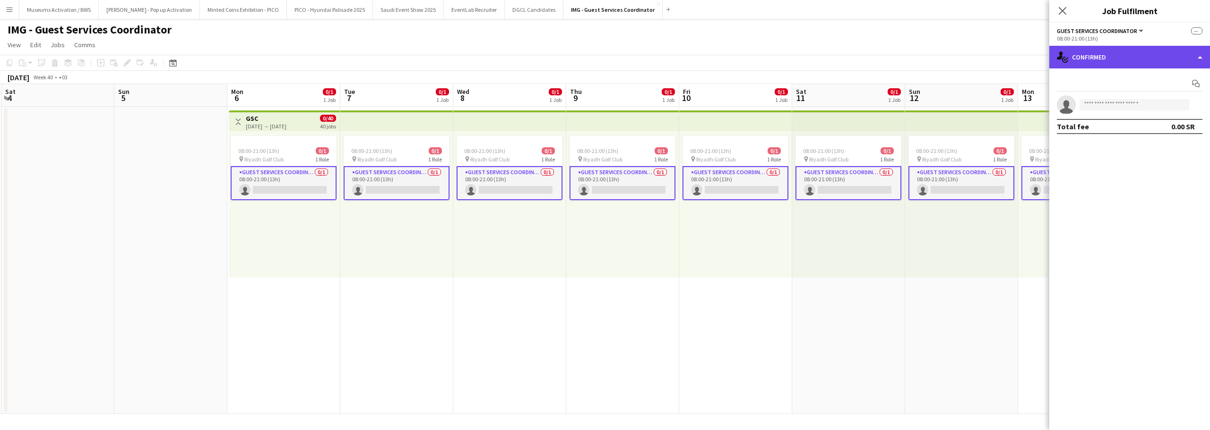
click at [1150, 53] on div "single-neutral-actions-check-2 Confirmed" at bounding box center [1129, 57] width 161 height 23
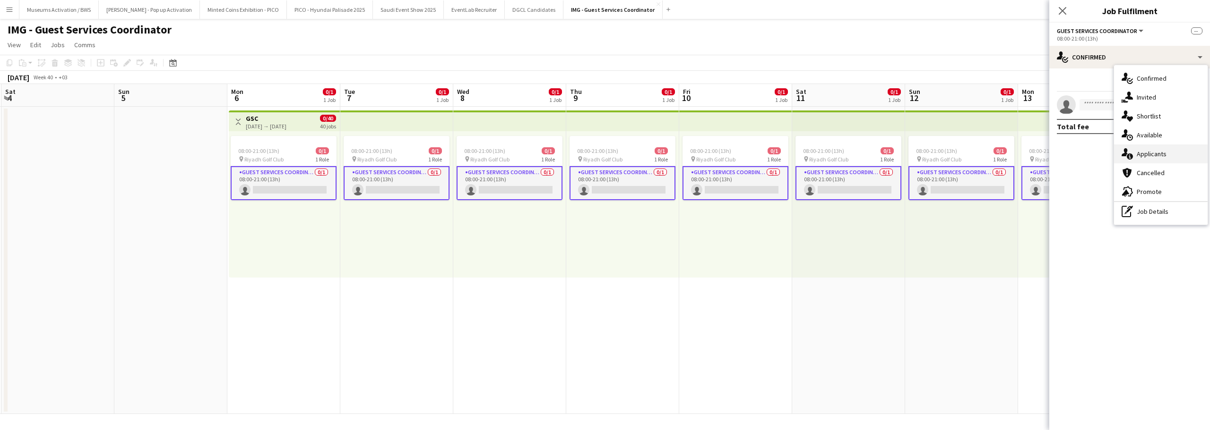
click at [1148, 157] on span "Applicants" at bounding box center [1151, 154] width 30 height 9
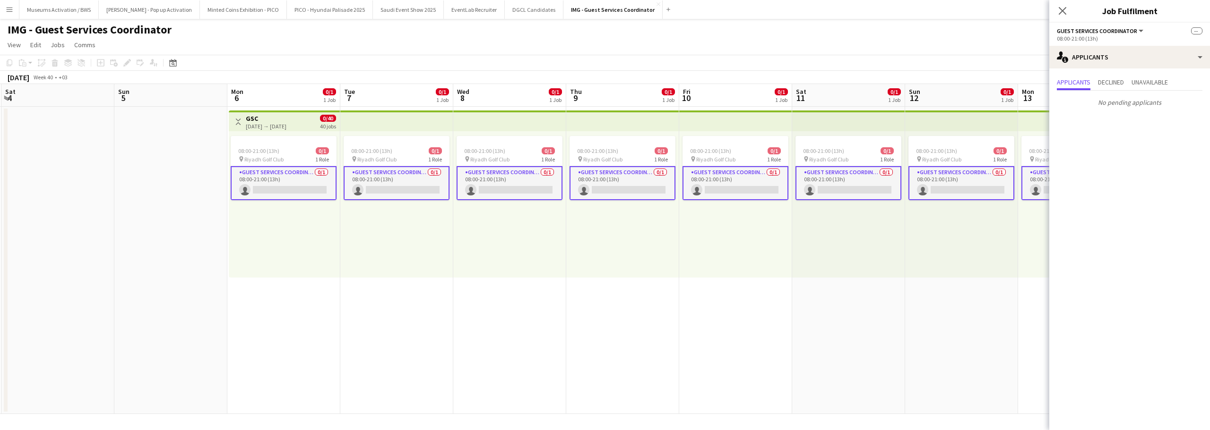
click at [982, 30] on div "IMG - Guest Services Coordinator user" at bounding box center [605, 28] width 1210 height 18
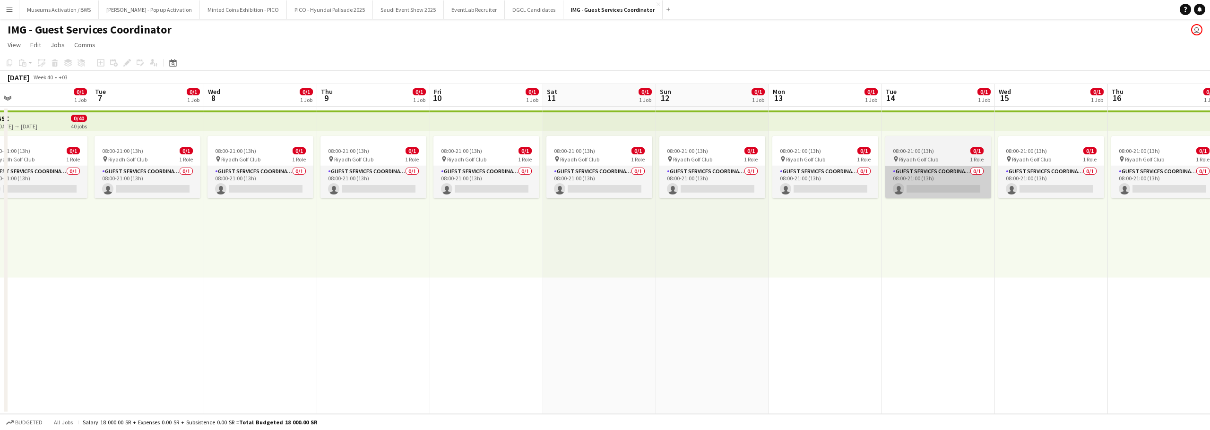
drag, startPoint x: 851, startPoint y: 215, endPoint x: 911, endPoint y: 189, distance: 65.4
click at [846, 215] on app-calendar-viewport "Fri 3 Sat 4 Sun 5 Mon 6 0/1 1 Job Tue 7 0/1 1 Job Wed 8 0/1 1 Job Thu 9 0/1 1 J…" at bounding box center [605, 249] width 1210 height 330
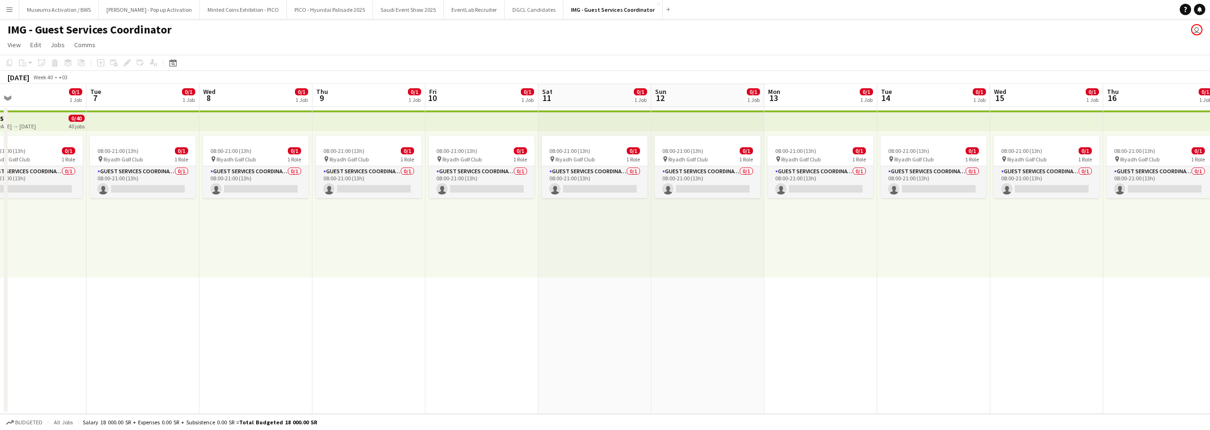
drag, startPoint x: 1053, startPoint y: 176, endPoint x: 799, endPoint y: 198, distance: 254.8
click at [800, 198] on app-calendar-viewport "Fri 3 Sat 4 Sun 5 Mon 6 0/1 1 Job Tue 7 0/1 1 Job Wed 8 0/1 1 Job Thu 9 0/1 1 J…" at bounding box center [605, 249] width 1210 height 330
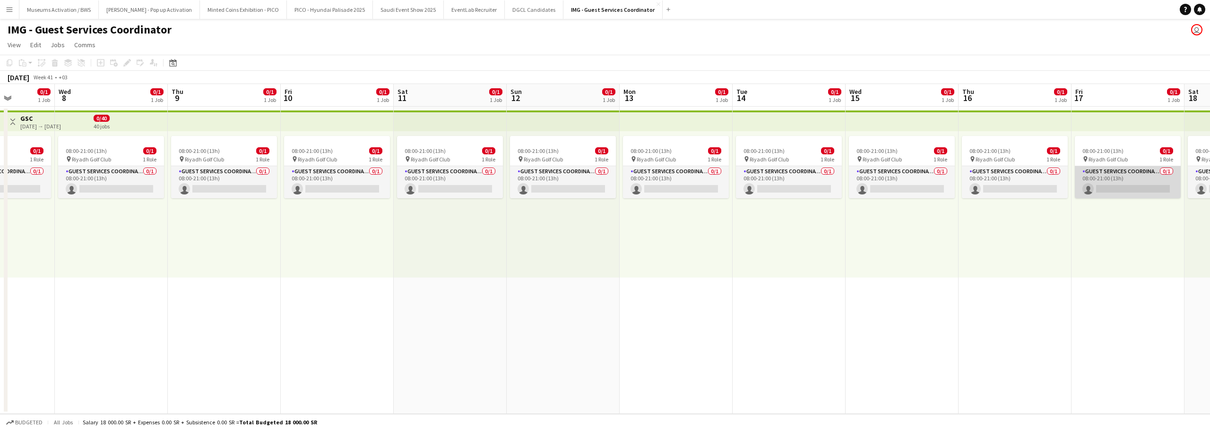
drag, startPoint x: 994, startPoint y: 191, endPoint x: 770, endPoint y: 192, distance: 224.0
click at [764, 198] on app-calendar-viewport "Sun 5 Mon 6 0/1 1 Job Tue 7 0/1 1 Job Wed 8 0/1 1 Job Thu 9 0/1 1 Job Fri 10 0/…" at bounding box center [605, 249] width 1210 height 330
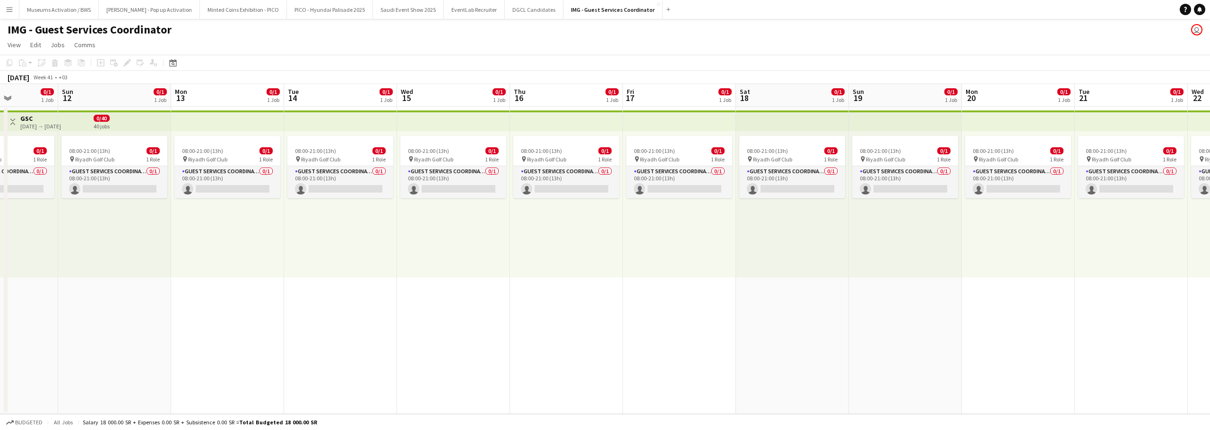
drag, startPoint x: 951, startPoint y: 175, endPoint x: 711, endPoint y: 195, distance: 240.4
click at [711, 194] on app-calendar-viewport "Wed 8 0/1 1 Job Thu 9 0/1 1 Job Fri 10 0/1 1 Job Sat 11 0/1 1 Job Sun 12 0/1 1 …" at bounding box center [605, 249] width 1210 height 330
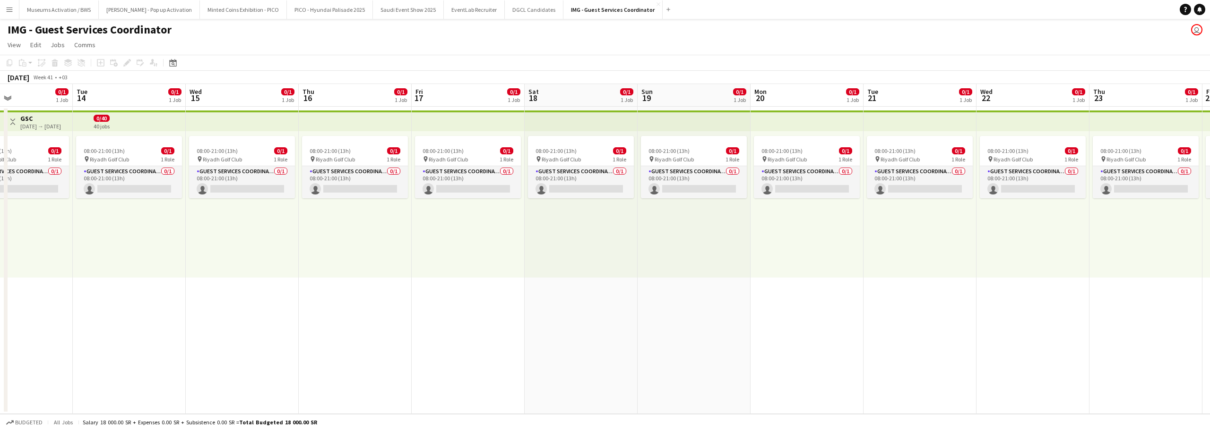
drag, startPoint x: 884, startPoint y: 197, endPoint x: 720, endPoint y: 202, distance: 164.1
click at [721, 201] on app-calendar-viewport "Fri 10 0/1 1 Job Sat 11 0/1 1 Job Sun 12 0/1 1 Job Mon 13 0/1 1 Job Tue 14 0/1 …" at bounding box center [605, 249] width 1210 height 330
drag, startPoint x: 833, startPoint y: 186, endPoint x: 659, endPoint y: 197, distance: 174.7
click at [662, 195] on app-calendar-viewport "Sat 11 0/1 1 Job Sun 12 0/1 1 Job Mon 13 0/1 1 Job Tue 14 0/1 1 Job Wed 15 0/1 …" at bounding box center [605, 249] width 1210 height 330
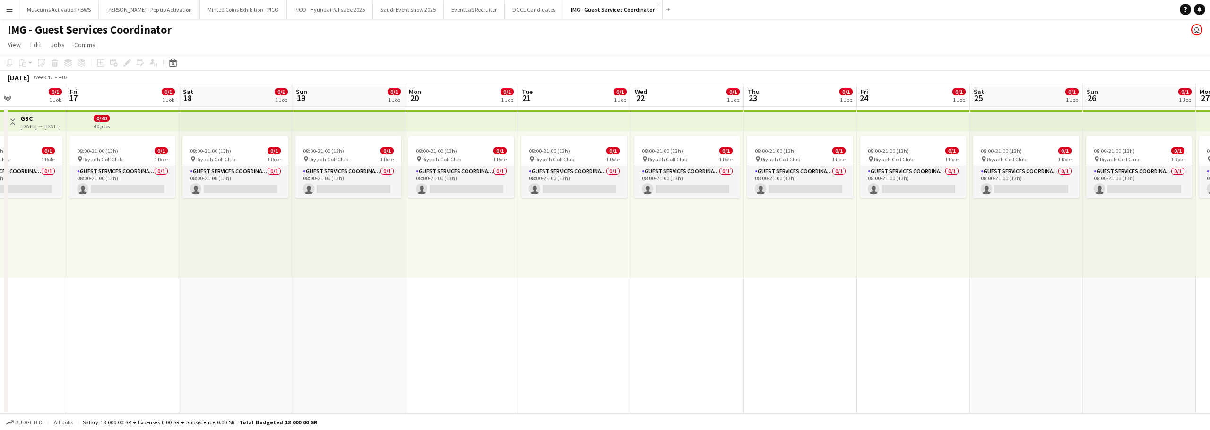
drag, startPoint x: 894, startPoint y: 191, endPoint x: 598, endPoint y: 204, distance: 295.6
click at [599, 203] on app-calendar-viewport "Mon 13 0/1 1 Job Tue 14 0/1 1 Job Wed 15 0/1 1 Job Thu 16 0/1 1 Job Fri 17 0/1 …" at bounding box center [605, 249] width 1210 height 330
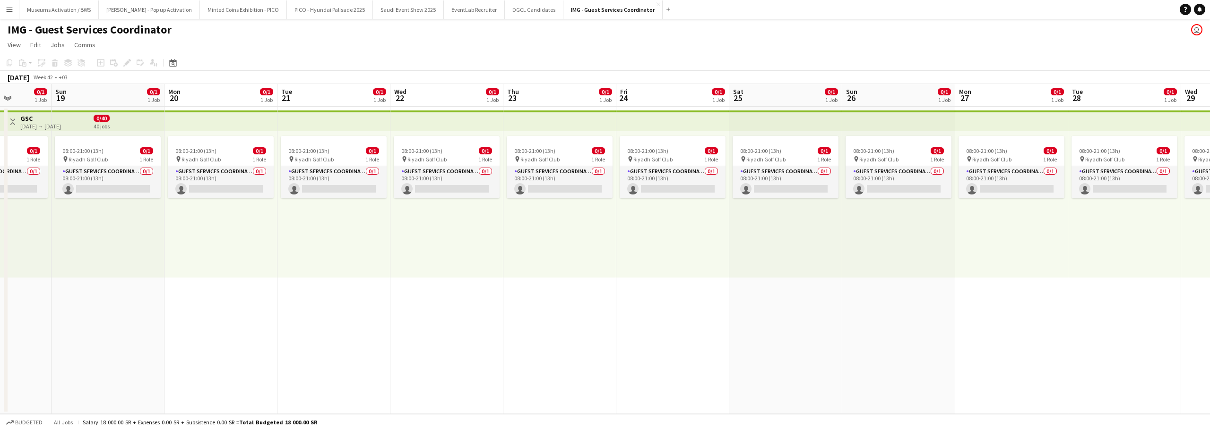
drag, startPoint x: 881, startPoint y: 189, endPoint x: 573, endPoint y: 212, distance: 308.9
click at [573, 212] on app-calendar-viewport "Wed 15 0/1 1 Job Thu 16 0/1 1 Job Fri 17 0/1 1 Job Sat 18 0/1 1 Job Sun 19 0/1 …" at bounding box center [605, 249] width 1210 height 330
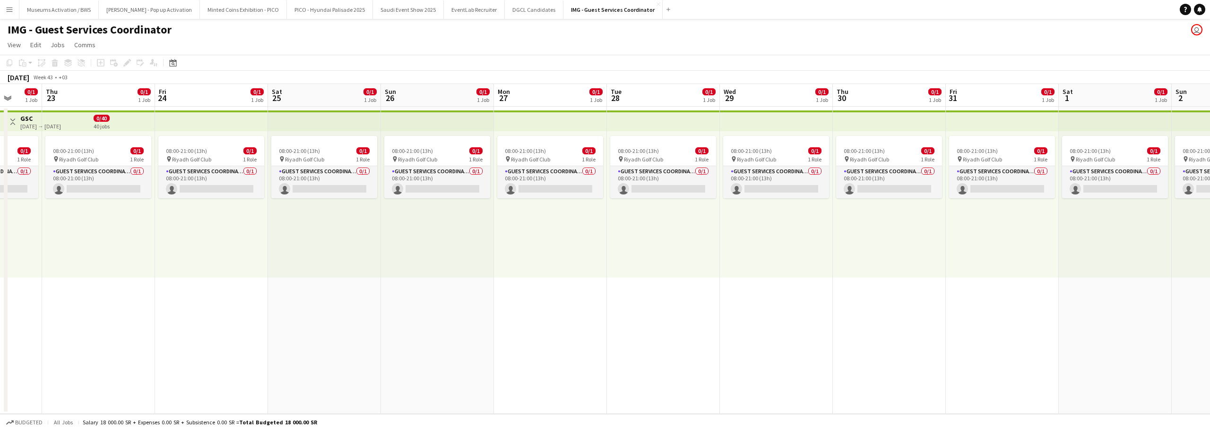
drag, startPoint x: 612, startPoint y: 205, endPoint x: 647, endPoint y: 217, distance: 36.6
click at [563, 215] on app-calendar-viewport "Mon 20 0/1 1 Job Tue 21 0/1 1 Job Wed 22 0/1 1 Job Thu 23 0/1 1 Job Fri 24 0/1 …" at bounding box center [605, 249] width 1210 height 330
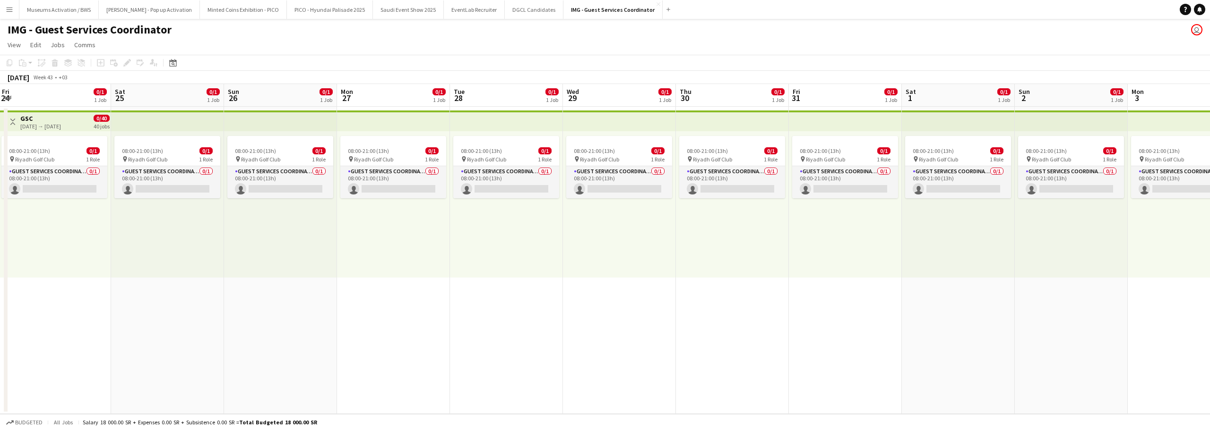
drag, startPoint x: 736, startPoint y: 208, endPoint x: 520, endPoint y: 224, distance: 216.6
click at [525, 223] on app-calendar-viewport "Tue 21 0/1 1 Job Wed 22 0/1 1 Job Thu 23 0/1 1 Job Fri 24 0/1 1 Job Sat 25 0/1 …" at bounding box center [605, 249] width 1210 height 330
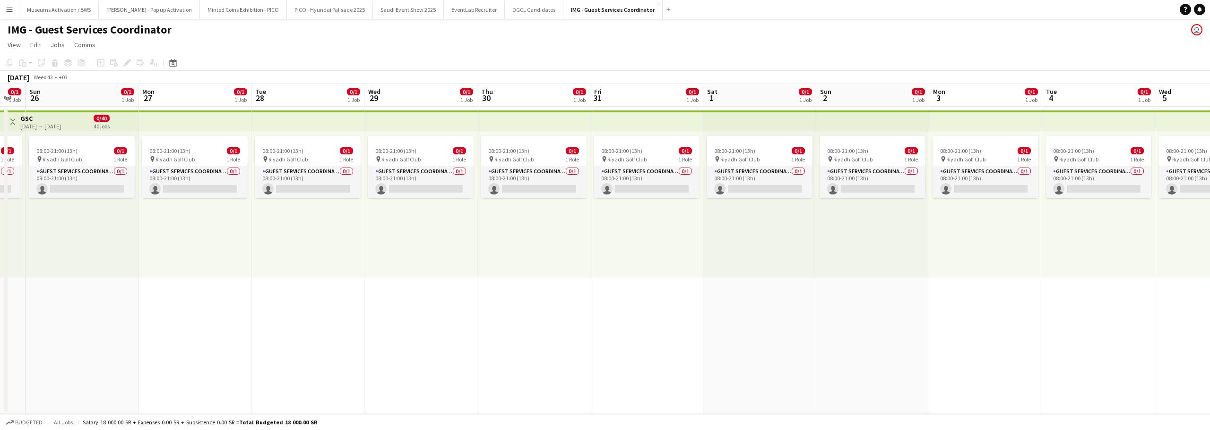
drag, startPoint x: 811, startPoint y: 208, endPoint x: 477, endPoint y: 245, distance: 336.1
click at [478, 241] on app-calendar-viewport "Thu 23 0/1 1 Job Fri 24 0/1 1 Job Sat 25 0/1 1 Job Sun 26 0/1 1 Job Mon 27 0/1 …" at bounding box center [605, 249] width 1210 height 330
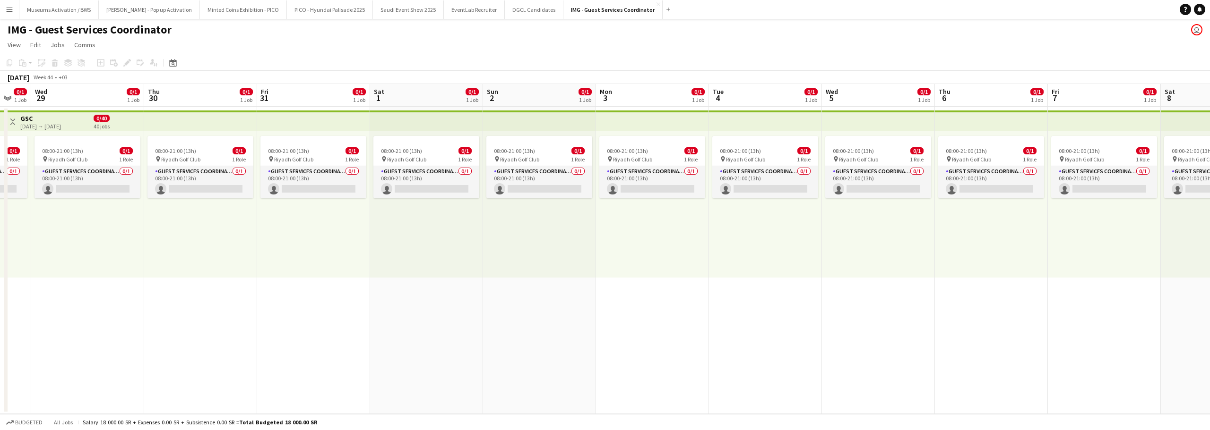
drag, startPoint x: 746, startPoint y: 223, endPoint x: 422, endPoint y: 251, distance: 325.4
click at [424, 251] on app-calendar-viewport "Sun 26 0/1 1 Job Mon 27 0/1 1 Job Tue 28 0/1 1 Job Wed 29 0/1 1 Job Thu 30 0/1 …" at bounding box center [605, 249] width 1210 height 330
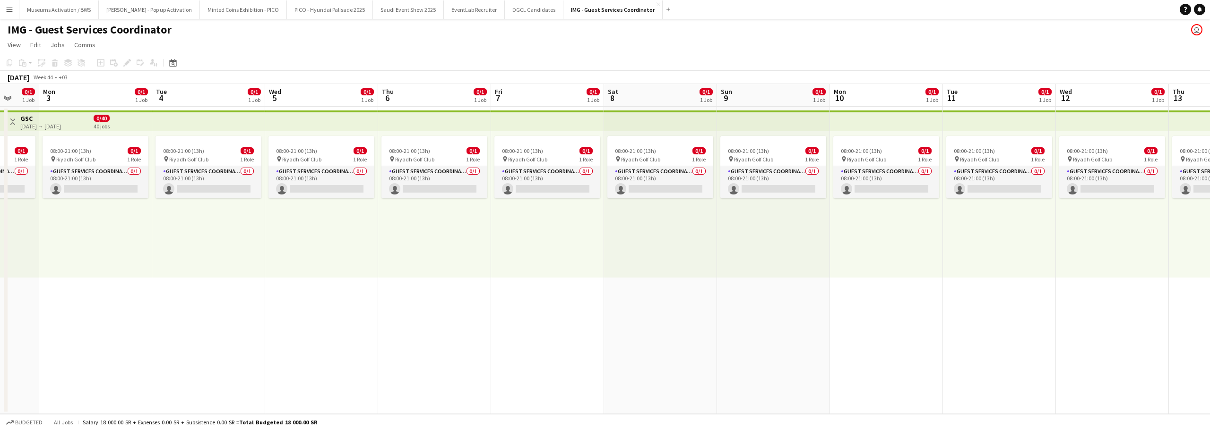
drag, startPoint x: 426, startPoint y: 243, endPoint x: 366, endPoint y: 260, distance: 62.8
click at [371, 258] on app-calendar-viewport "Fri 31 0/1 1 Job Sat 1 0/1 1 Job Sun 2 0/1 1 Job Mon 3 0/1 1 Job Tue 4 0/1 1 Jo…" at bounding box center [605, 249] width 1210 height 330
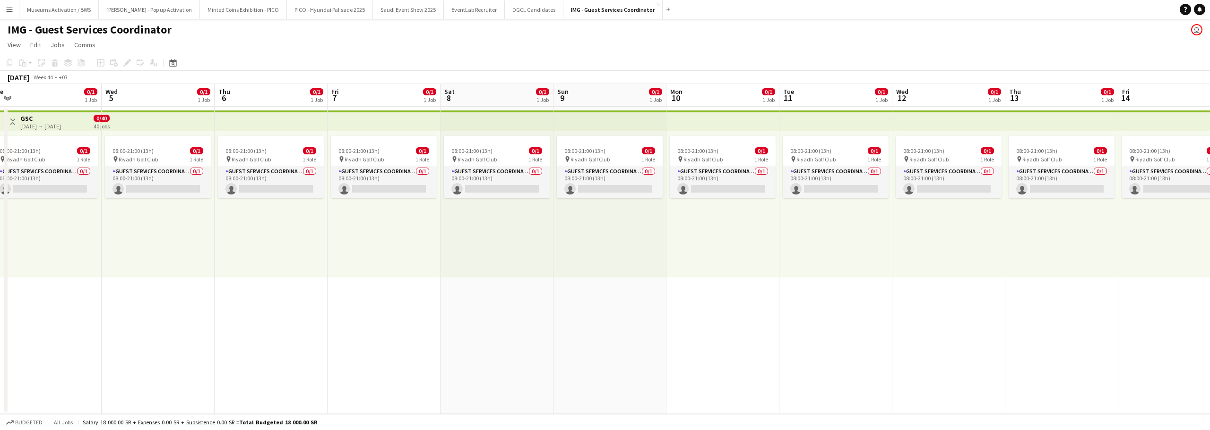
drag, startPoint x: 638, startPoint y: 218, endPoint x: 381, endPoint y: 256, distance: 259.9
click at [381, 256] on app-calendar-viewport "Sat 1 0/1 1 Job Sun 2 0/1 1 Job Mon 3 0/1 1 Job Tue 4 0/1 1 Job Wed 5 0/1 1 Job…" at bounding box center [605, 249] width 1210 height 330
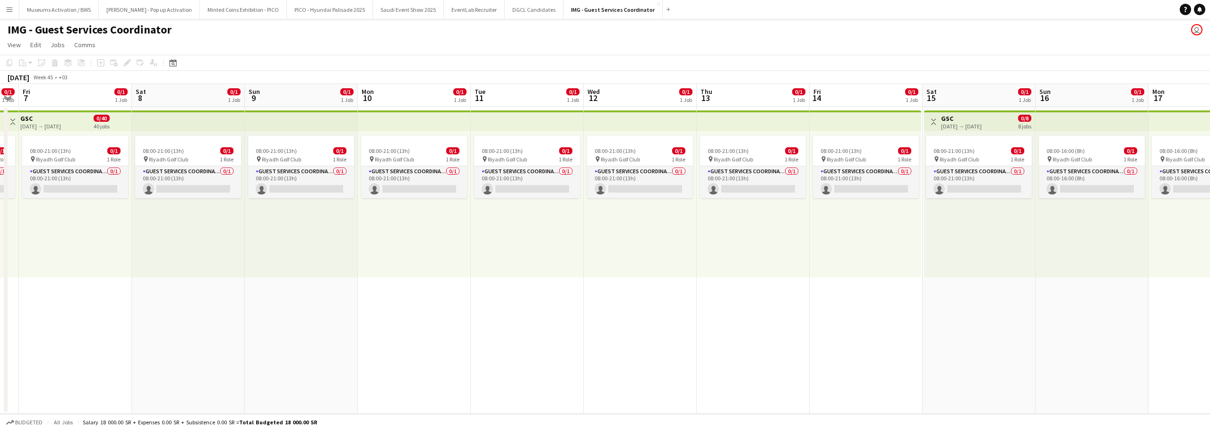
drag, startPoint x: 406, startPoint y: 251, endPoint x: 362, endPoint y: 259, distance: 44.8
click at [364, 258] on app-calendar-viewport "Tue 4 0/1 1 Job Wed 5 0/1 1 Job Thu 6 0/1 1 Job Fri 7 0/1 1 Job Sat 8 0/1 1 Job…" at bounding box center [605, 249] width 1210 height 330
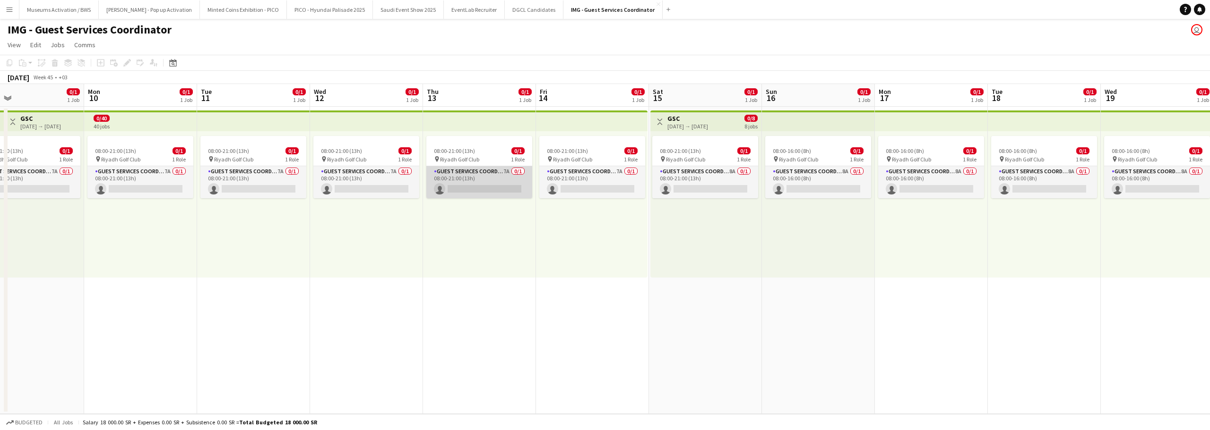
click at [465, 190] on app-card-role "Guest Services Coordinator 7A 0/1 08:00-21:00 (13h) single-neutral-actions" at bounding box center [479, 182] width 106 height 32
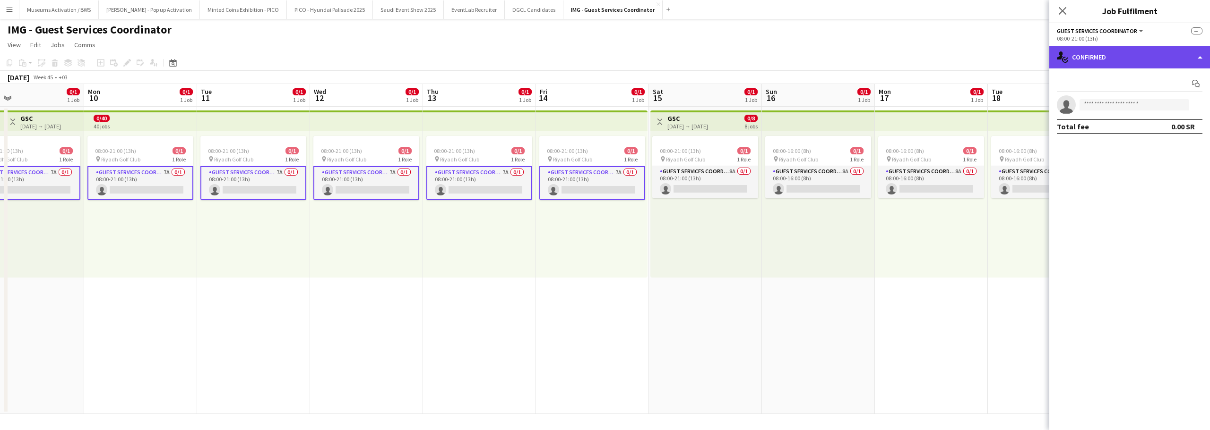
click at [1134, 46] on div "single-neutral-actions-check-2 Confirmed" at bounding box center [1129, 57] width 161 height 23
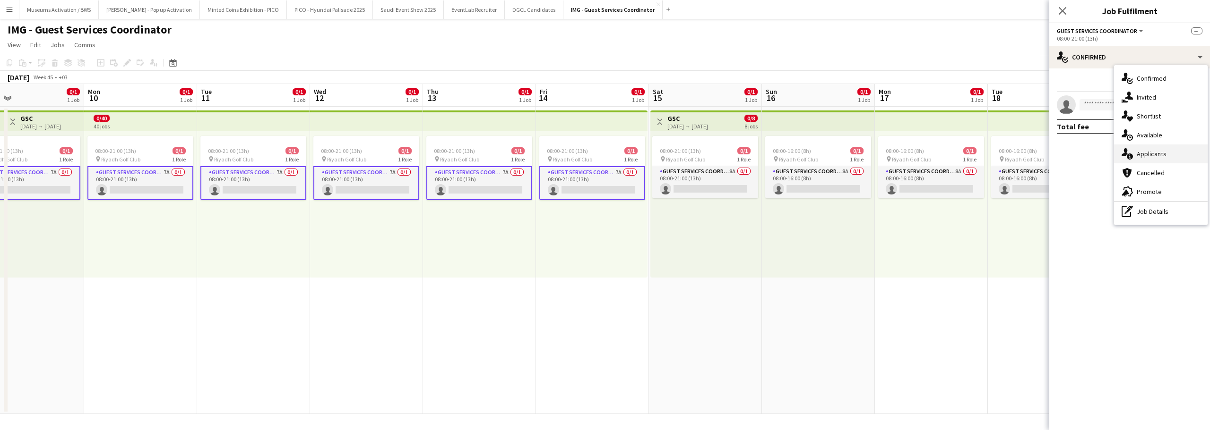
click at [1128, 159] on icon "single-neutral-actions-information" at bounding box center [1126, 153] width 11 height 11
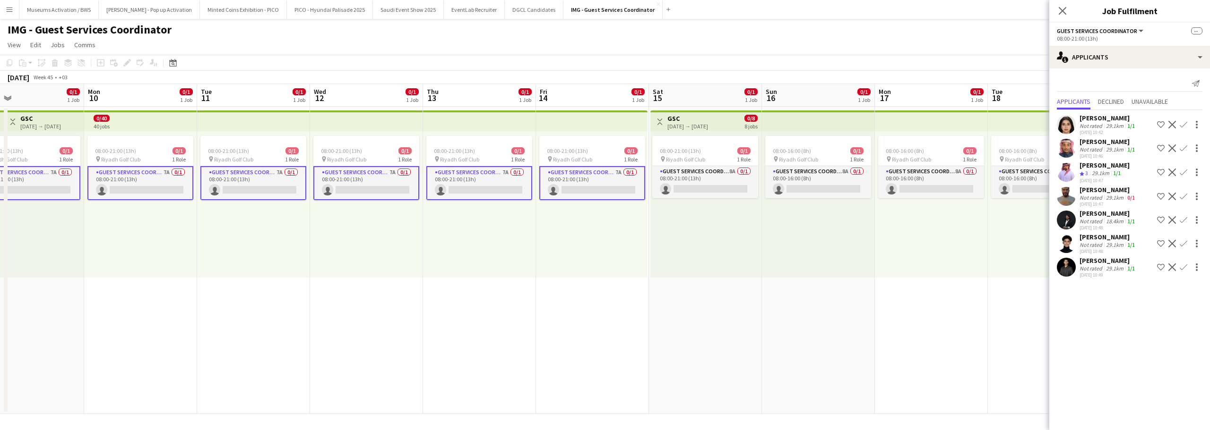
click at [1111, 275] on div "24-09-2025 10:49" at bounding box center [1107, 275] width 57 height 6
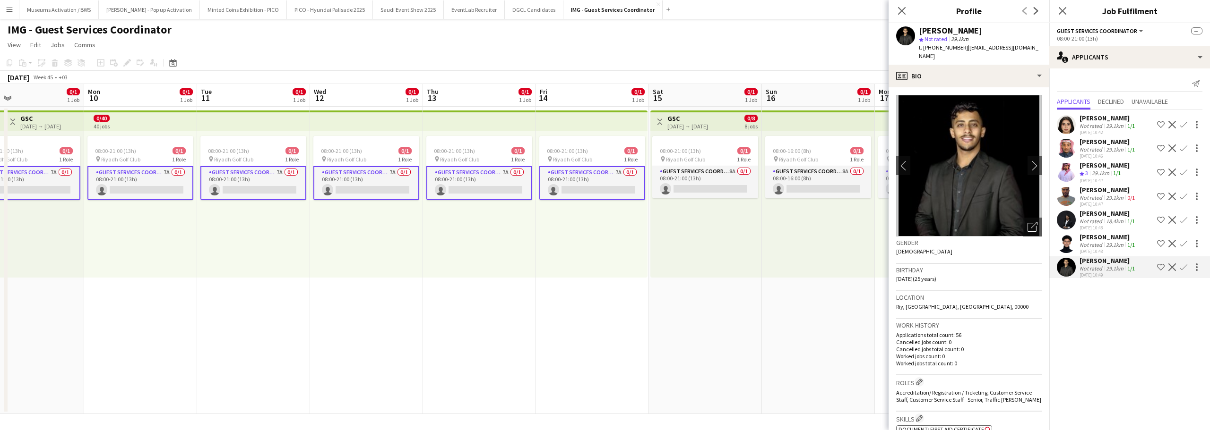
click at [1110, 241] on div "29.1km" at bounding box center [1114, 244] width 21 height 7
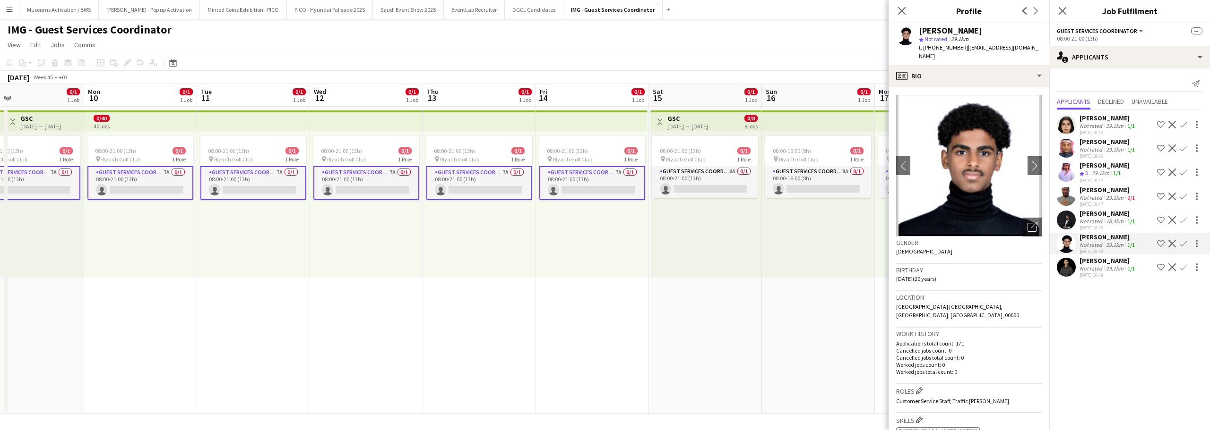
click at [1102, 219] on div "Not rated" at bounding box center [1091, 221] width 25 height 7
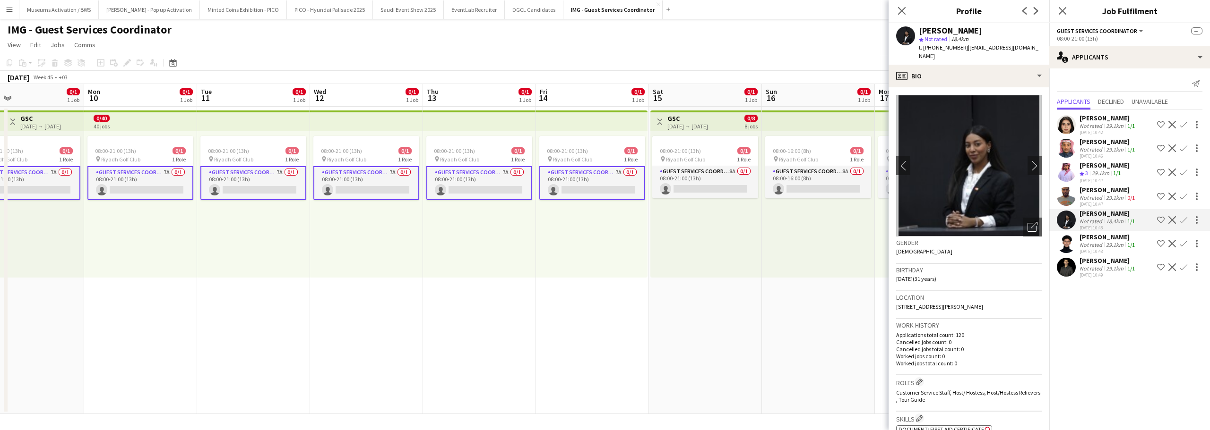
click at [1096, 192] on div "Abdusalam Aktelbani" at bounding box center [1107, 190] width 57 height 9
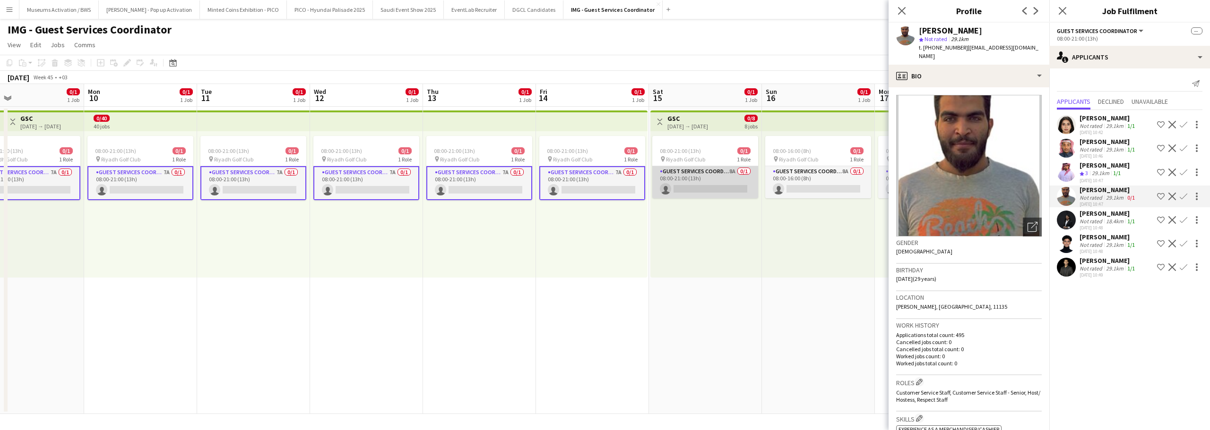
click at [670, 180] on app-card-role "Guest Services Coordinator 8A 0/1 08:00-21:00 (13h) single-neutral-actions" at bounding box center [705, 182] width 106 height 32
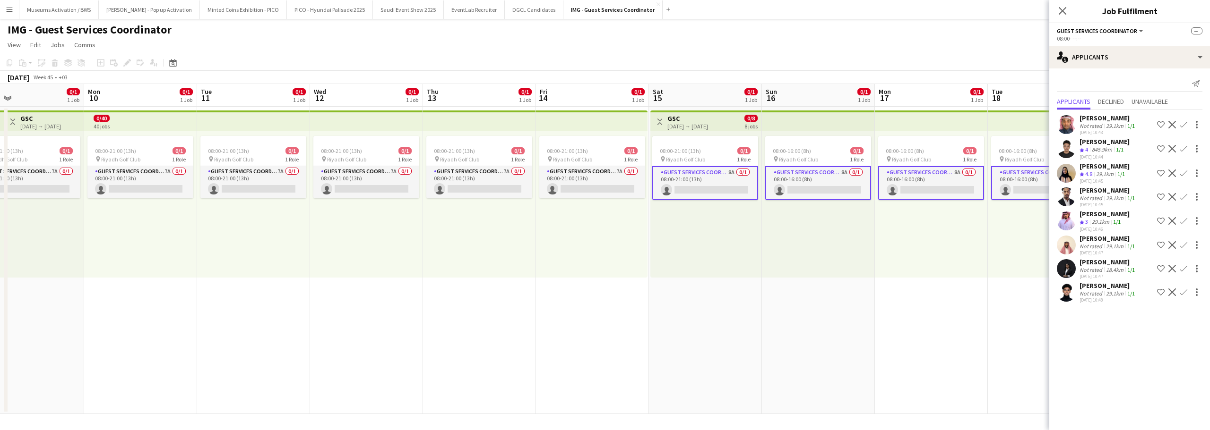
click at [1087, 127] on div "Not rated" at bounding box center [1091, 125] width 25 height 7
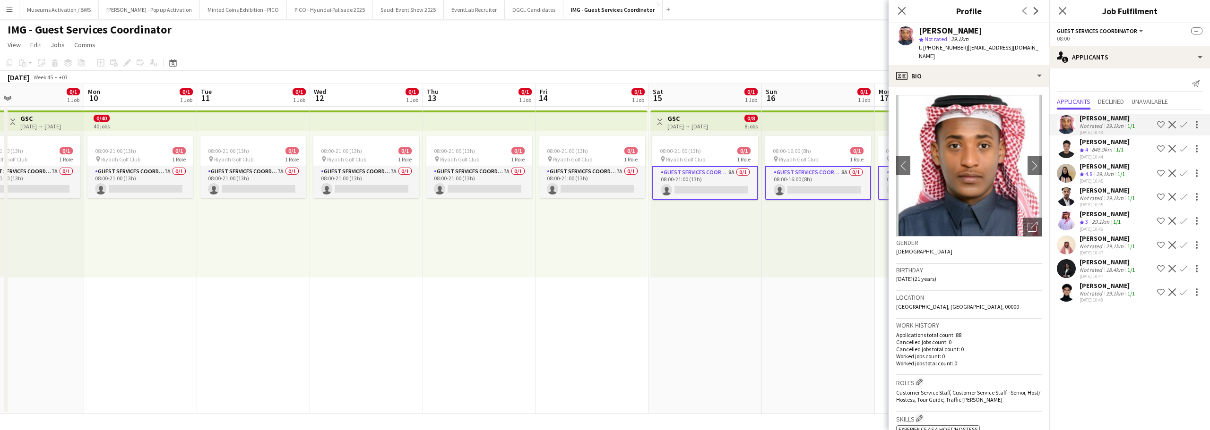
click at [1069, 195] on app-user-avatar at bounding box center [1066, 197] width 19 height 19
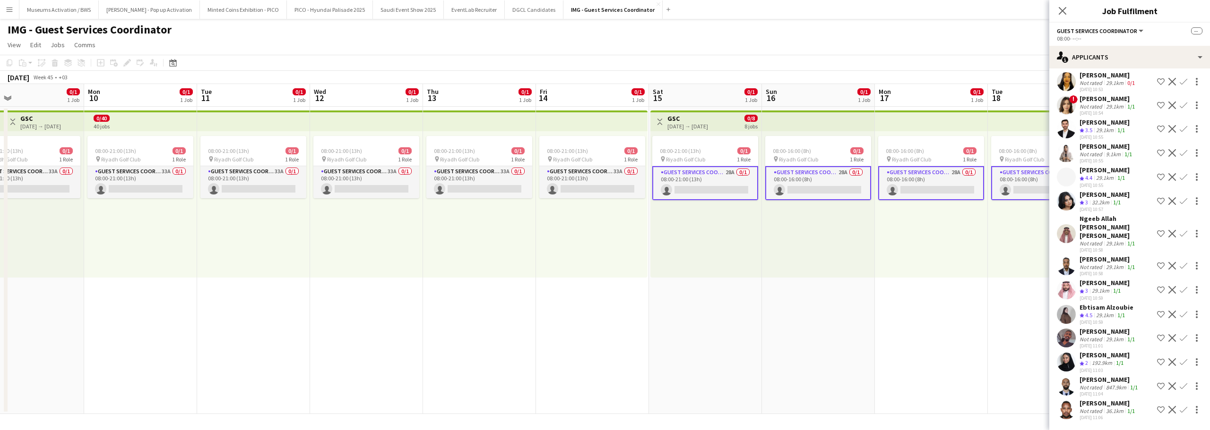
scroll to position [386, 0]
click at [1113, 313] on div "29.1km" at bounding box center [1104, 316] width 21 height 8
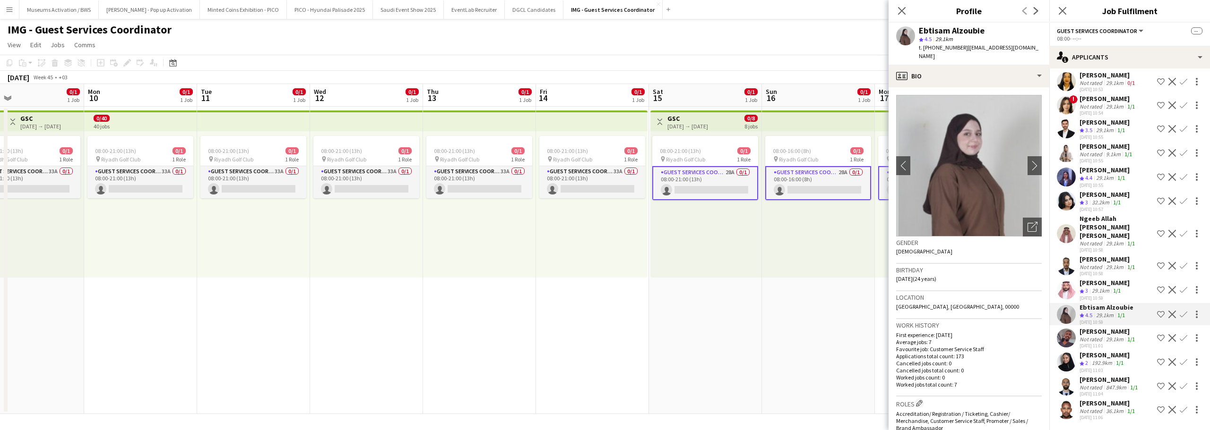
click at [1094, 199] on div "32.2km" at bounding box center [1100, 203] width 21 height 8
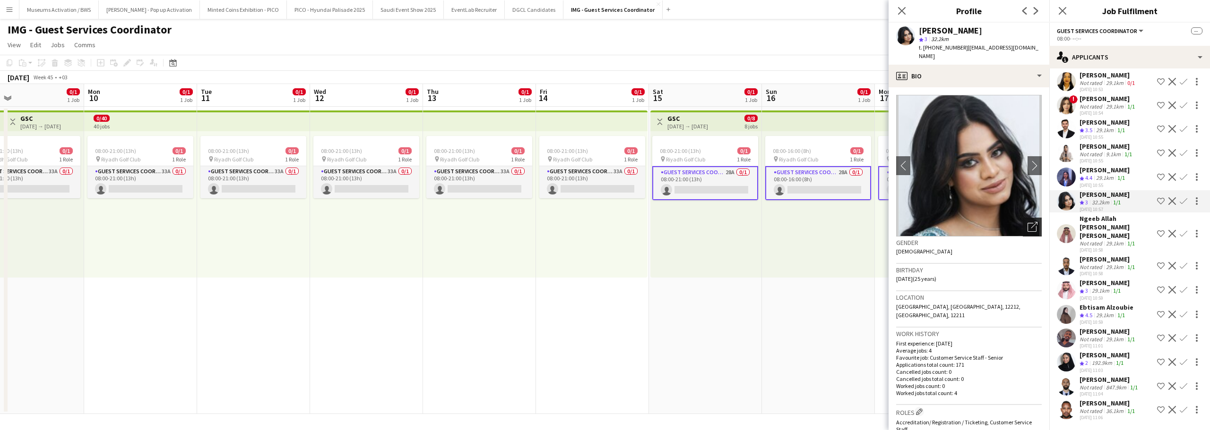
click at [1023, 222] on div "Open photos pop-in" at bounding box center [1032, 227] width 19 height 19
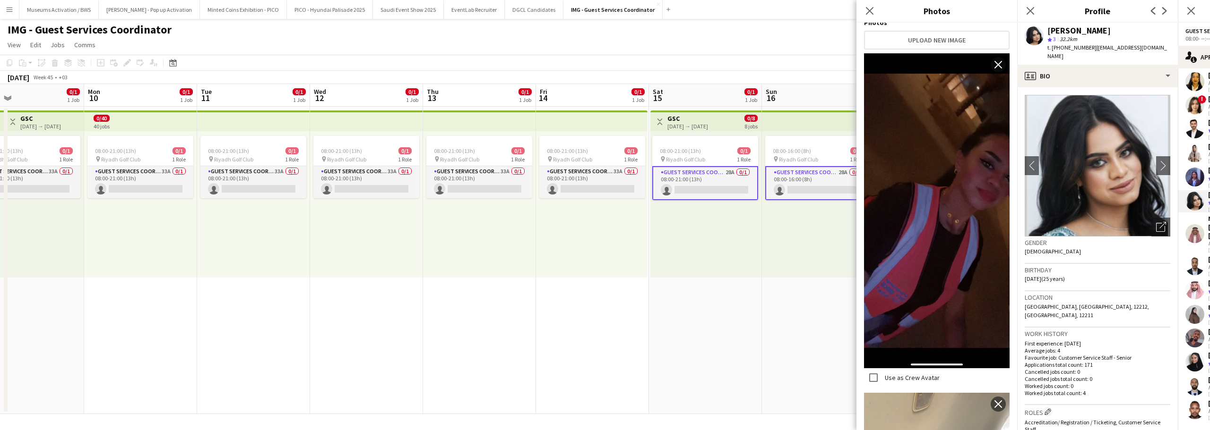
scroll to position [334, 0]
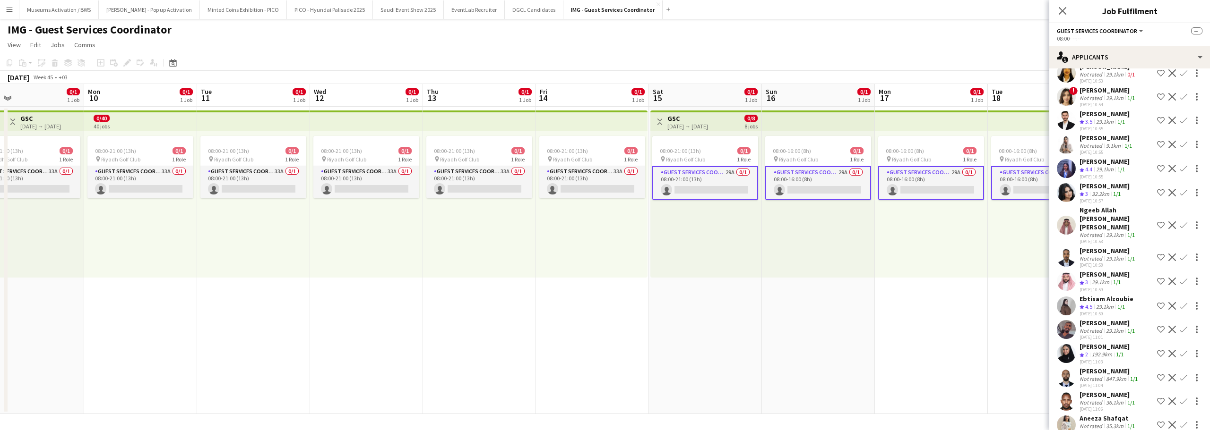
click at [1090, 198] on div "Crew rating 3" at bounding box center [1084, 194] width 10 height 8
click at [1070, 202] on app-user-avatar at bounding box center [1066, 192] width 19 height 19
click at [1079, 190] on div "Rayanh Naseer" at bounding box center [1104, 186] width 50 height 9
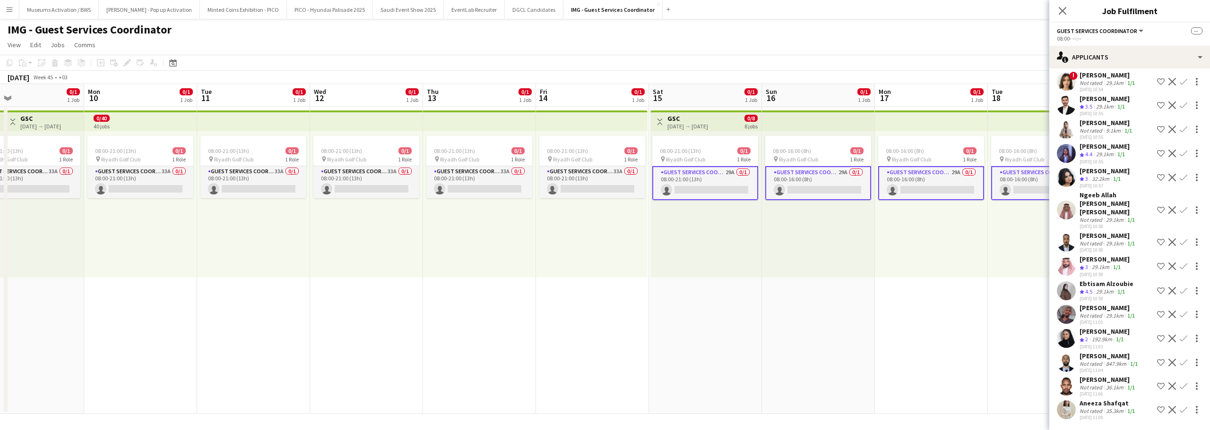
scroll to position [409, 0]
click at [1072, 408] on app-user-avatar at bounding box center [1066, 410] width 19 height 19
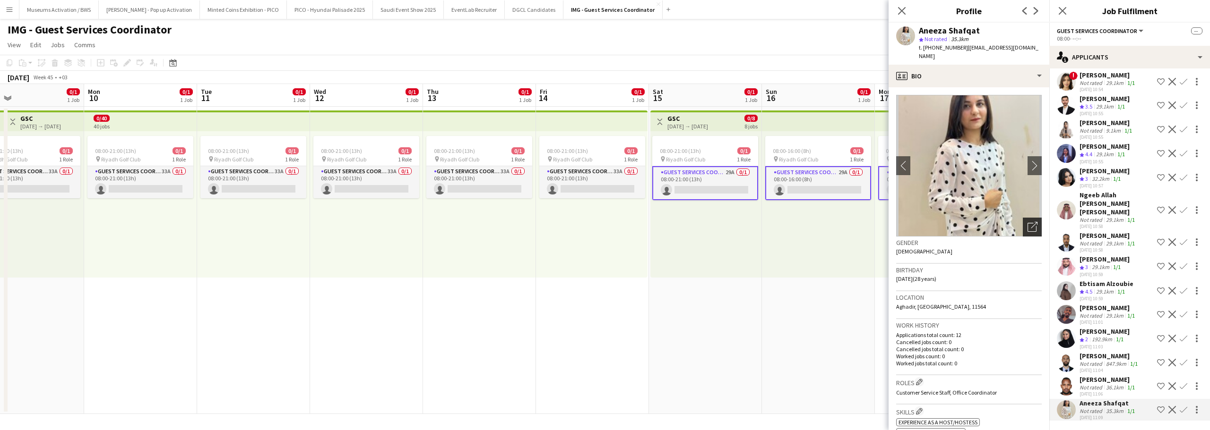
click at [1027, 222] on icon "Open photos pop-in" at bounding box center [1032, 227] width 10 height 10
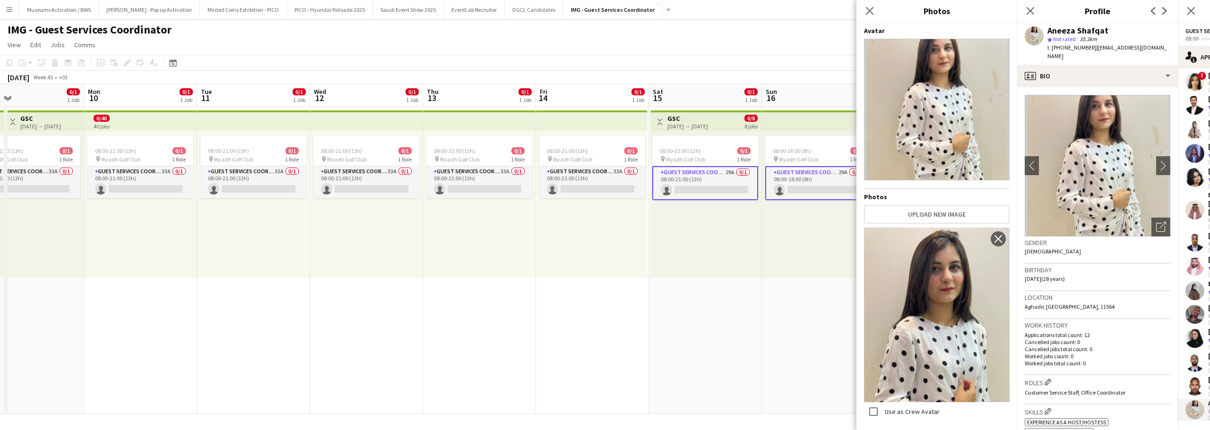
click at [1058, 303] on span "Aghadir, Riyadh, 11564" at bounding box center [1069, 306] width 90 height 7
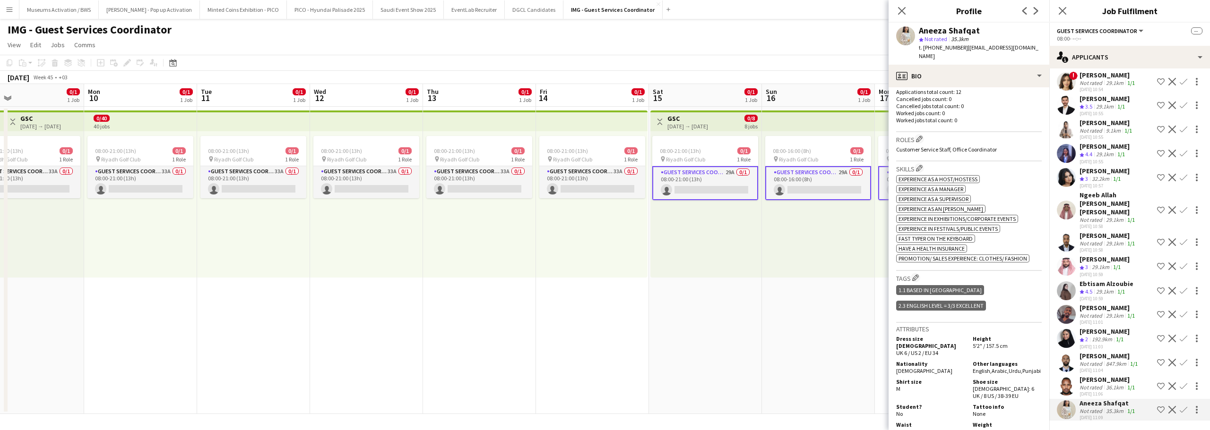
scroll to position [236, 0]
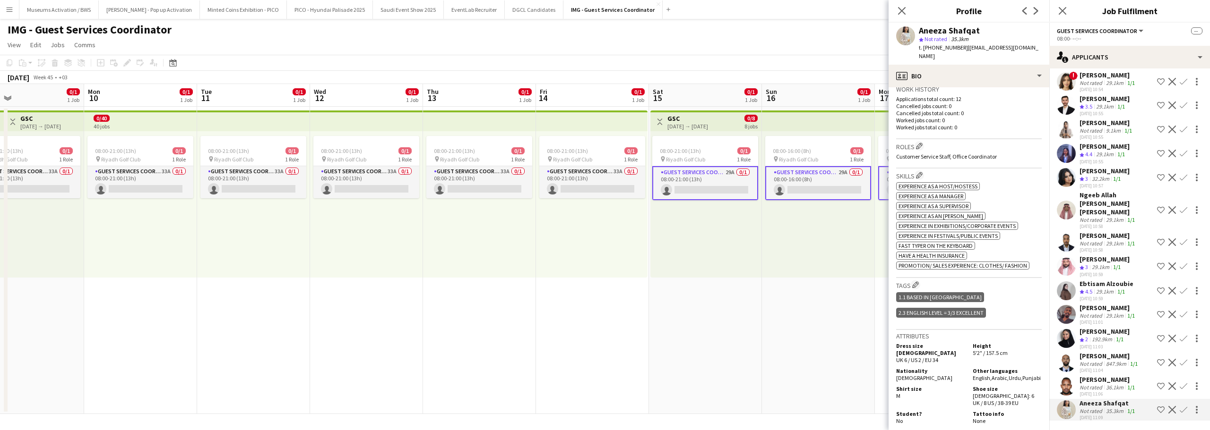
click at [1089, 338] on div "Crew rating 2" at bounding box center [1084, 340] width 10 height 8
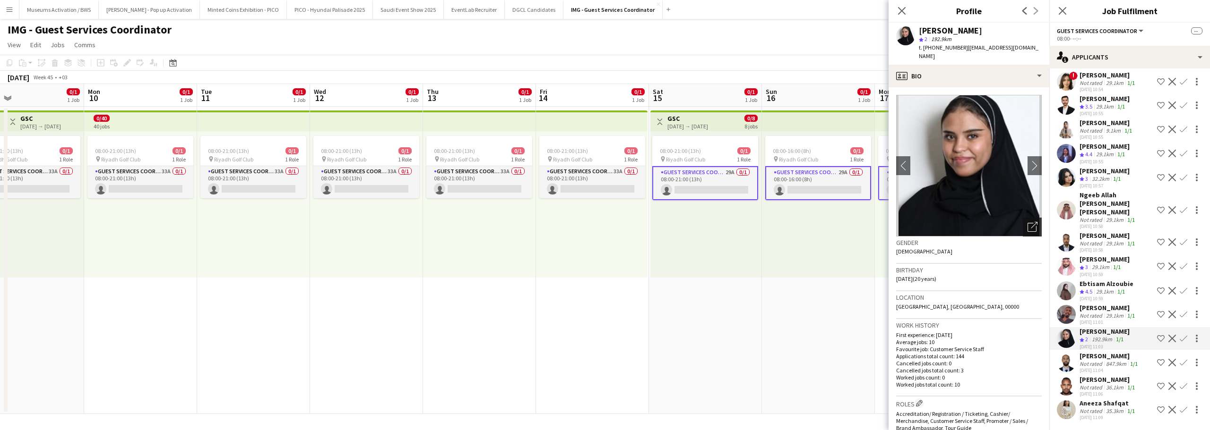
click at [1027, 223] on icon at bounding box center [1031, 227] width 9 height 9
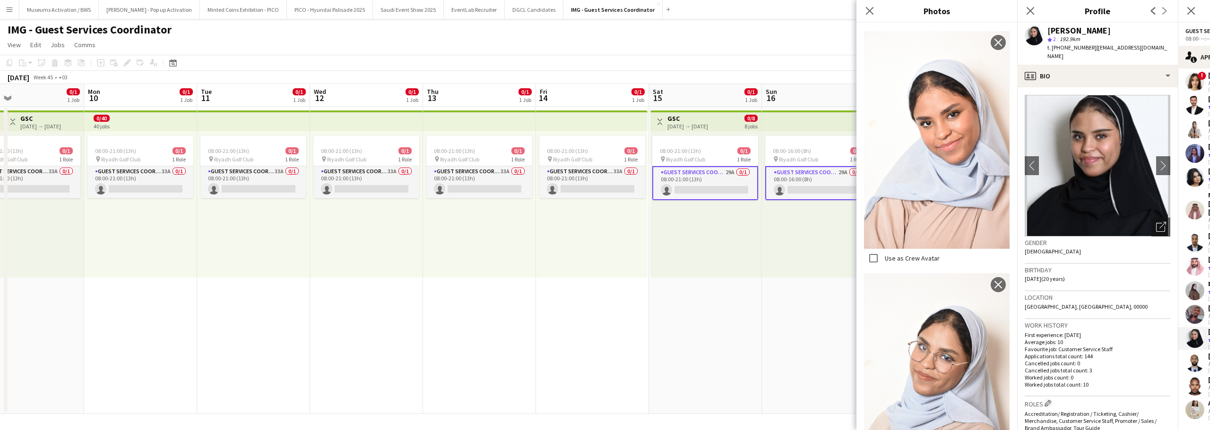
scroll to position [684, 0]
click at [1067, 266] on h3 "Birthday" at bounding box center [1097, 270] width 146 height 9
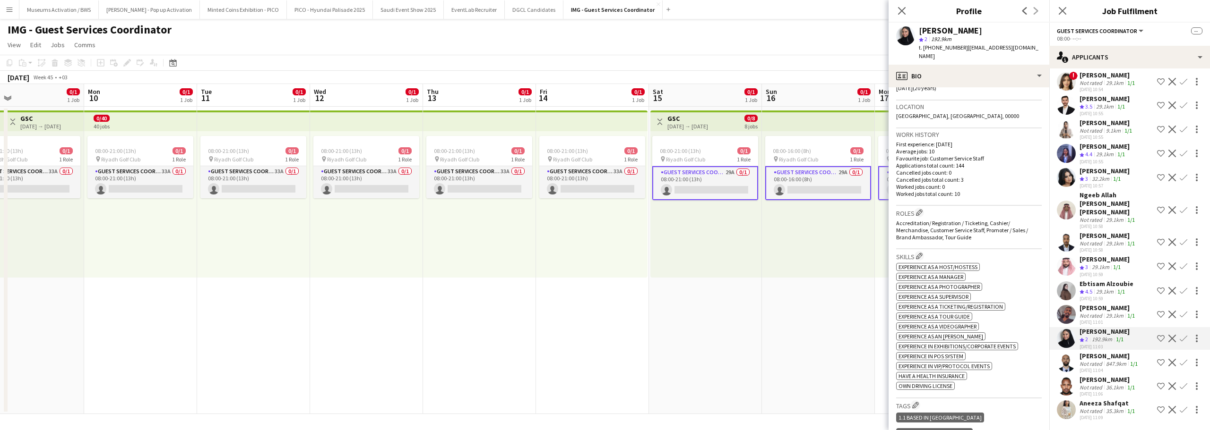
scroll to position [331, 0]
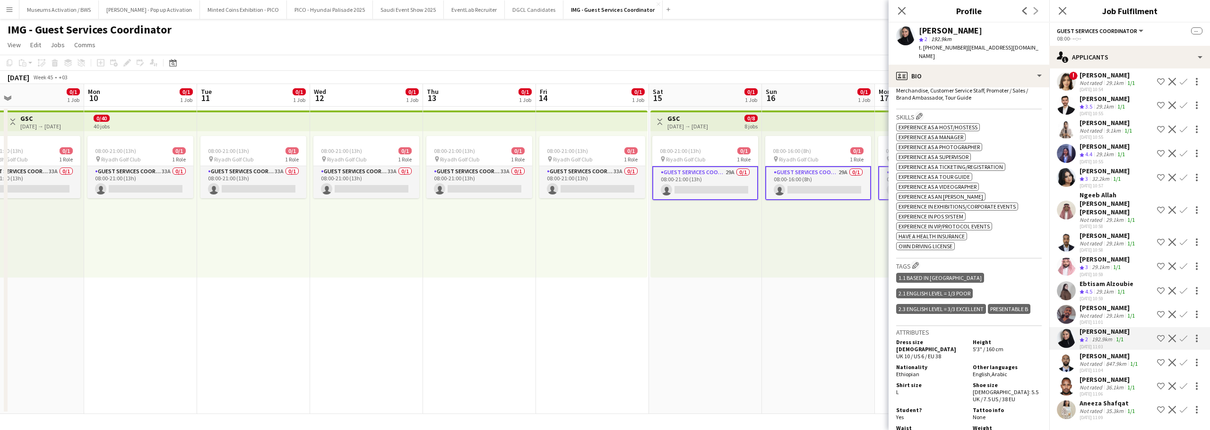
click at [1079, 295] on div "Ebtisam Alzoubie Crew rating 4.5 29.1km 1/1 24-09-2025 10:59 Shortlist crew Dec…" at bounding box center [1129, 291] width 161 height 23
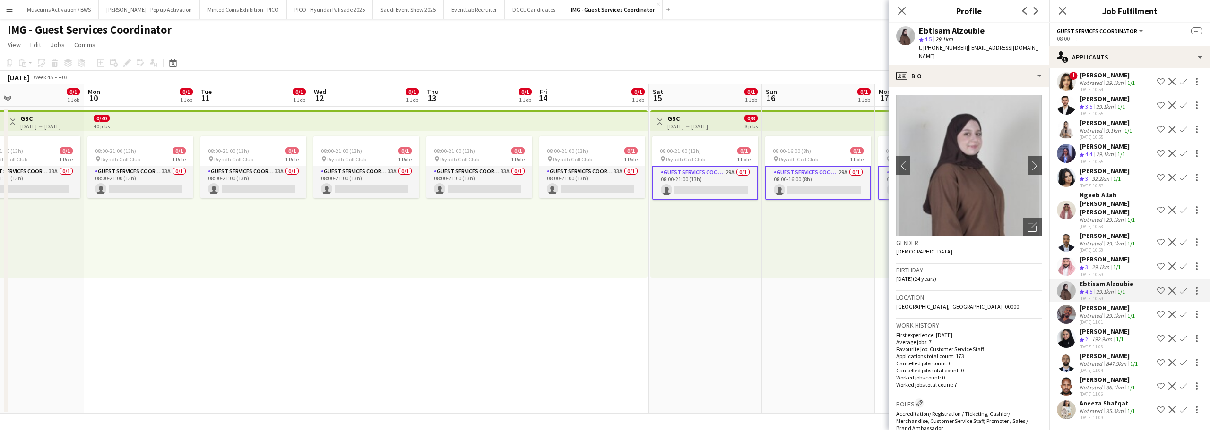
click at [1076, 254] on div "Mohammed Abdulaziz Not rated 29.1km 1/1 24-09-2025 10:43 Shortlist crew Decline…" at bounding box center [1129, 66] width 161 height 714
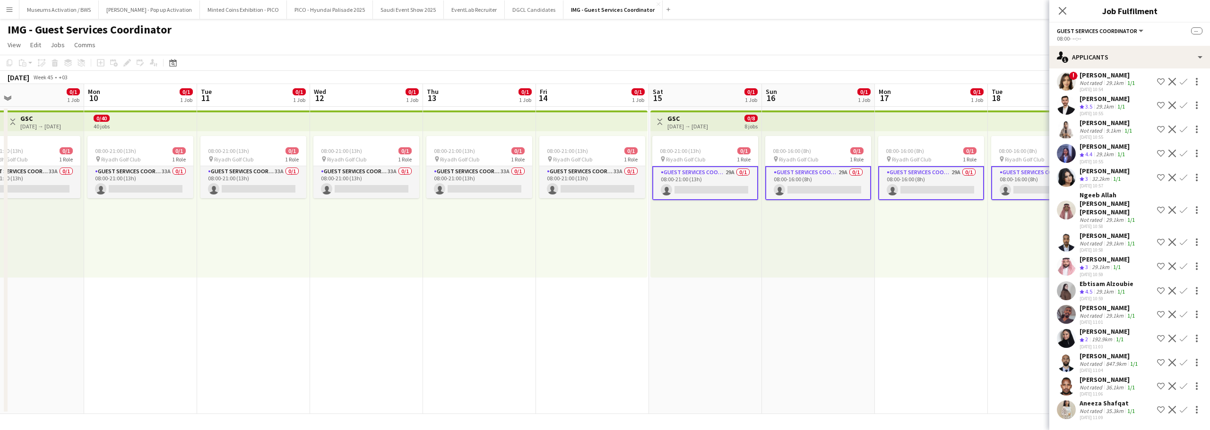
click at [1076, 259] on div "Omar jamal Younes Crew rating 3 29.1km 1/1 24-09-2025 10:59 Shortlist crew Decl…" at bounding box center [1129, 266] width 161 height 23
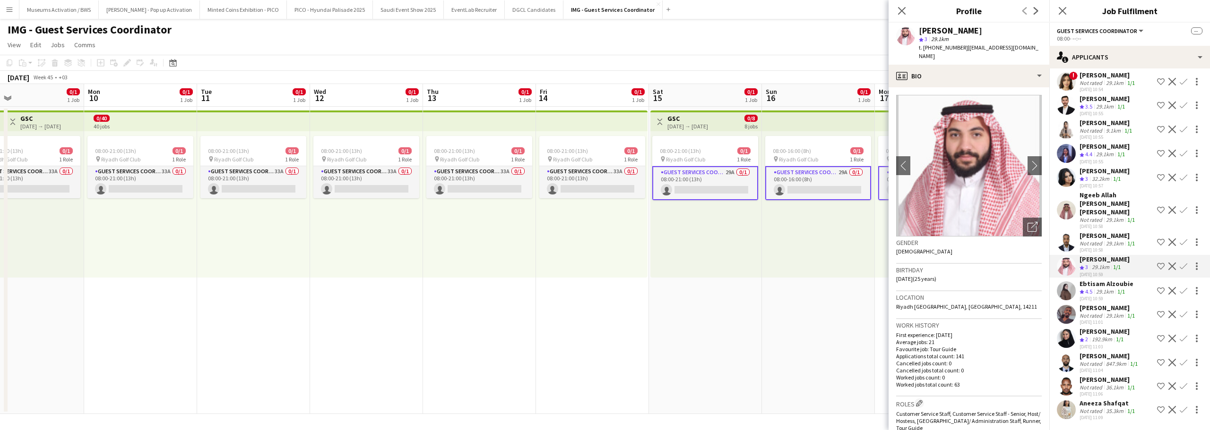
click at [1076, 181] on div "Rayanh Naseer Crew rating 3 32.2km 1/1 24-09-2025 10:57 Shortlist crew Decline …" at bounding box center [1129, 178] width 161 height 23
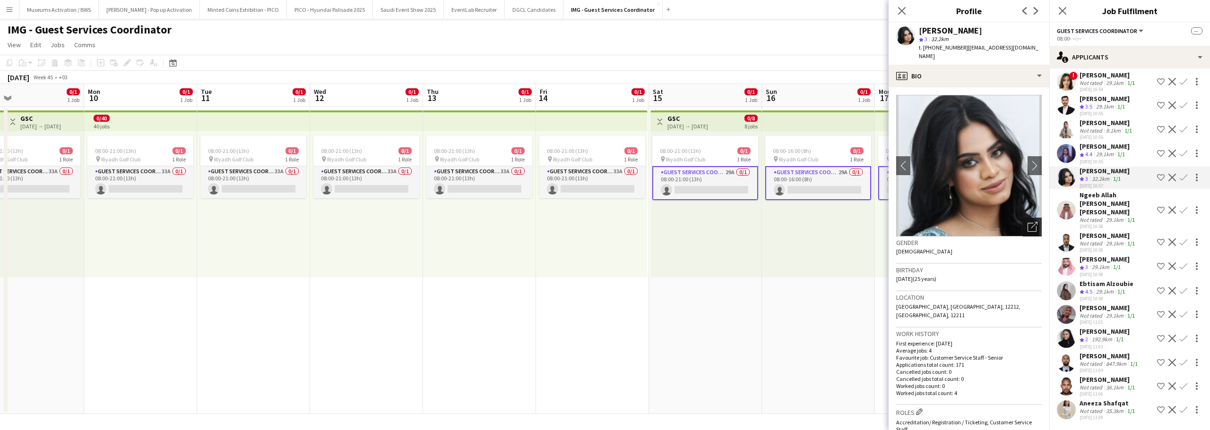
click at [1027, 222] on icon "Open photos pop-in" at bounding box center [1032, 227] width 10 height 10
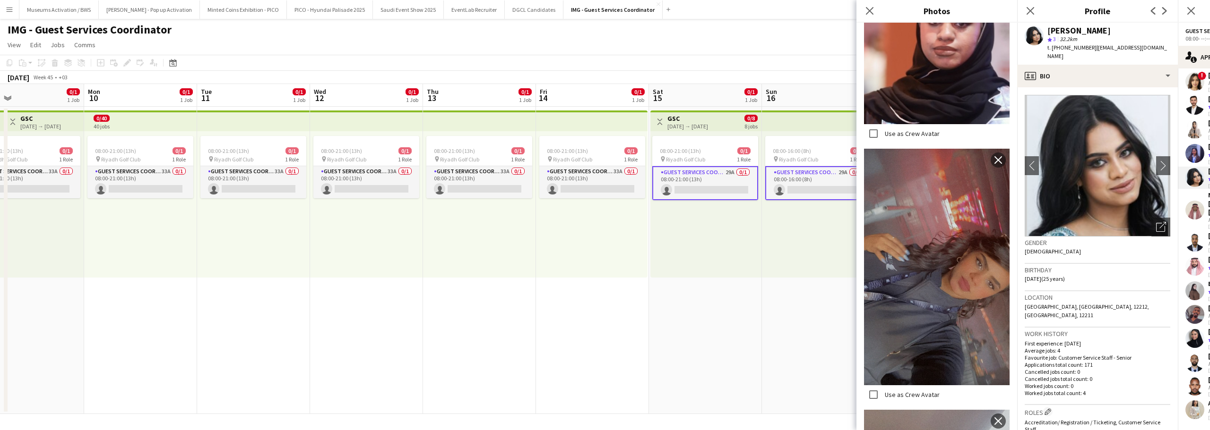
scroll to position [1748, 0]
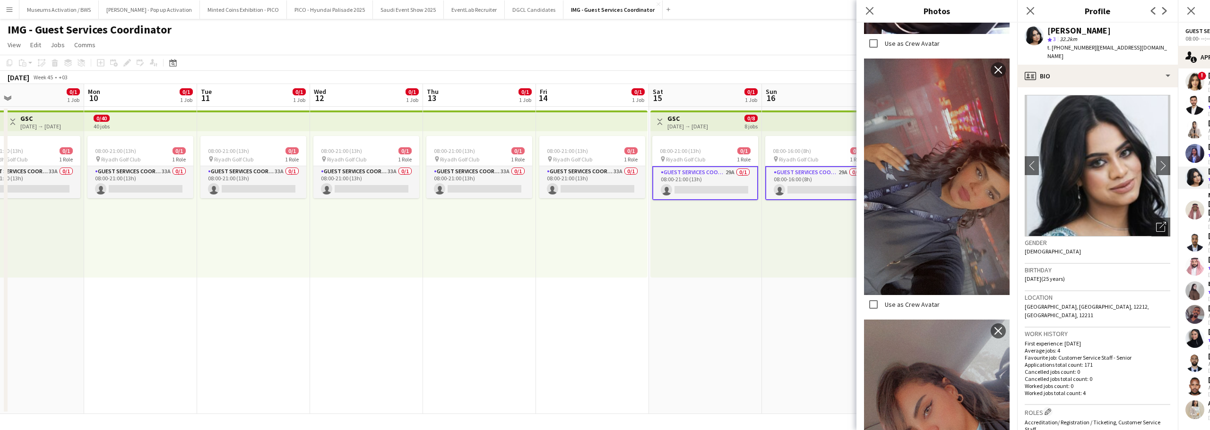
click at [1065, 292] on div "Location 12211, Riyadh 12211, Saudi Arabia, 12212, Riyadh, 12211" at bounding box center [1097, 310] width 146 height 36
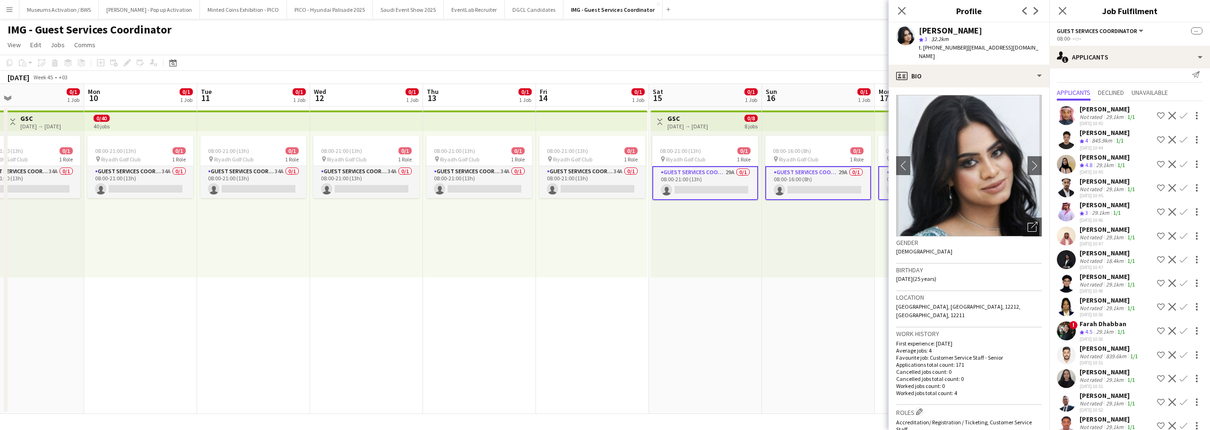
scroll to position [0, 0]
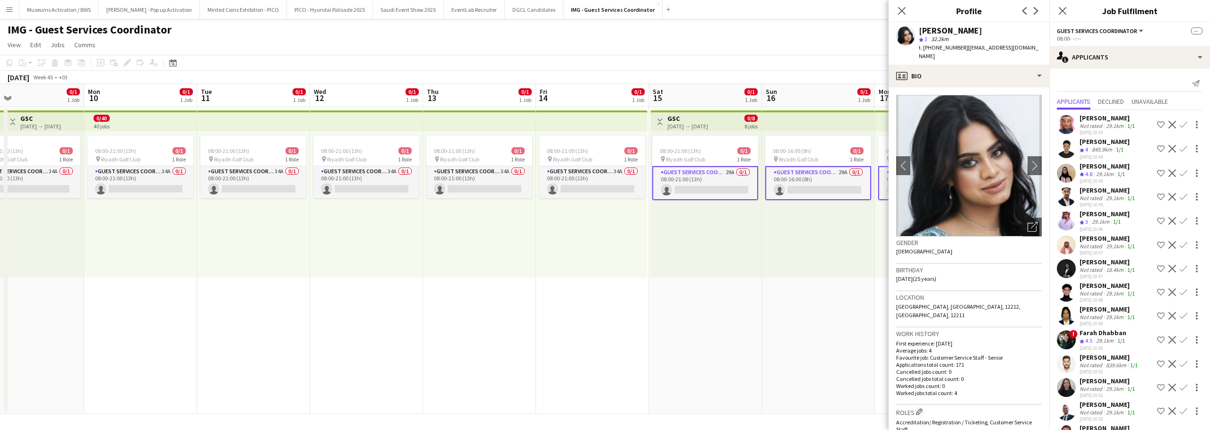
click at [1075, 350] on app-user-avatar at bounding box center [1066, 340] width 19 height 19
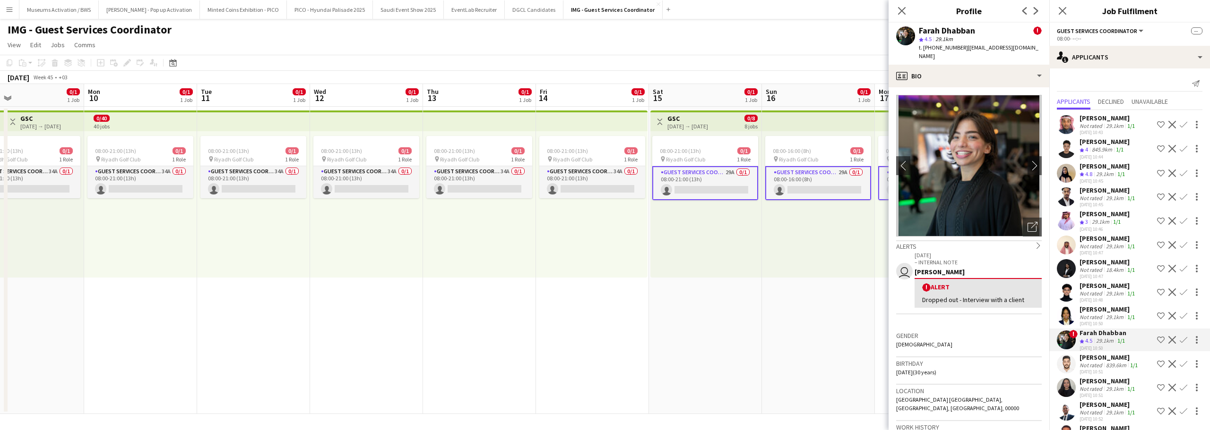
click at [1073, 374] on app-user-avatar at bounding box center [1066, 364] width 19 height 19
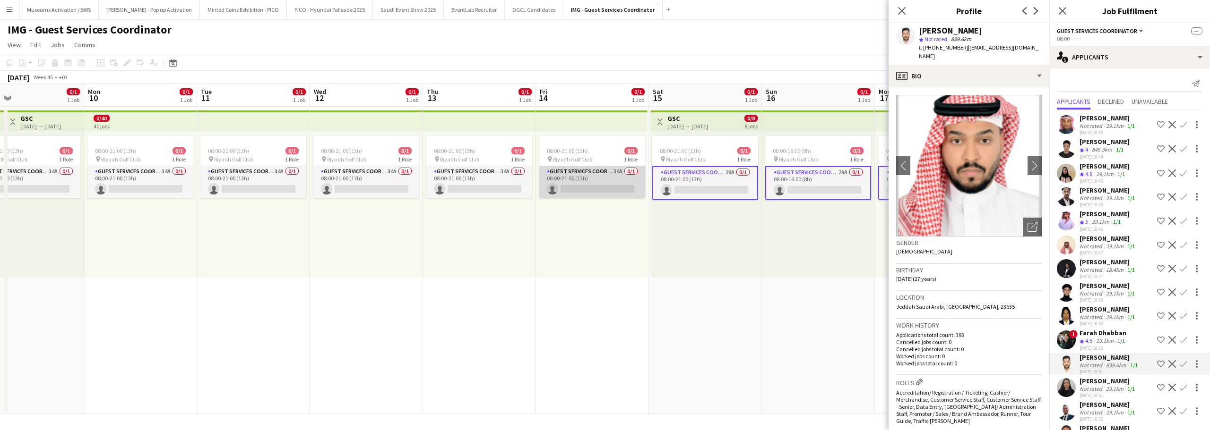
click at [562, 170] on app-card-role "Guest Services Coordinator 34A 0/1 08:00-21:00 (13h) single-neutral-actions" at bounding box center [592, 182] width 106 height 32
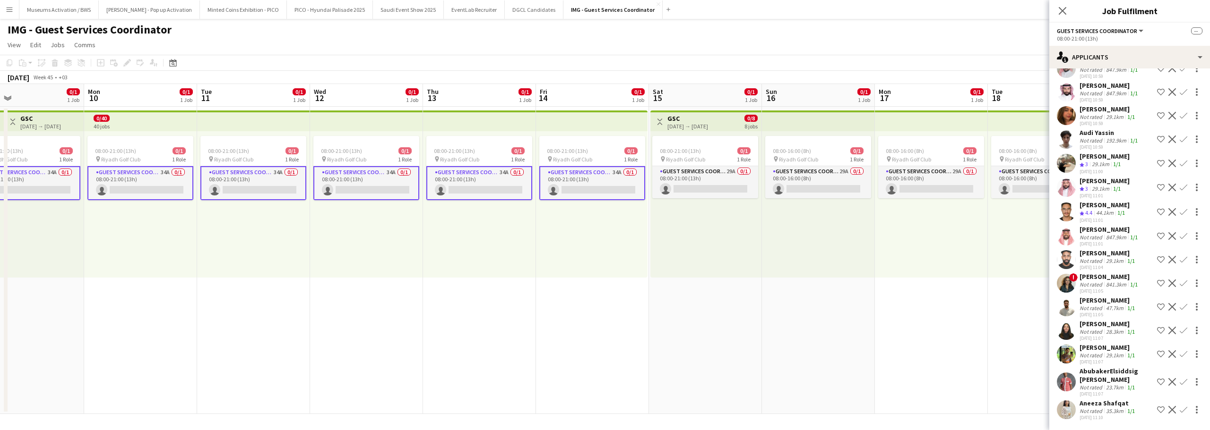
scroll to position [543, 0]
click at [1093, 328] on div "Not rated" at bounding box center [1091, 331] width 25 height 7
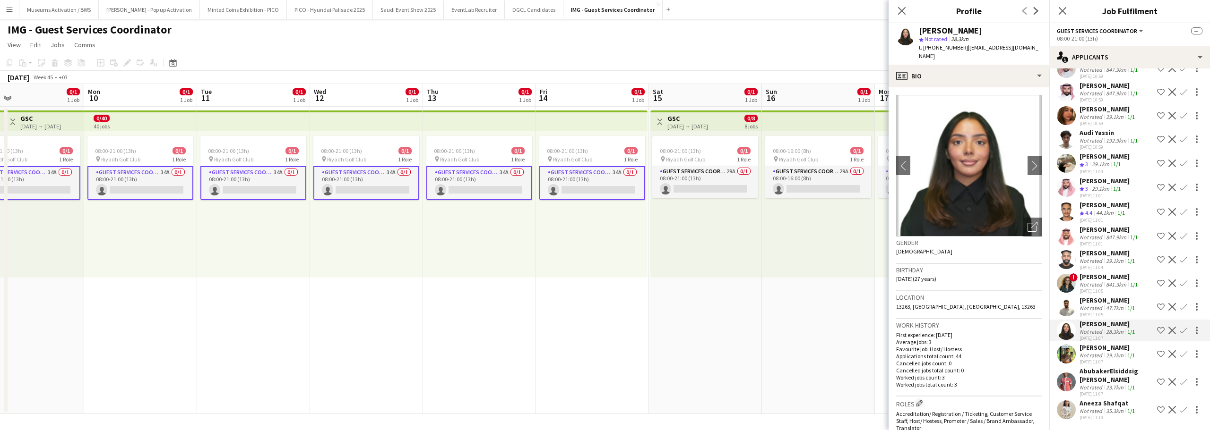
click at [1092, 305] on div "Not rated" at bounding box center [1091, 308] width 25 height 7
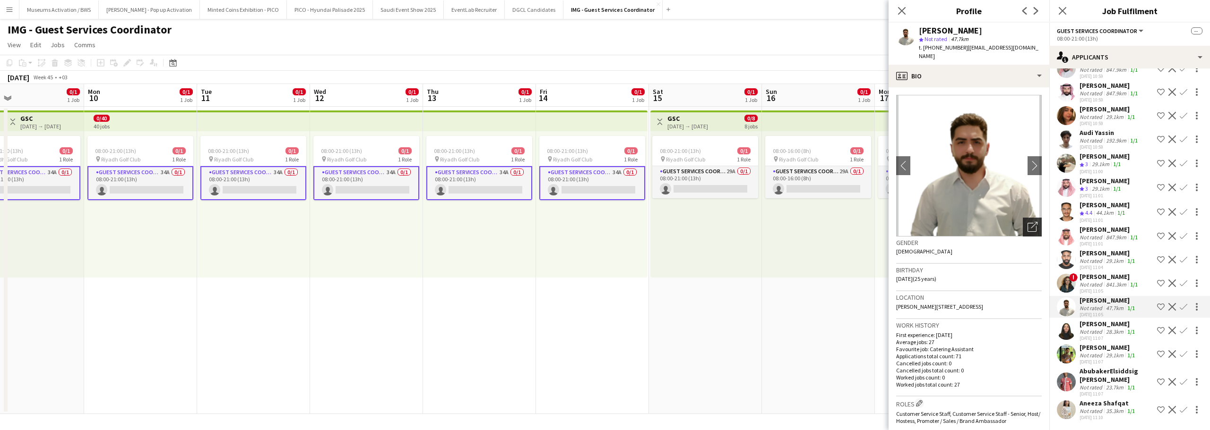
click at [1023, 220] on div "Open photos pop-in" at bounding box center [1032, 227] width 19 height 19
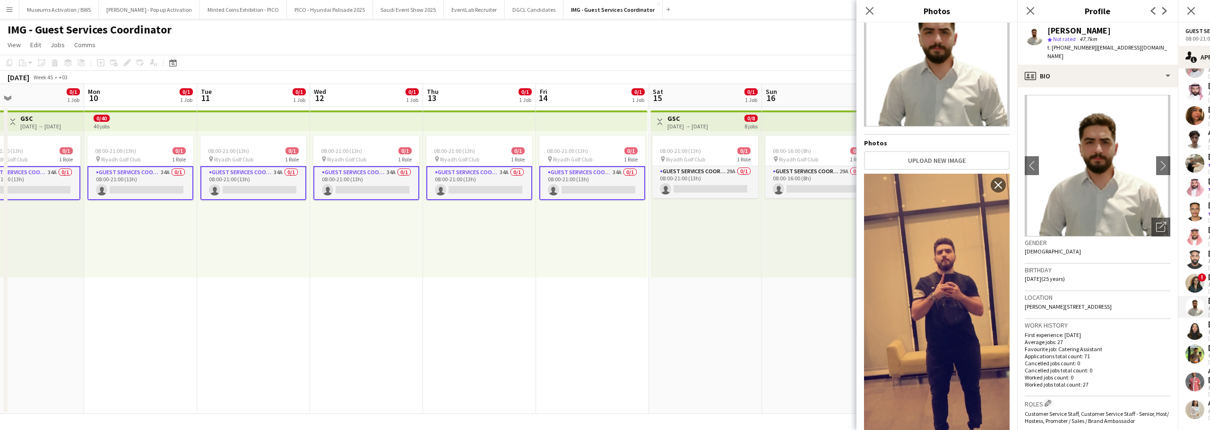
scroll to position [124, 0]
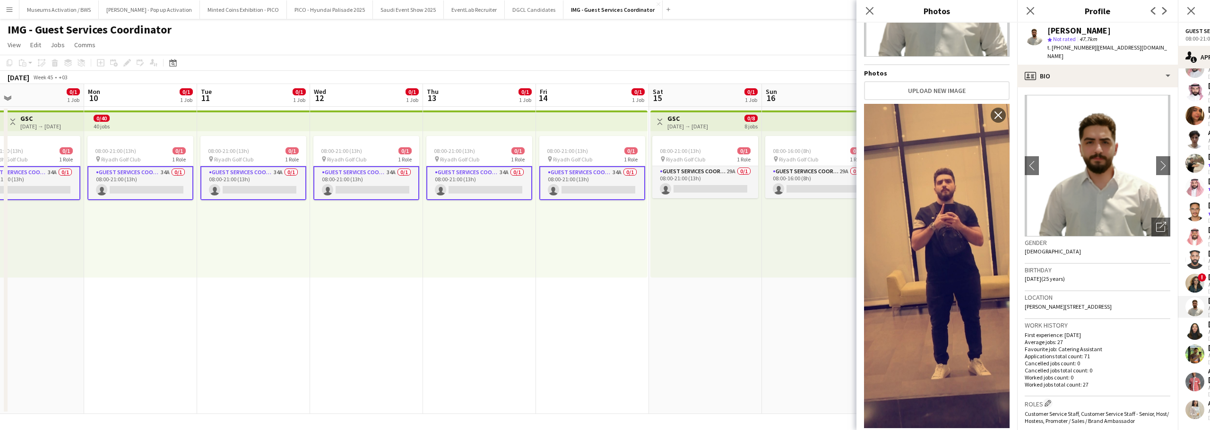
click at [1041, 293] on h3 "Location" at bounding box center [1097, 297] width 146 height 9
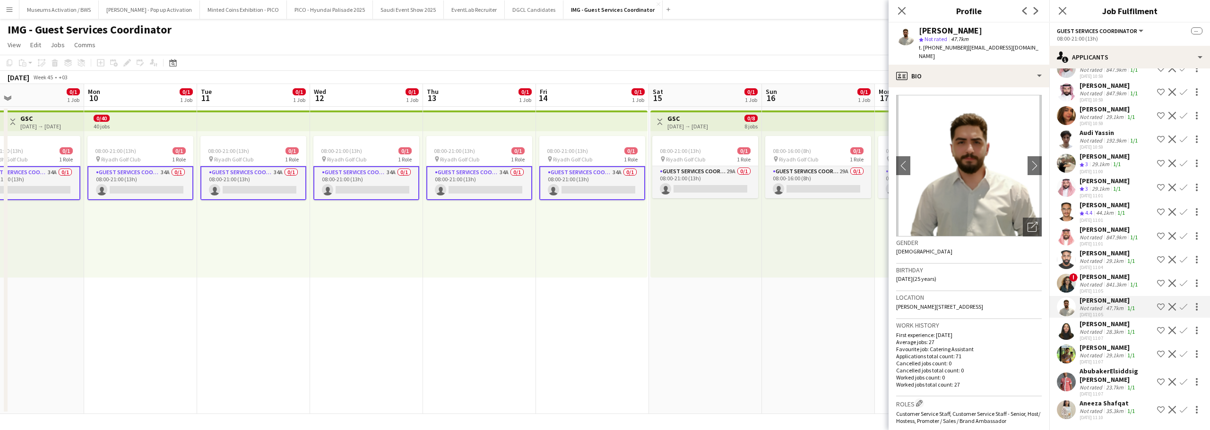
click at [1073, 354] on app-user-avatar at bounding box center [1066, 354] width 19 height 19
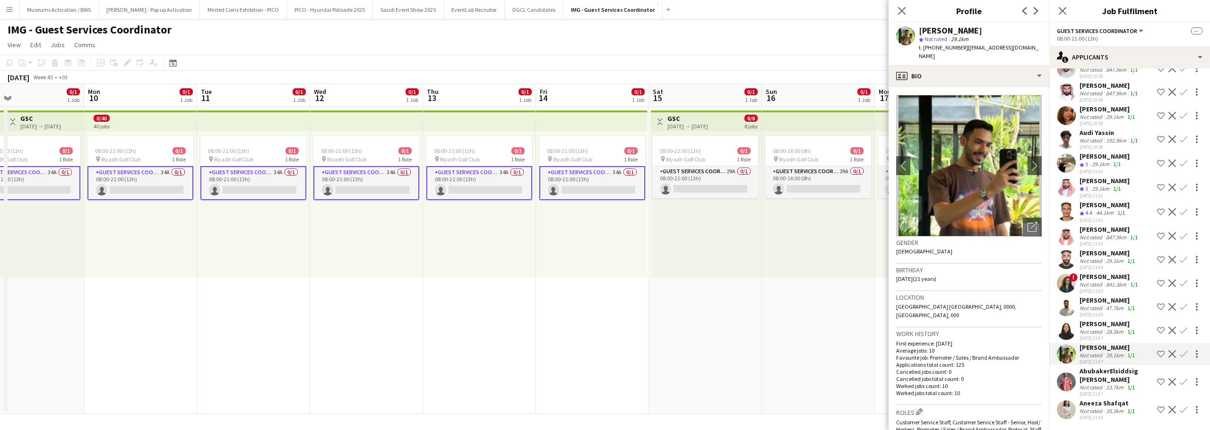
click at [1072, 411] on app-user-avatar at bounding box center [1066, 410] width 19 height 19
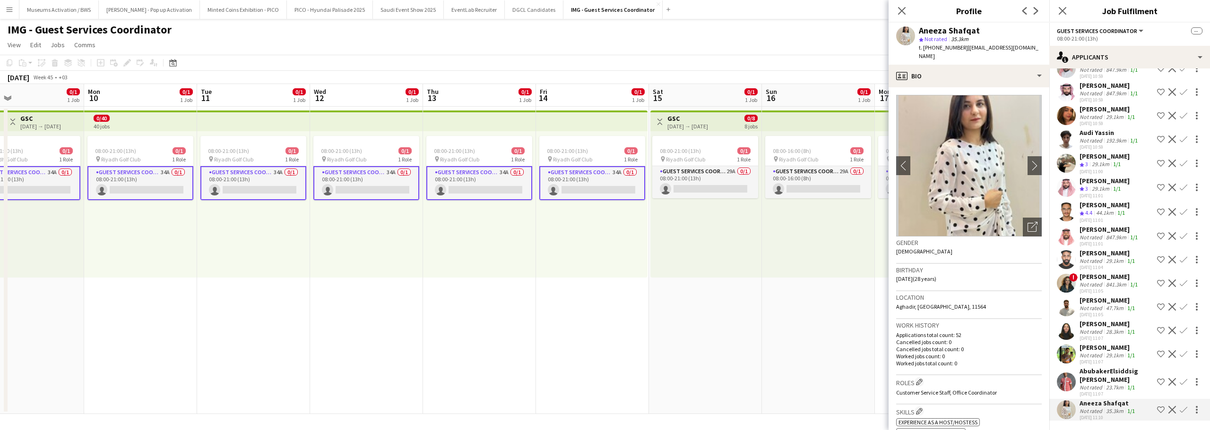
click at [1078, 344] on div "Khaled Marwan alharbi Not rated 29.1km 1/1 24-09-2025 11:07 Shortlist crew Decl…" at bounding box center [1129, 355] width 161 height 22
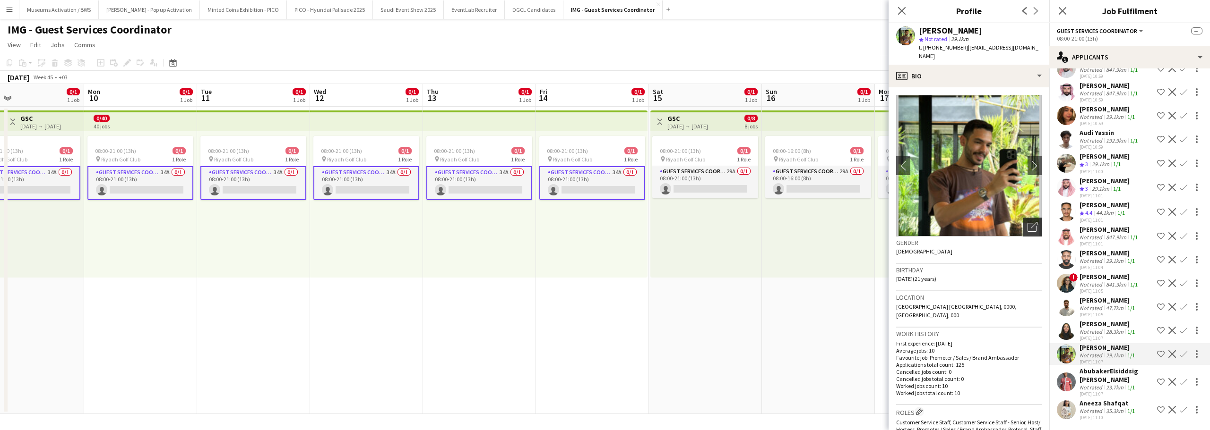
click at [1023, 219] on div "Open photos pop-in" at bounding box center [1032, 227] width 19 height 19
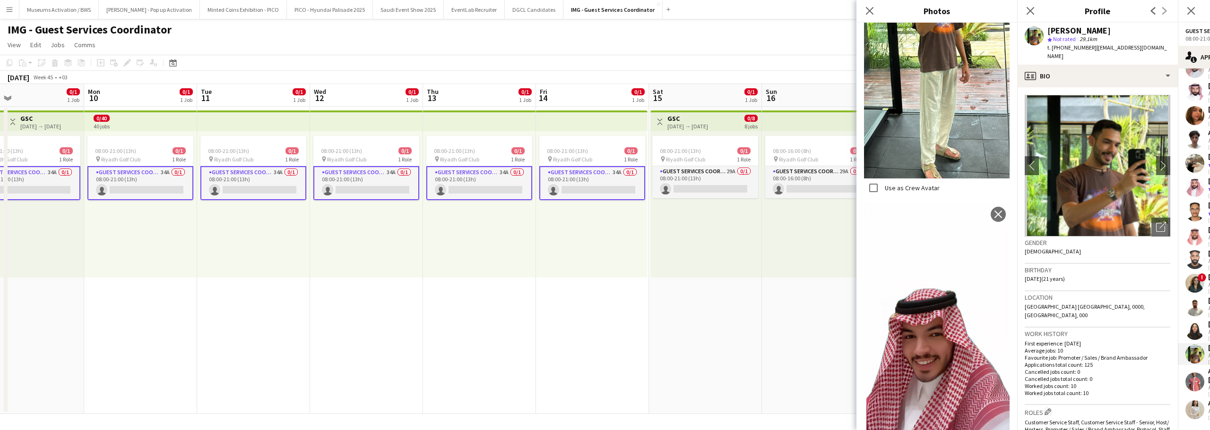
scroll to position [603, 0]
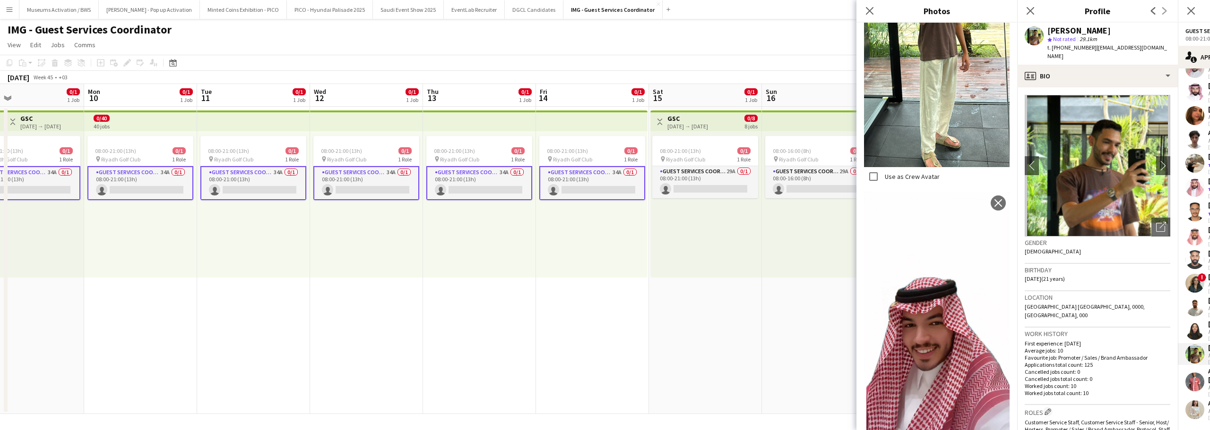
click at [1059, 293] on h3 "Location" at bounding box center [1097, 297] width 146 height 9
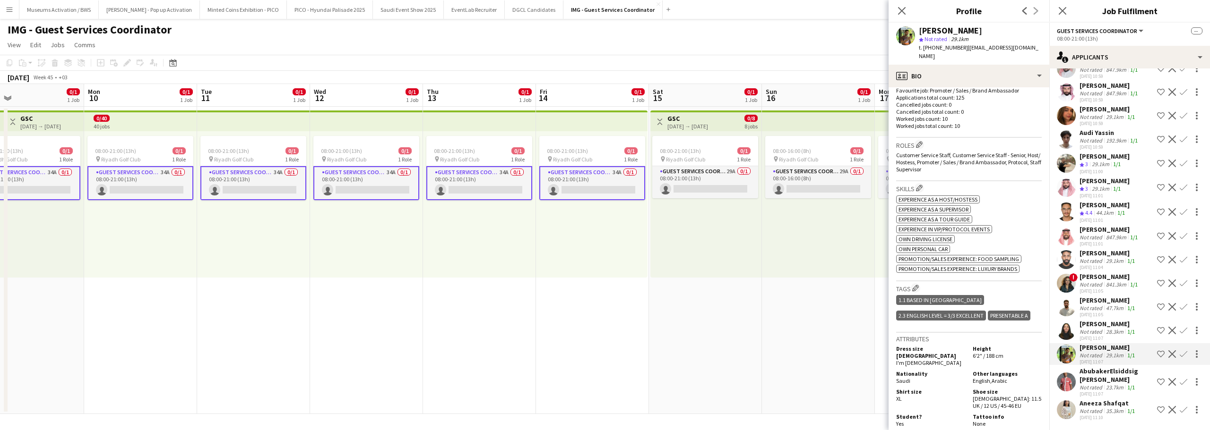
scroll to position [284, 0]
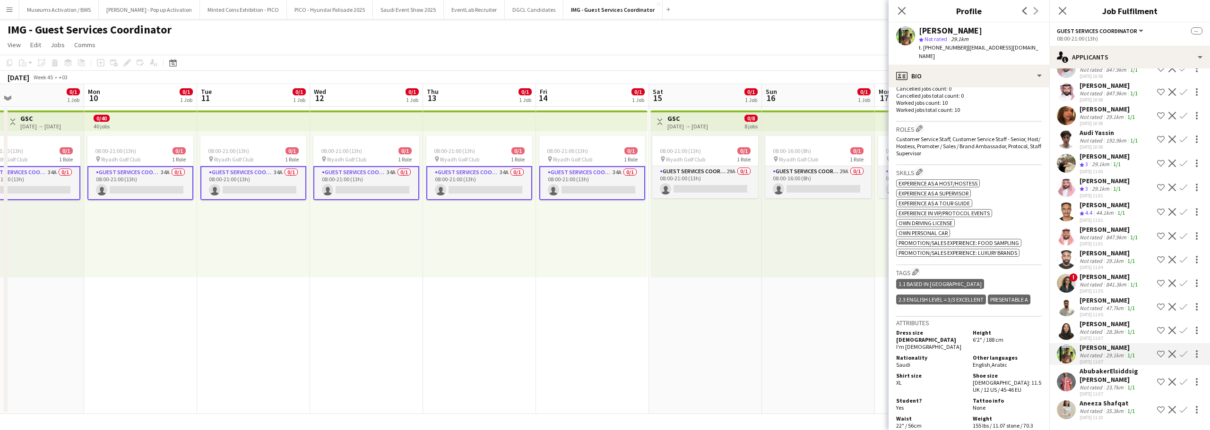
click at [812, 284] on app-date-cell "08:00-16:00 (8h) 0/1 pin Riyadh Golf Club 1 Role Guest Services Coordinator 29A…" at bounding box center [818, 261] width 113 height 308
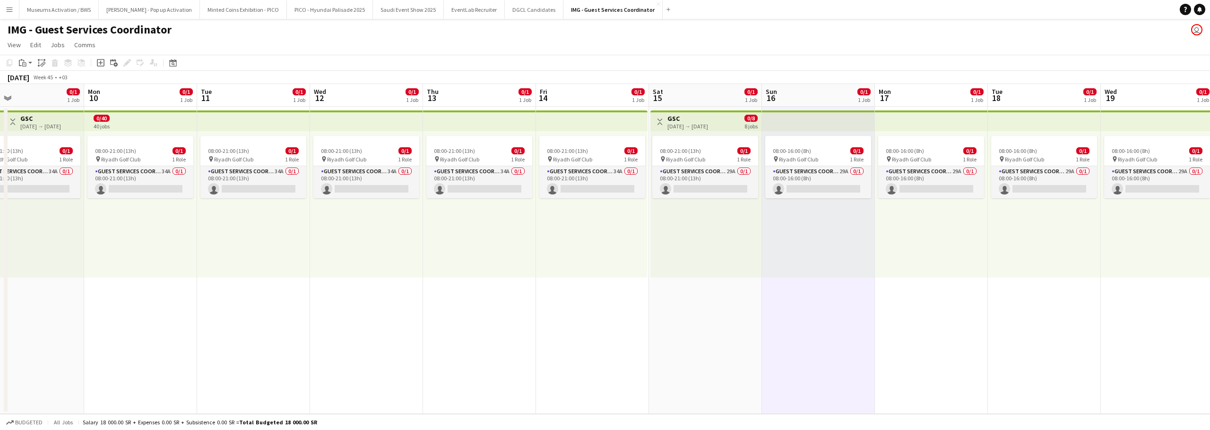
click at [826, 54] on app-page-menu "View Day view expanded Day view collapsed Month view Date picker Jump to today …" at bounding box center [605, 46] width 1210 height 18
